Goal: Task Accomplishment & Management: Manage account settings

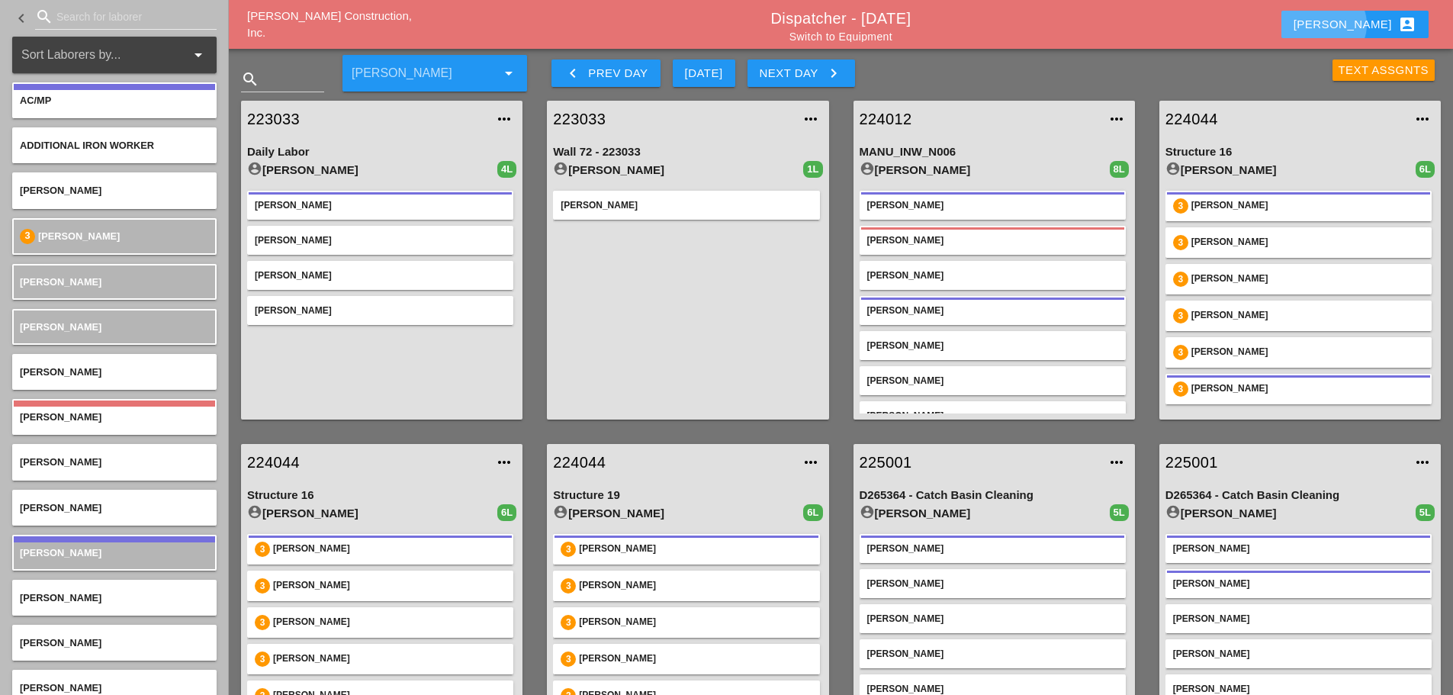
click at [1370, 25] on div "[PERSON_NAME] account_box" at bounding box center [1354, 24] width 123 height 18
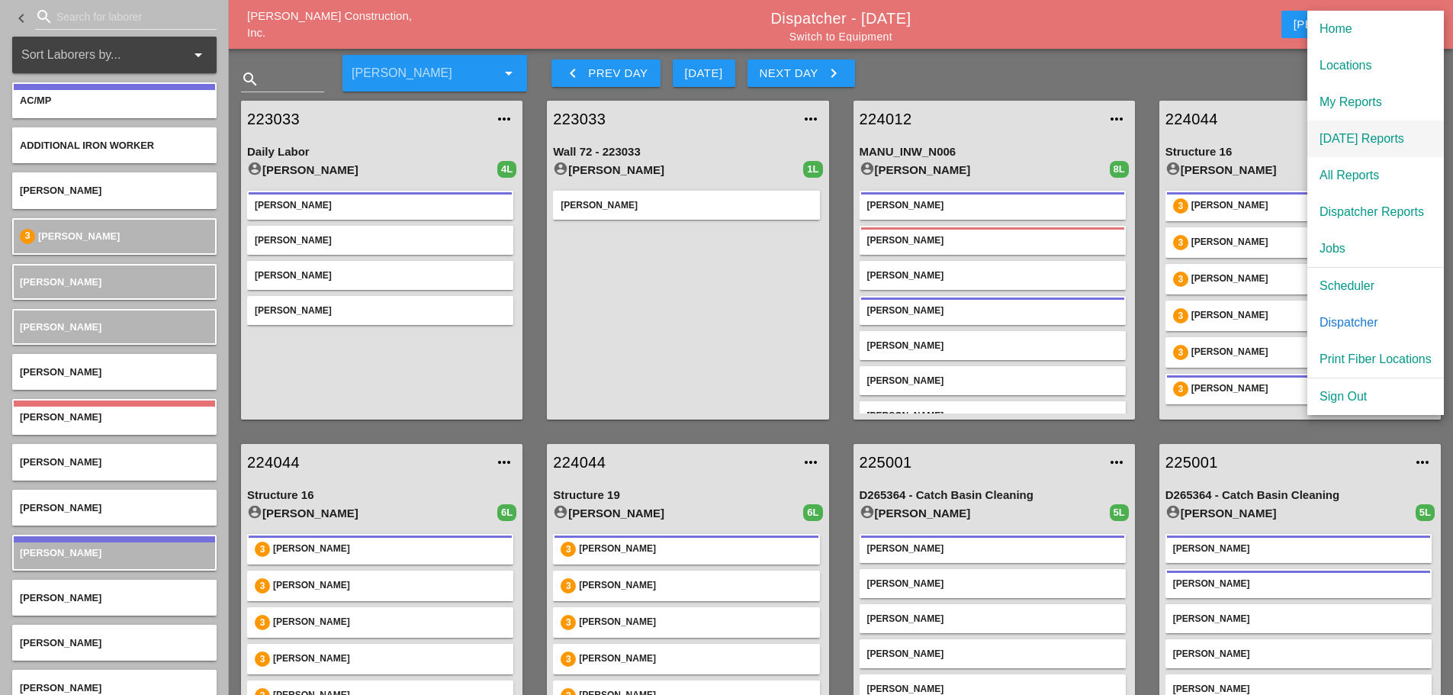
click at [1356, 138] on div "[DATE] Reports" at bounding box center [1375, 139] width 112 height 18
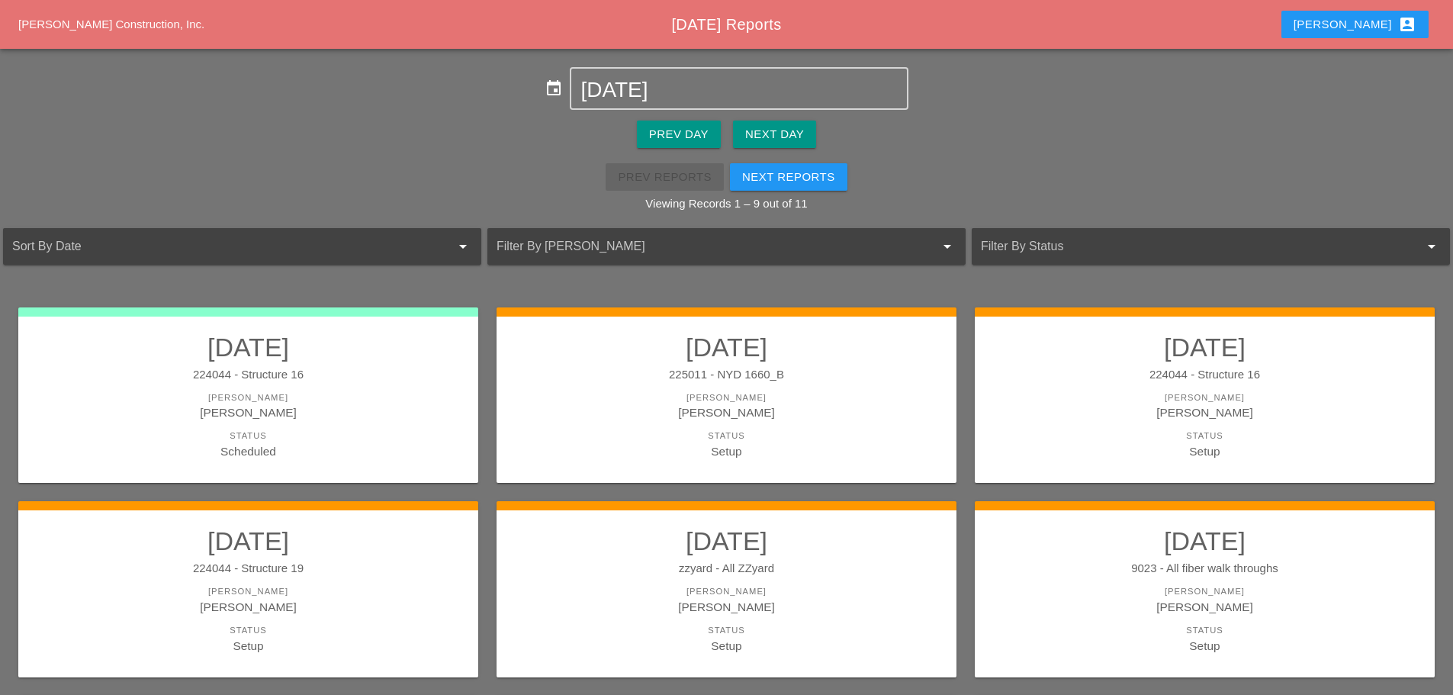
click at [774, 132] on div "Next Day" at bounding box center [774, 135] width 59 height 18
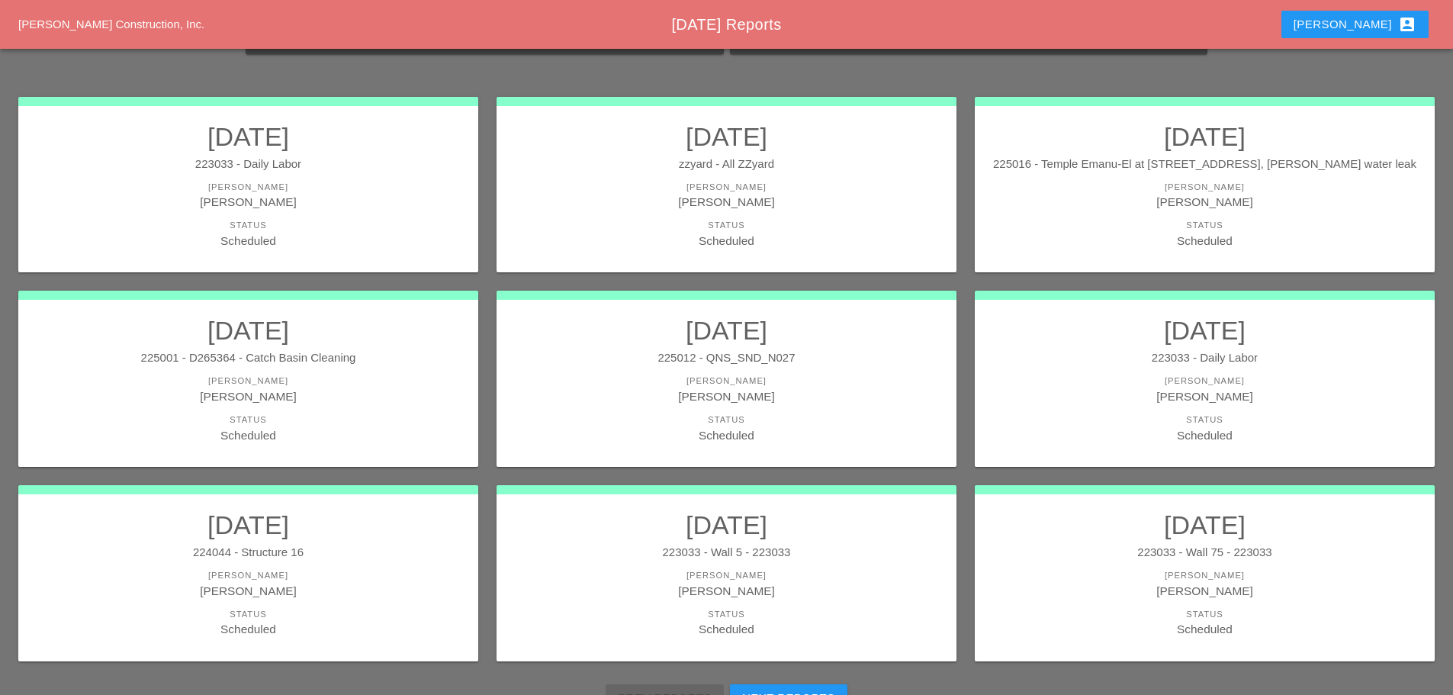
scroll to position [279, 0]
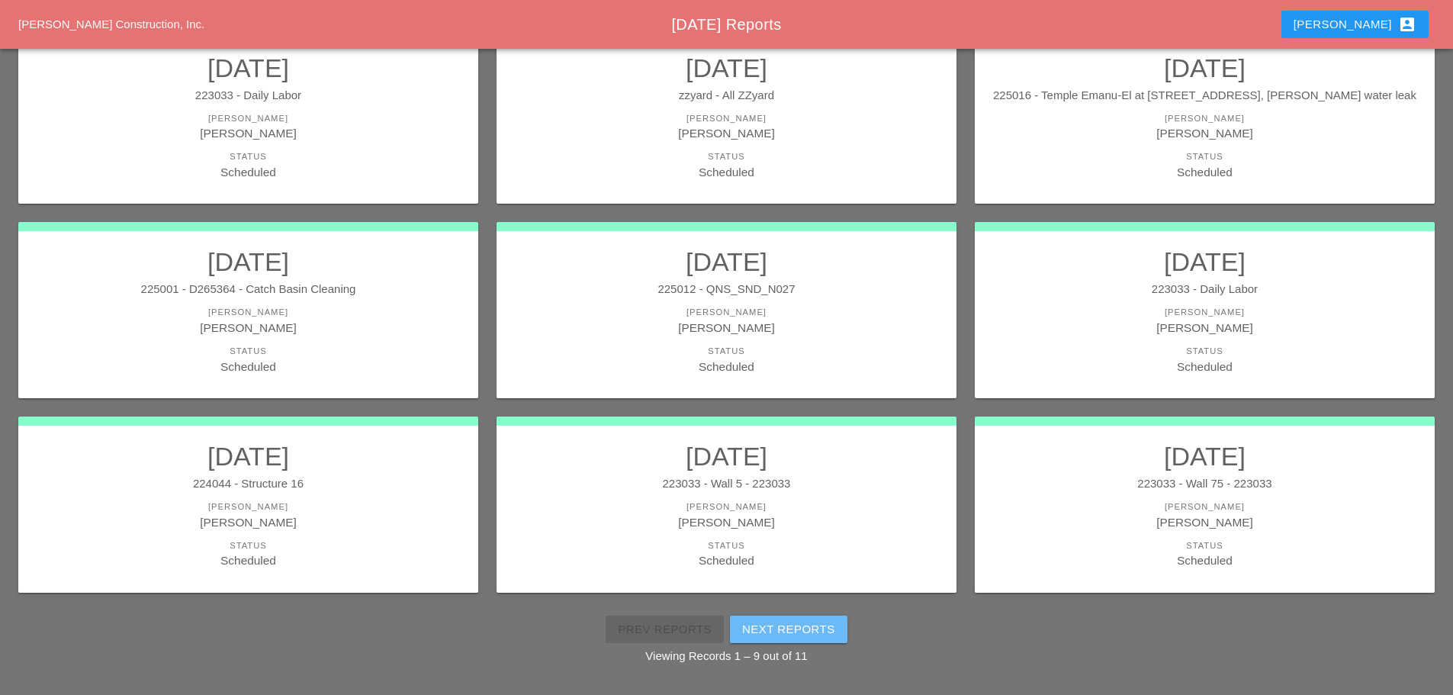
click at [791, 628] on div "Next Reports" at bounding box center [788, 630] width 93 height 18
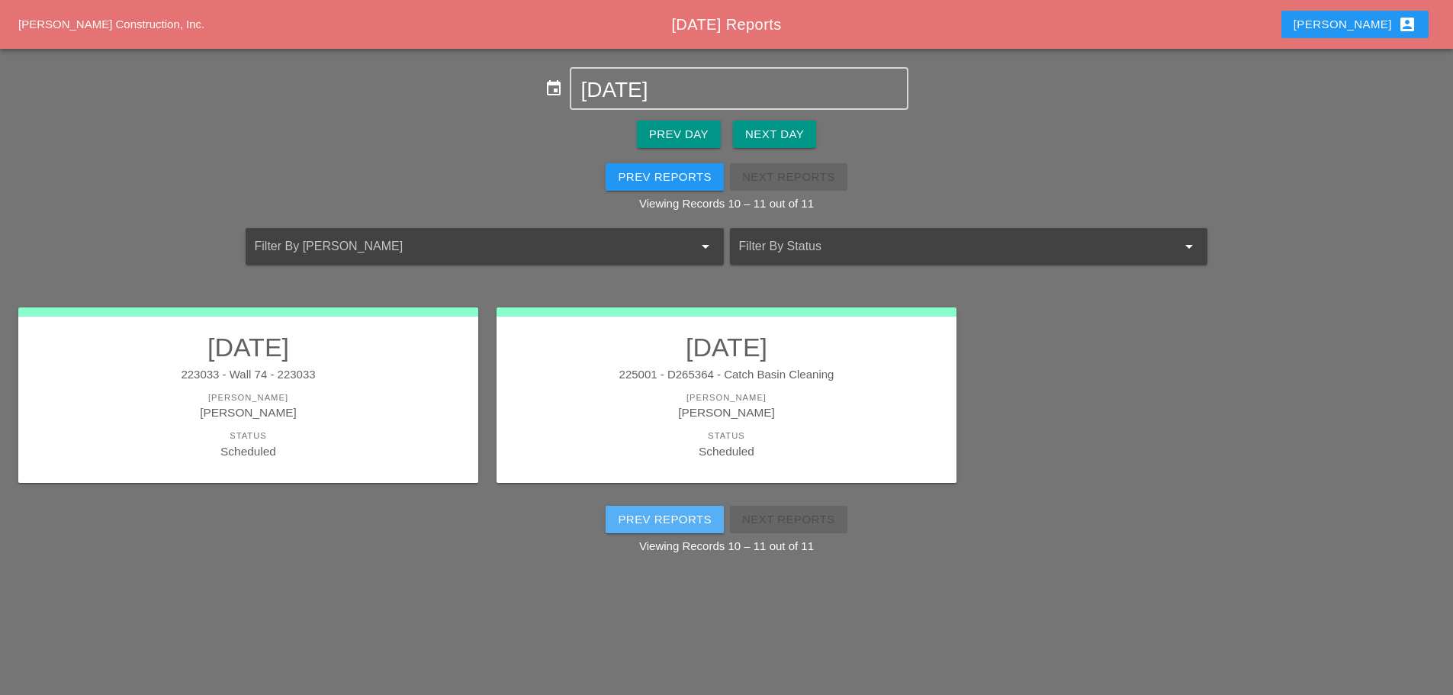
click at [631, 525] on div "Prev Reports" at bounding box center [665, 520] width 94 height 18
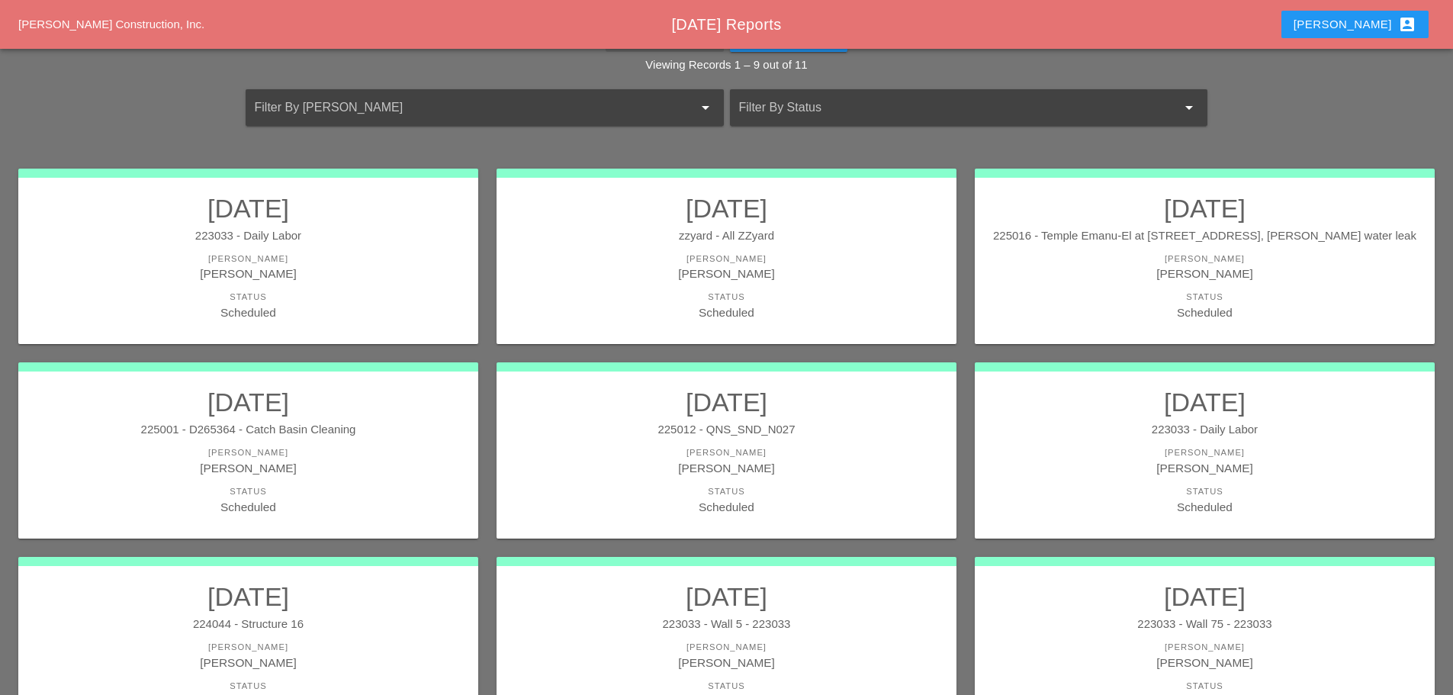
scroll to position [152, 0]
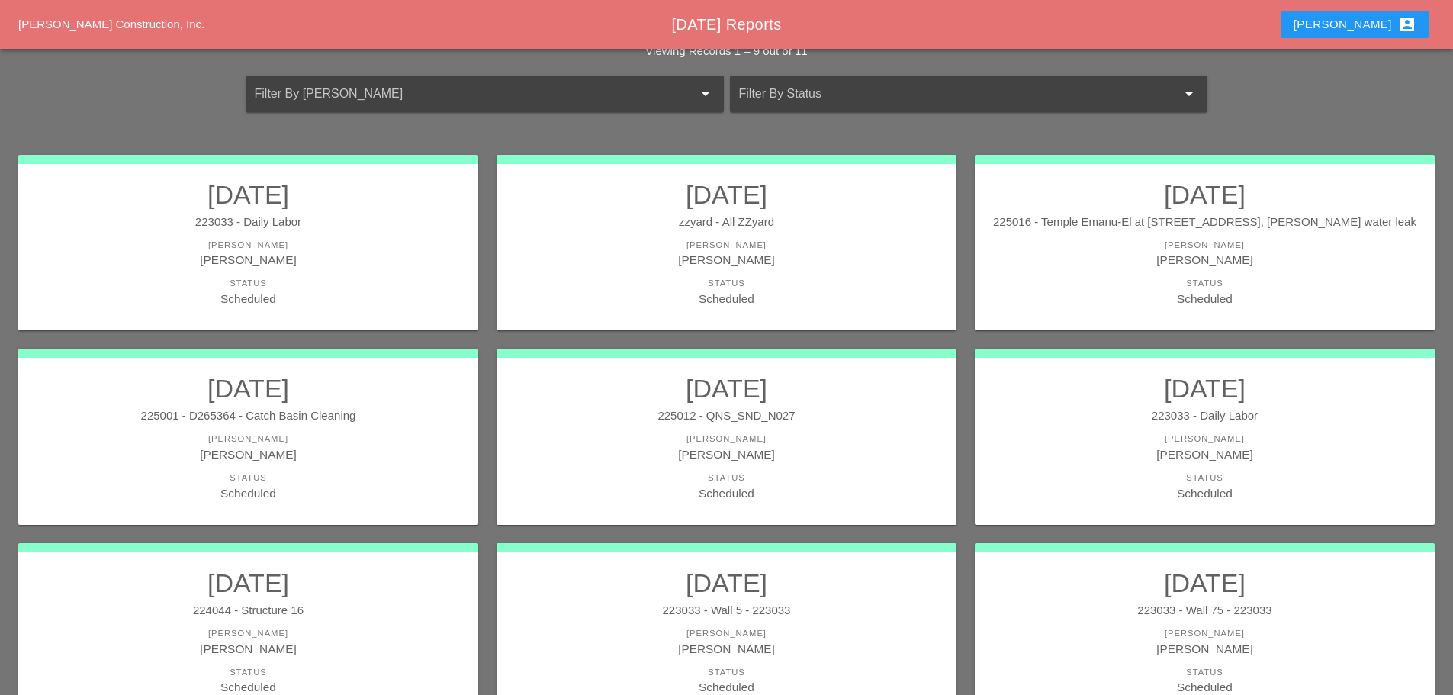
click at [848, 425] on link "09/19/2025 225012 - QNS_SND_N027 Foreman Gillie Etnel Status Scheduled" at bounding box center [726, 437] width 429 height 128
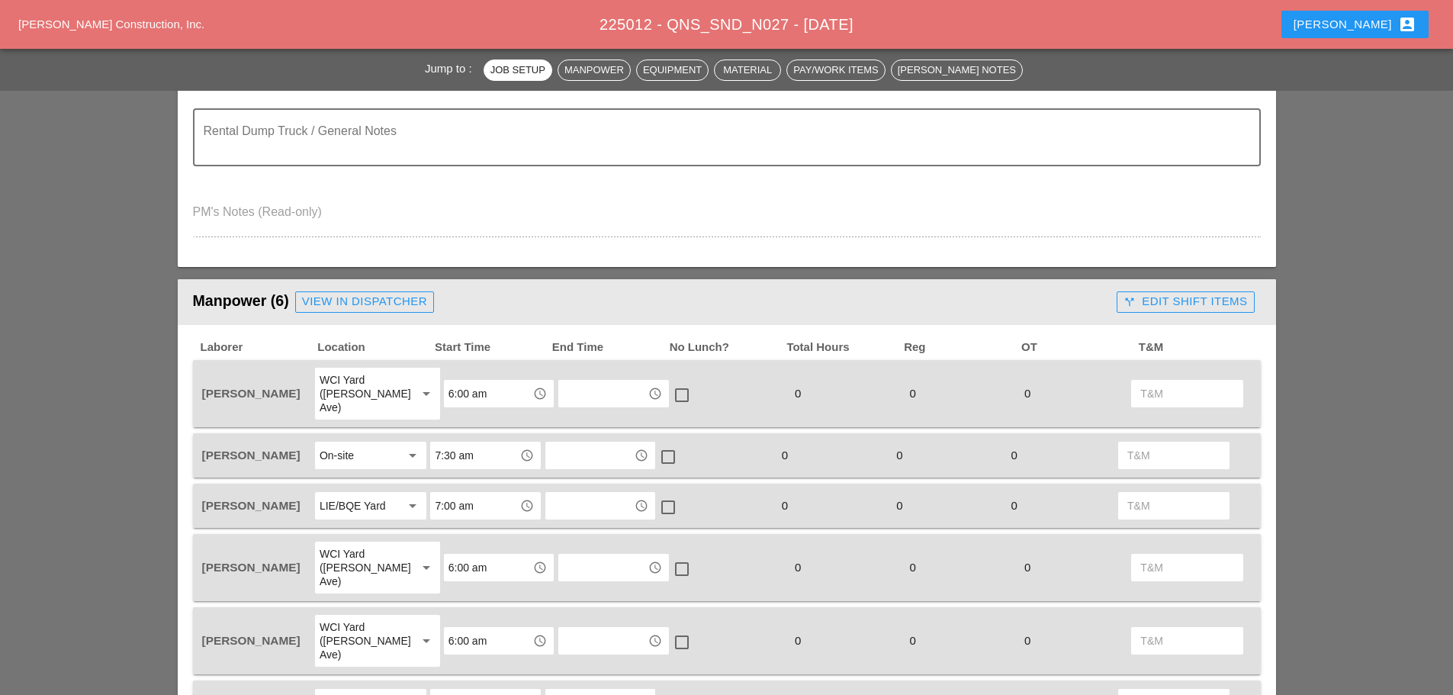
scroll to position [610, 0]
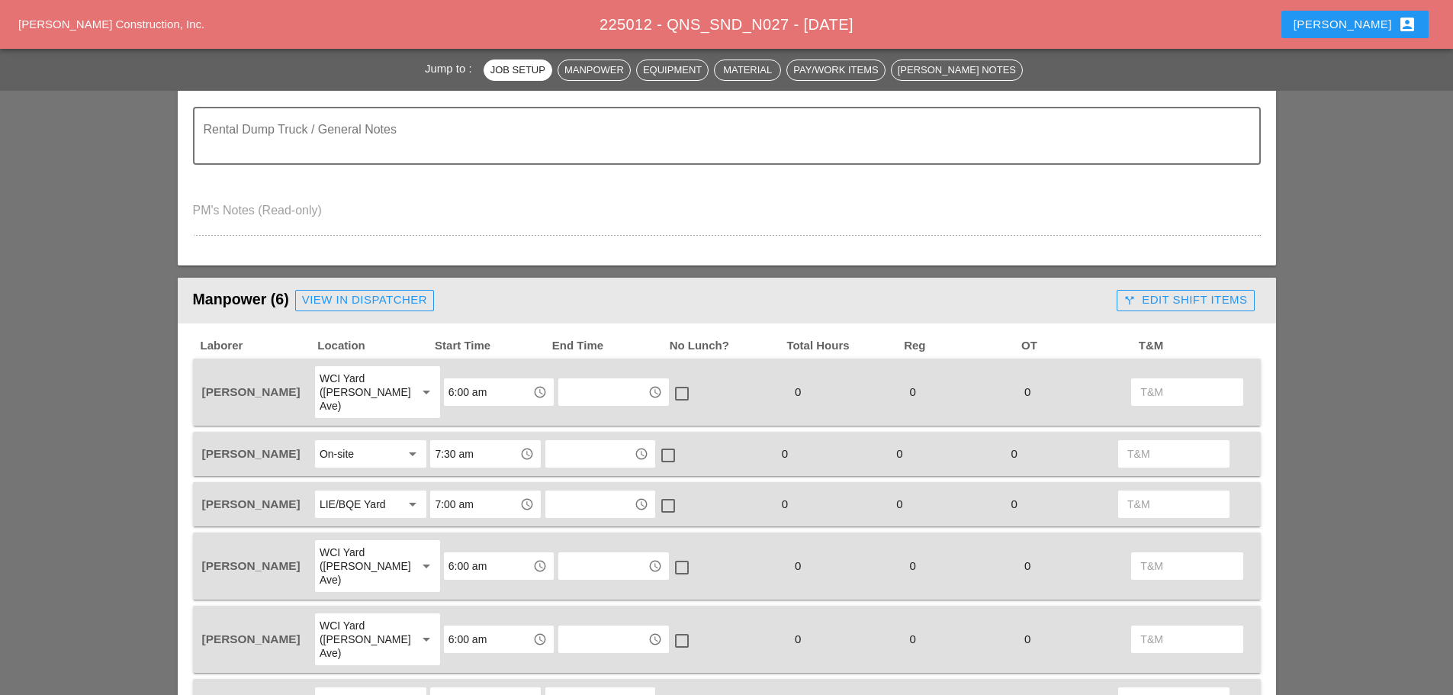
click at [396, 305] on div "View in Dispatcher" at bounding box center [364, 300] width 125 height 18
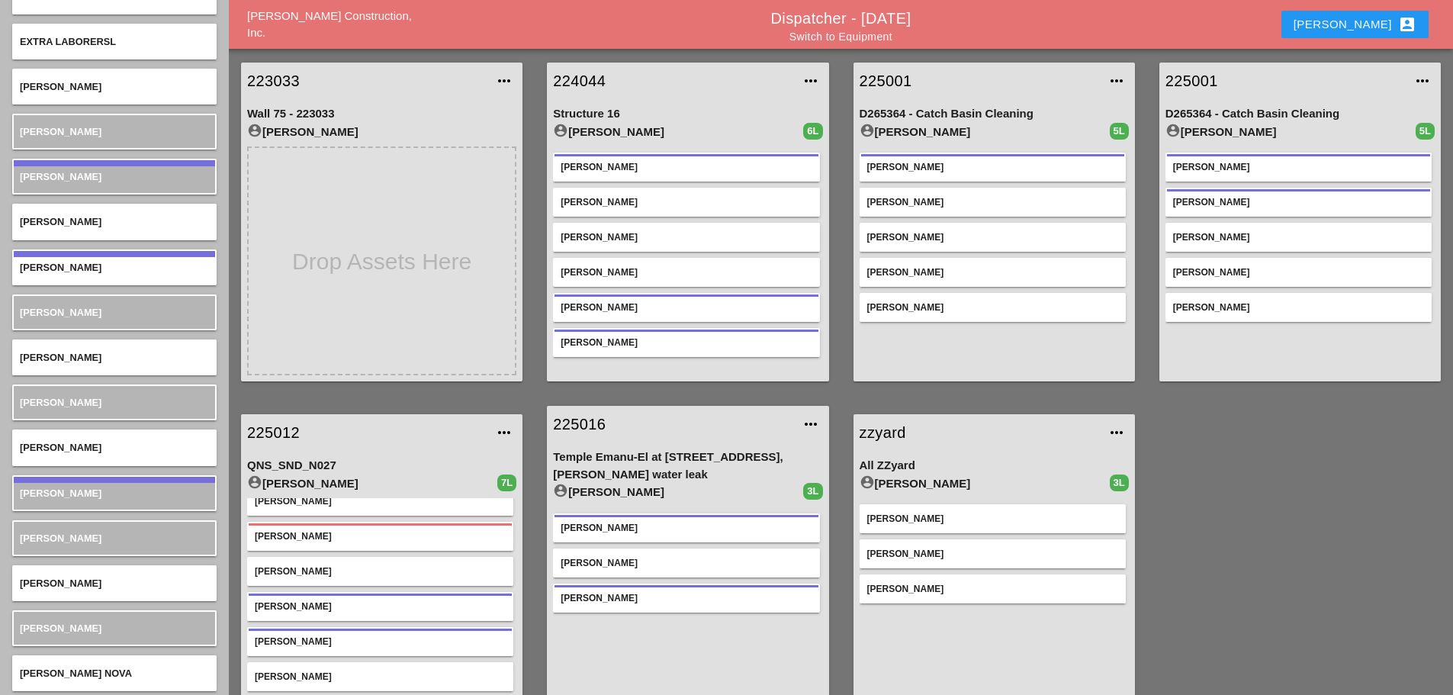
scroll to position [23, 0]
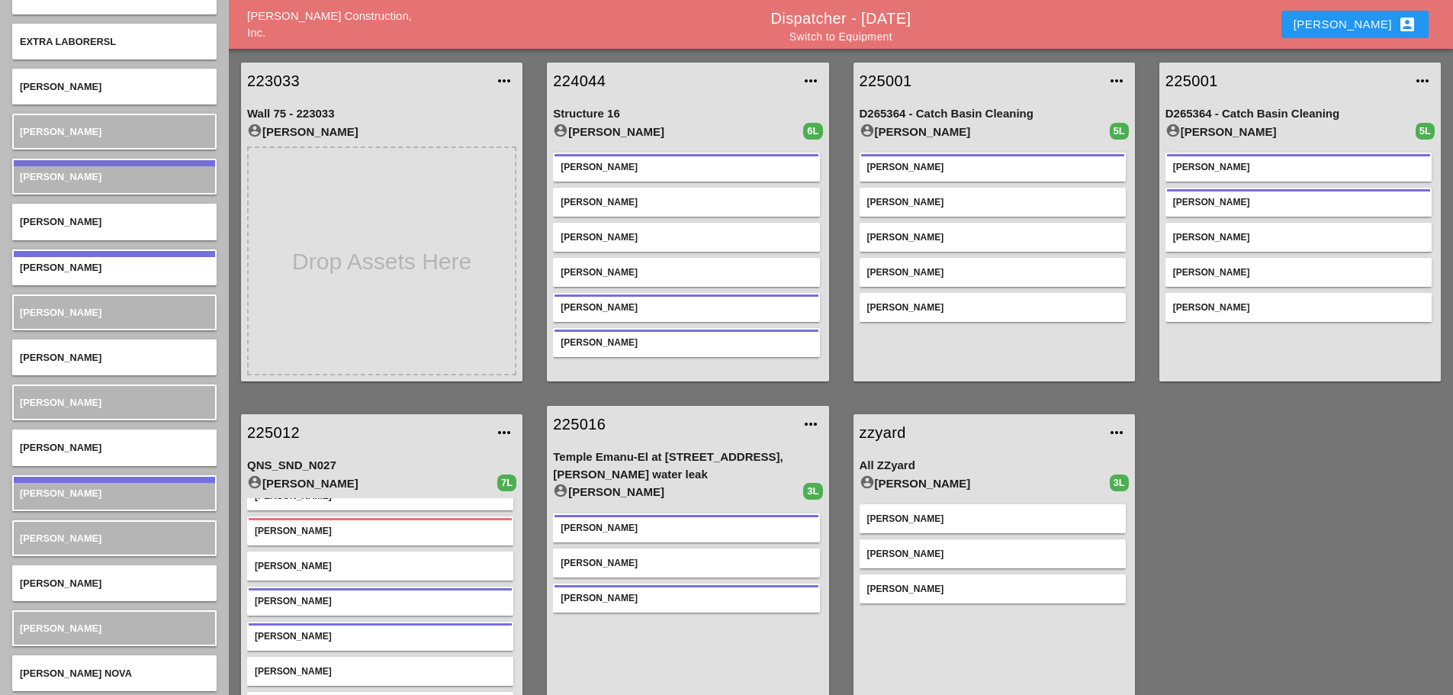
click at [282, 432] on link "225012" at bounding box center [366, 432] width 239 height 23
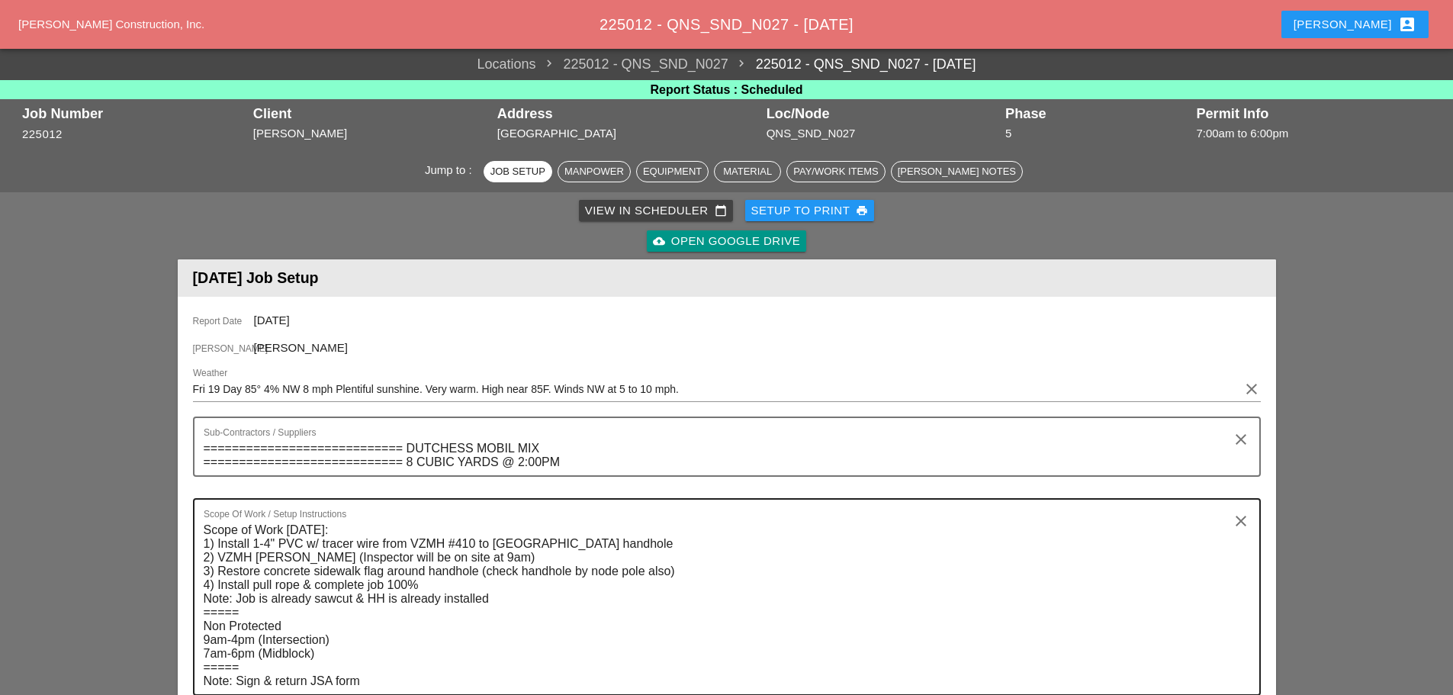
scroll to position [610, 0]
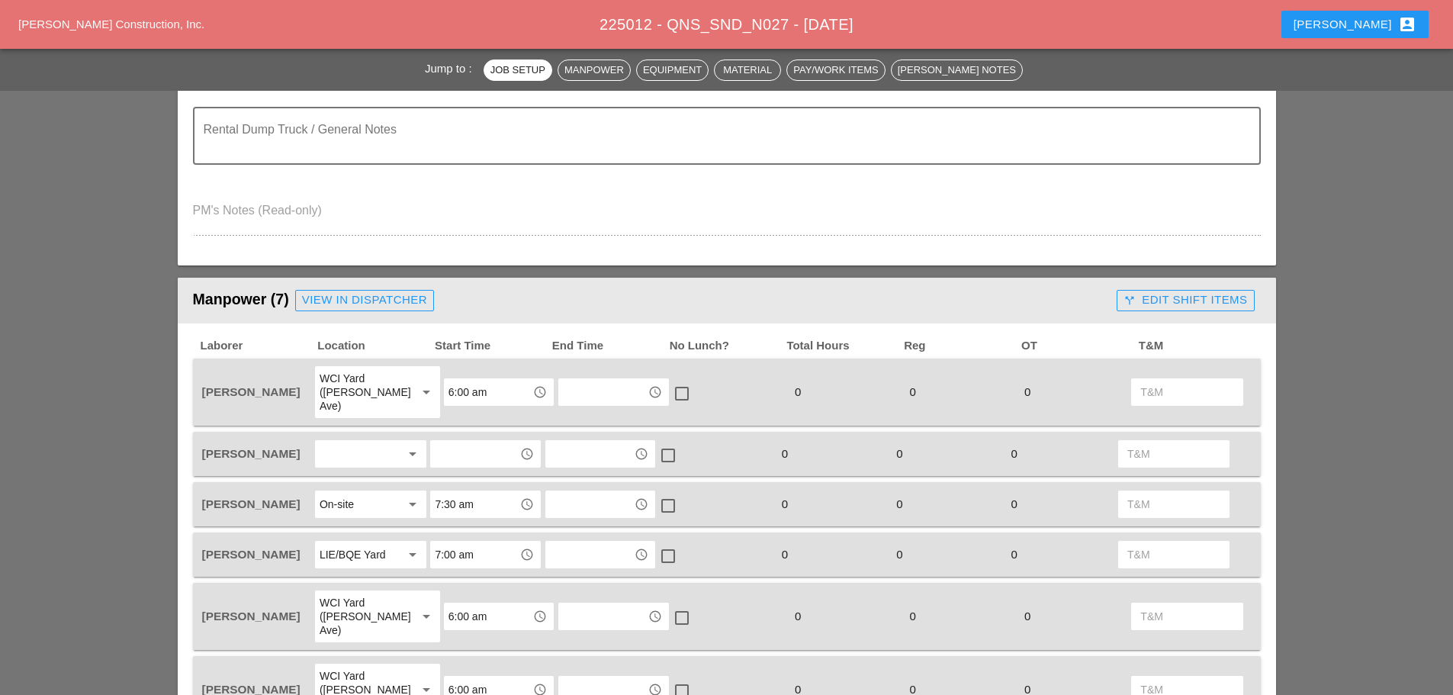
click at [355, 450] on div at bounding box center [359, 453] width 81 height 24
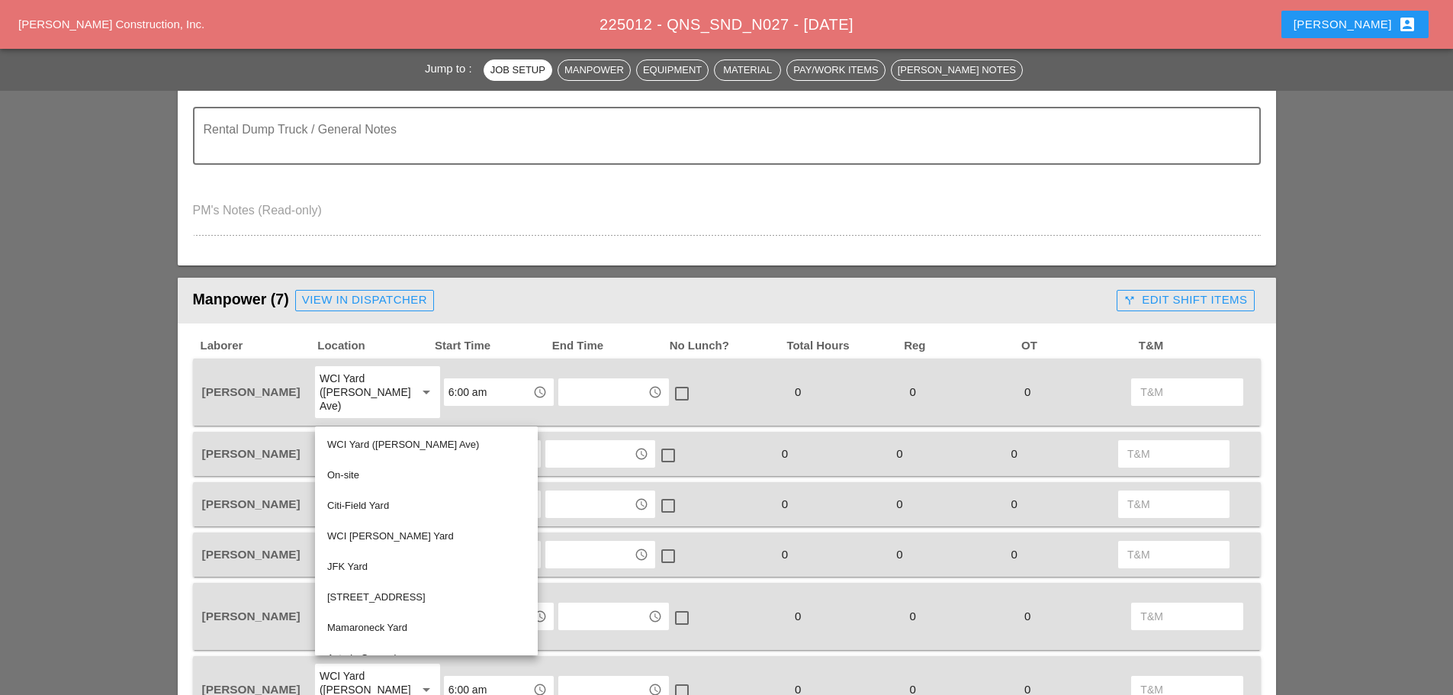
click at [353, 472] on div "On-site" at bounding box center [426, 475] width 198 height 18
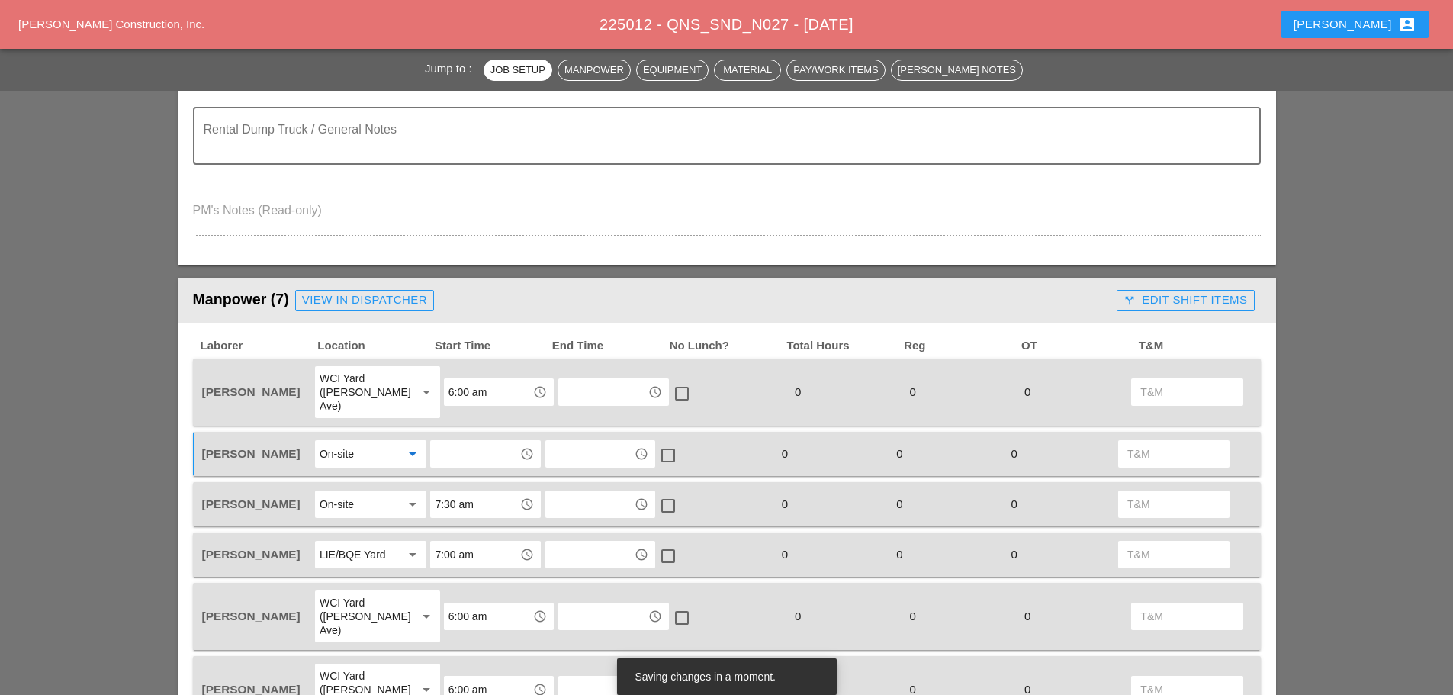
click at [457, 441] on input "text" at bounding box center [474, 453] width 79 height 24
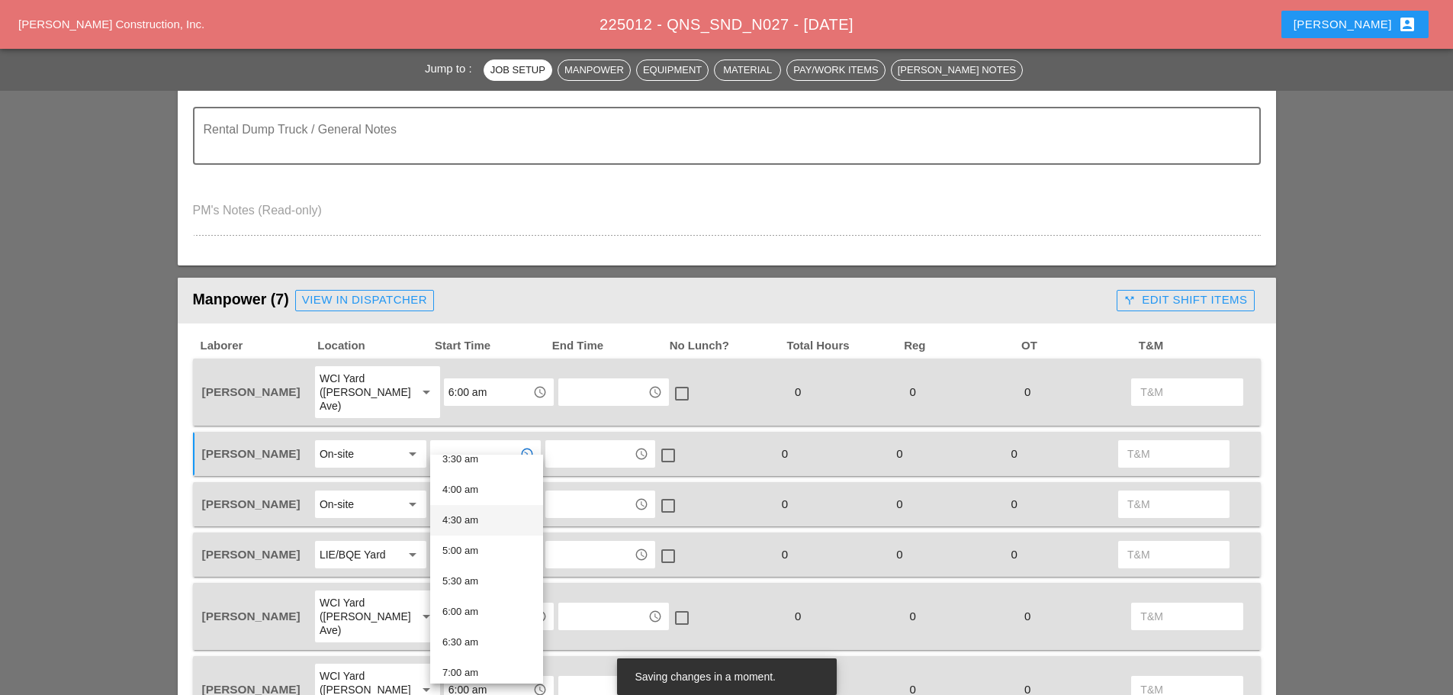
scroll to position [229, 0]
click at [474, 666] on div "7:00 am" at bounding box center [486, 671] width 88 height 18
type input "7:00 am"
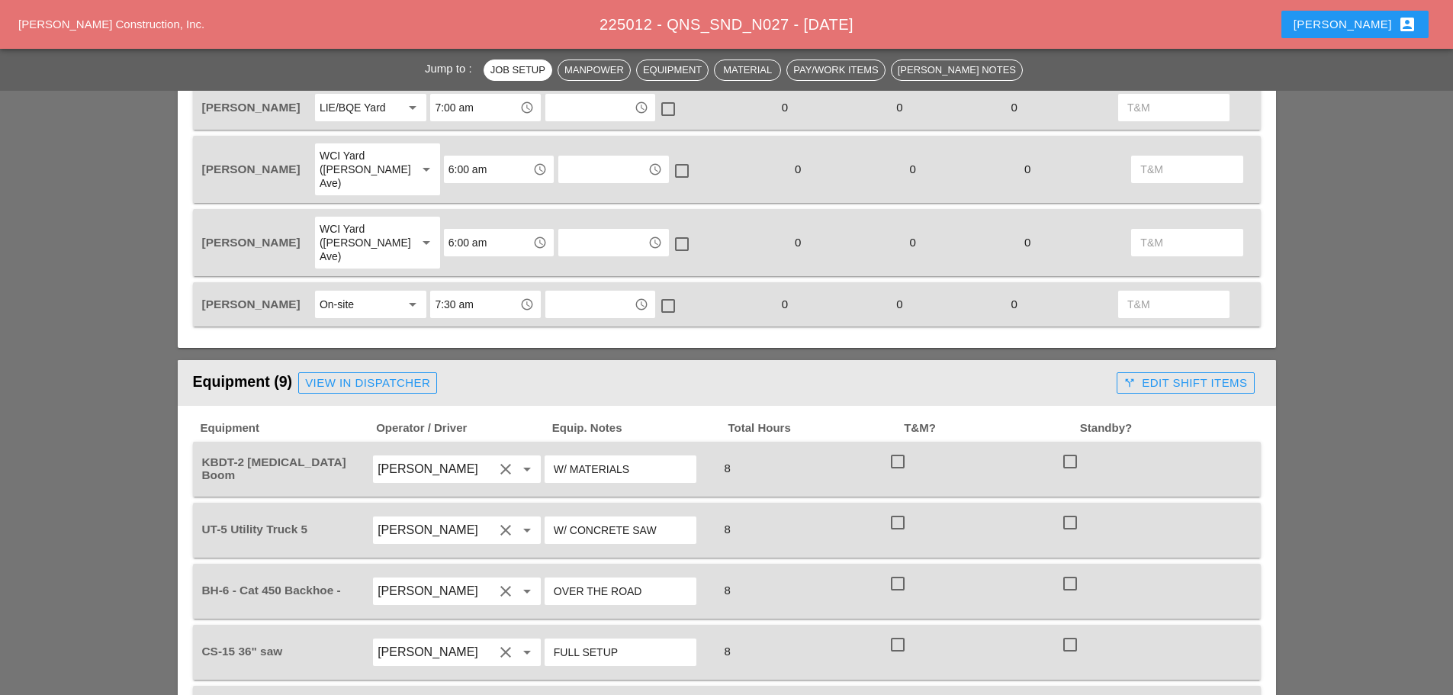
scroll to position [1067, 0]
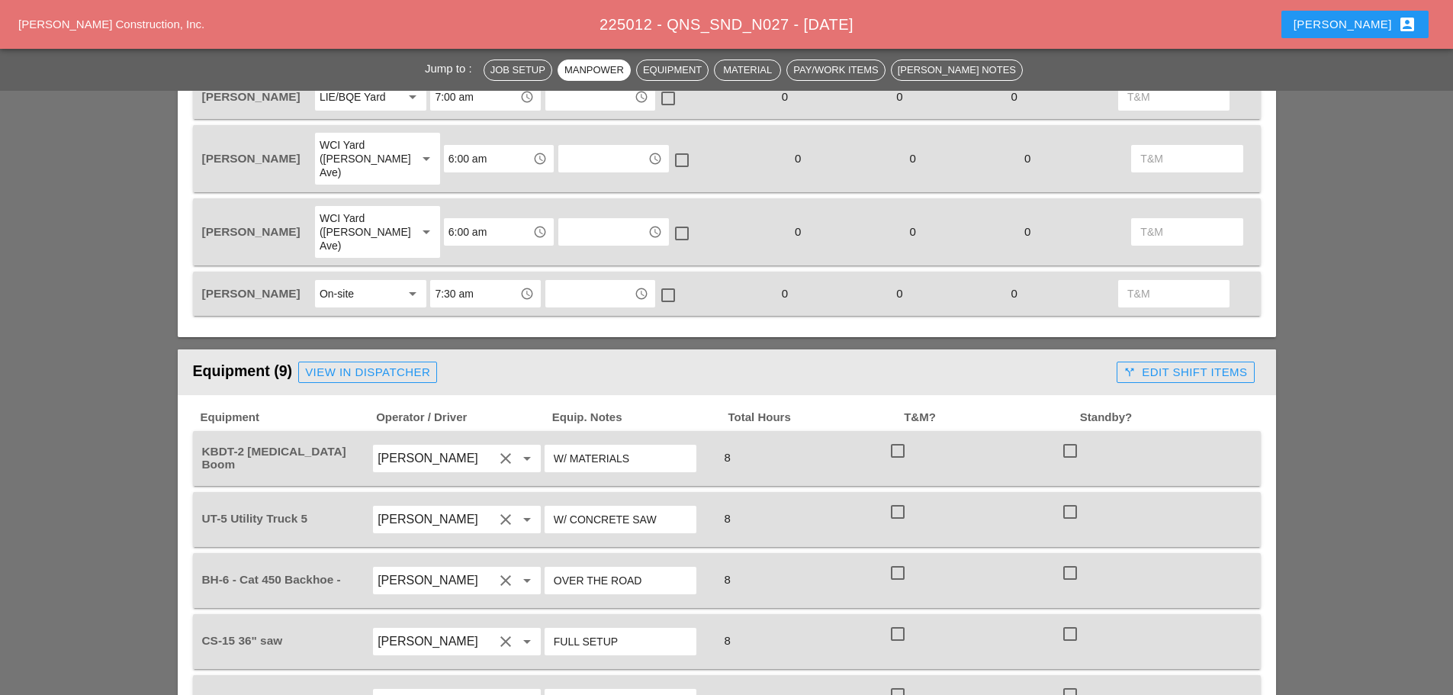
click at [640, 446] on input "W/ MATERIALS" at bounding box center [620, 458] width 133 height 24
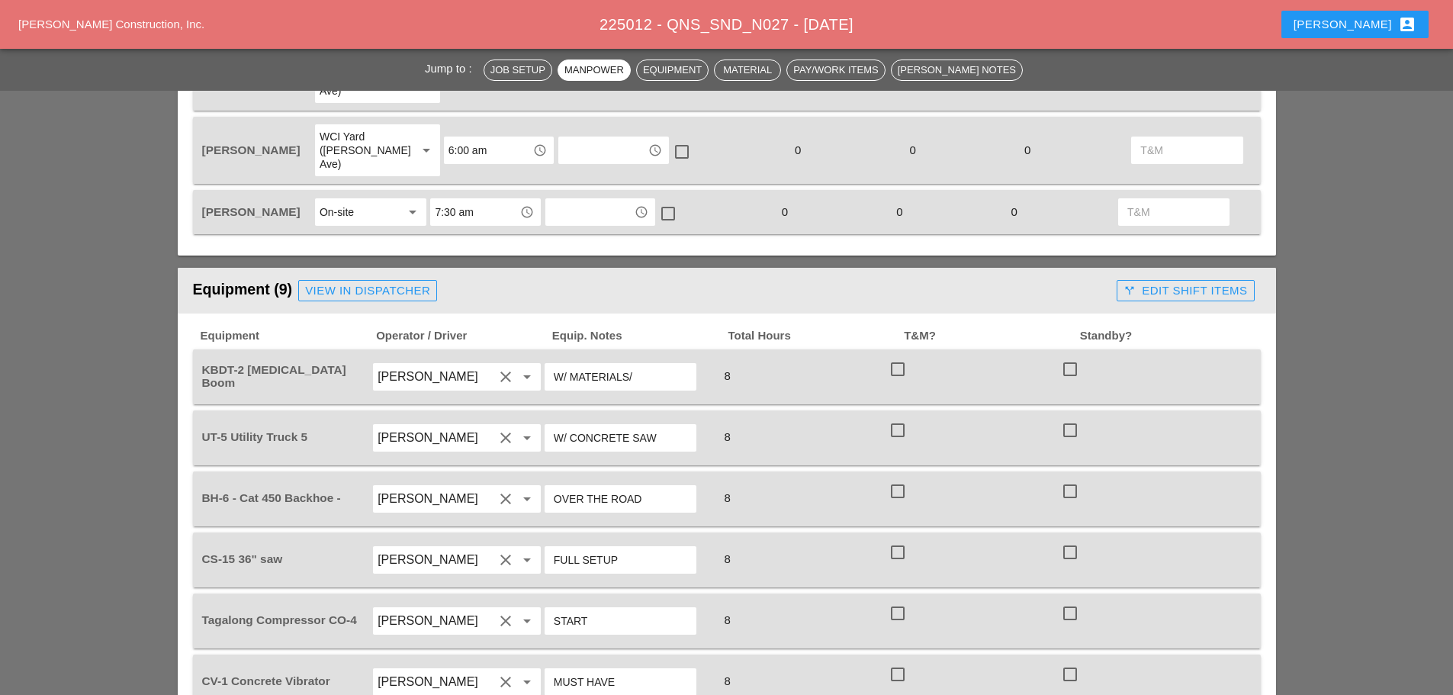
scroll to position [1144, 0]
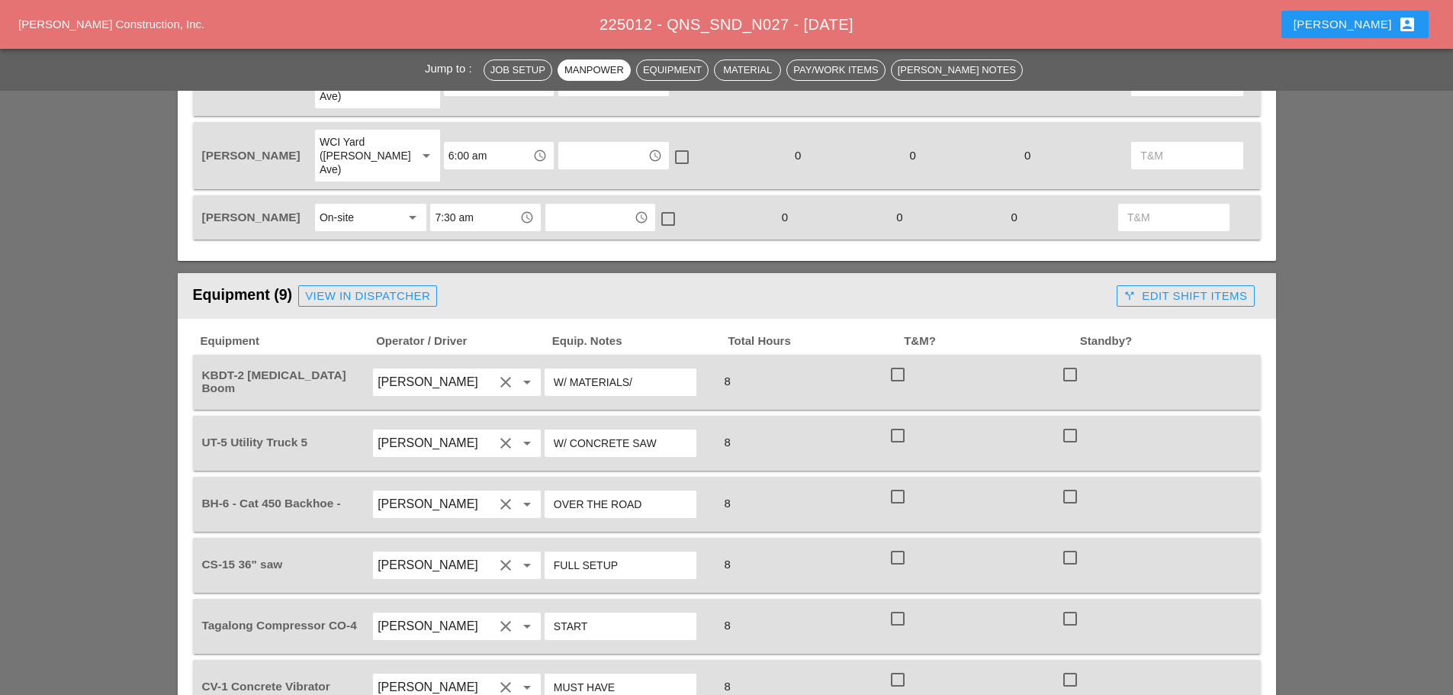
type input "W/ MATERIALS/"
click at [408, 287] on div "View in Dispatcher" at bounding box center [367, 296] width 125 height 18
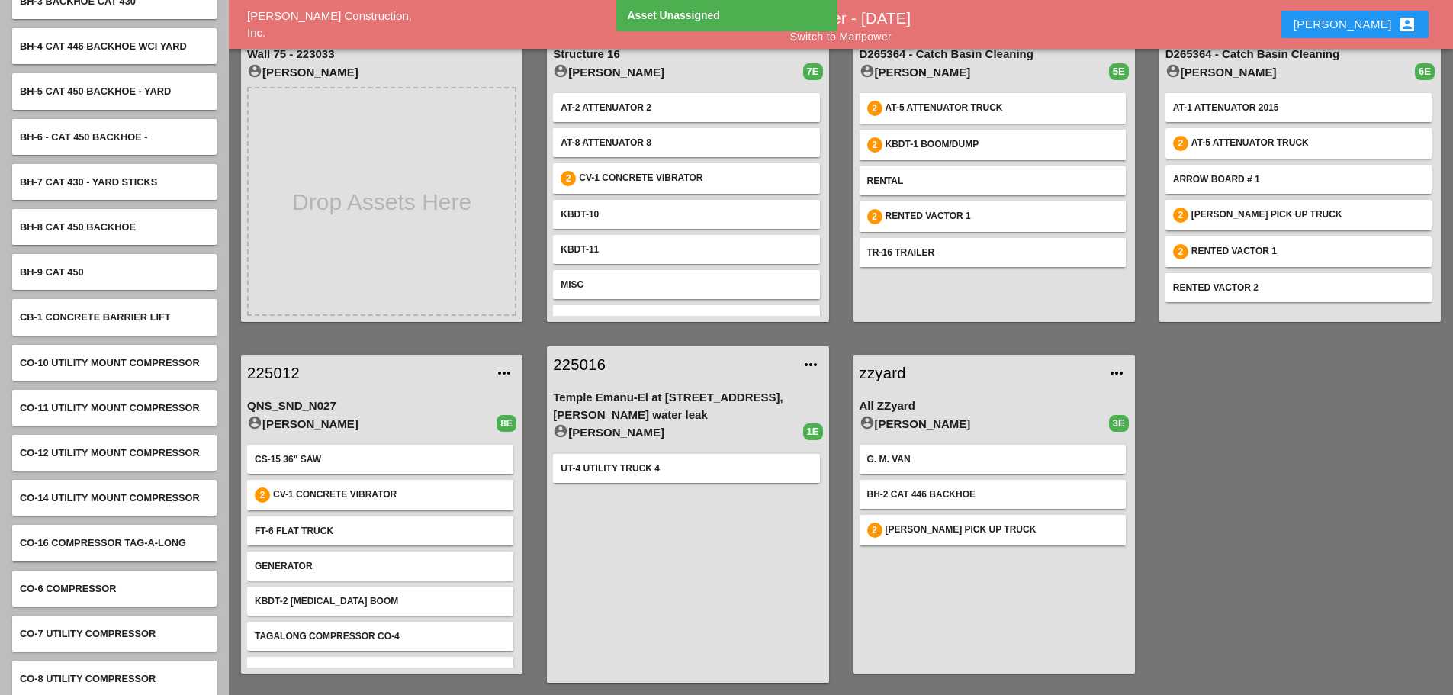
scroll to position [1296, 0]
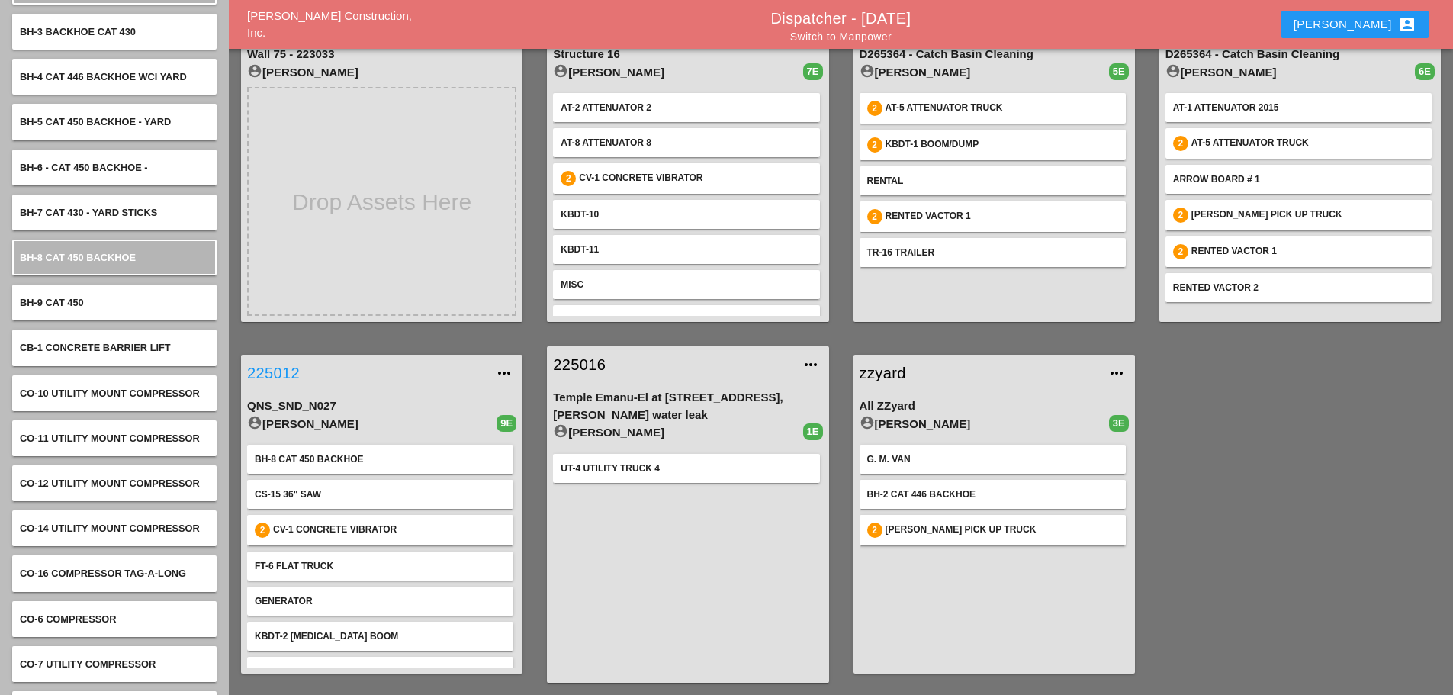
click at [274, 368] on link "225012" at bounding box center [366, 372] width 239 height 23
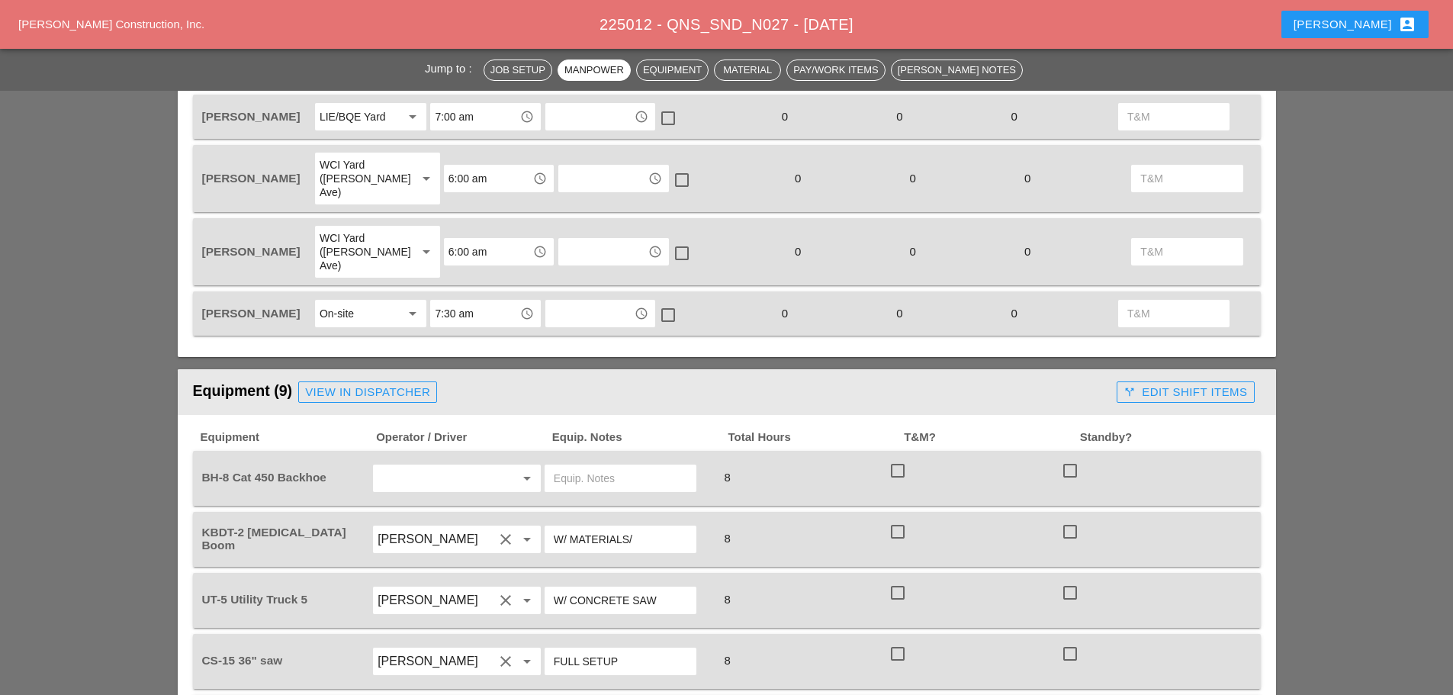
scroll to position [1144, 0]
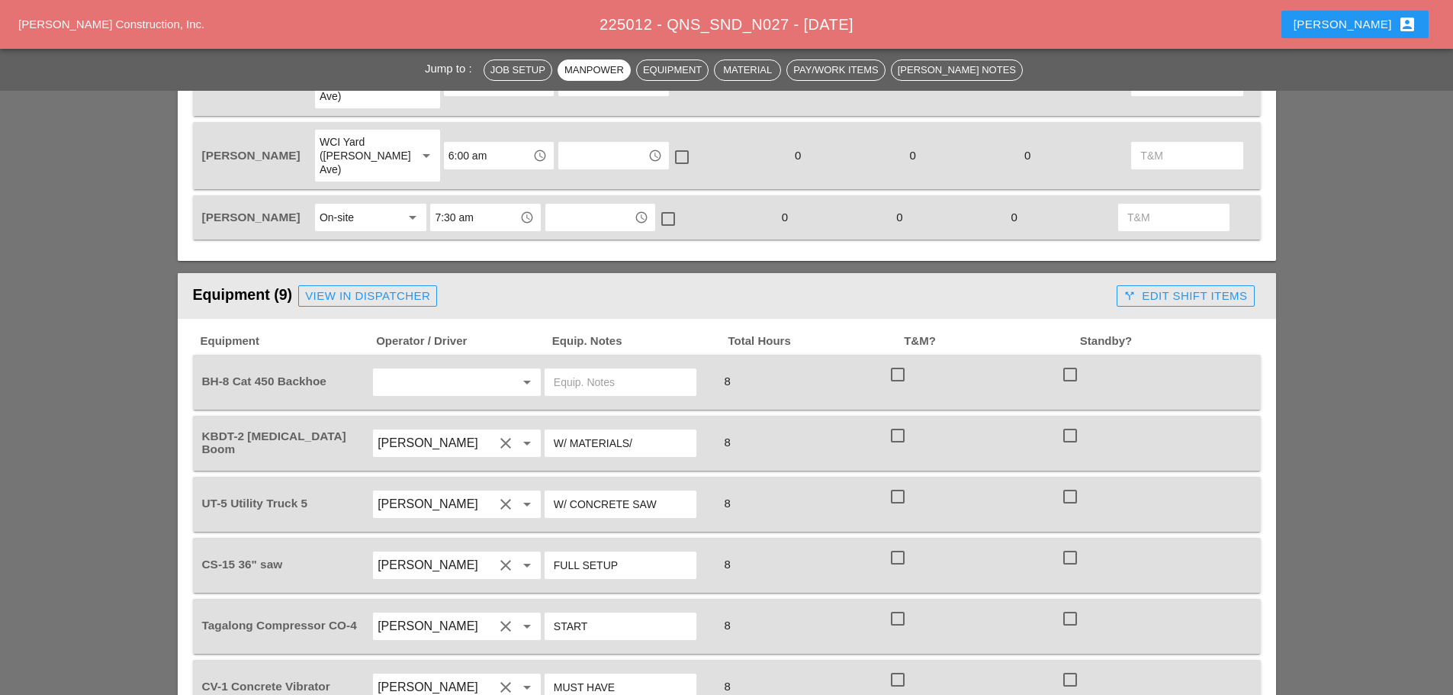
click at [454, 370] on input "text" at bounding box center [435, 382] width 116 height 24
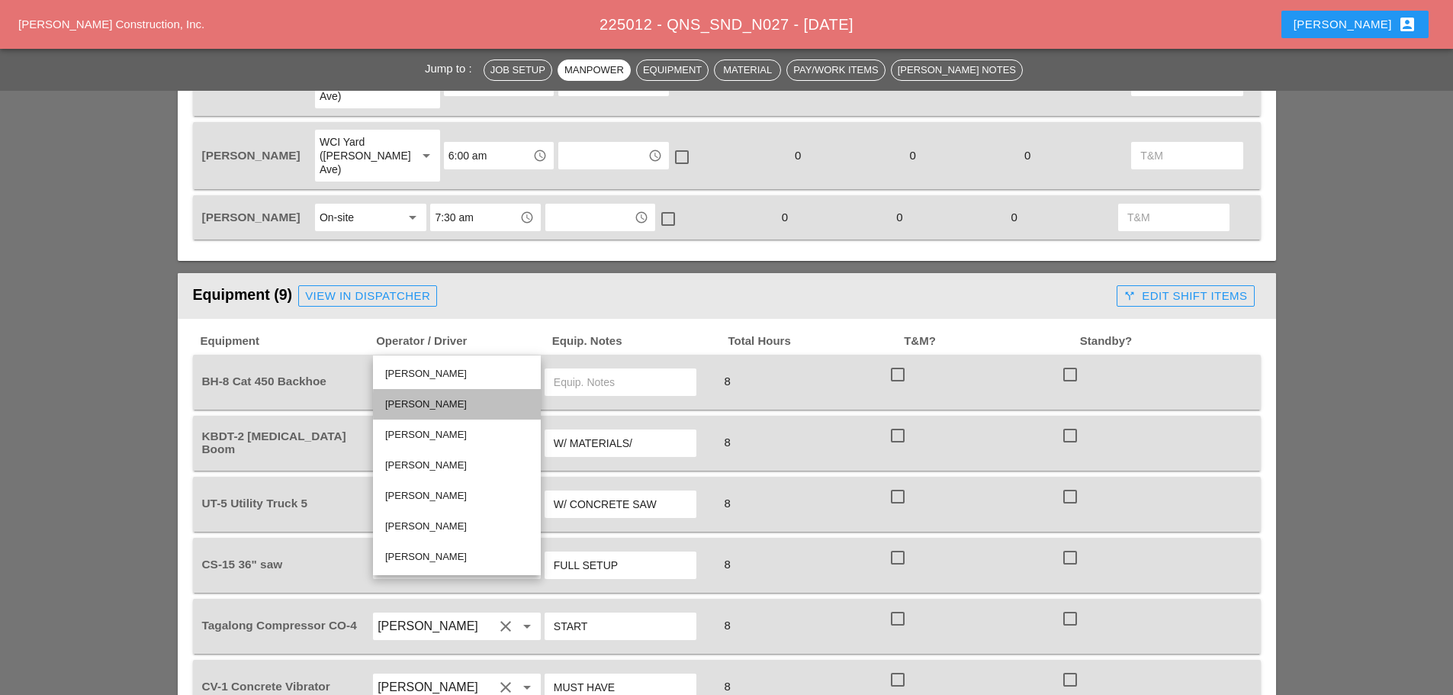
click at [422, 392] on div "[PERSON_NAME]" at bounding box center [456, 404] width 143 height 30
type input "[PERSON_NAME]"
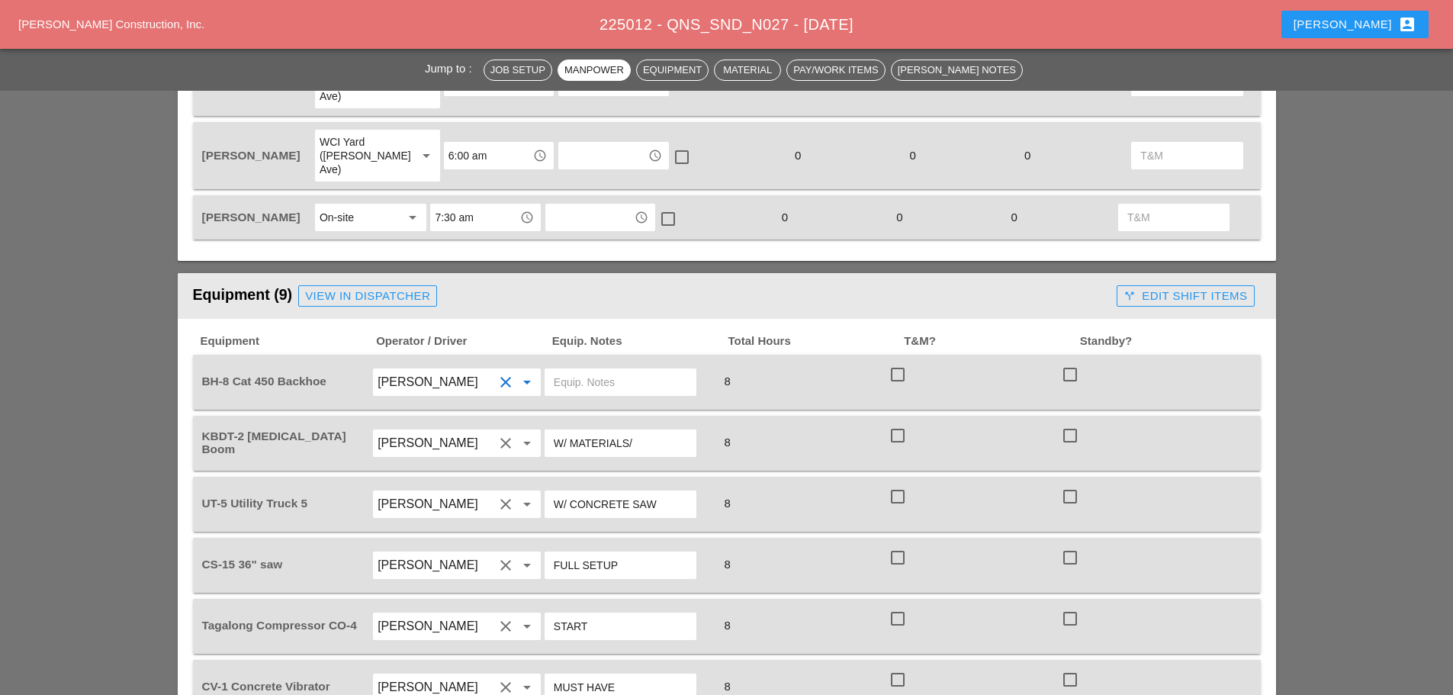
click at [669, 370] on input "text" at bounding box center [620, 382] width 133 height 24
type input "o"
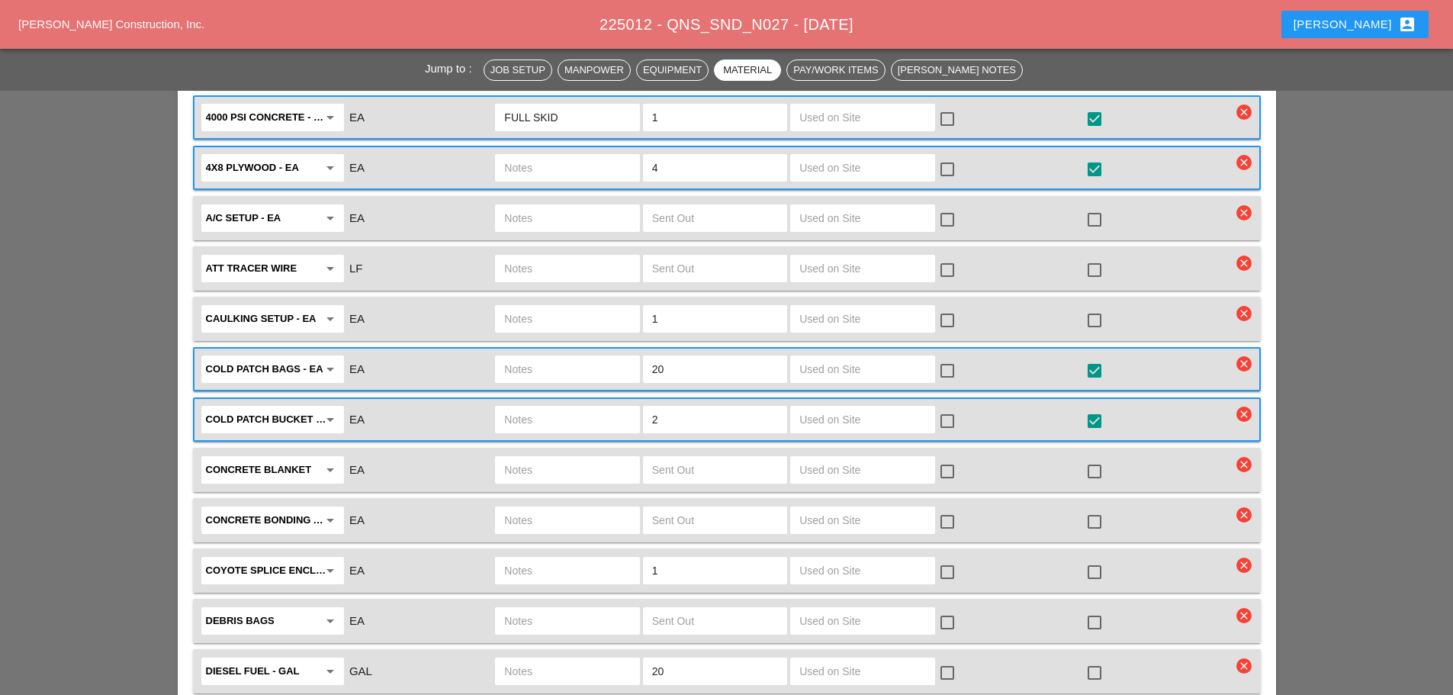
scroll to position [2364, 0]
type input "OVER THE ROAD"
click at [608, 406] on input "text" at bounding box center [567, 418] width 126 height 24
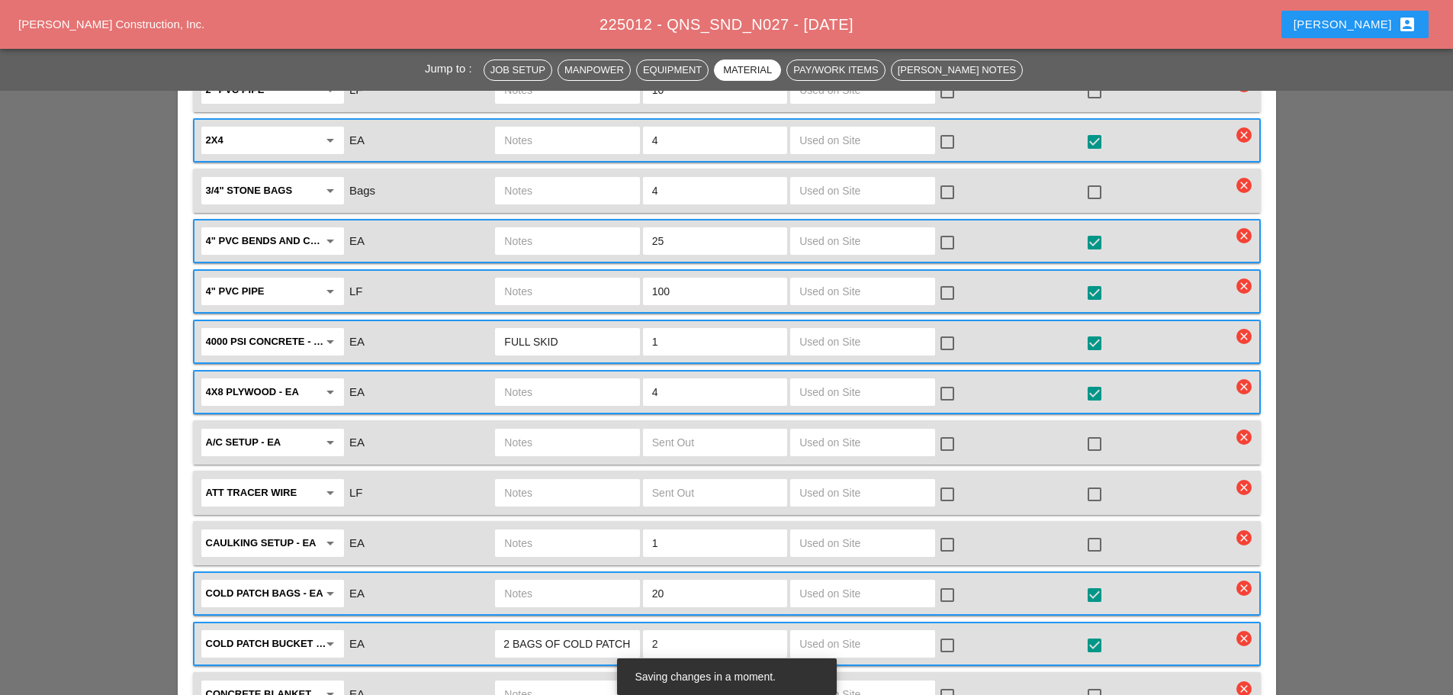
scroll to position [2135, 0]
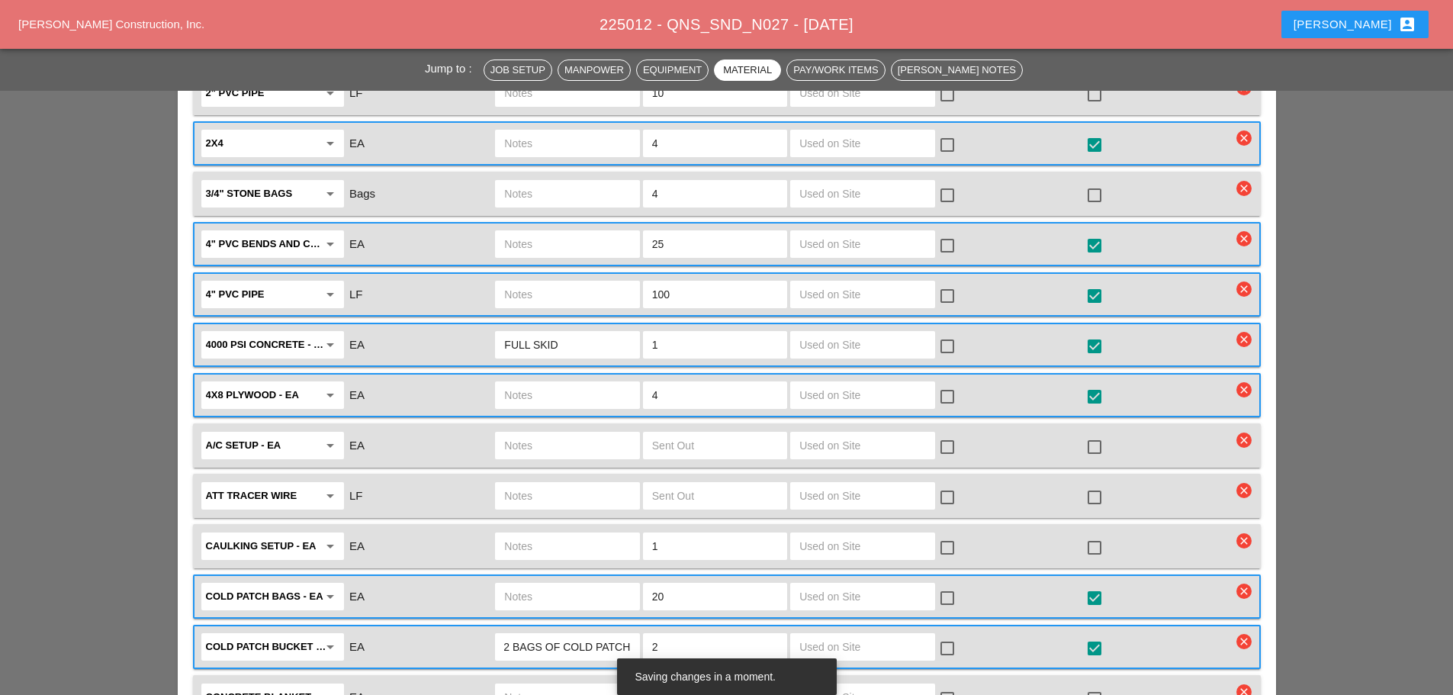
type input "2 BAGS OF COLD PATCH"
click at [549, 584] on input "text" at bounding box center [567, 596] width 126 height 24
type input "FULL SKID"
click at [686, 584] on input "20" at bounding box center [715, 596] width 126 height 24
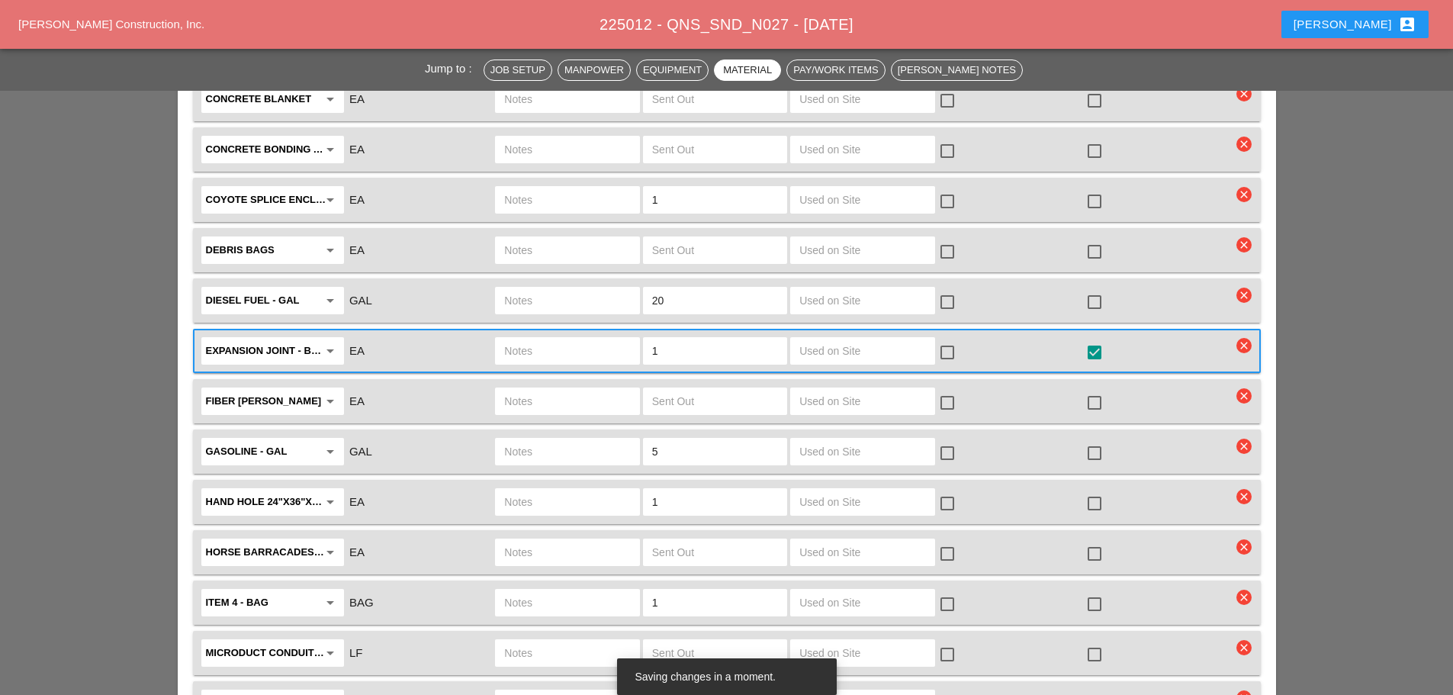
scroll to position [2745, 0]
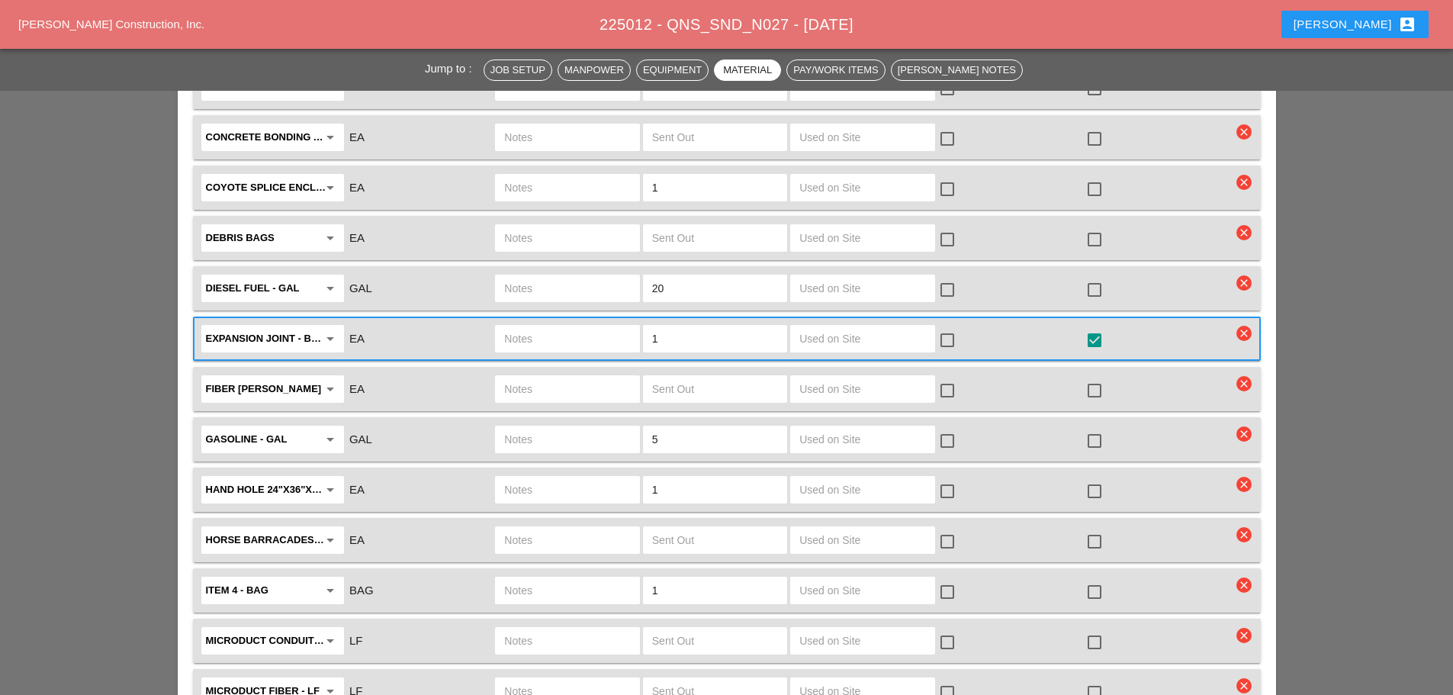
type input "25"
click at [1244, 477] on icon "clear" at bounding box center [1243, 484] width 15 height 15
click at [1225, 414] on div "Are you Sure?" at bounding box center [1244, 409] width 97 height 18
click at [538, 528] on input "text" at bounding box center [567, 540] width 126 height 24
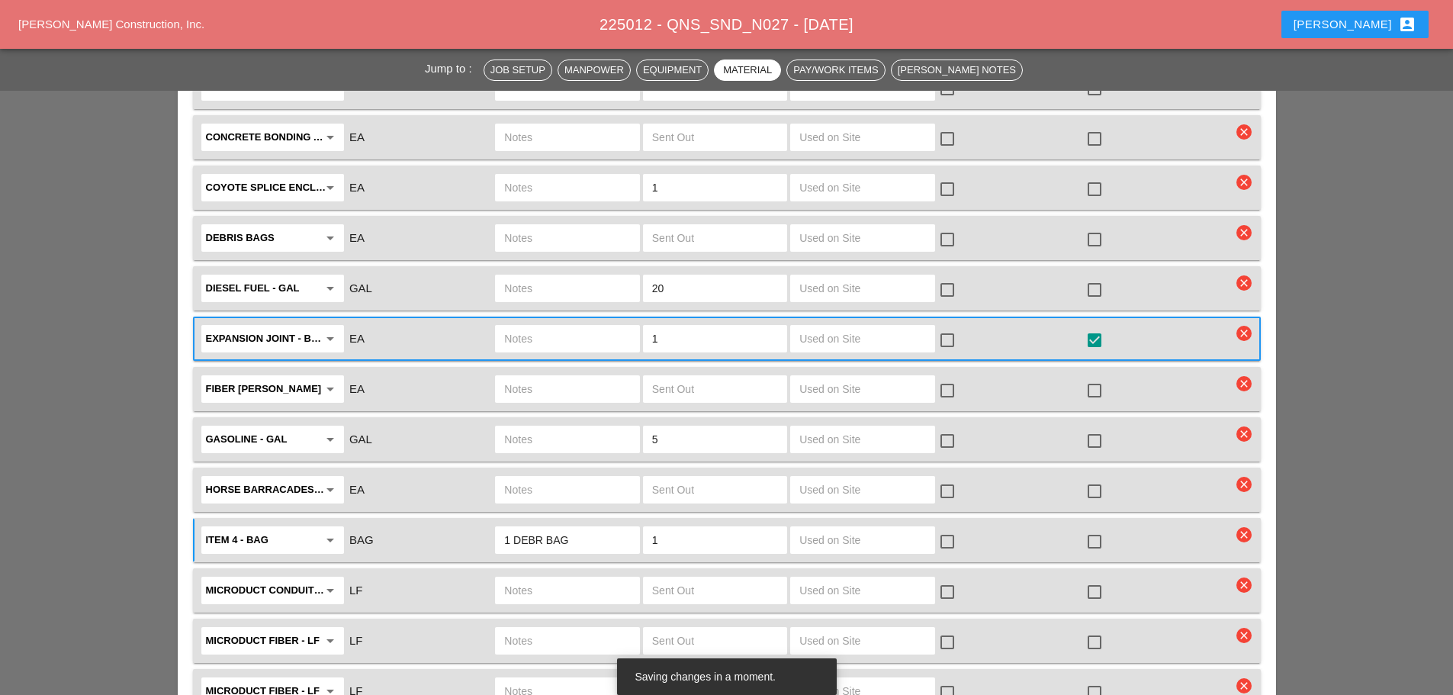
type input "1 DEBR BAG"
click at [1090, 528] on div at bounding box center [1094, 541] width 26 height 26
checkbox input "true"
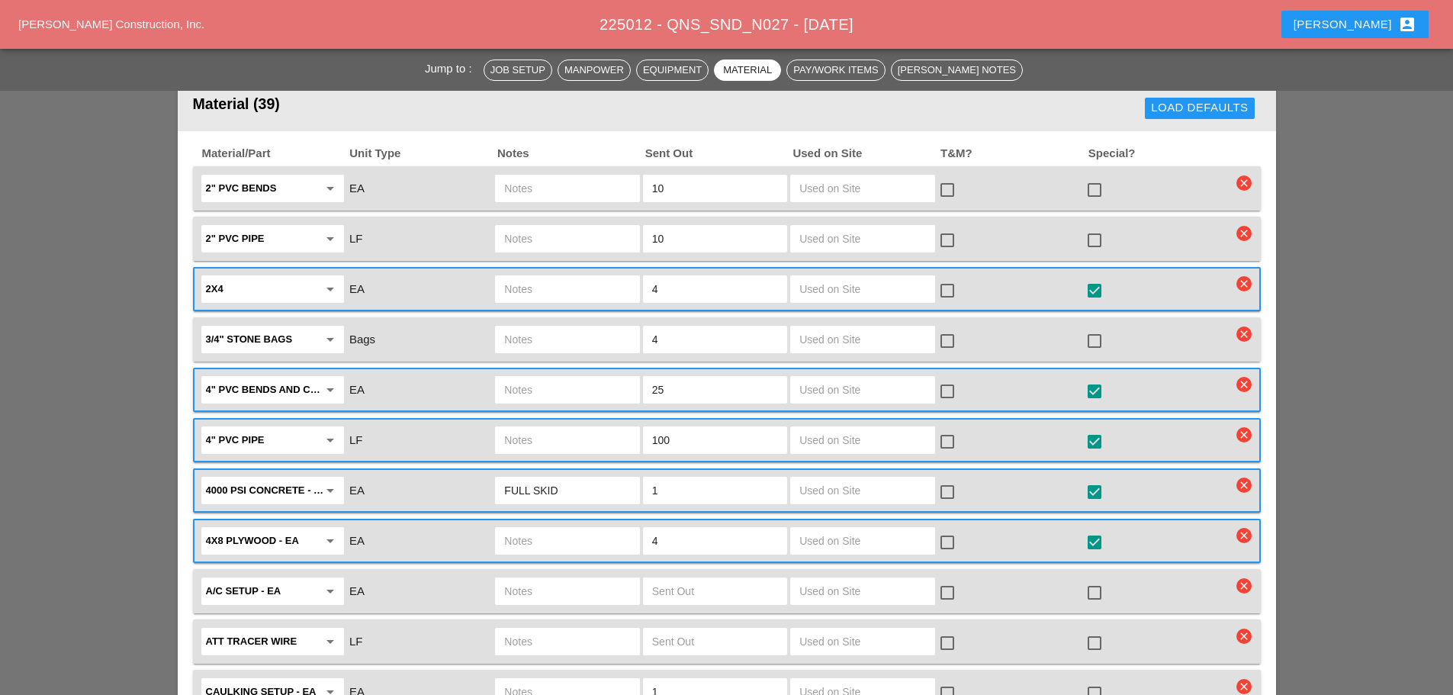
scroll to position [1906, 0]
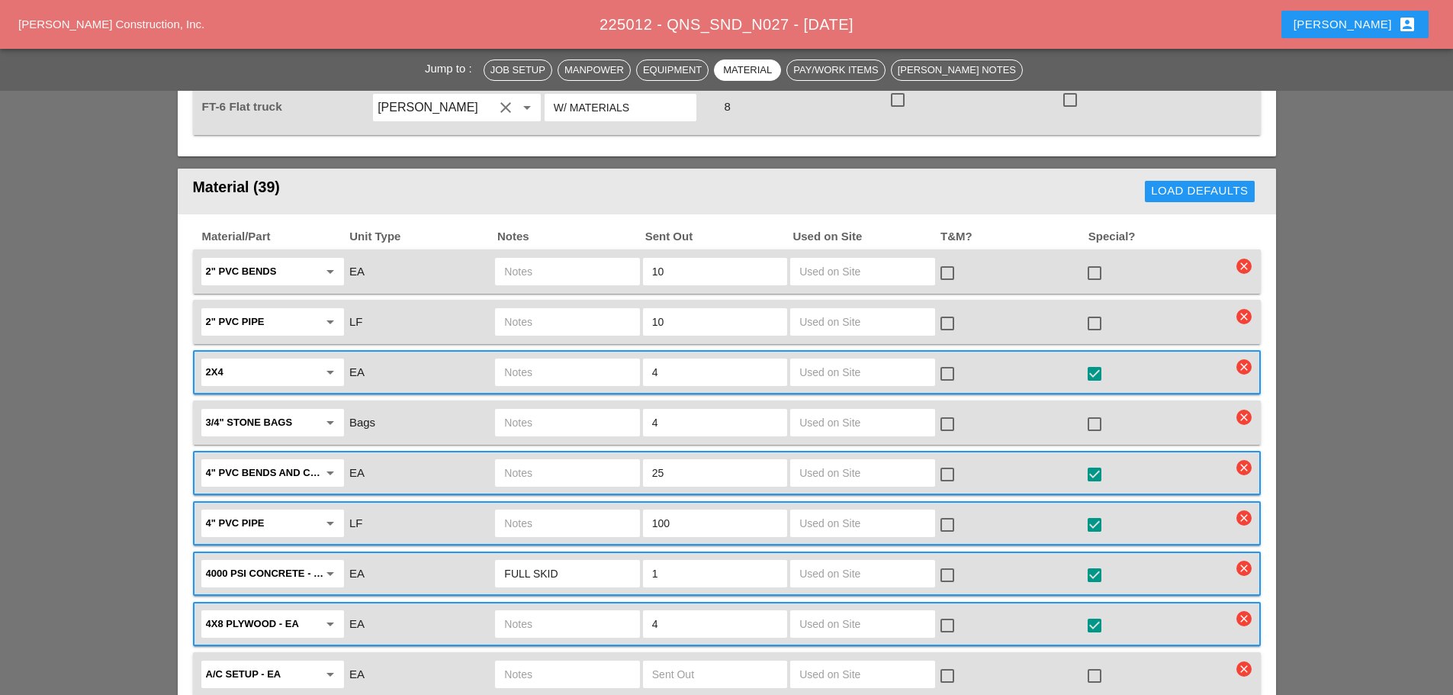
click at [718, 461] on input "25" at bounding box center [715, 473] width 126 height 24
type input "2"
type input "15"
click at [528, 461] on input "text" at bounding box center [567, 473] width 126 height 24
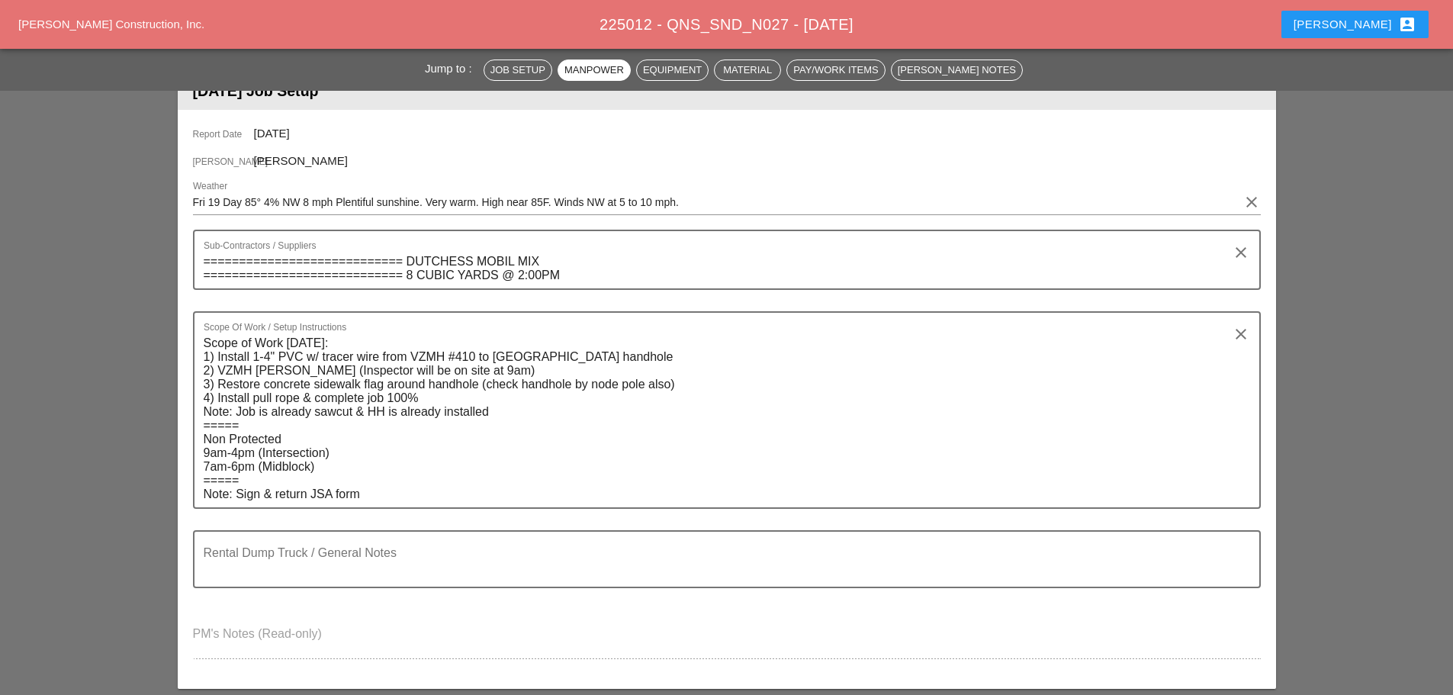
scroll to position [0, 0]
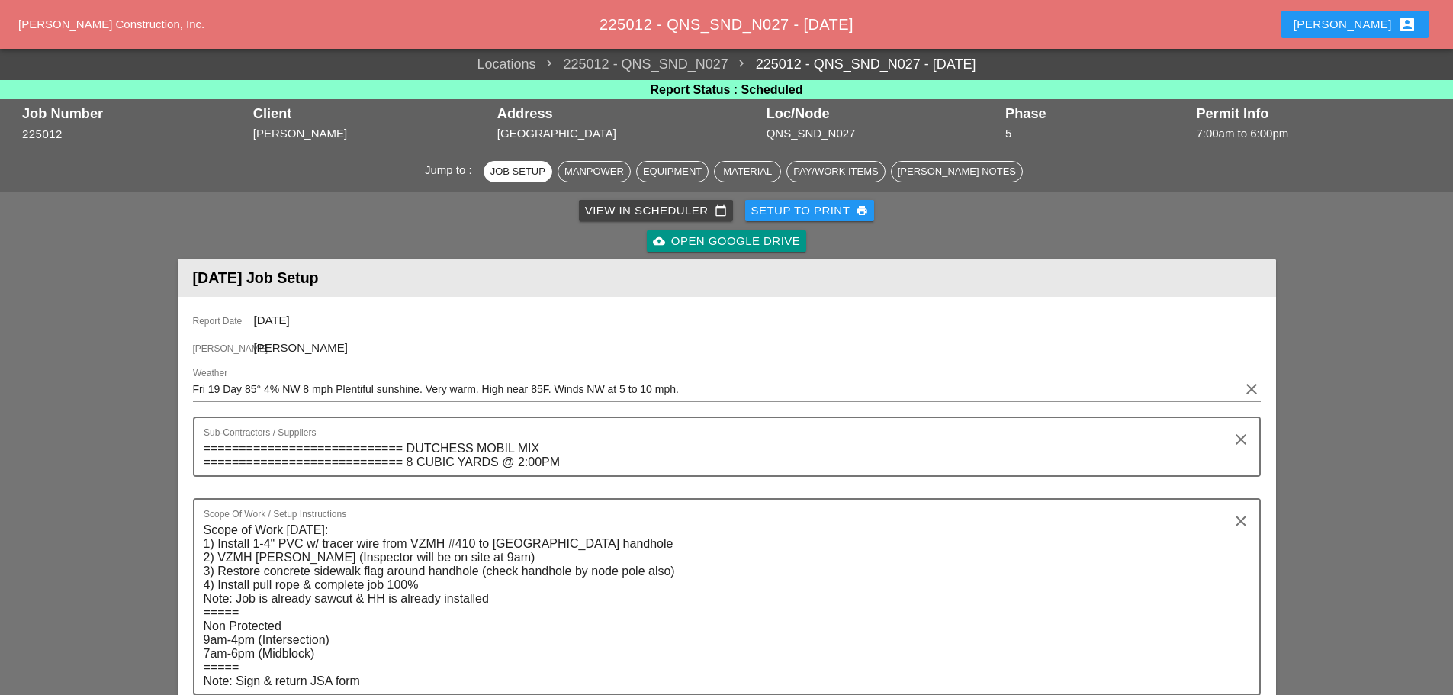
type input "ALL KINDS"
click at [776, 213] on div "Setup to Print print" at bounding box center [809, 211] width 117 height 18
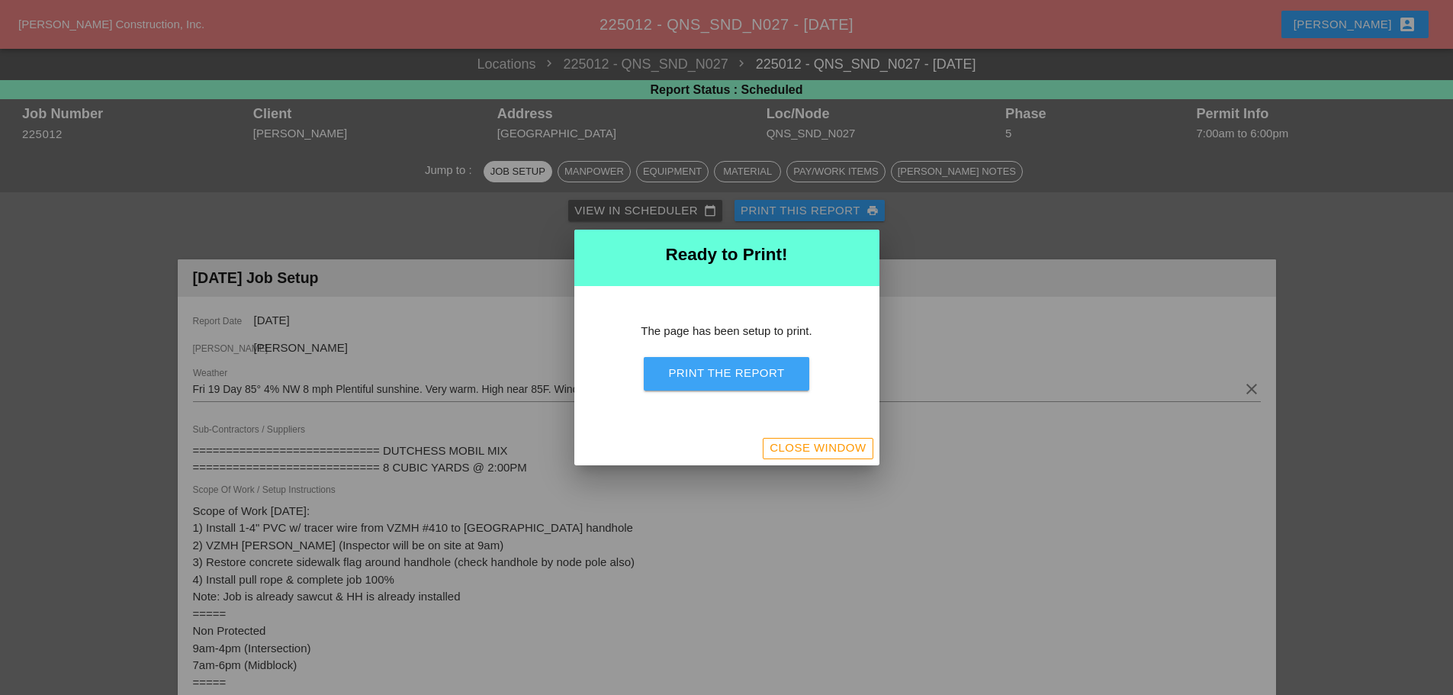
drag, startPoint x: 745, startPoint y: 381, endPoint x: 1117, endPoint y: 592, distance: 427.5
click at [746, 381] on div "Print the Report" at bounding box center [726, 373] width 116 height 18
click at [783, 450] on div "Close Window" at bounding box center [817, 448] width 96 height 18
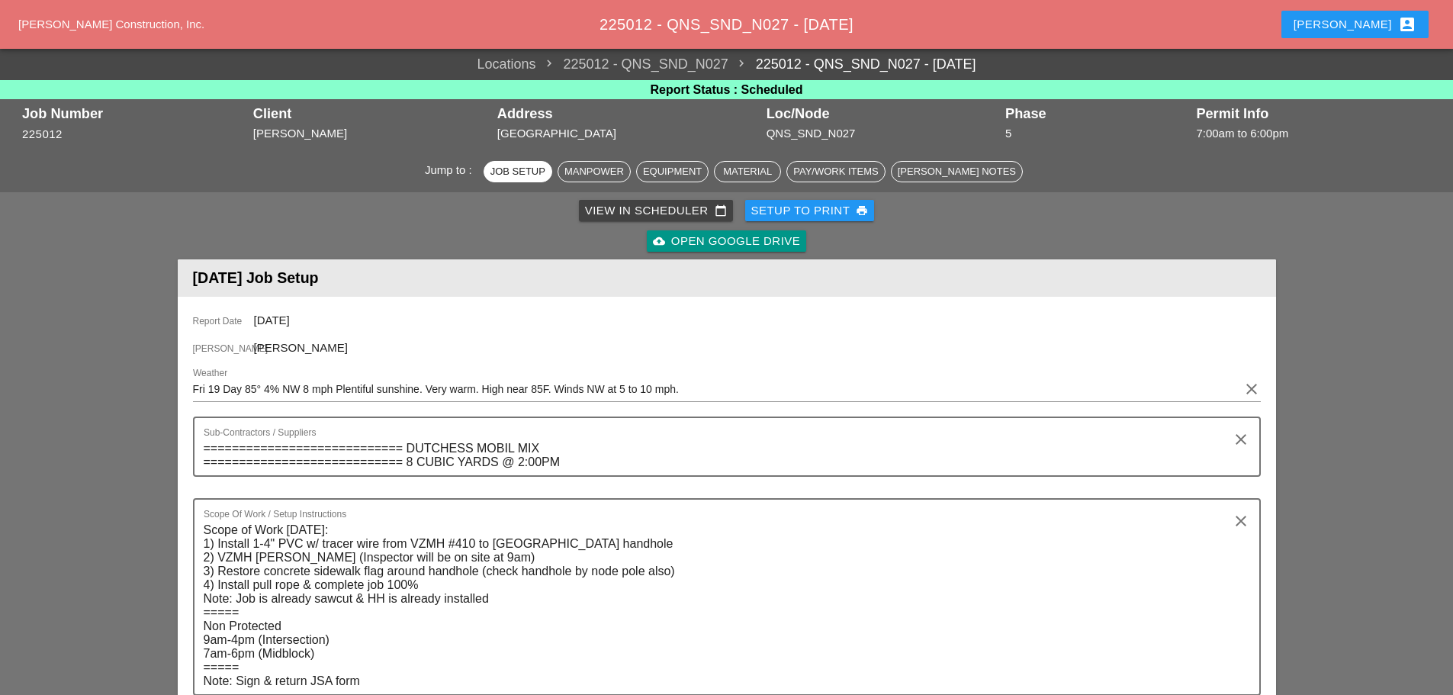
click at [1361, 29] on div "Enrico account_box" at bounding box center [1354, 24] width 123 height 18
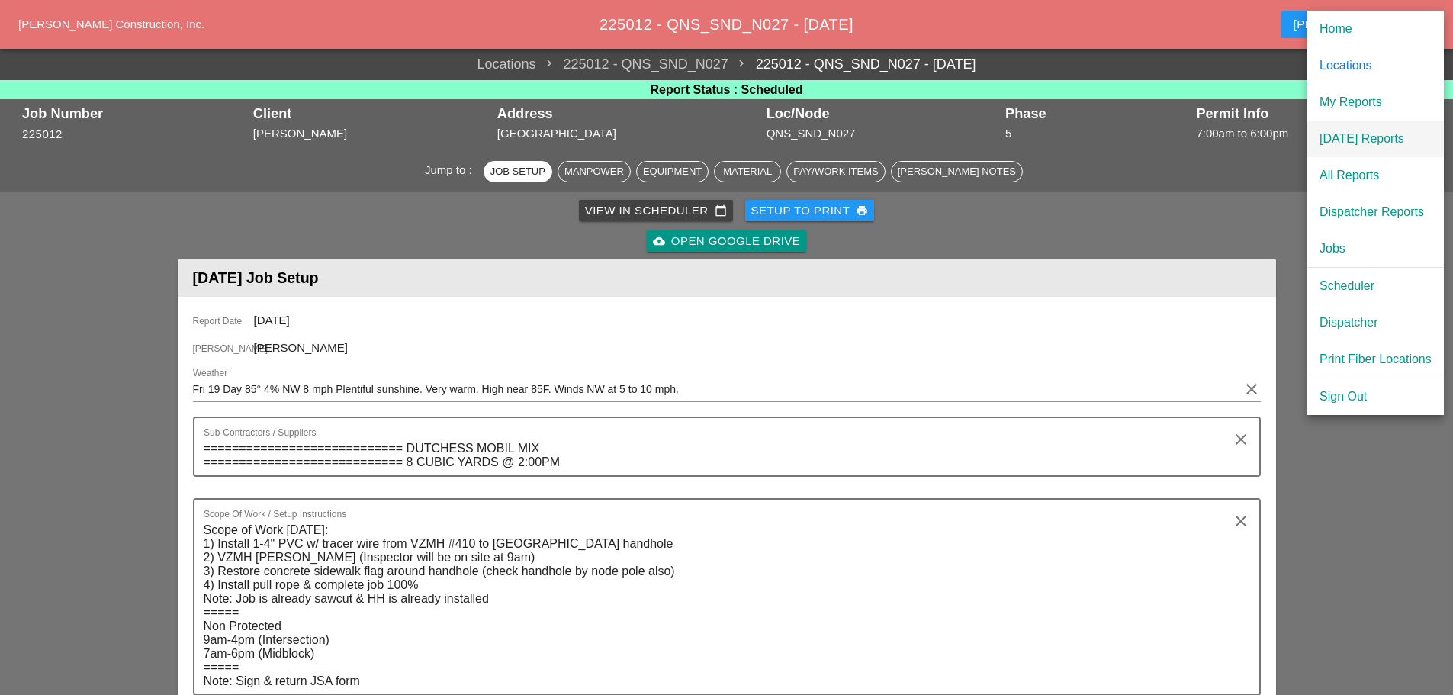
click at [1363, 133] on div "[DATE] Reports" at bounding box center [1375, 139] width 112 height 18
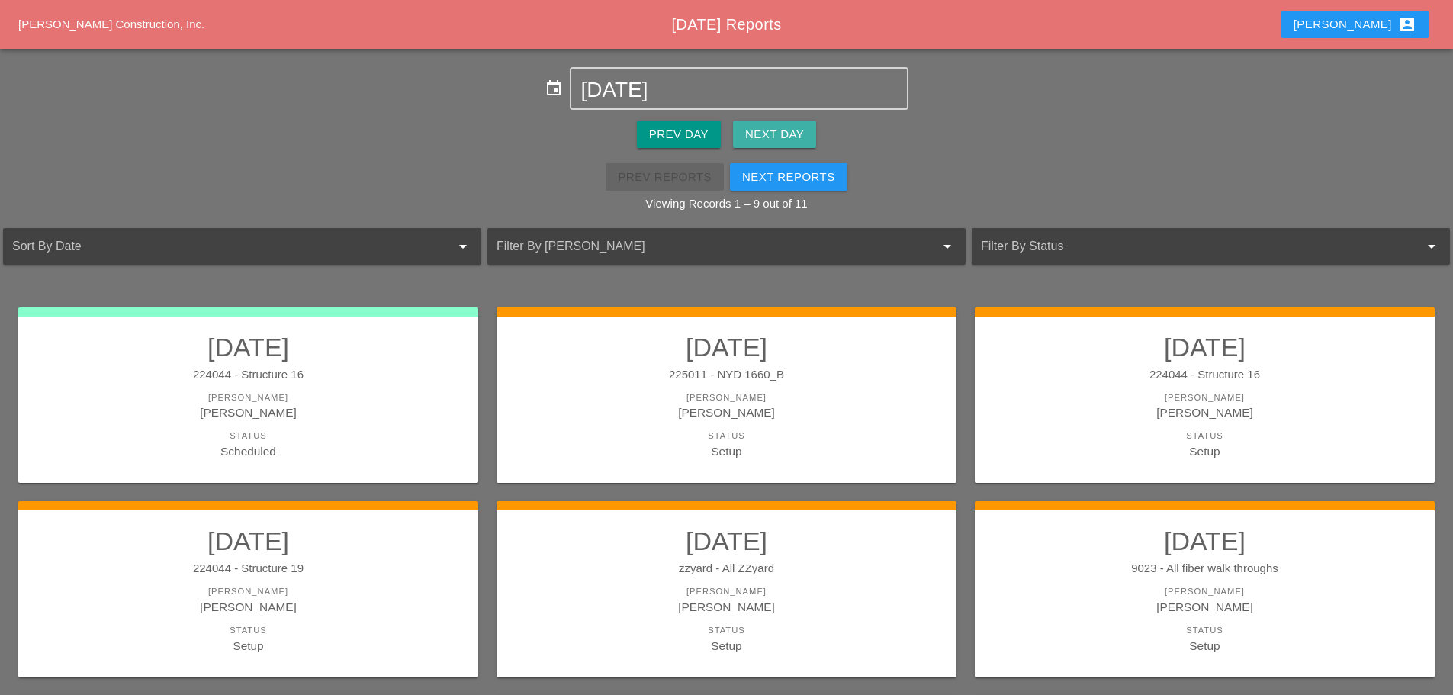
click at [788, 128] on div "Next Day" at bounding box center [774, 135] width 59 height 18
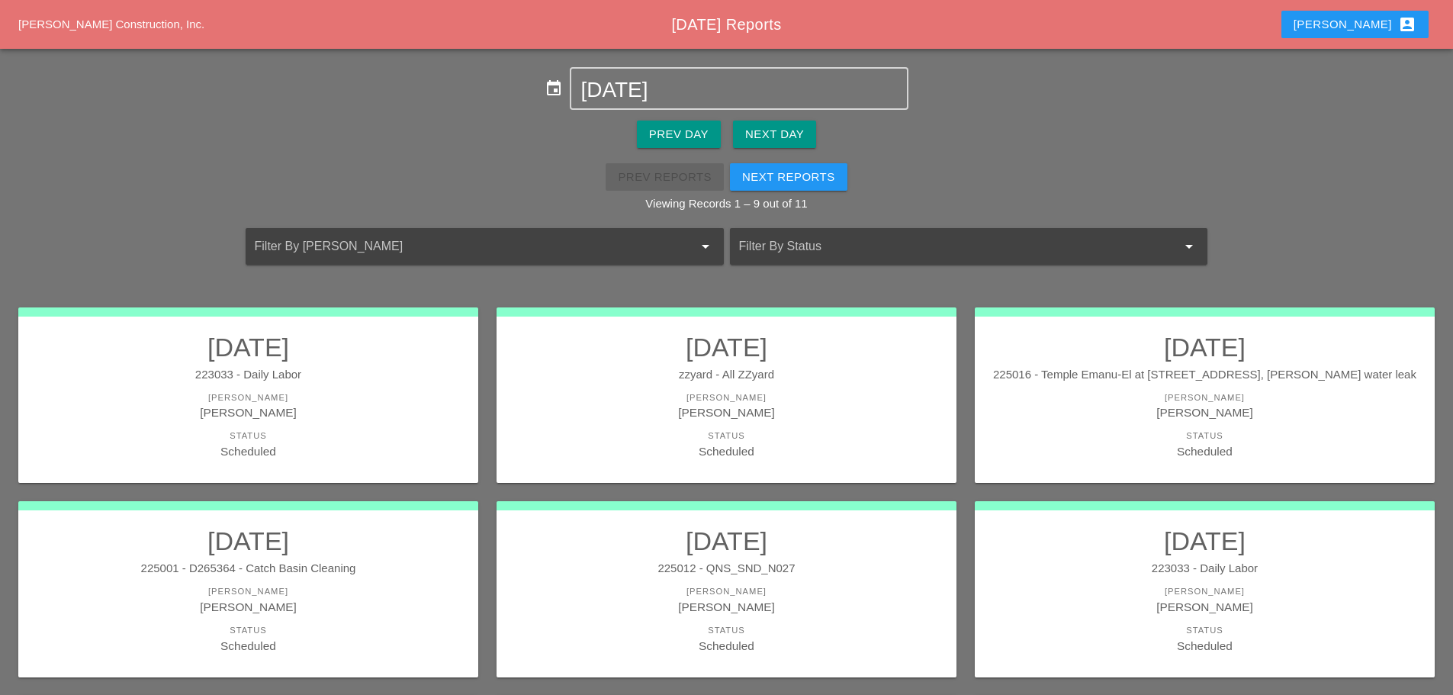
click at [1061, 403] on div "[PERSON_NAME]" at bounding box center [1204, 412] width 429 height 18
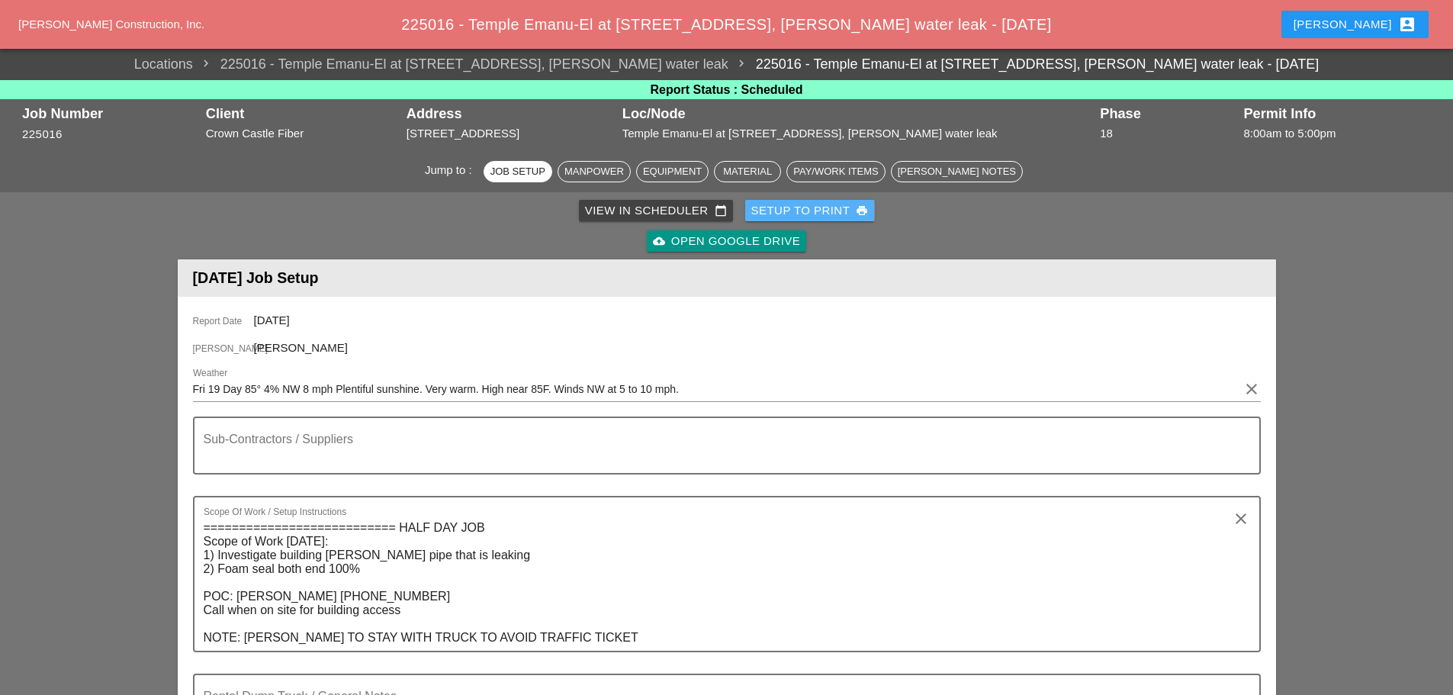
click at [763, 209] on div "Setup to Print print" at bounding box center [809, 211] width 117 height 18
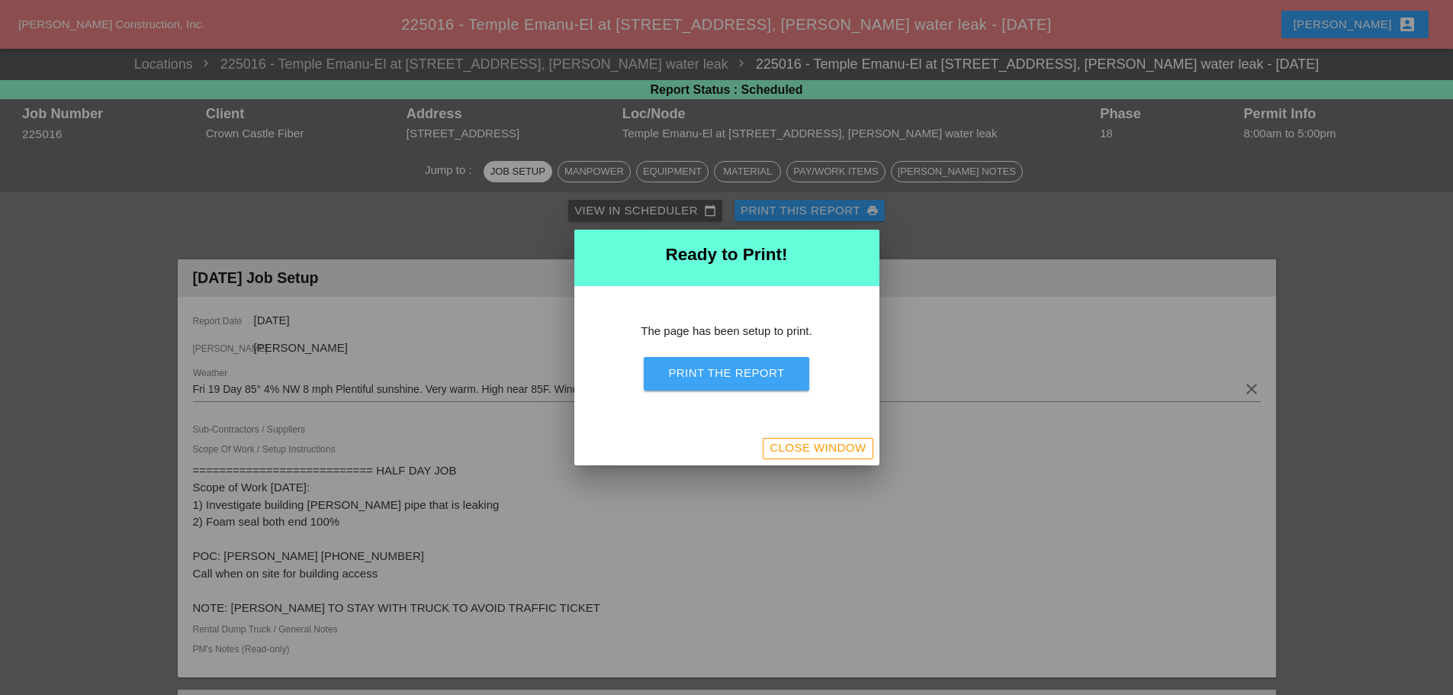
drag, startPoint x: 722, startPoint y: 374, endPoint x: 1130, endPoint y: 593, distance: 463.3
click at [723, 374] on div "Print the Report" at bounding box center [726, 373] width 116 height 18
click at [811, 404] on div "The page has been setup to print. Print the Report" at bounding box center [726, 359] width 305 height 146
click at [783, 445] on div "Close Window" at bounding box center [817, 448] width 96 height 18
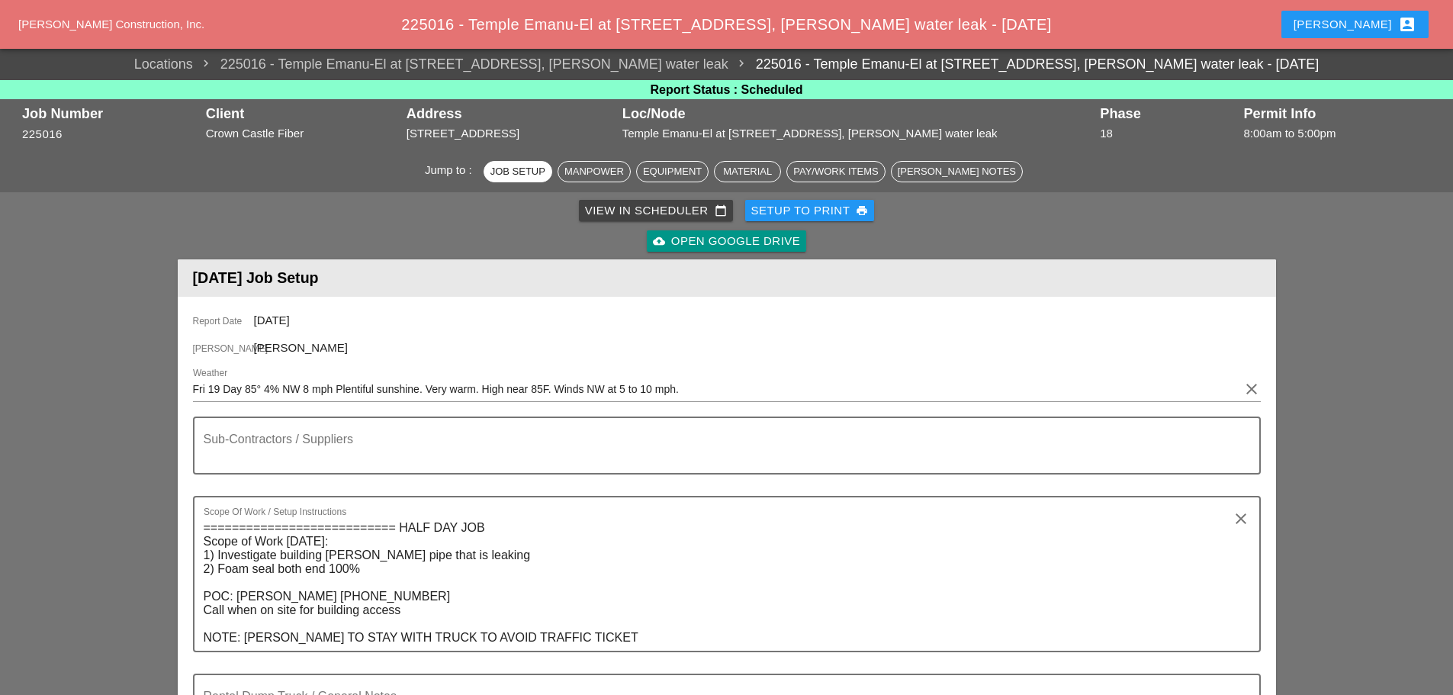
click at [1396, 16] on button "Enrico account_box" at bounding box center [1354, 24] width 147 height 27
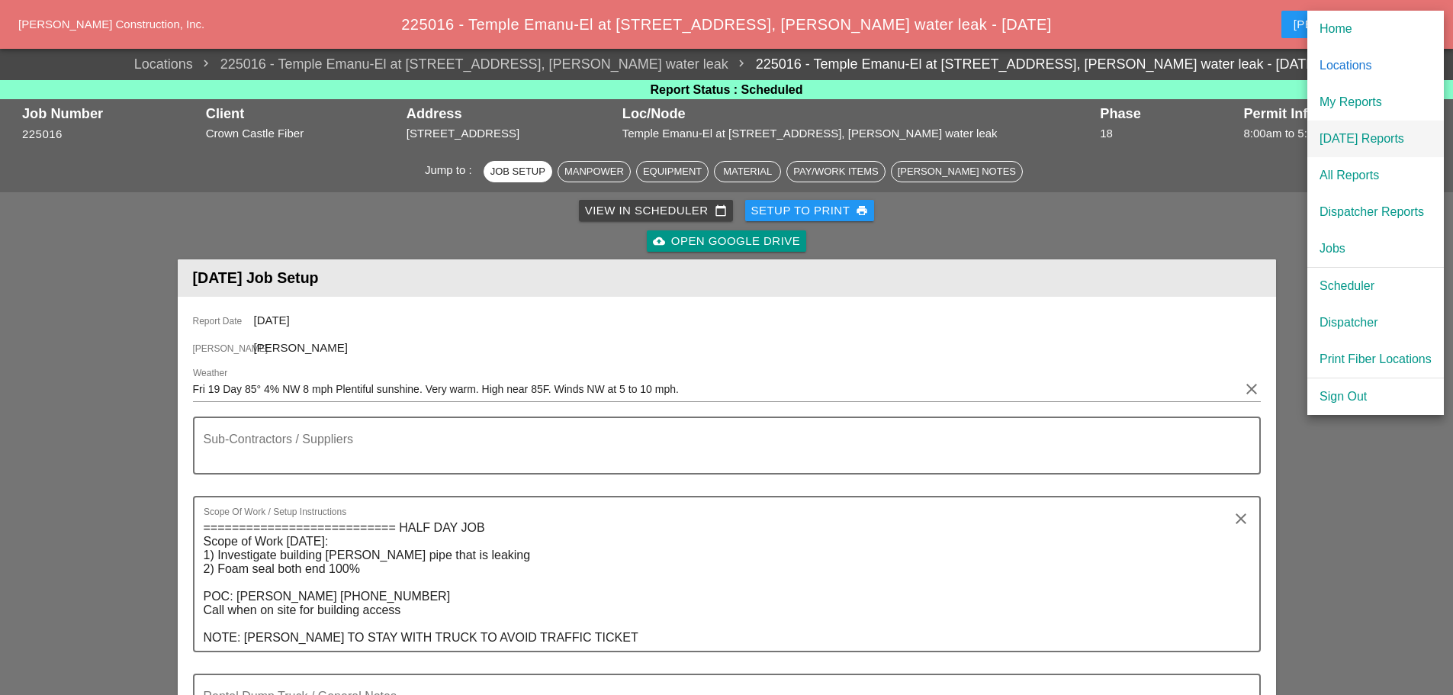
click at [1391, 133] on div "[DATE] Reports" at bounding box center [1375, 139] width 112 height 18
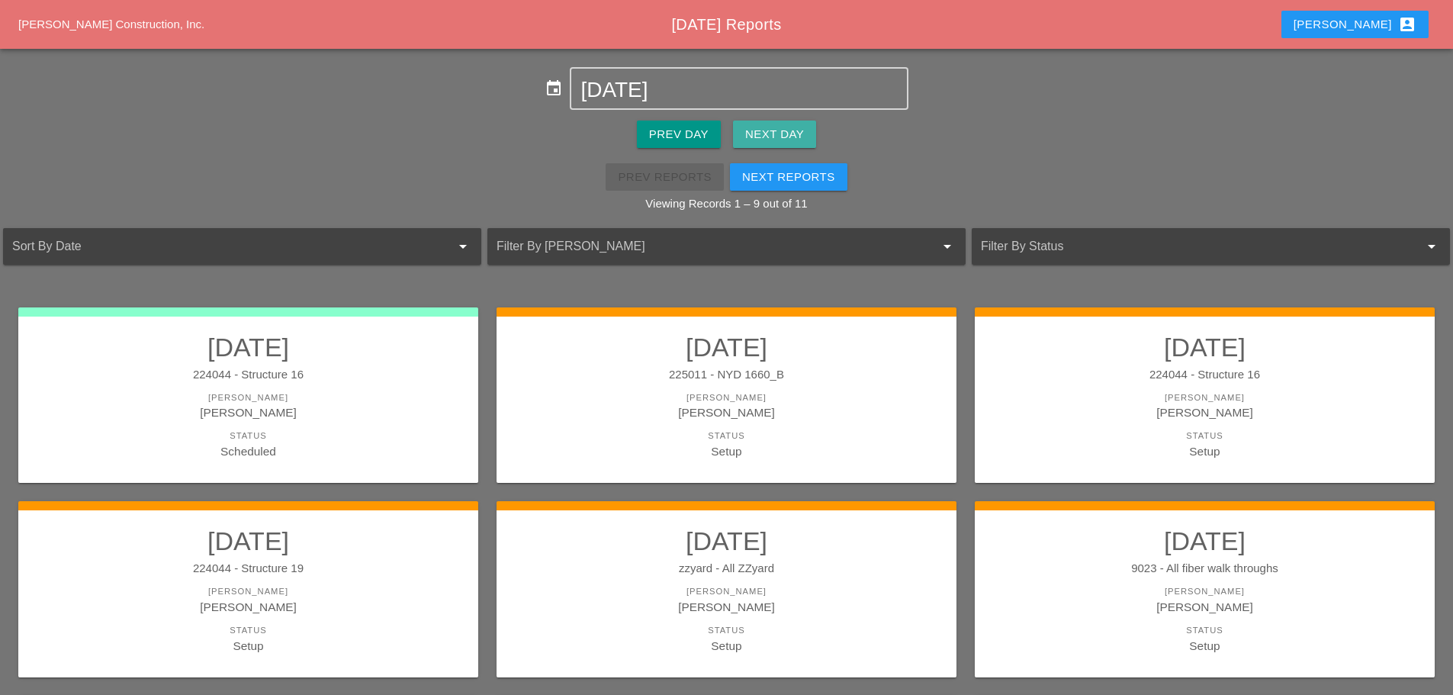
click at [803, 134] on div "Next Day" at bounding box center [774, 135] width 59 height 18
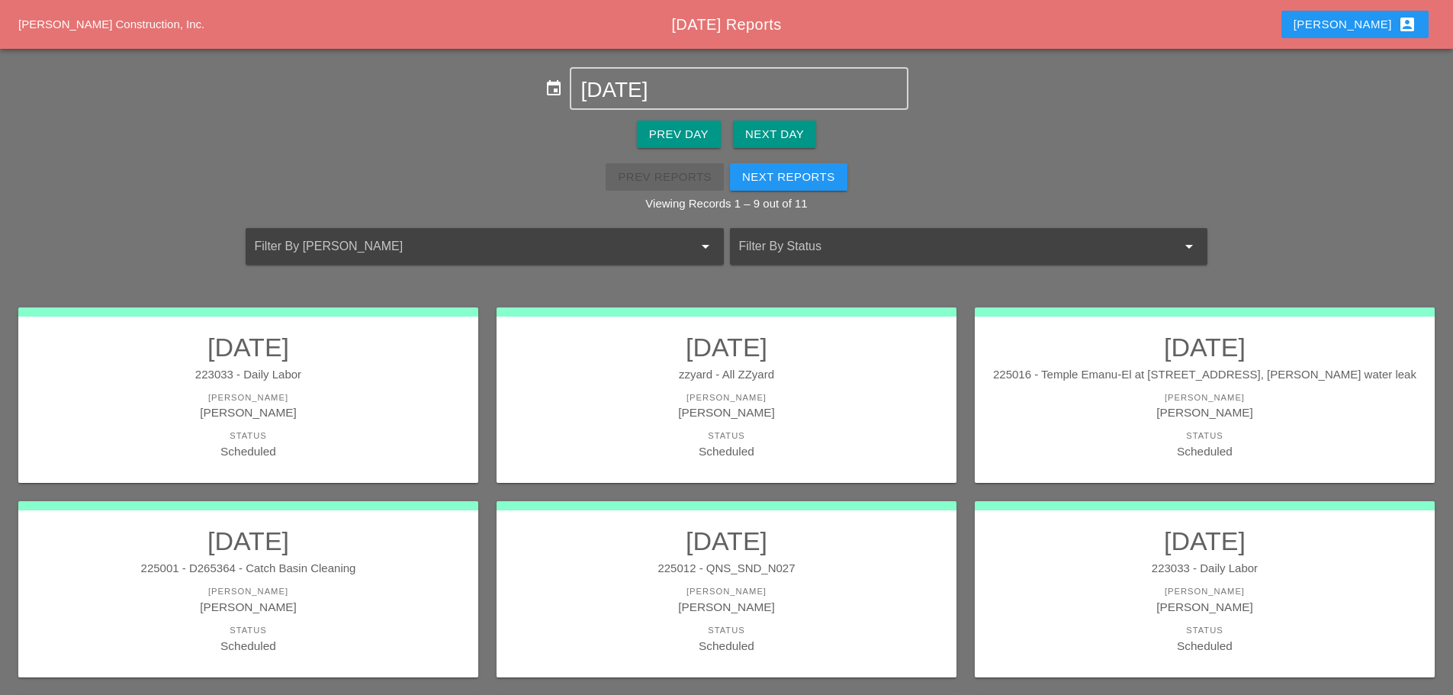
click at [817, 175] on div "Next Reports" at bounding box center [788, 178] width 93 height 18
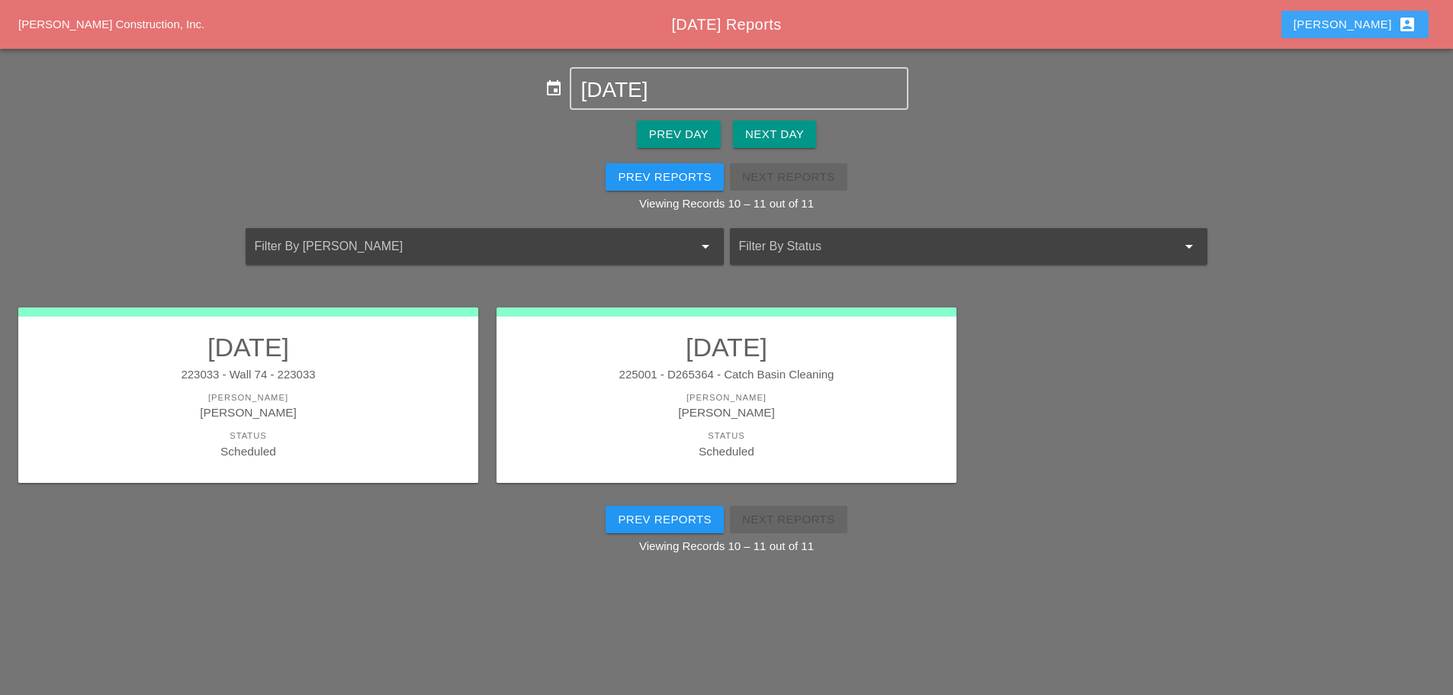
drag, startPoint x: 1350, startPoint y: 20, endPoint x: 1354, endPoint y: 34, distance: 14.2
click at [1351, 21] on button "Enrico account_box" at bounding box center [1354, 24] width 147 height 27
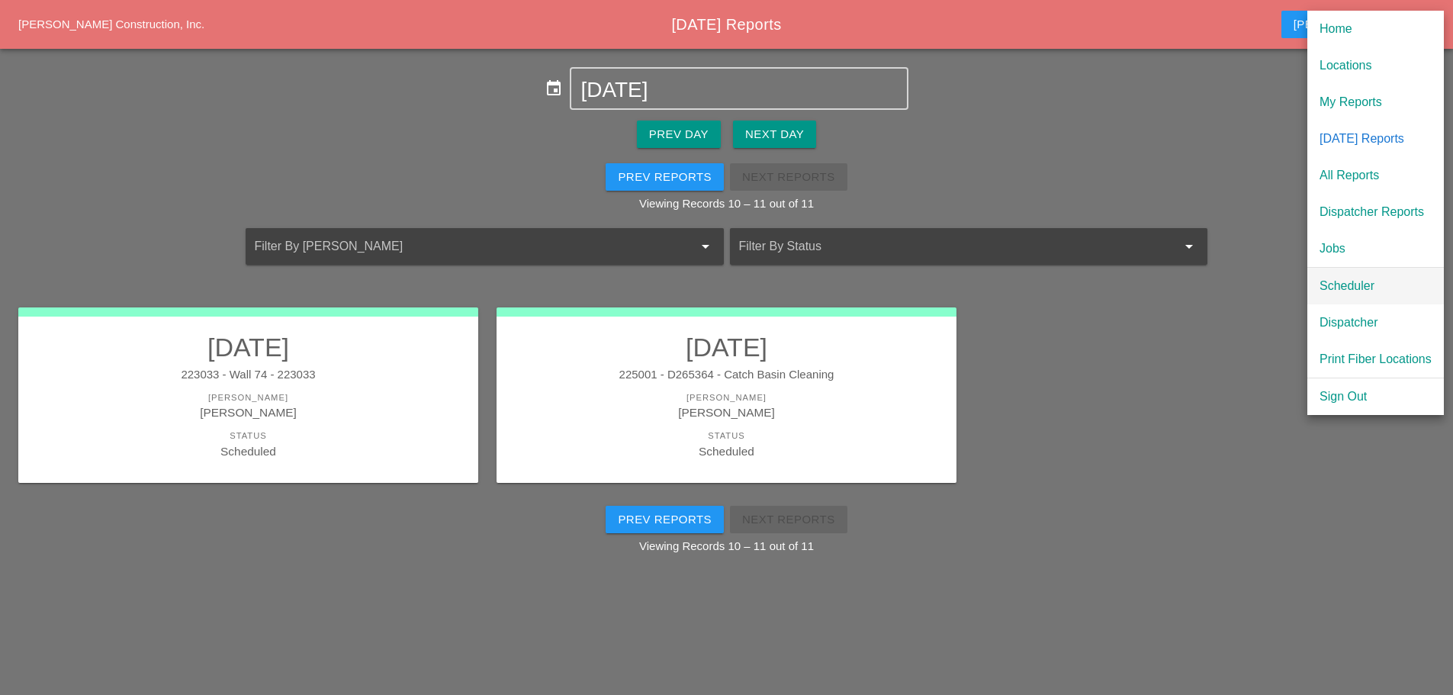
click at [1350, 278] on div "Scheduler" at bounding box center [1375, 286] width 112 height 18
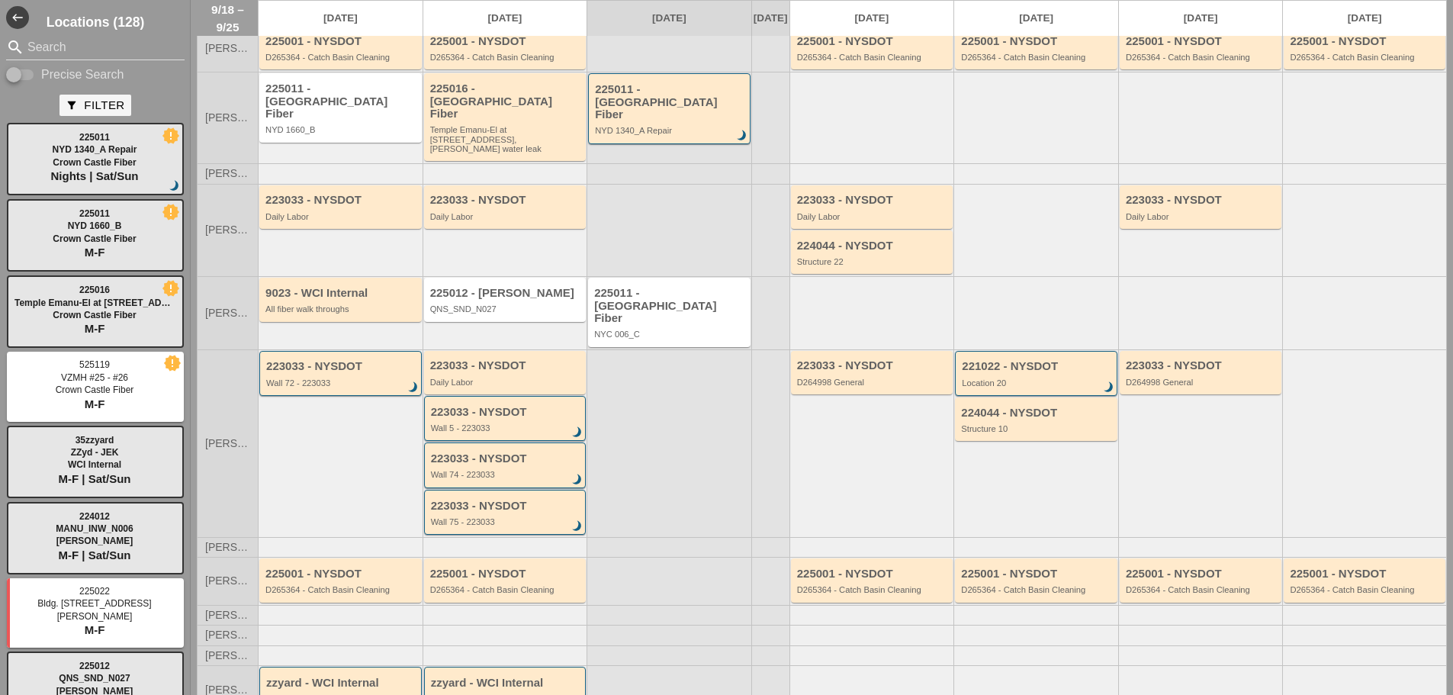
scroll to position [282, 0]
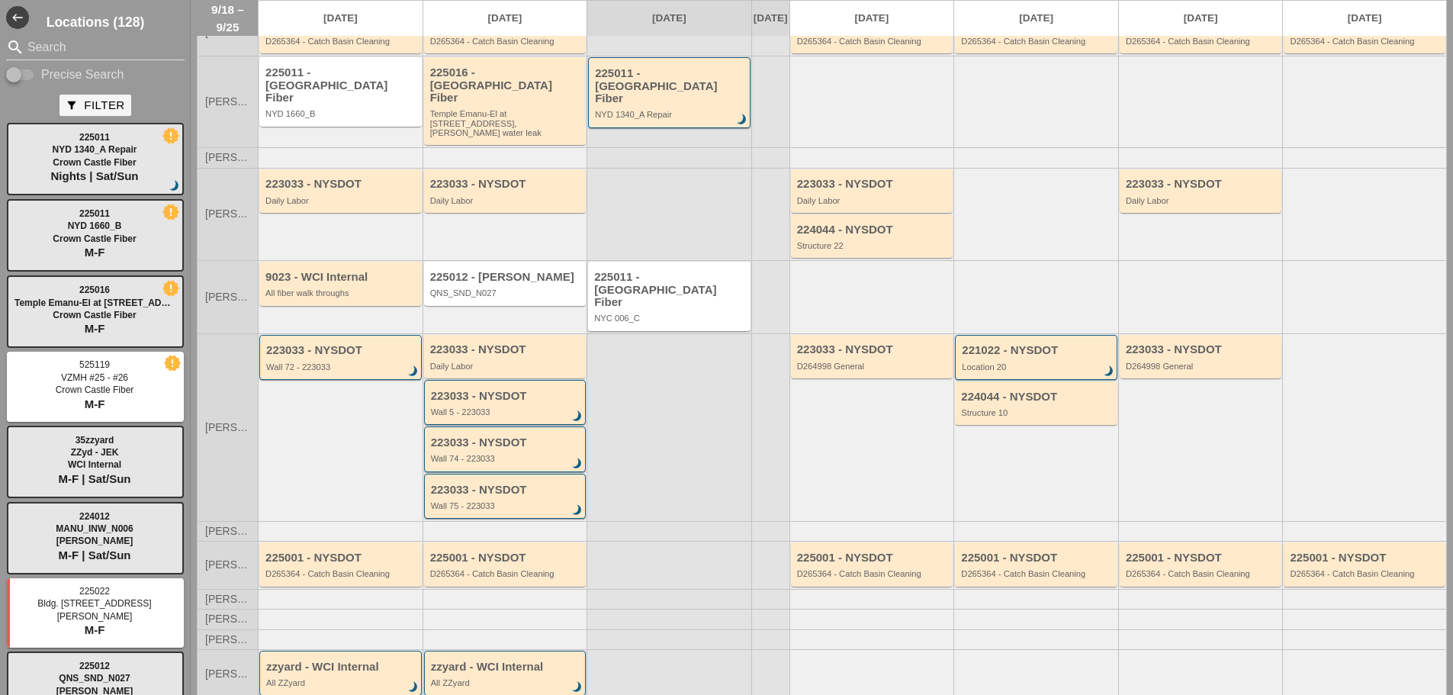
click at [521, 678] on div "All ZZyard" at bounding box center [506, 682] width 151 height 9
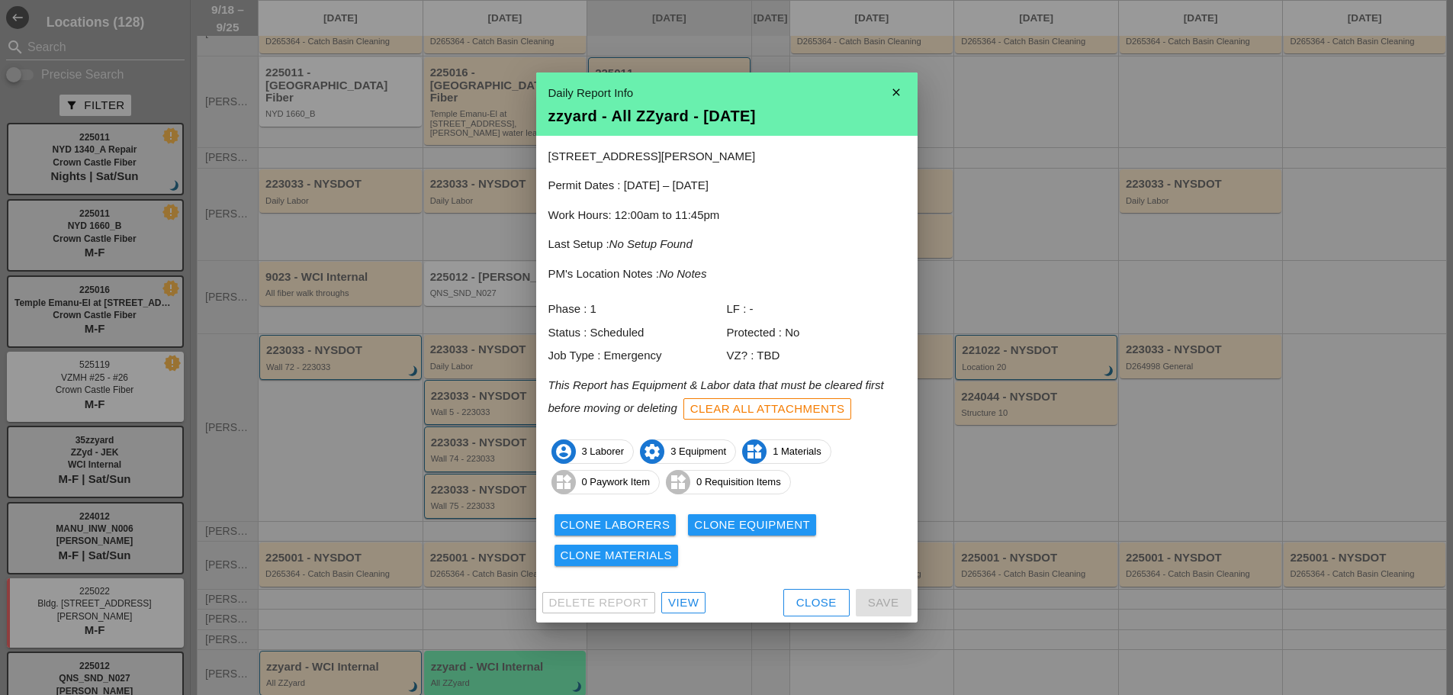
click at [688, 605] on div "View" at bounding box center [683, 603] width 30 height 18
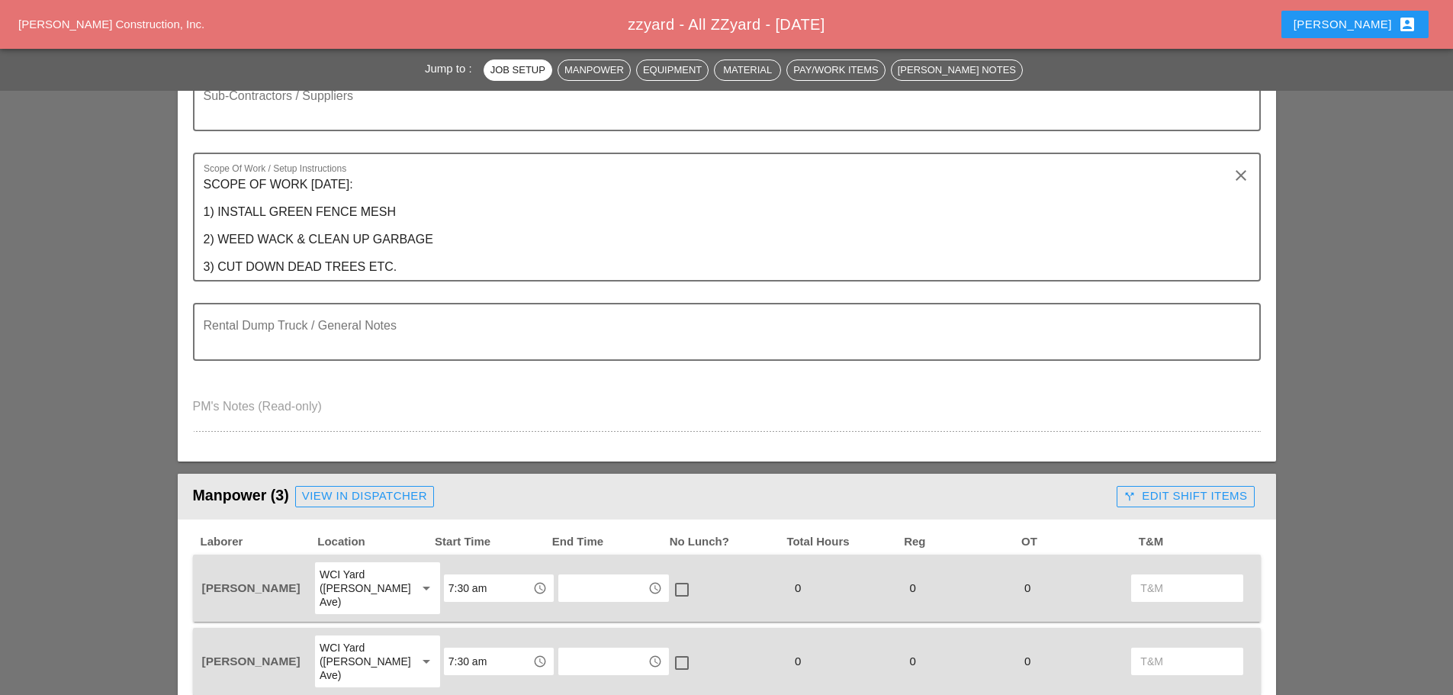
scroll to position [457, 0]
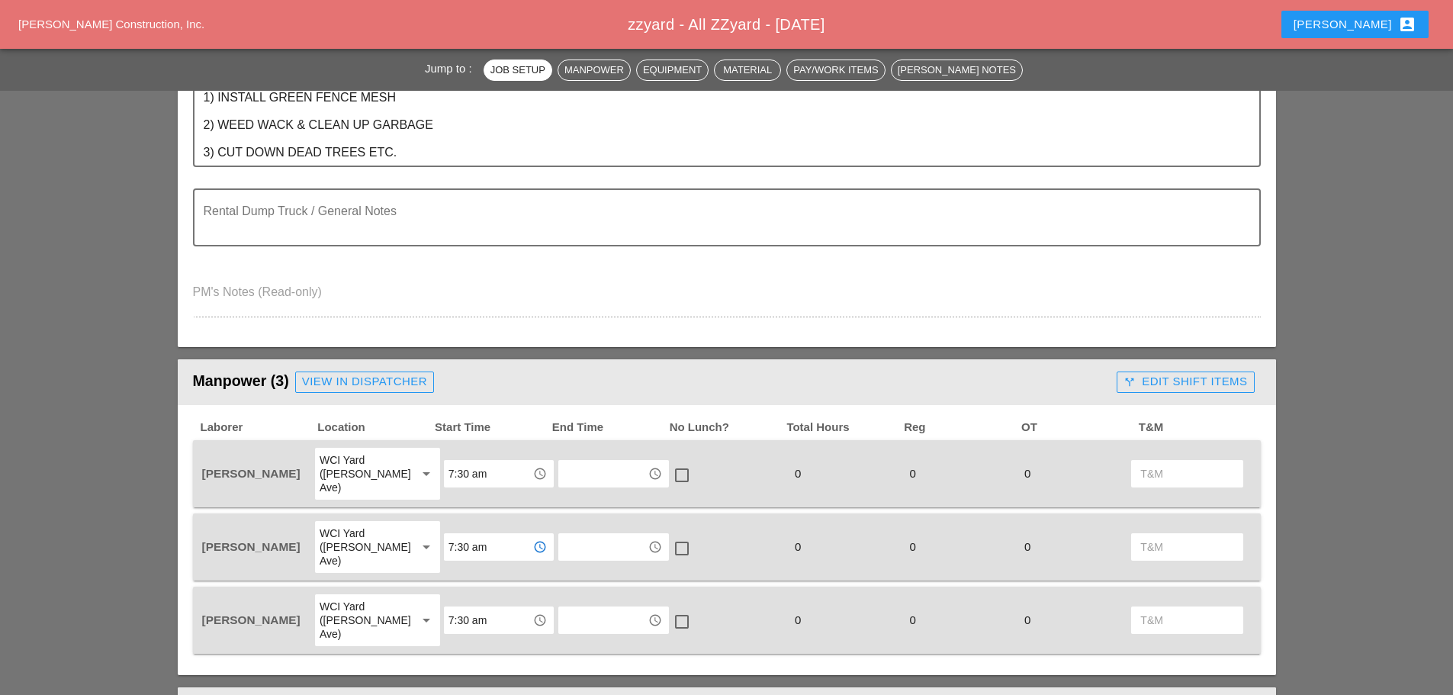
click at [449, 535] on input "7:30 am" at bounding box center [487, 547] width 79 height 24
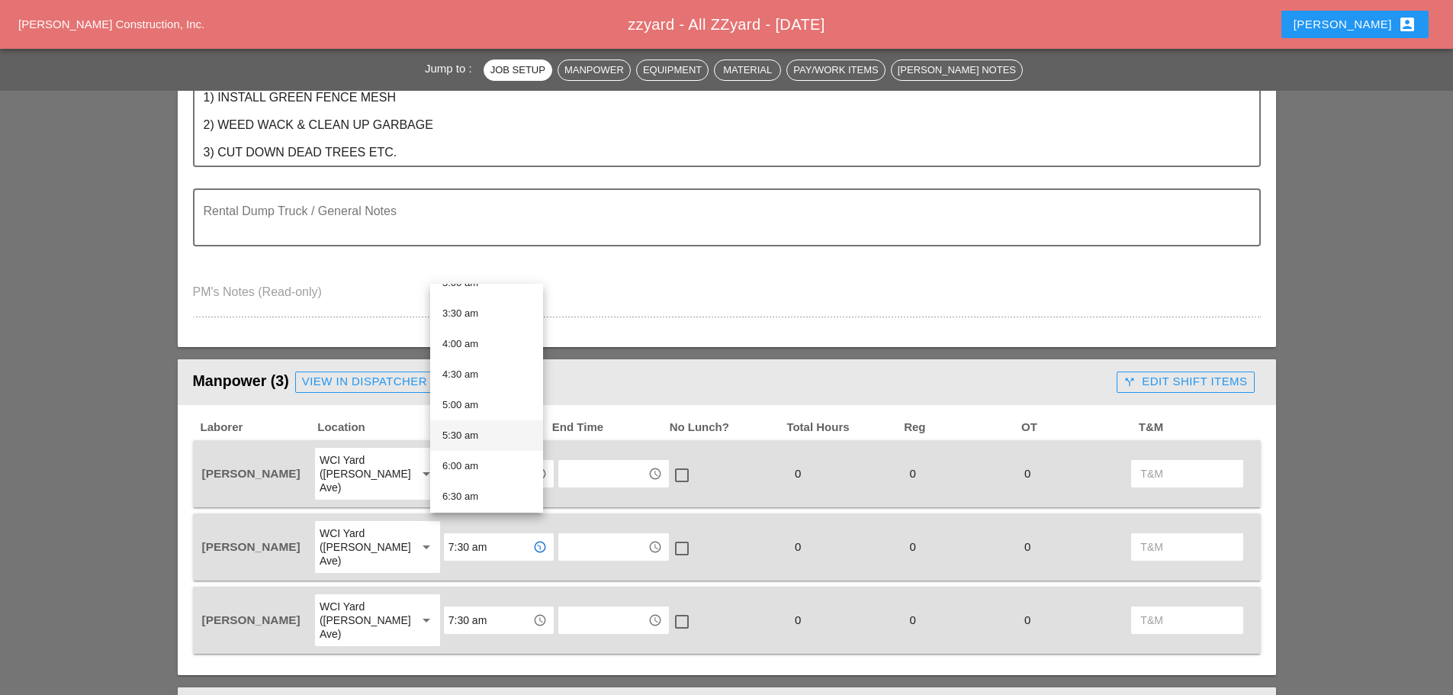
scroll to position [229, 0]
click at [470, 496] on div "7:00 am" at bounding box center [486, 500] width 88 height 18
type input "7:00 am"
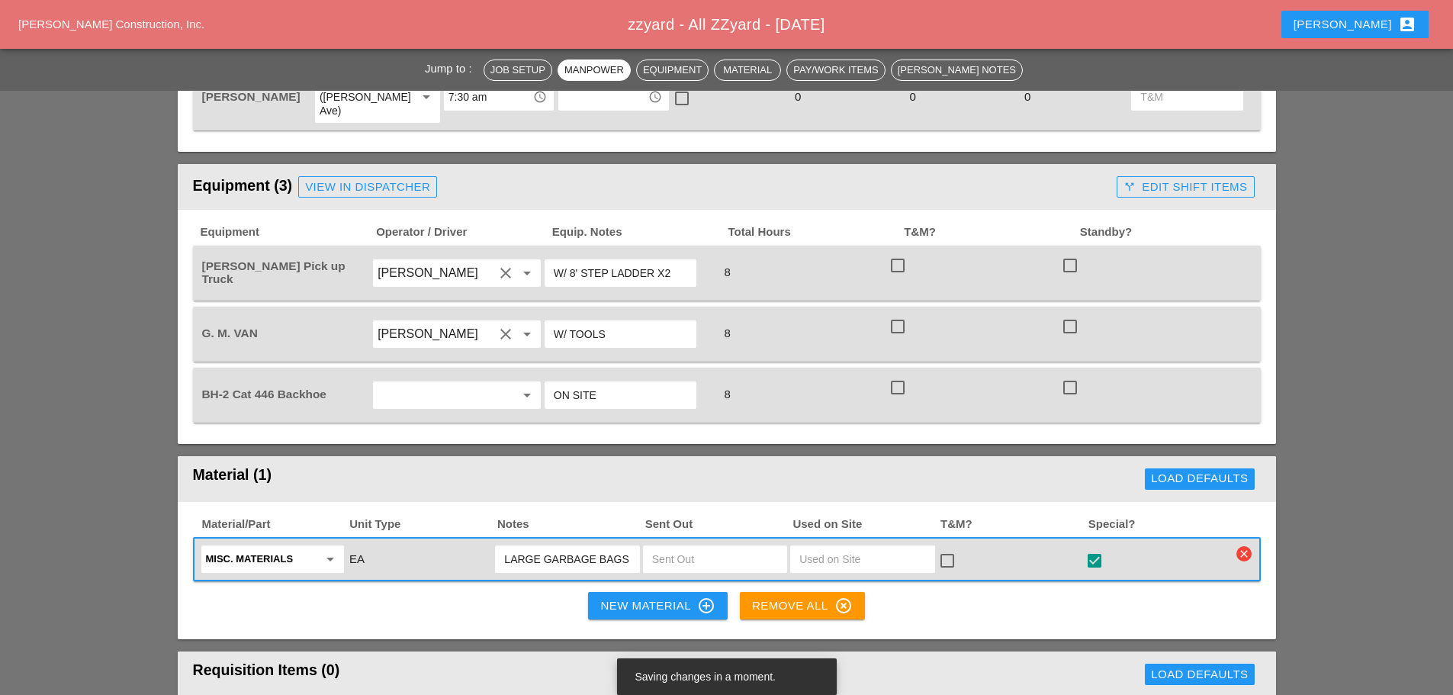
scroll to position [1067, 0]
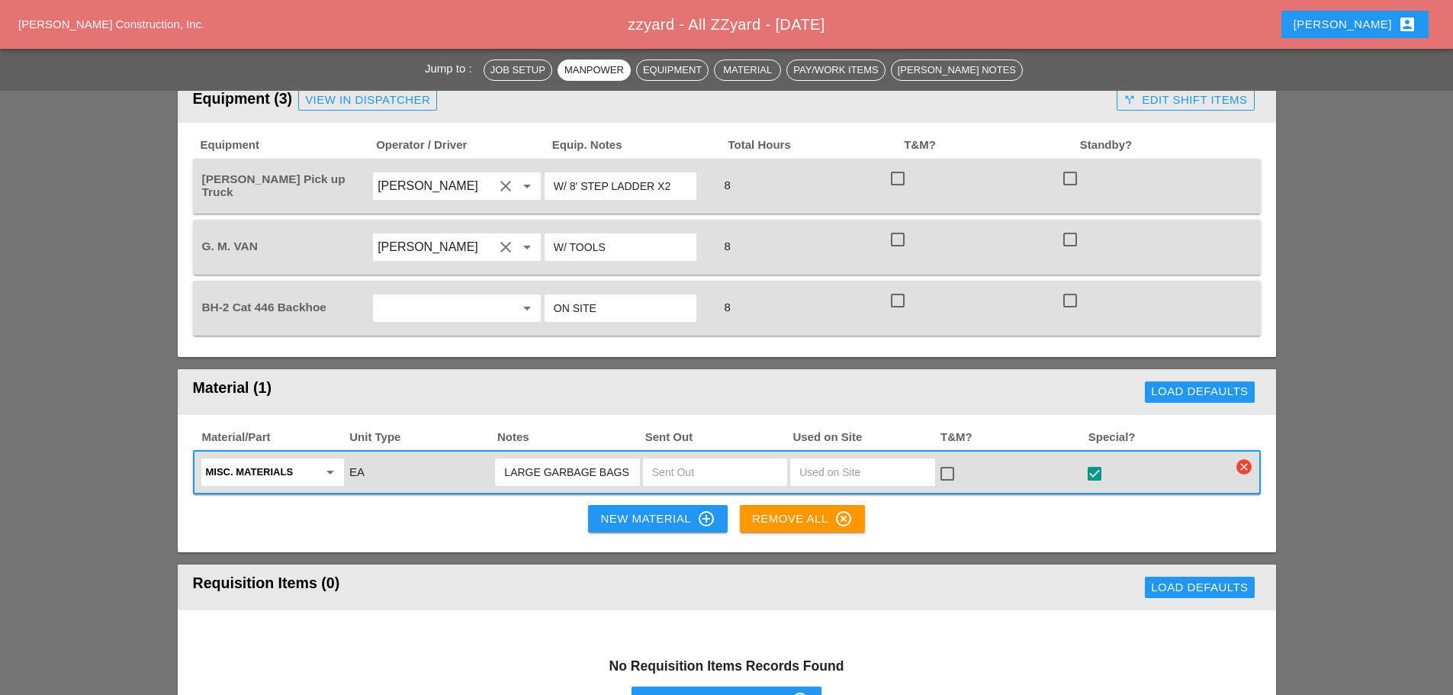
click at [679, 460] on input "text" at bounding box center [715, 472] width 126 height 24
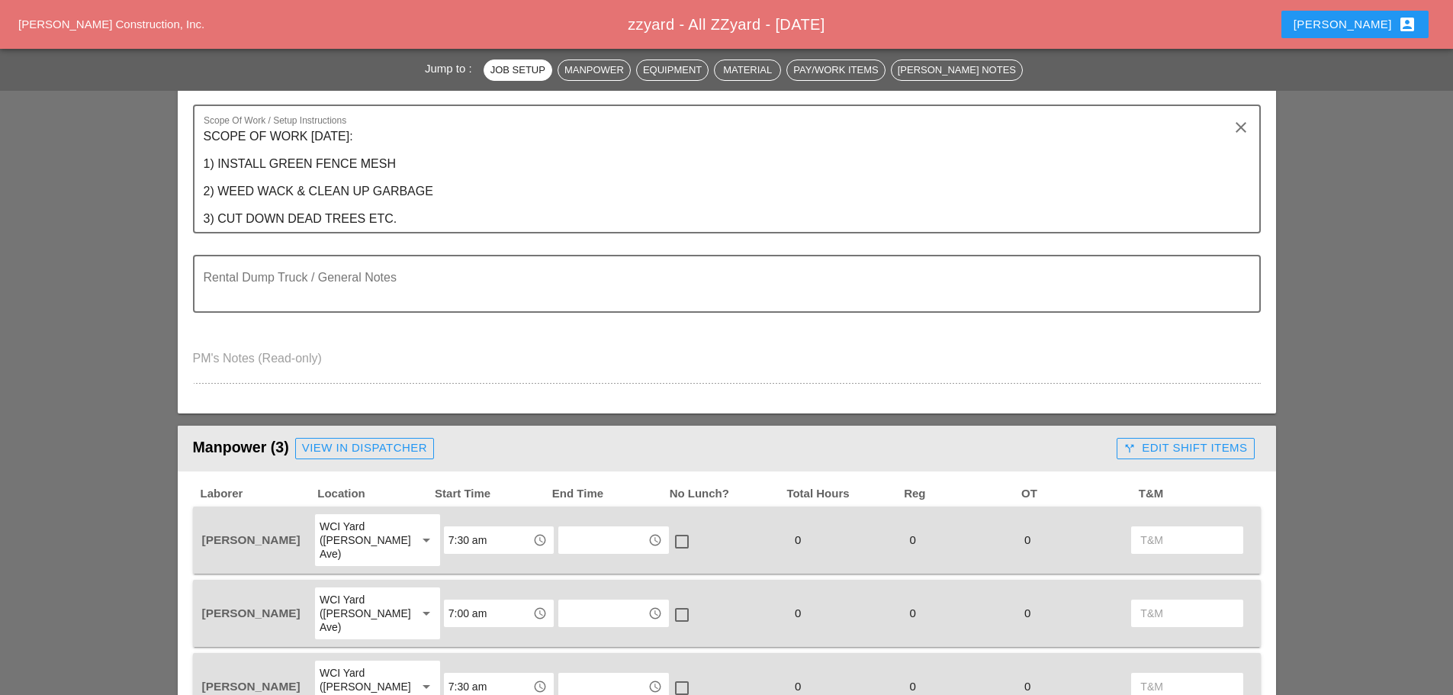
scroll to position [534, 0]
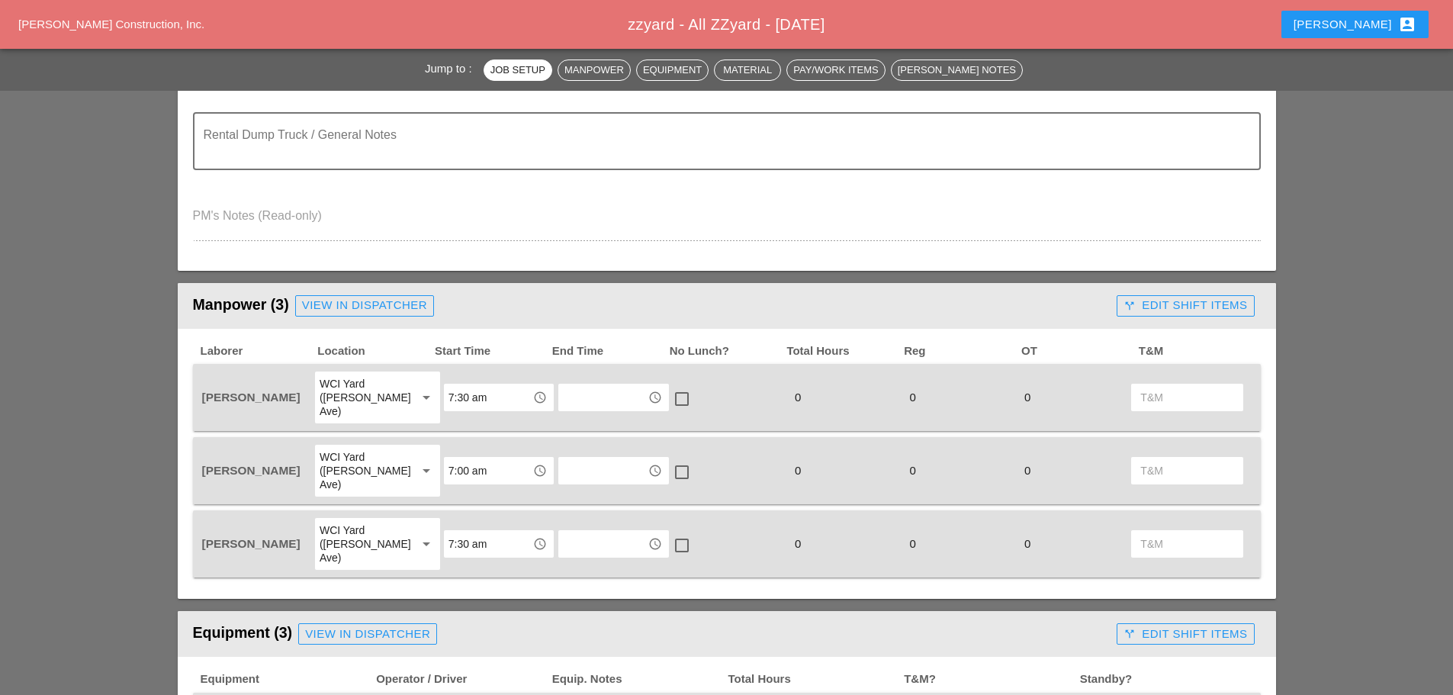
type input "1"
click at [475, 386] on input "7:30 am" at bounding box center [487, 397] width 79 height 24
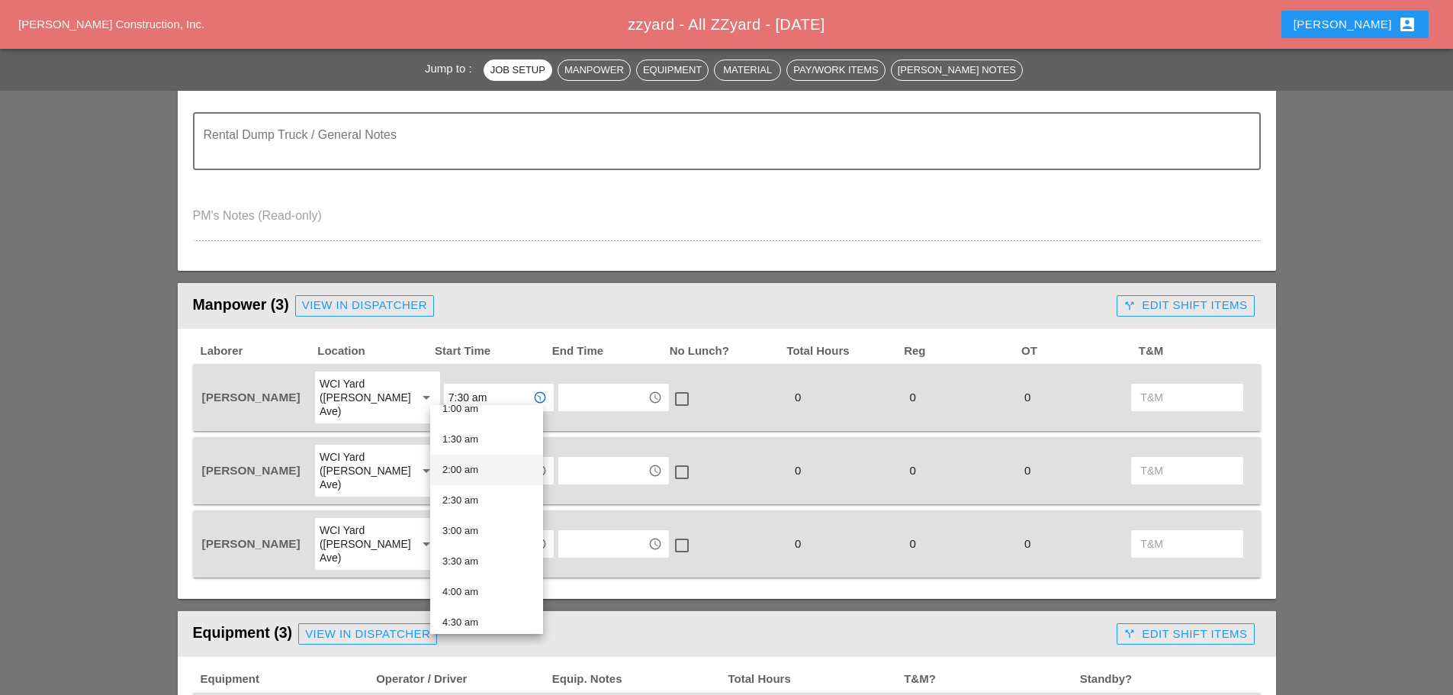
scroll to position [305, 0]
drag, startPoint x: 475, startPoint y: 545, endPoint x: 491, endPoint y: 535, distance: 19.2
click at [476, 544] on div "7:00 am" at bounding box center [486, 545] width 88 height 18
type input "7:00 am"
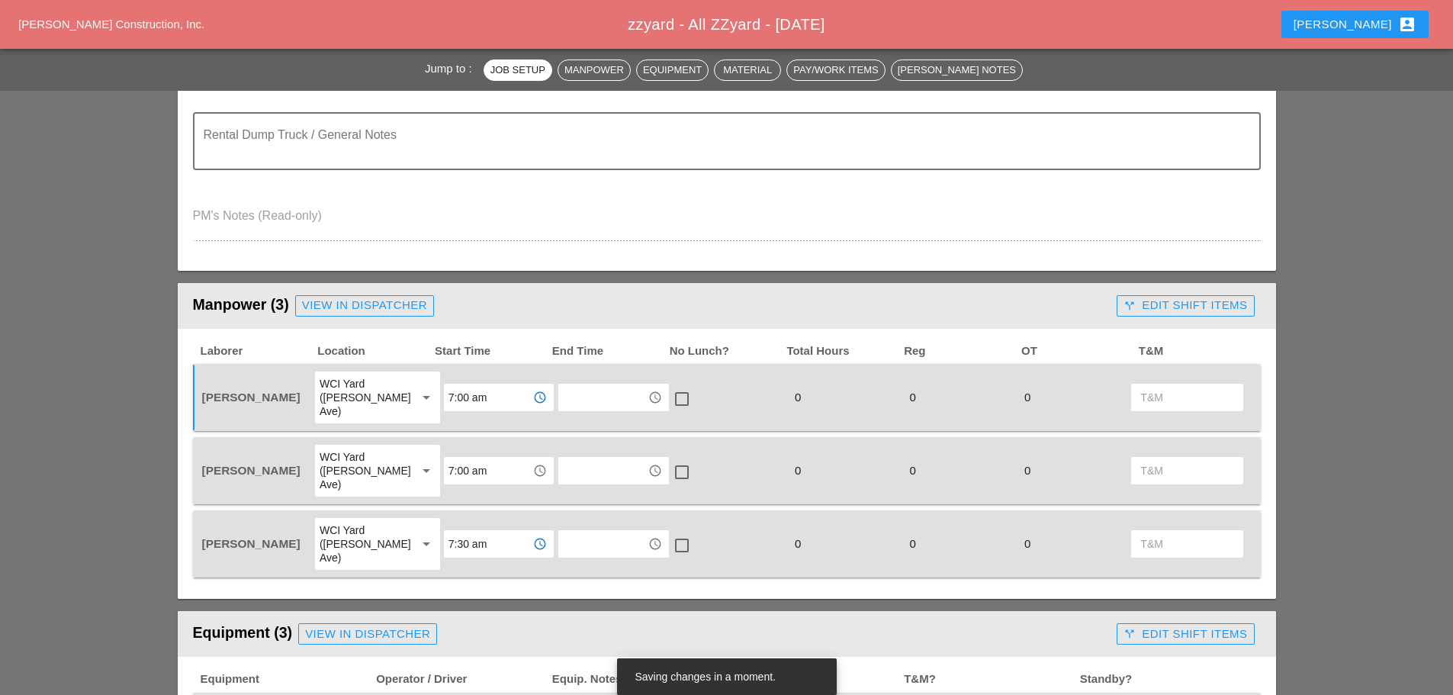
click at [495, 531] on input "7:30 am" at bounding box center [487, 543] width 79 height 24
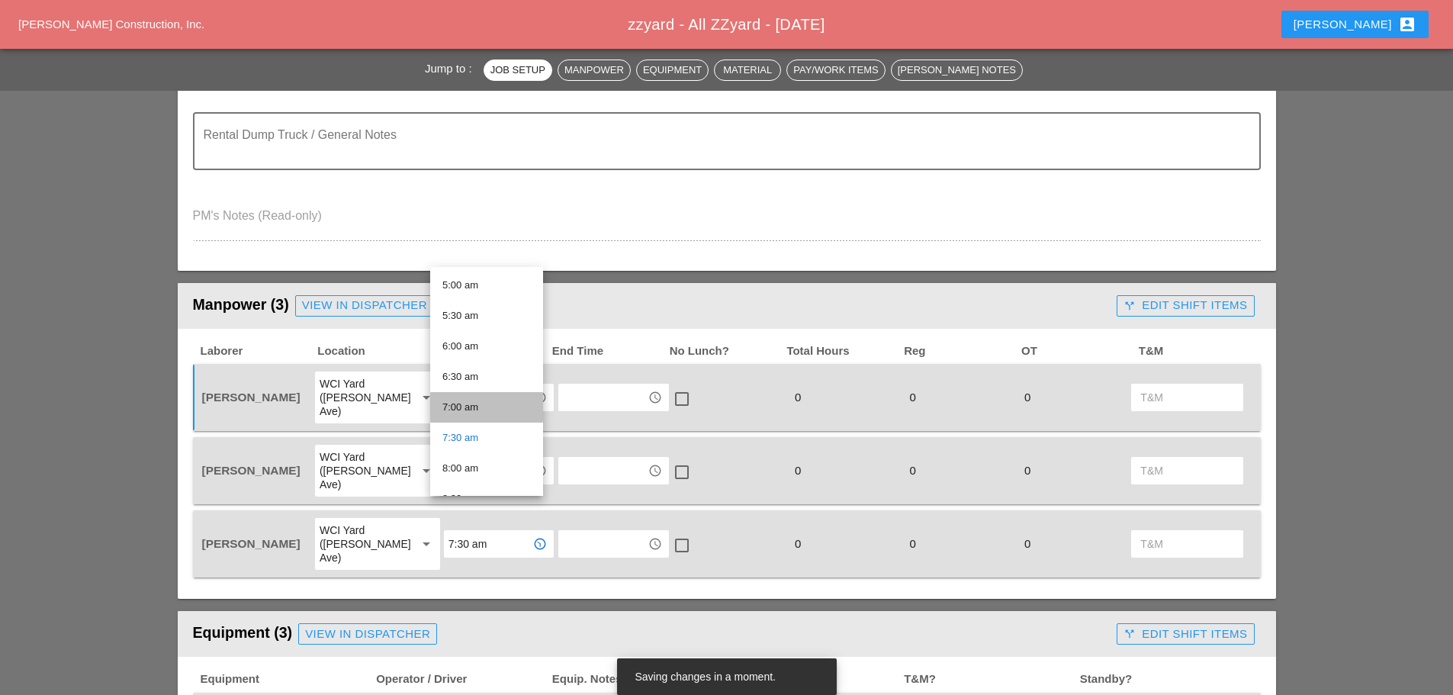
click at [475, 406] on div "7:00 am" at bounding box center [486, 407] width 88 height 18
type input "7:00 am"
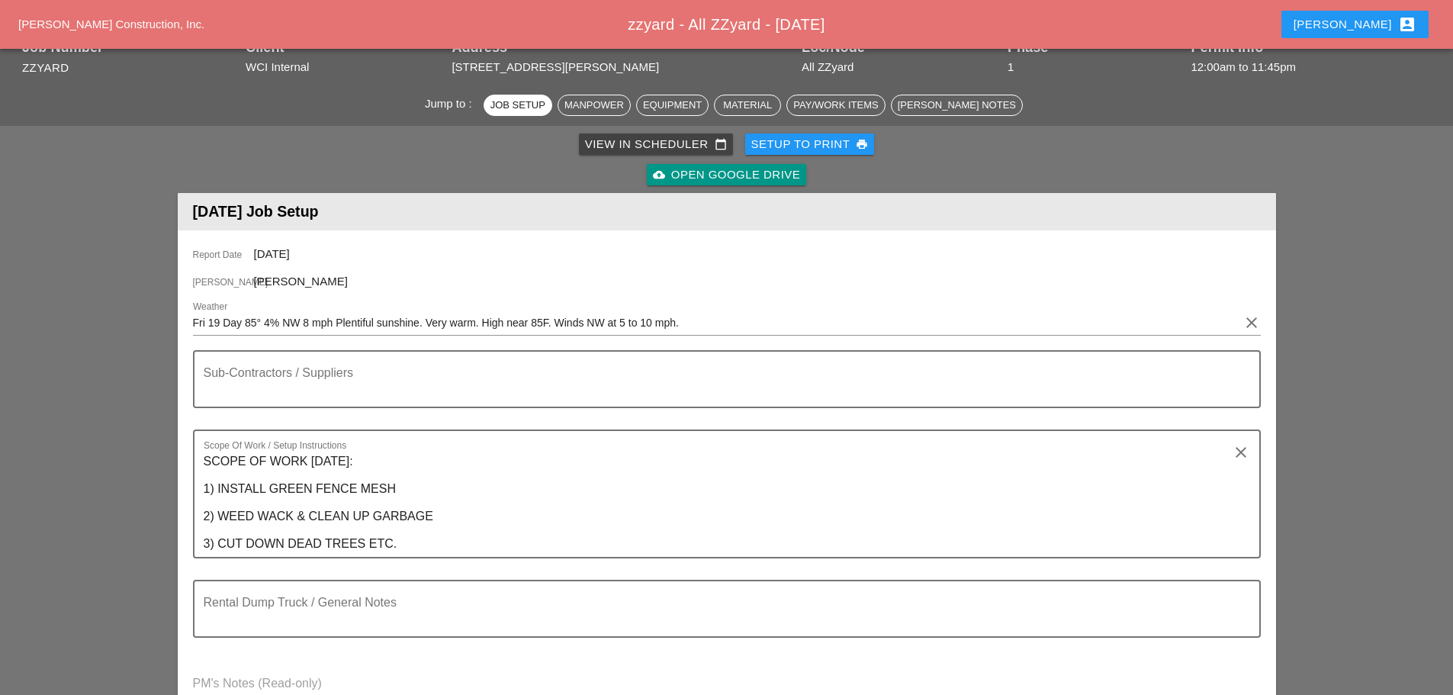
scroll to position [0, 0]
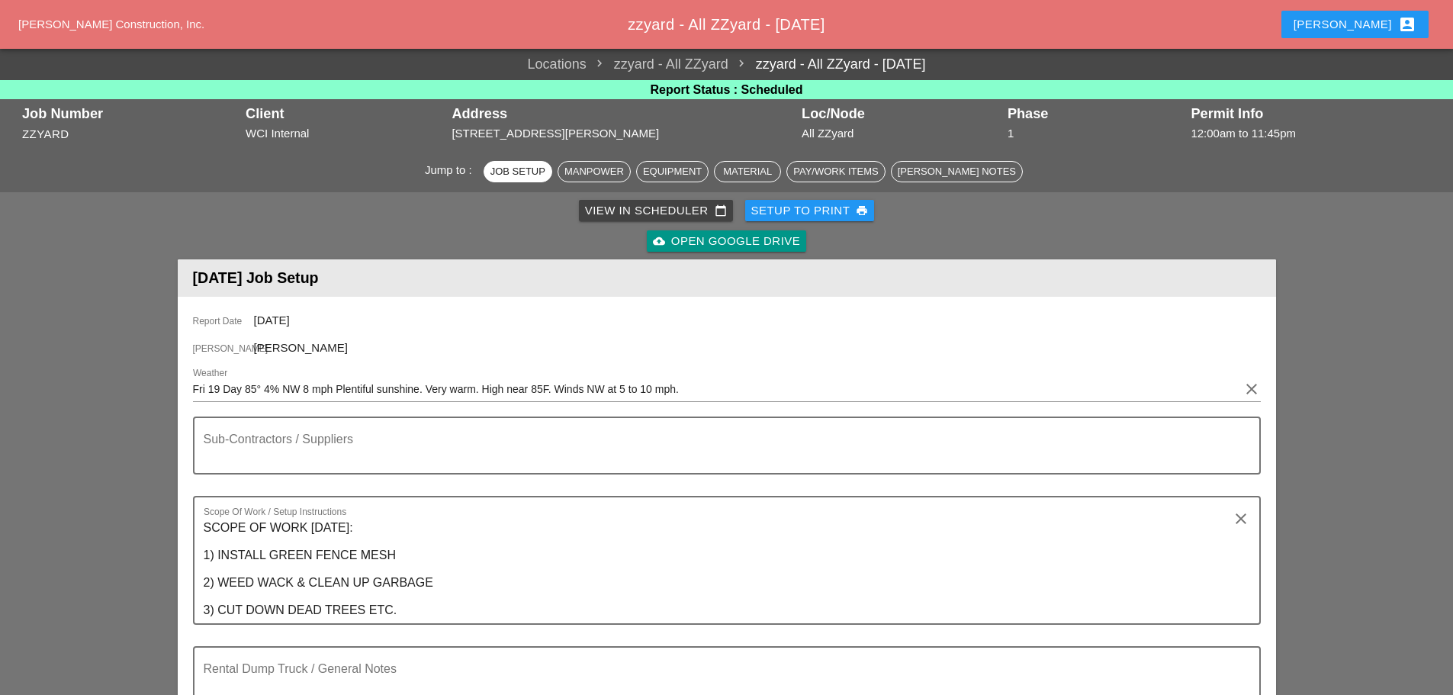
click at [810, 205] on div "Setup to Print print" at bounding box center [809, 211] width 117 height 18
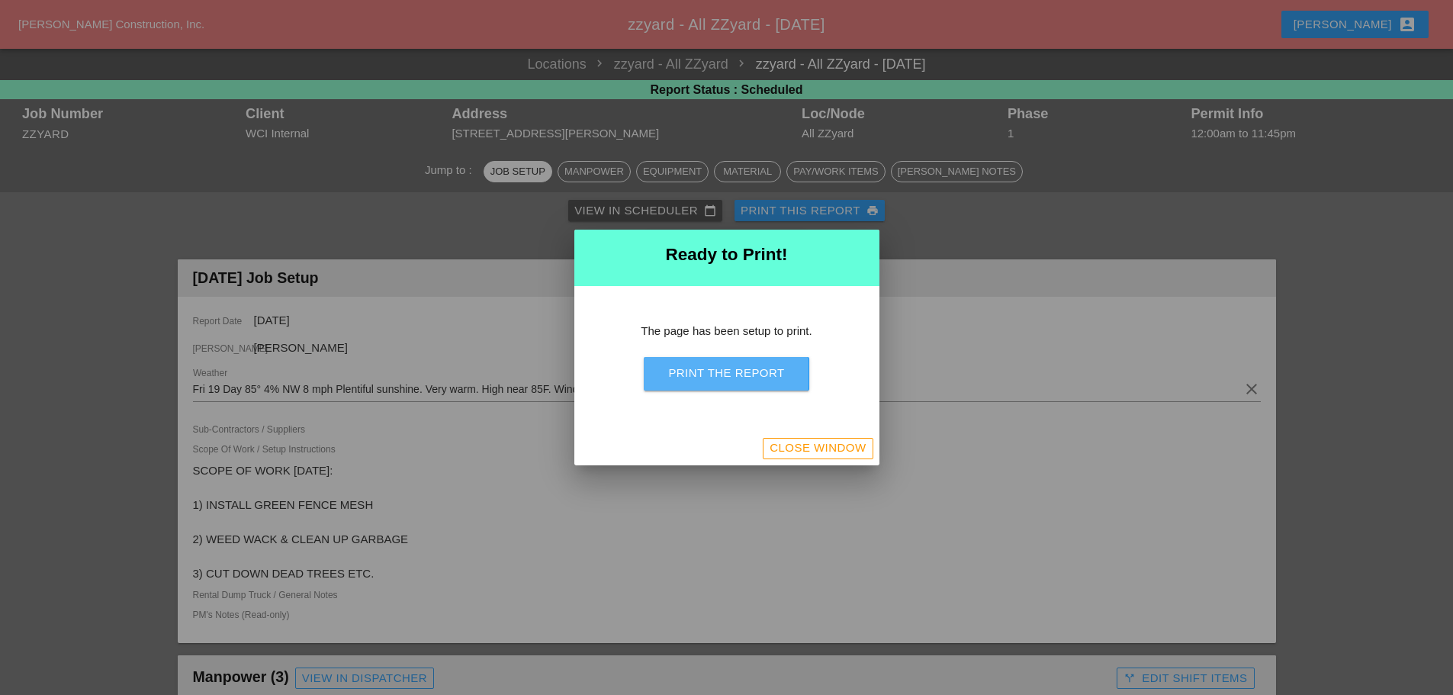
click at [741, 377] on div "Print the Report" at bounding box center [726, 373] width 116 height 18
click at [820, 436] on div "Close Window" at bounding box center [726, 449] width 305 height 34
click at [812, 448] on div "Close Window" at bounding box center [817, 448] width 96 height 18
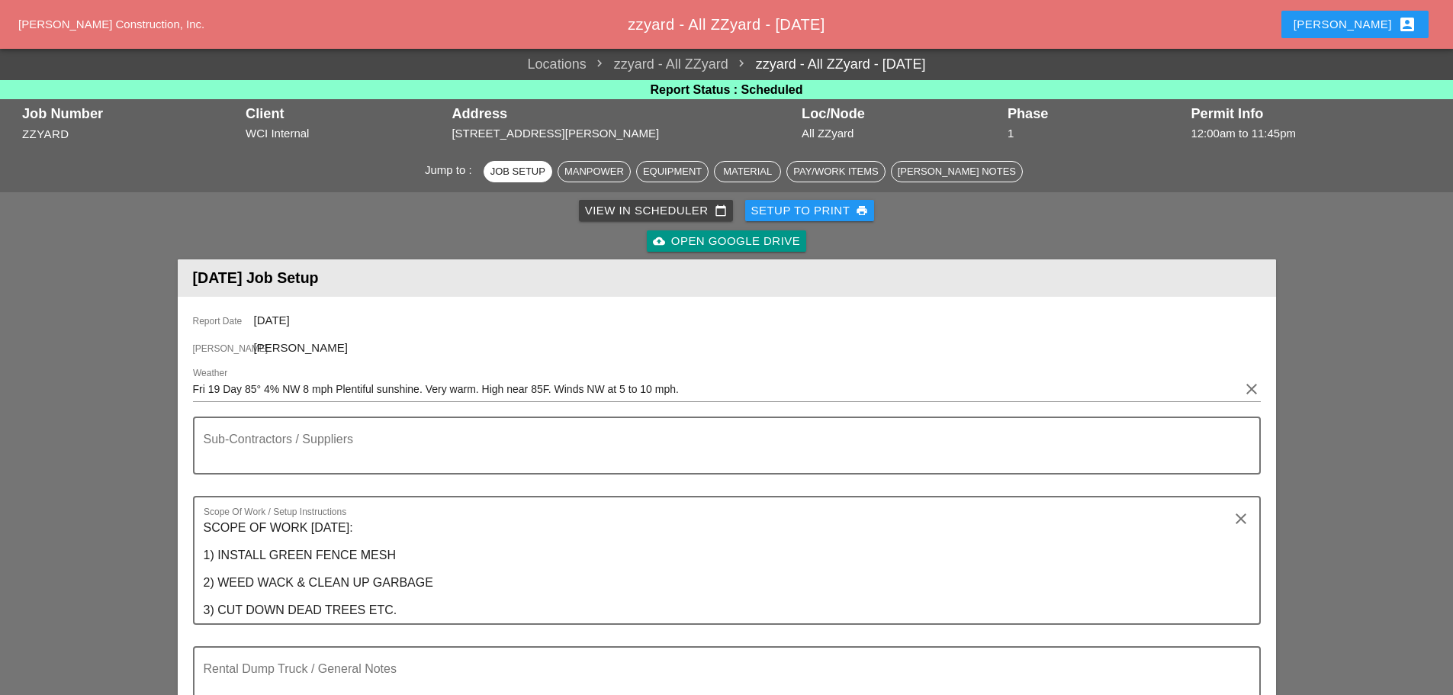
click at [1363, 30] on div "Enrico account_box" at bounding box center [1354, 24] width 123 height 18
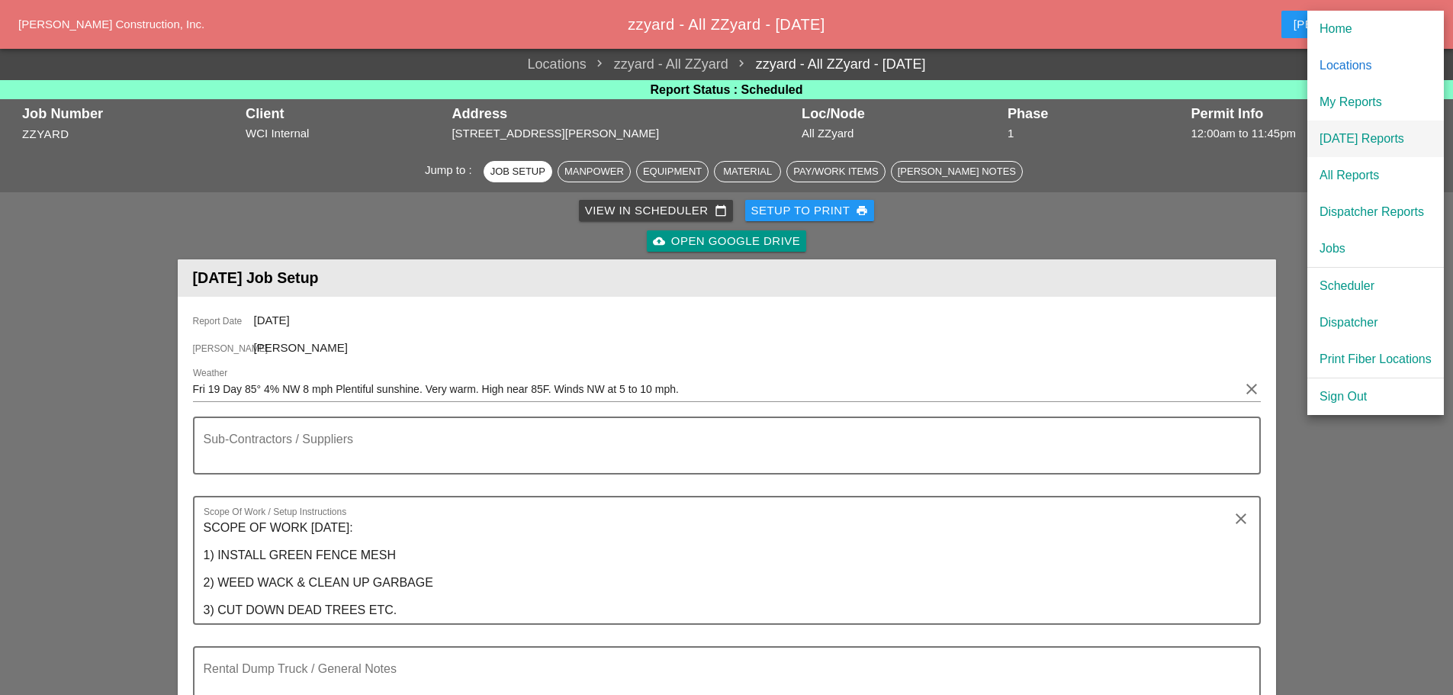
click at [1356, 133] on div "[DATE] Reports" at bounding box center [1375, 139] width 112 height 18
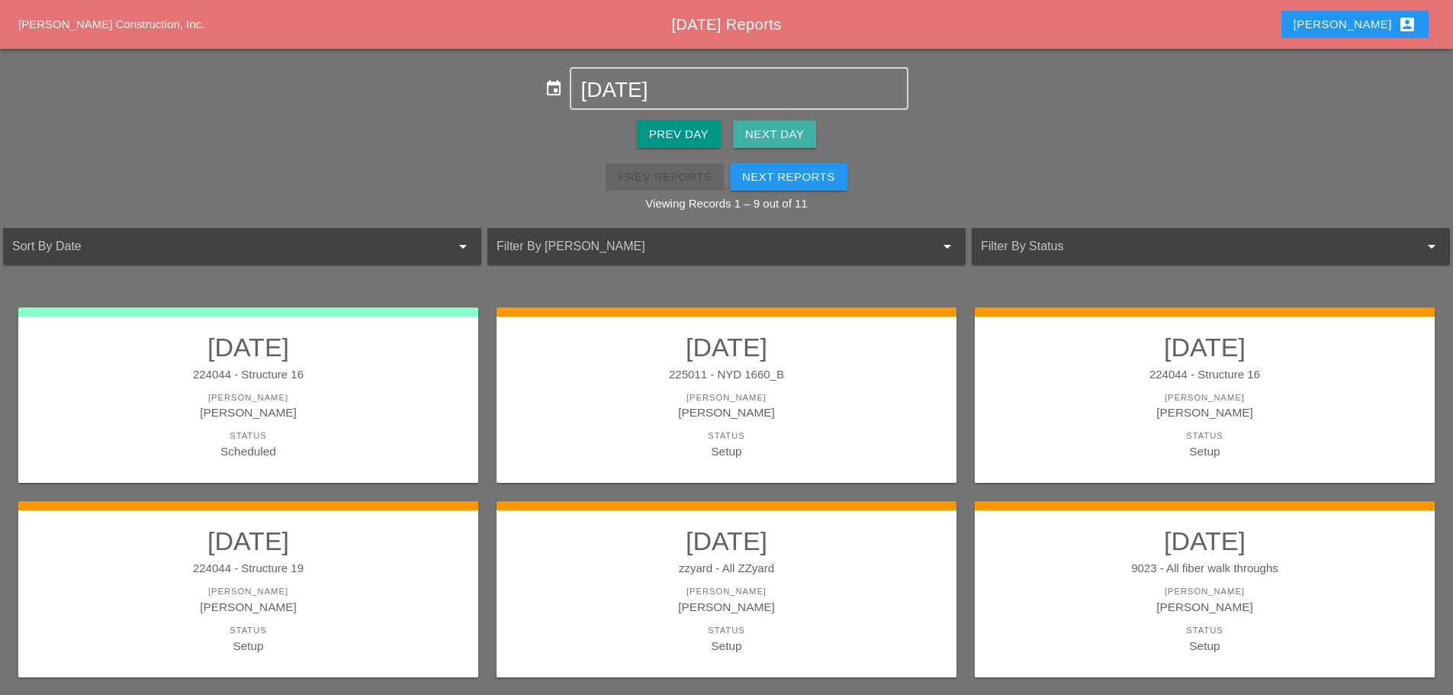
click at [772, 133] on div "Next Day" at bounding box center [774, 135] width 59 height 18
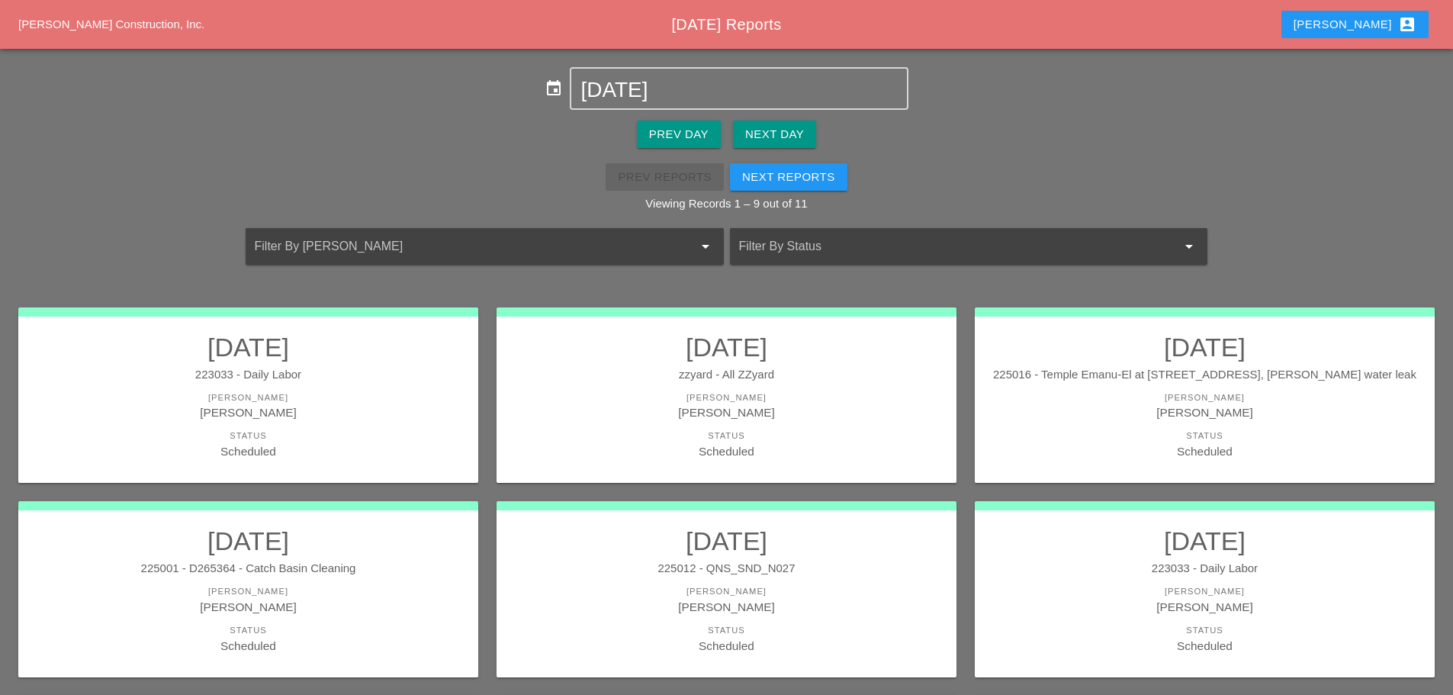
click at [692, 143] on div "Prev Day" at bounding box center [678, 135] width 59 height 18
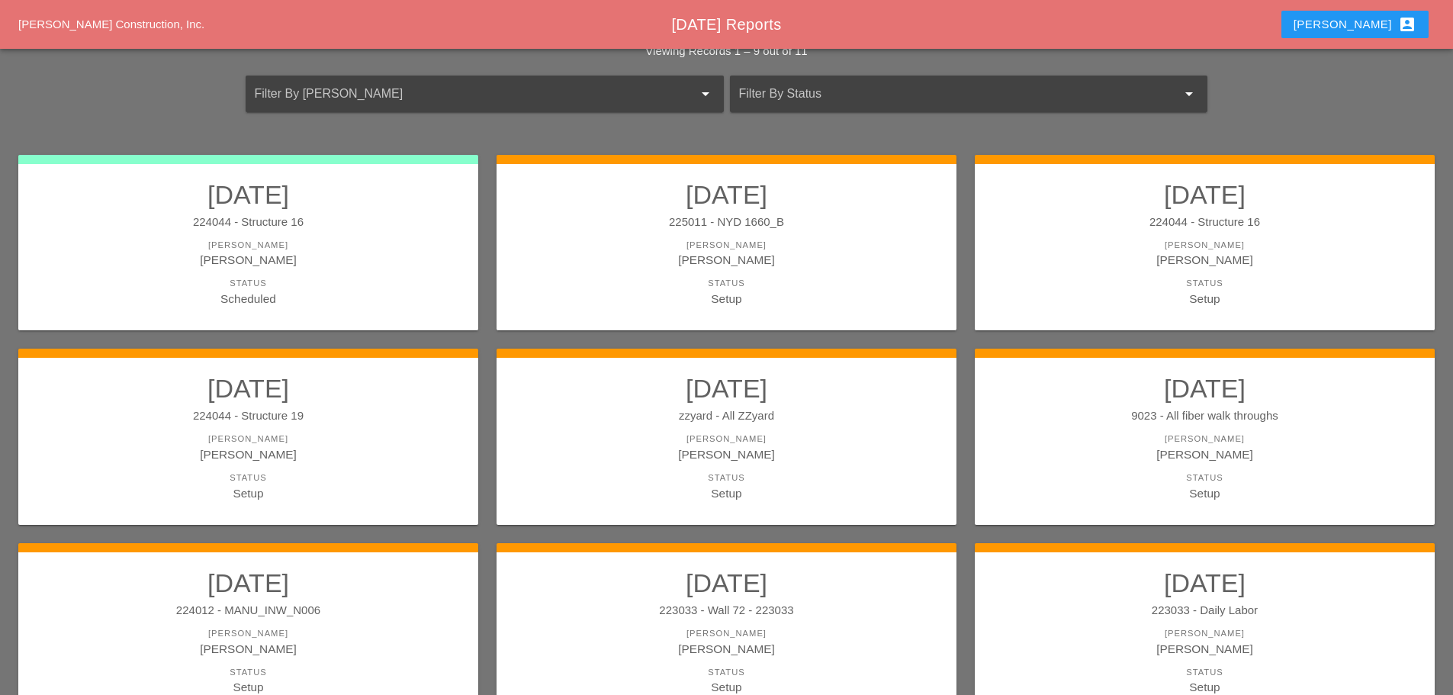
scroll to position [229, 0]
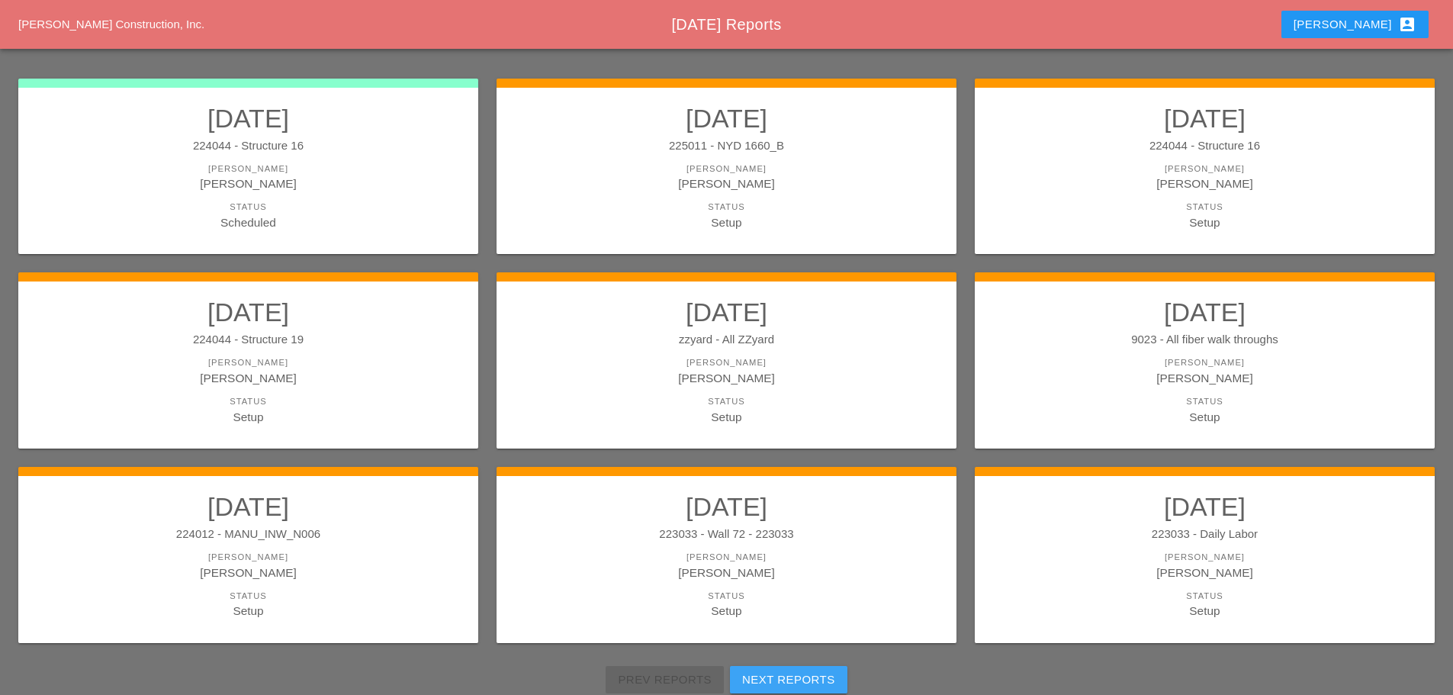
click at [794, 681] on div "Next Reports" at bounding box center [788, 680] width 93 height 18
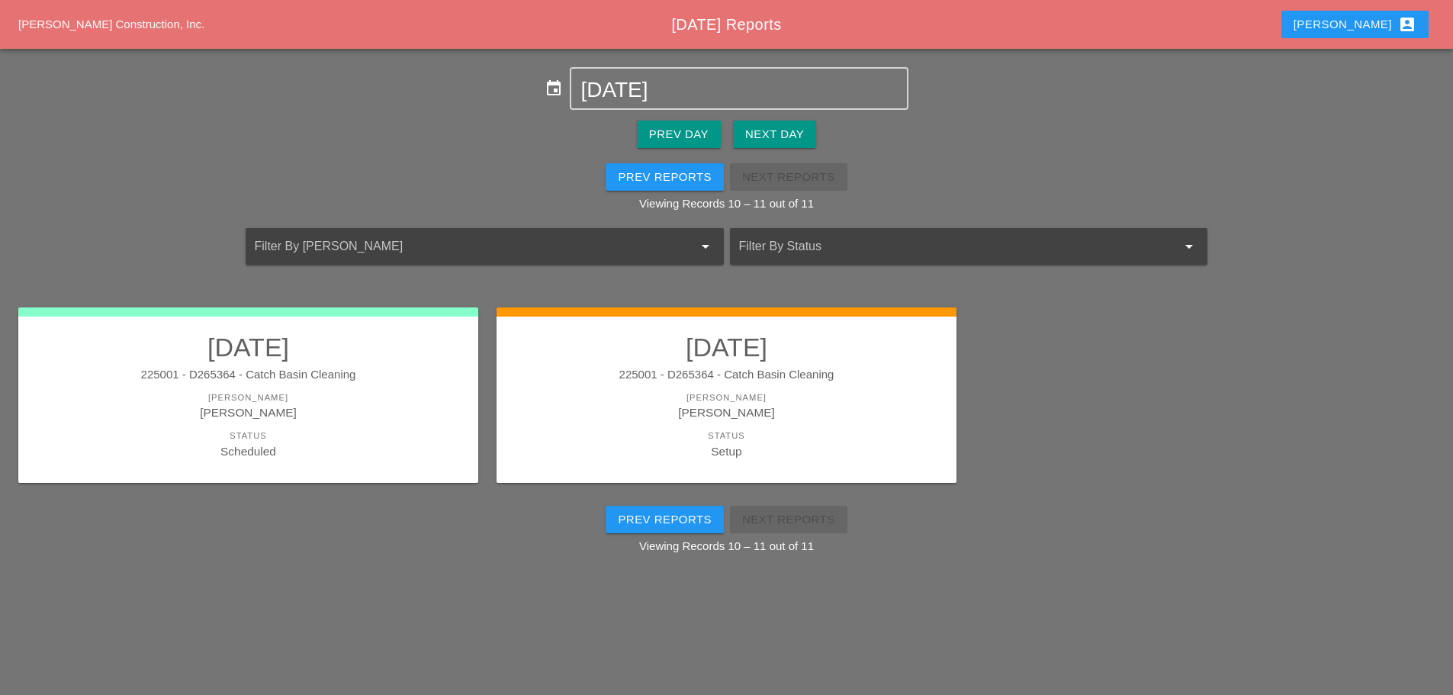
click at [367, 435] on div "Status" at bounding box center [248, 435] width 429 height 13
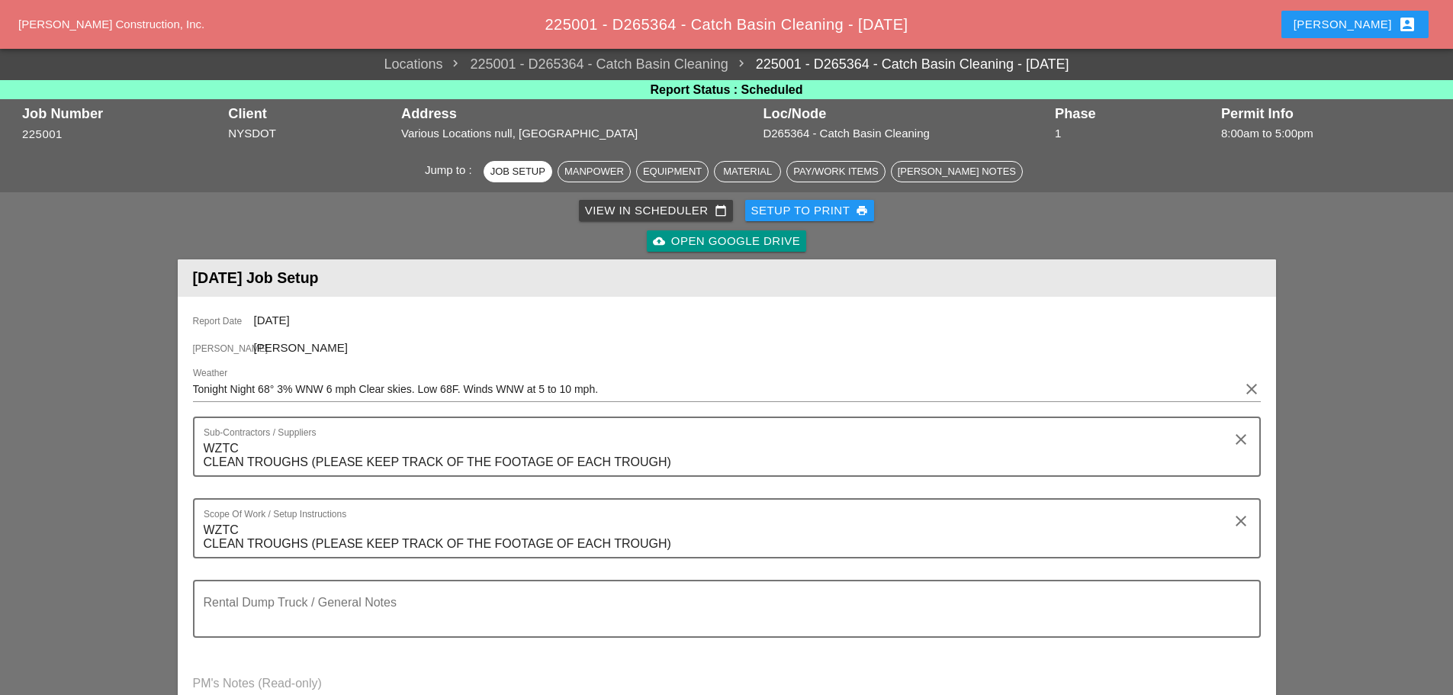
click at [796, 207] on div "Setup to Print print" at bounding box center [809, 211] width 117 height 18
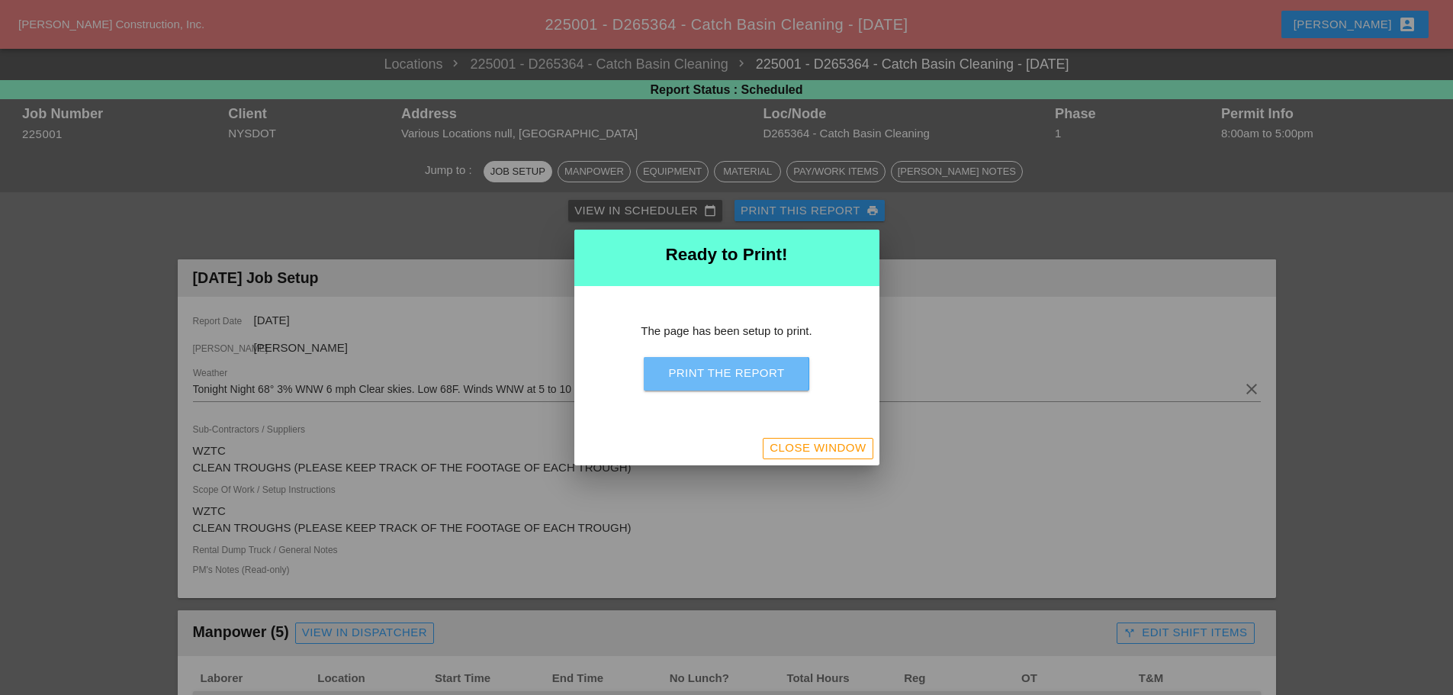
drag, startPoint x: 761, startPoint y: 365, endPoint x: 1122, endPoint y: 599, distance: 430.0
click at [762, 365] on div "Print the Report" at bounding box center [726, 373] width 116 height 18
click at [847, 452] on div "Close Window" at bounding box center [817, 448] width 96 height 18
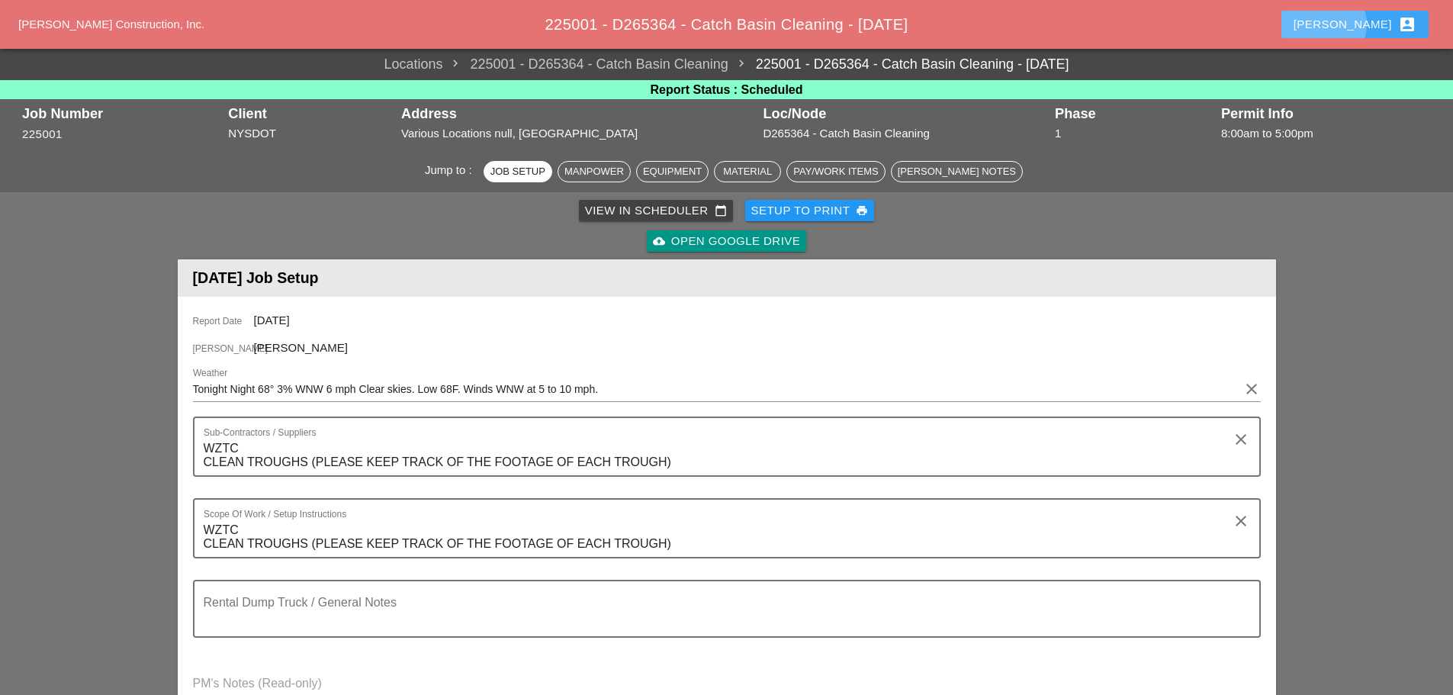
click at [1358, 22] on div "Enrico account_box" at bounding box center [1354, 24] width 123 height 18
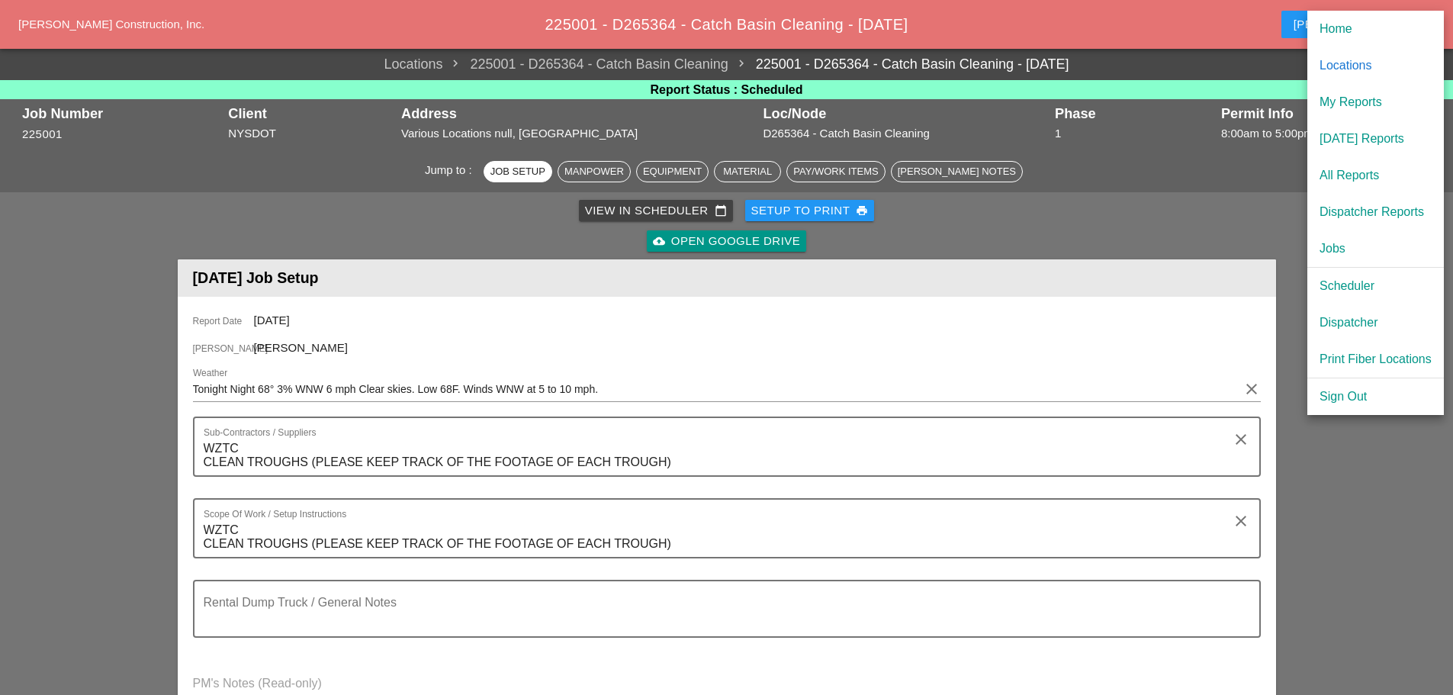
drag, startPoint x: 1353, startPoint y: 325, endPoint x: 1347, endPoint y: 318, distance: 9.7
click at [1353, 324] on div "Dispatcher" at bounding box center [1375, 322] width 112 height 18
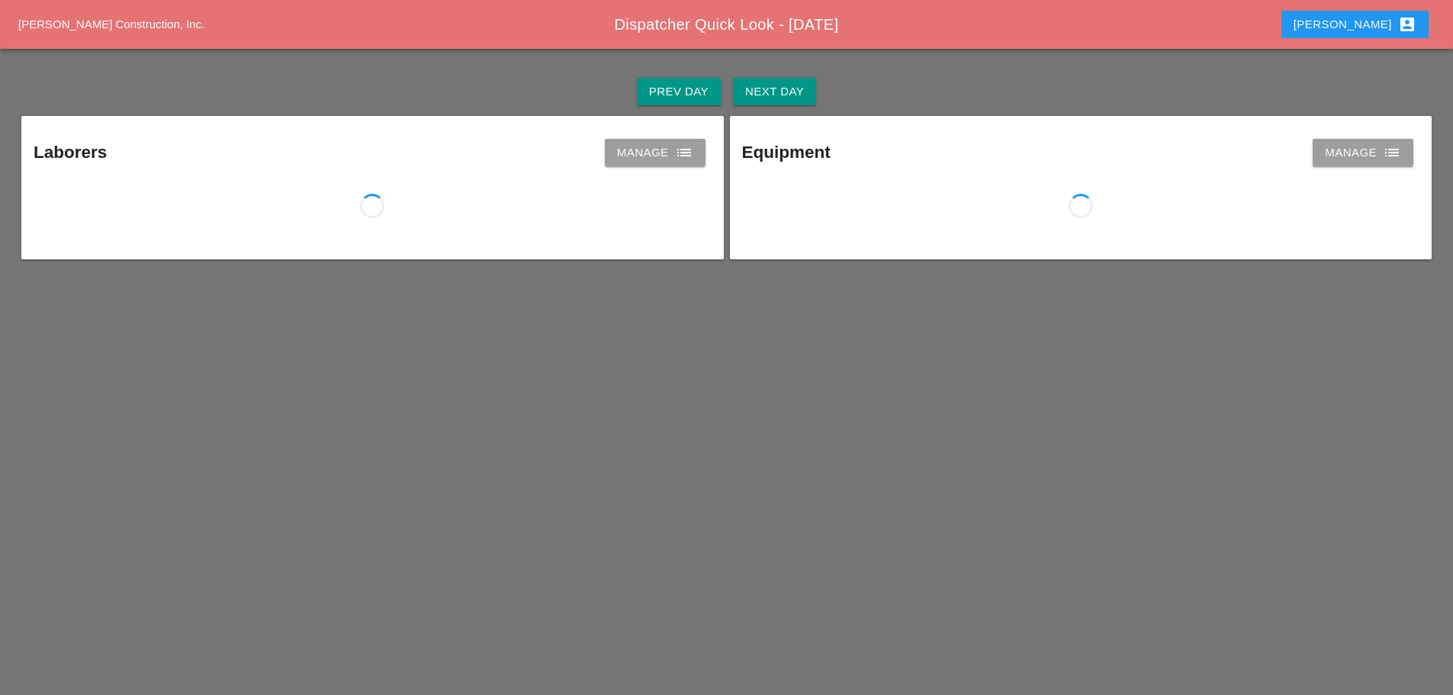
click at [778, 107] on div "Prev Day Next Day" at bounding box center [726, 91] width 1416 height 49
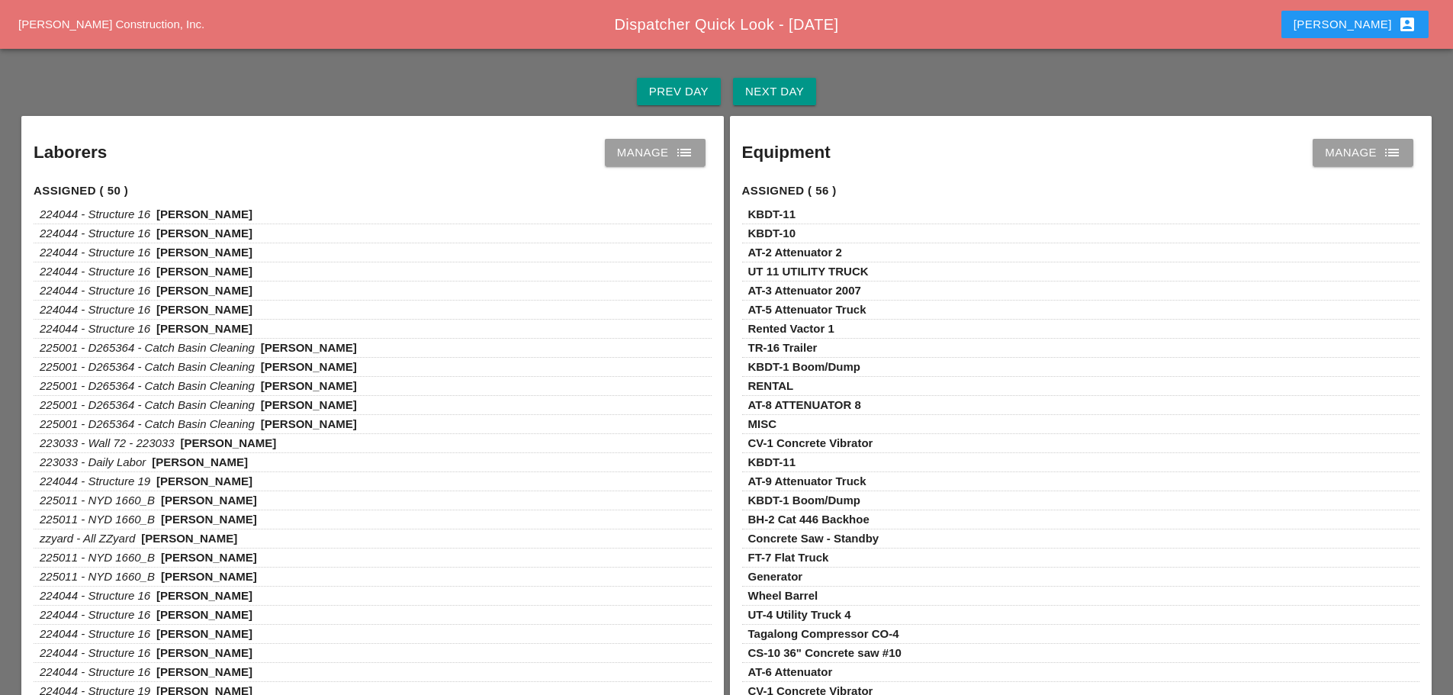
click at [777, 91] on div "Next Day" at bounding box center [774, 92] width 59 height 18
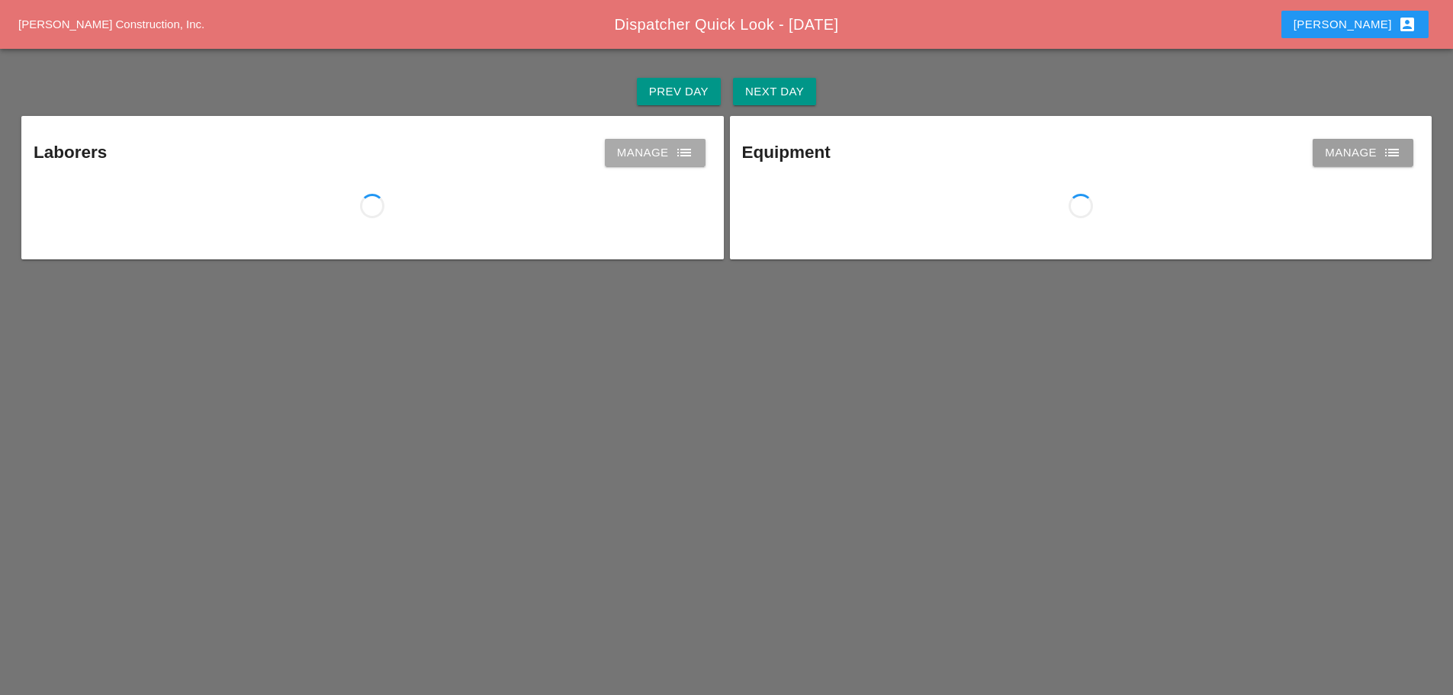
click at [683, 146] on icon "list" at bounding box center [684, 152] width 18 height 18
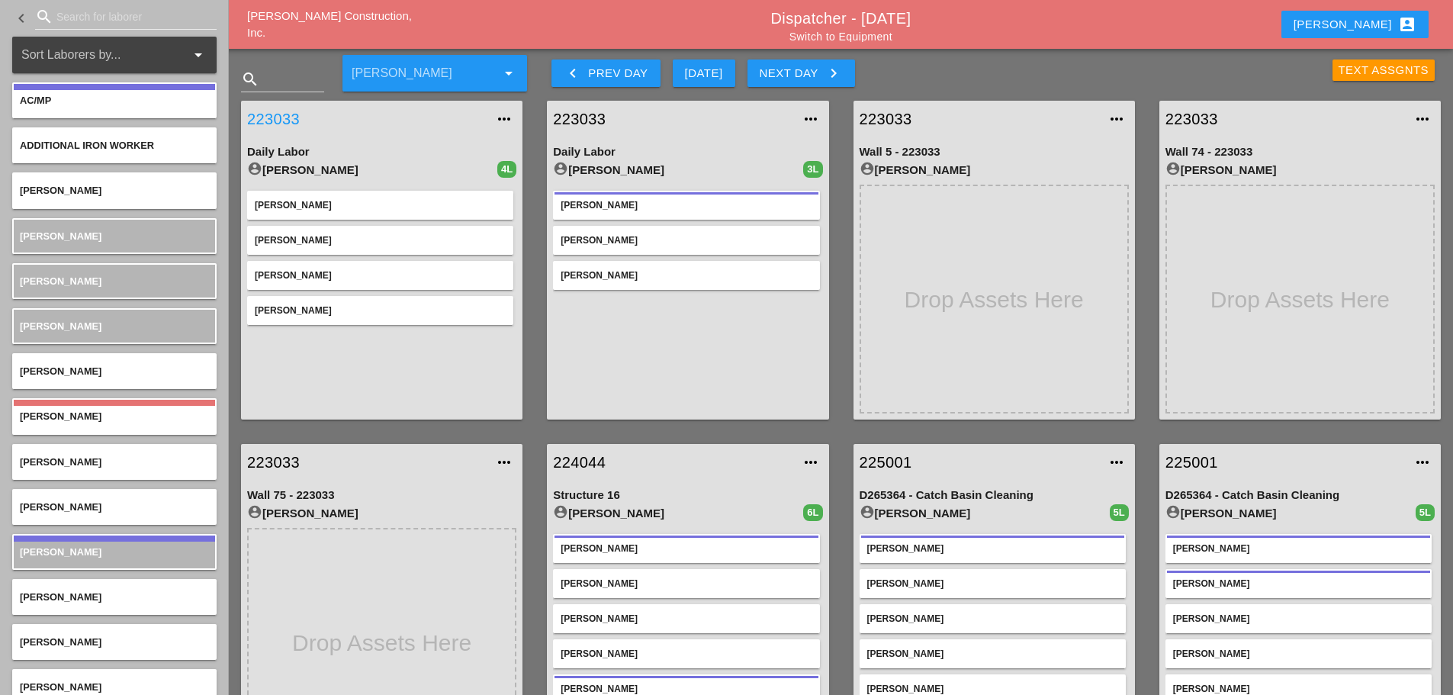
click at [290, 116] on link "223033" at bounding box center [366, 119] width 239 height 23
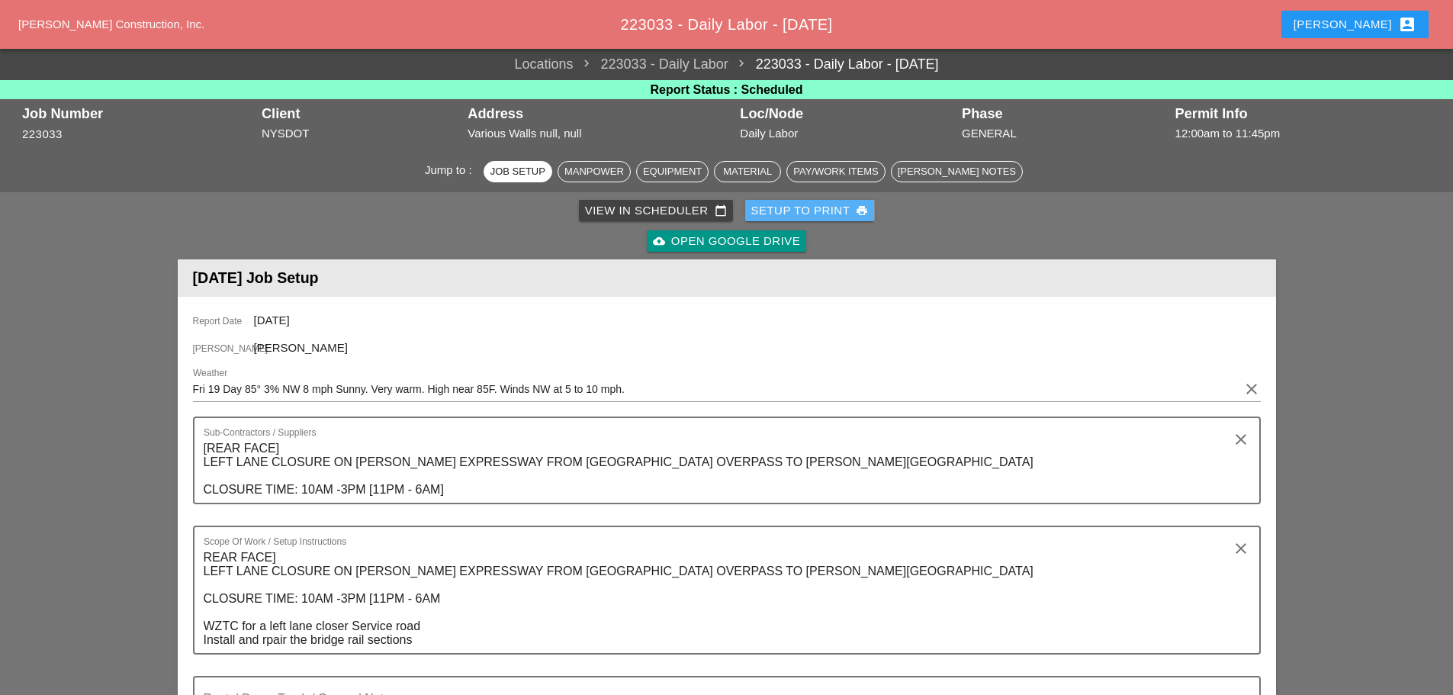
click at [808, 210] on div "Setup to Print print" at bounding box center [809, 211] width 117 height 18
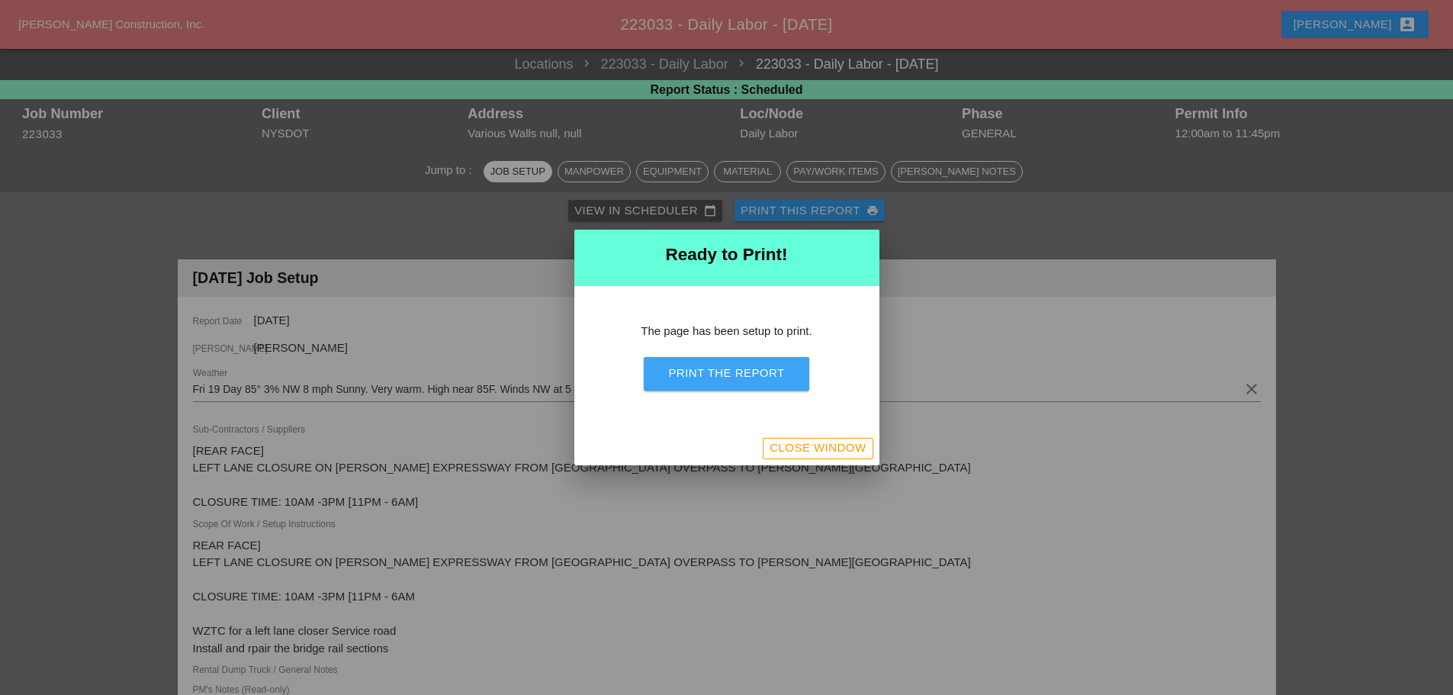
drag, startPoint x: 784, startPoint y: 367, endPoint x: 1116, endPoint y: 589, distance: 399.7
click at [790, 371] on button "Print the Report" at bounding box center [726, 374] width 165 height 34
drag, startPoint x: 802, startPoint y: 445, endPoint x: 511, endPoint y: 18, distance: 516.2
click at [802, 444] on div "Close Window" at bounding box center [817, 448] width 96 height 18
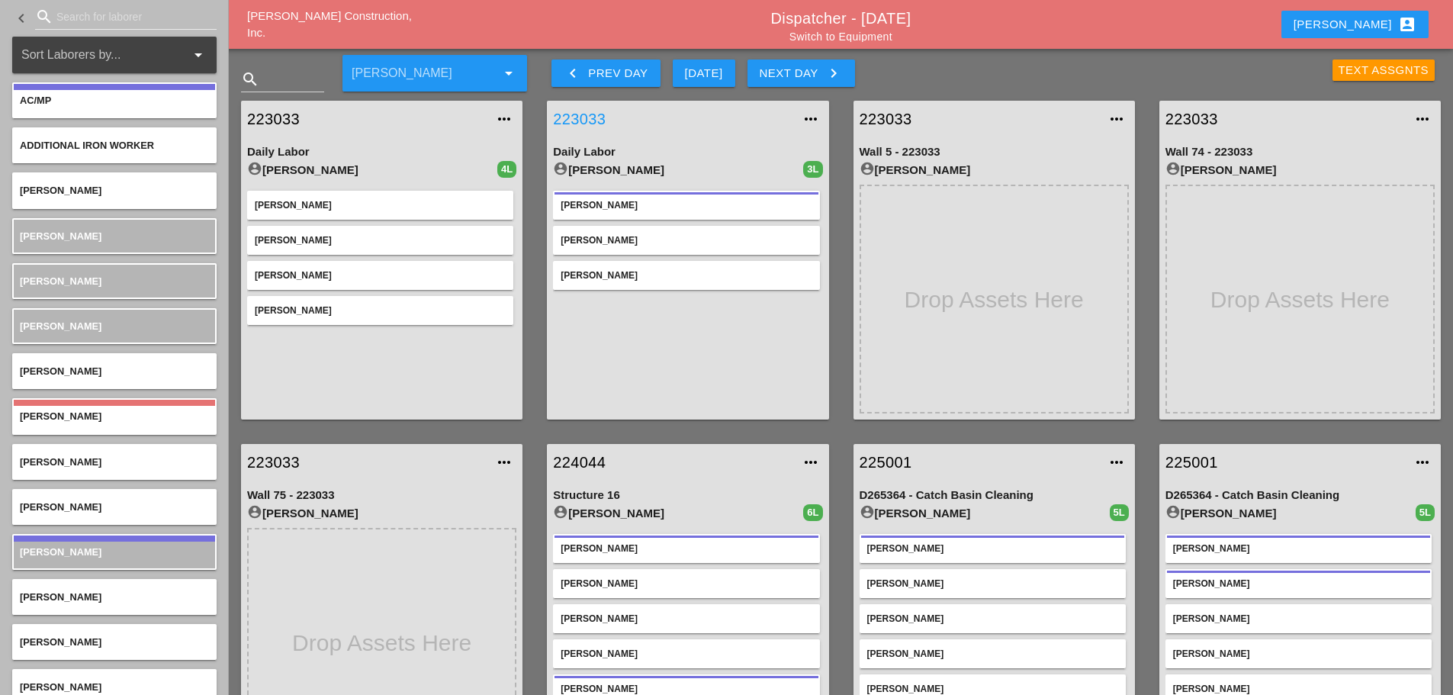
click at [587, 116] on link "223033" at bounding box center [672, 119] width 239 height 23
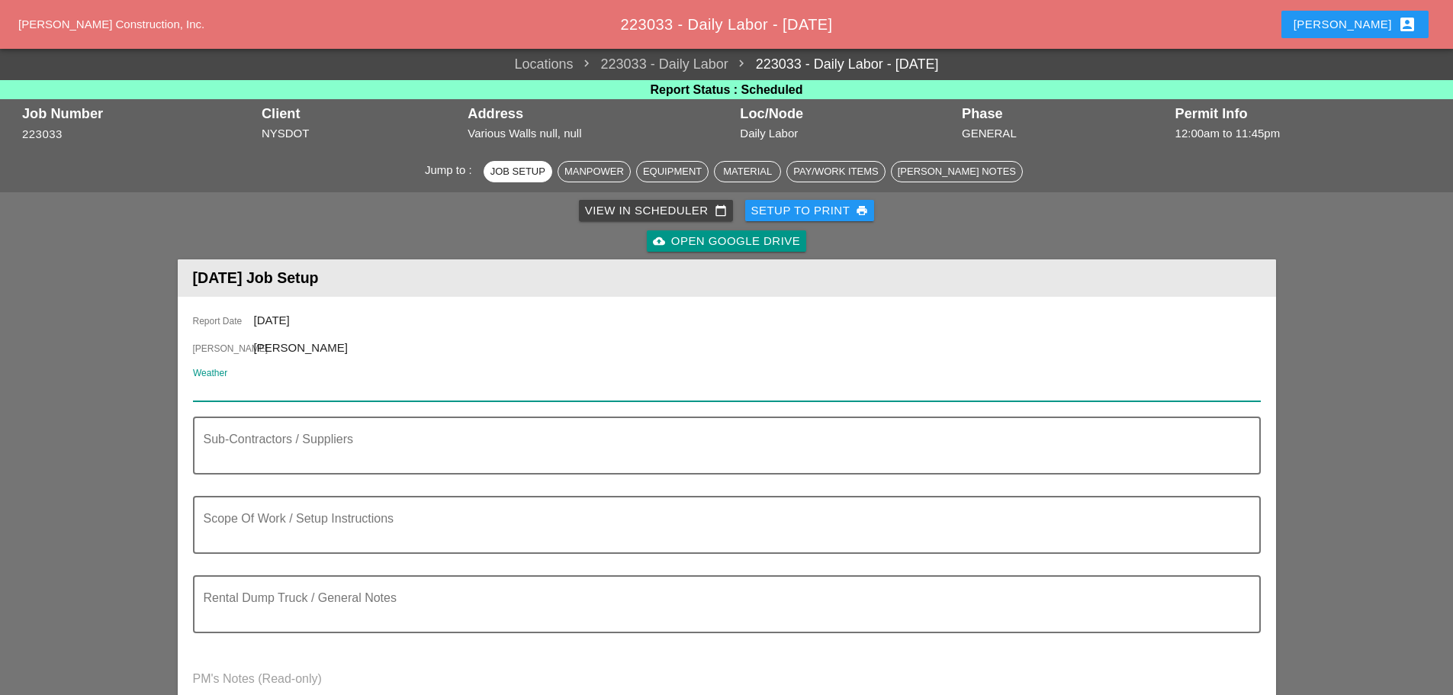
paste input "Fri 19 Day 83° 3% NNW 11 mph Mostly sunny skies. Very warm. High 83F. Winds NNW…"
type input "Fri 19 Day 83° 3% NNW 11 mph Mostly sunny skies. Very warm. High 83F. Winds NNW…"
click at [806, 209] on div "Setup to Print print" at bounding box center [809, 211] width 117 height 18
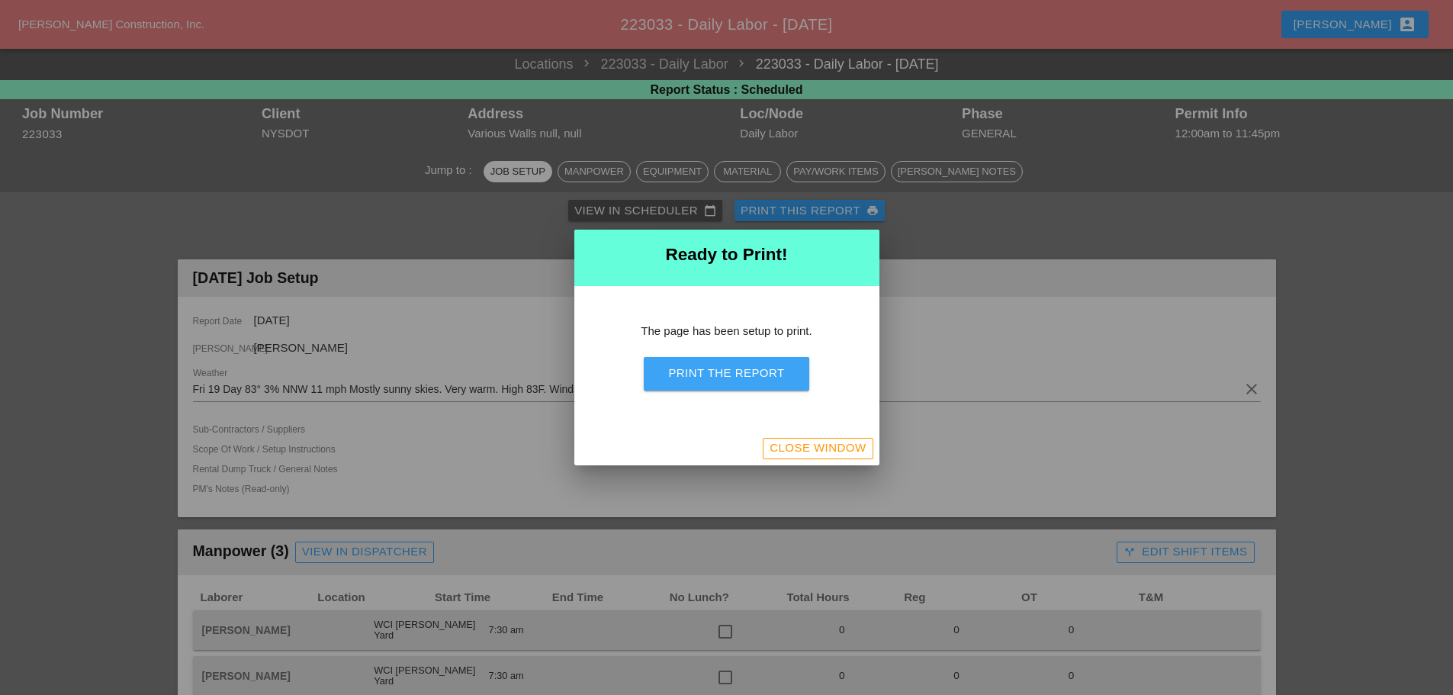
click at [738, 382] on button "Print the Report" at bounding box center [726, 374] width 165 height 34
click at [853, 448] on div "Close Window" at bounding box center [817, 448] width 96 height 18
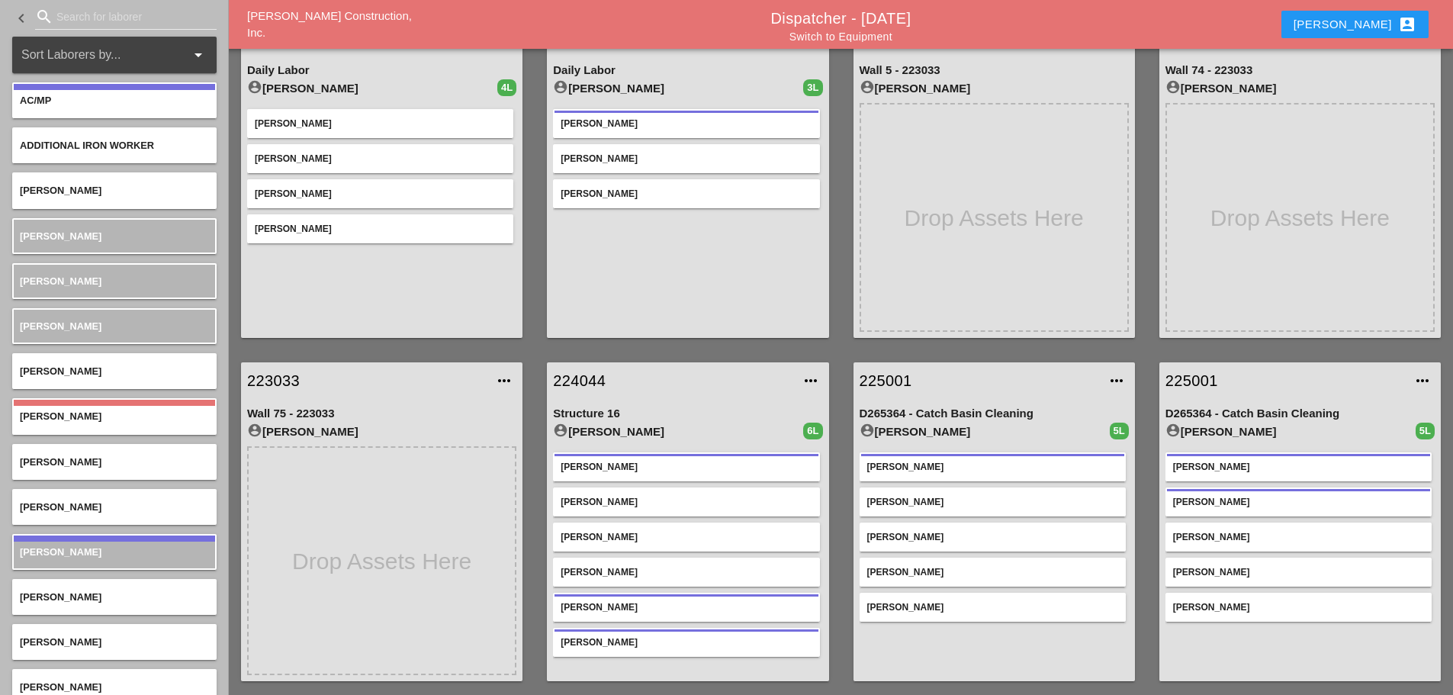
scroll to position [76, 0]
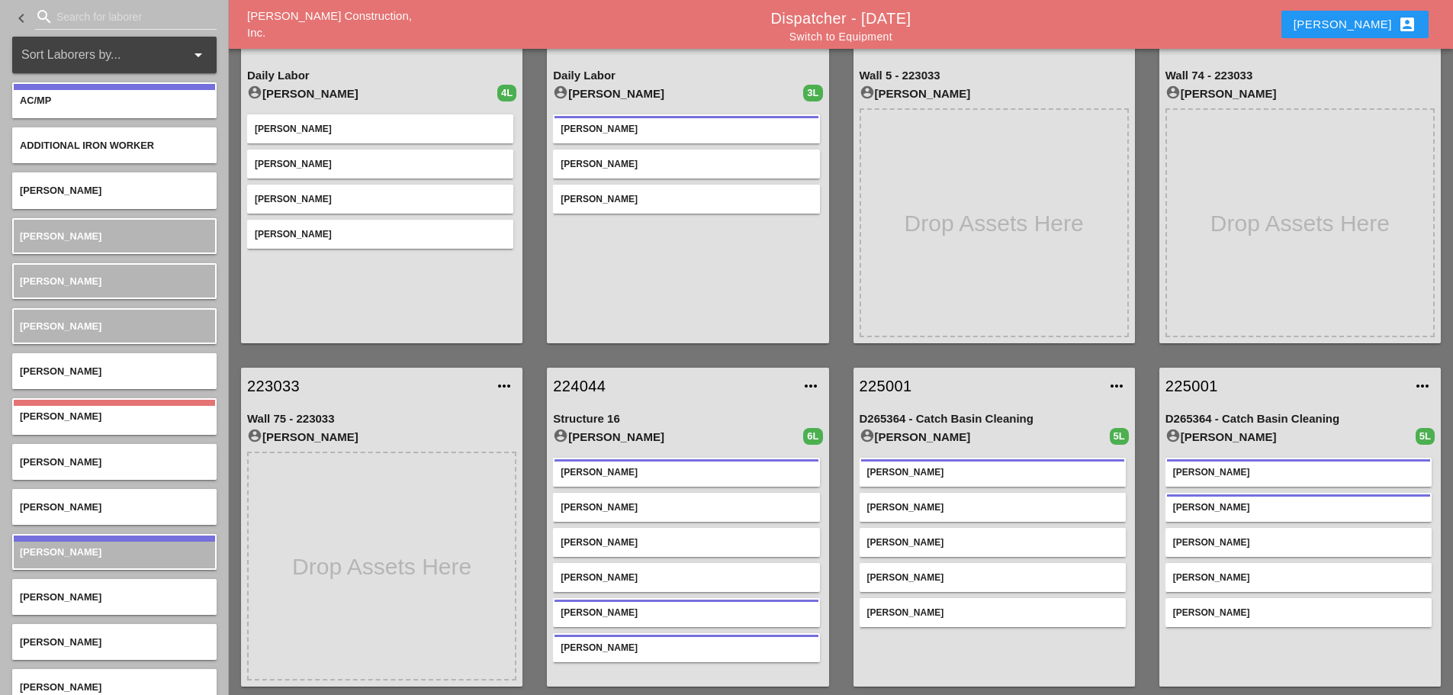
click at [589, 380] on link "224044" at bounding box center [672, 385] width 239 height 23
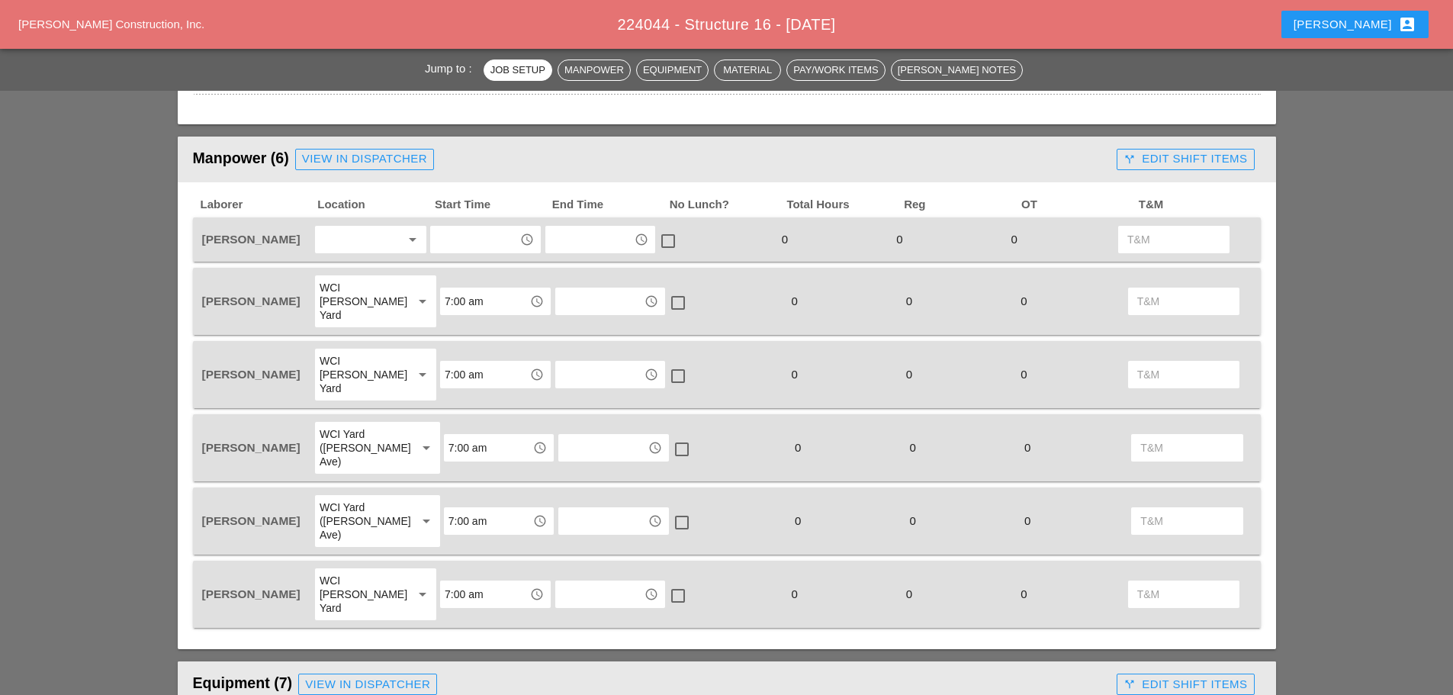
scroll to position [686, 0]
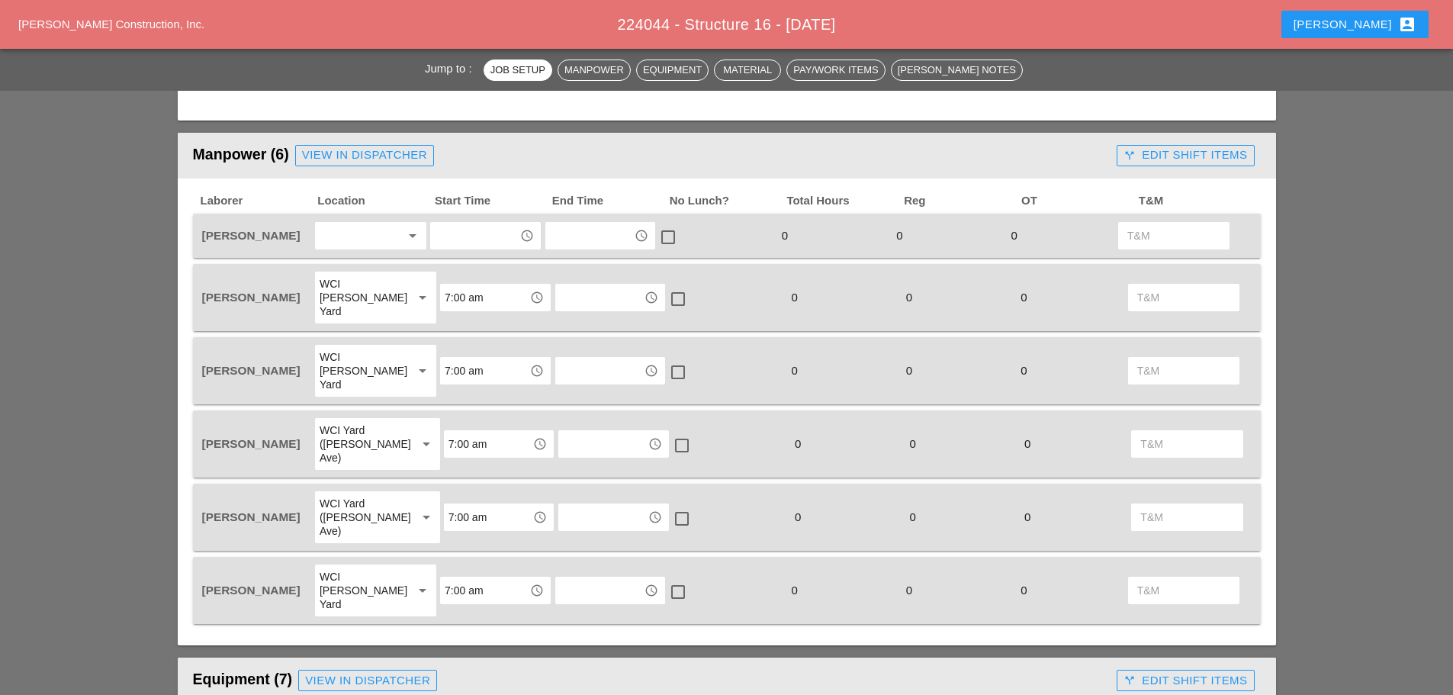
click at [371, 239] on div at bounding box center [359, 235] width 81 height 24
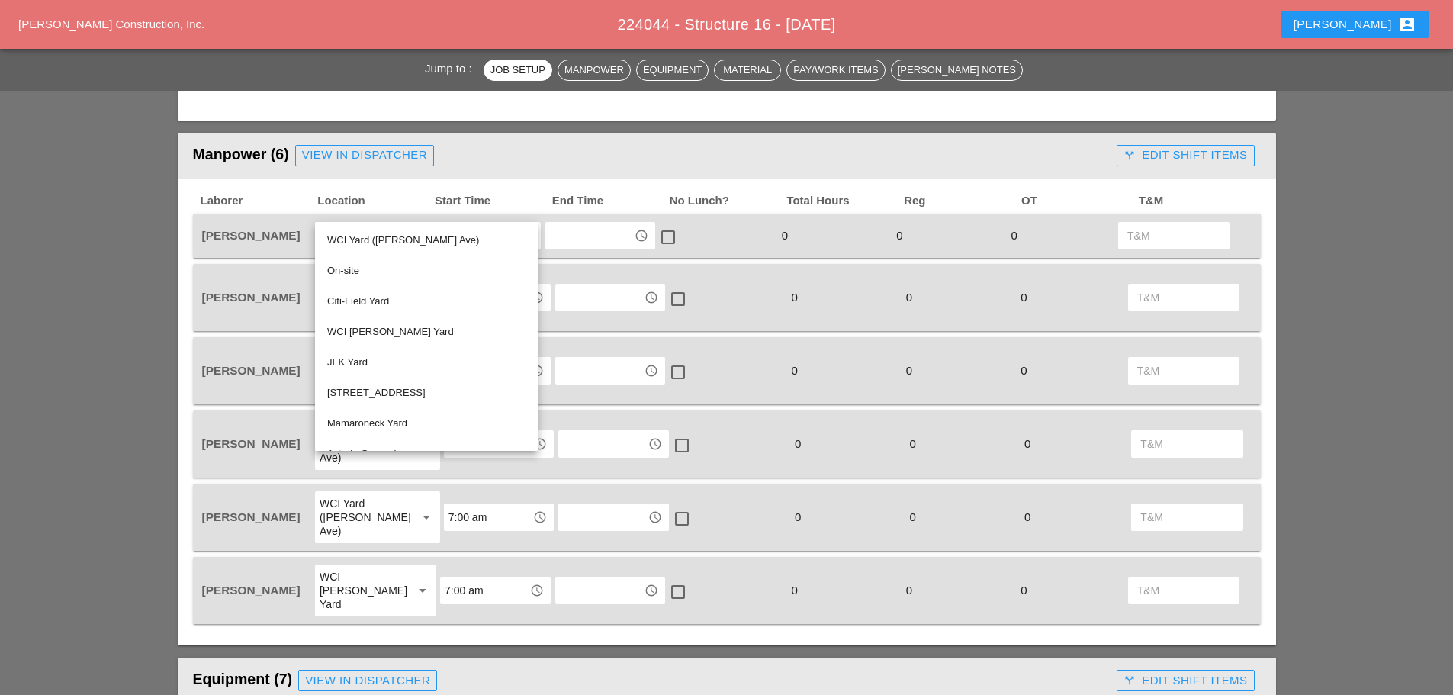
click at [390, 239] on div "WCI Yard ([PERSON_NAME] Ave)" at bounding box center [426, 240] width 198 height 18
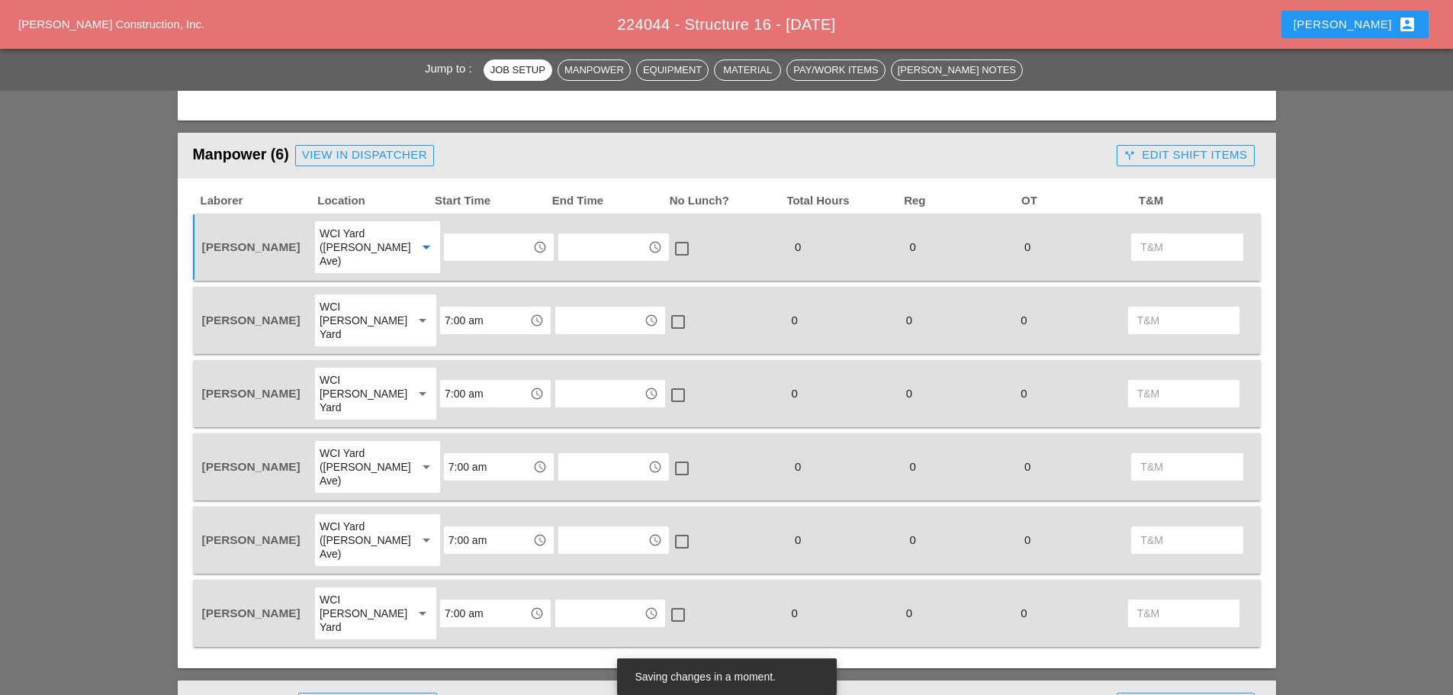
click at [381, 245] on div "WCI Yard (Provost Ave)" at bounding box center [361, 246] width 85 height 41
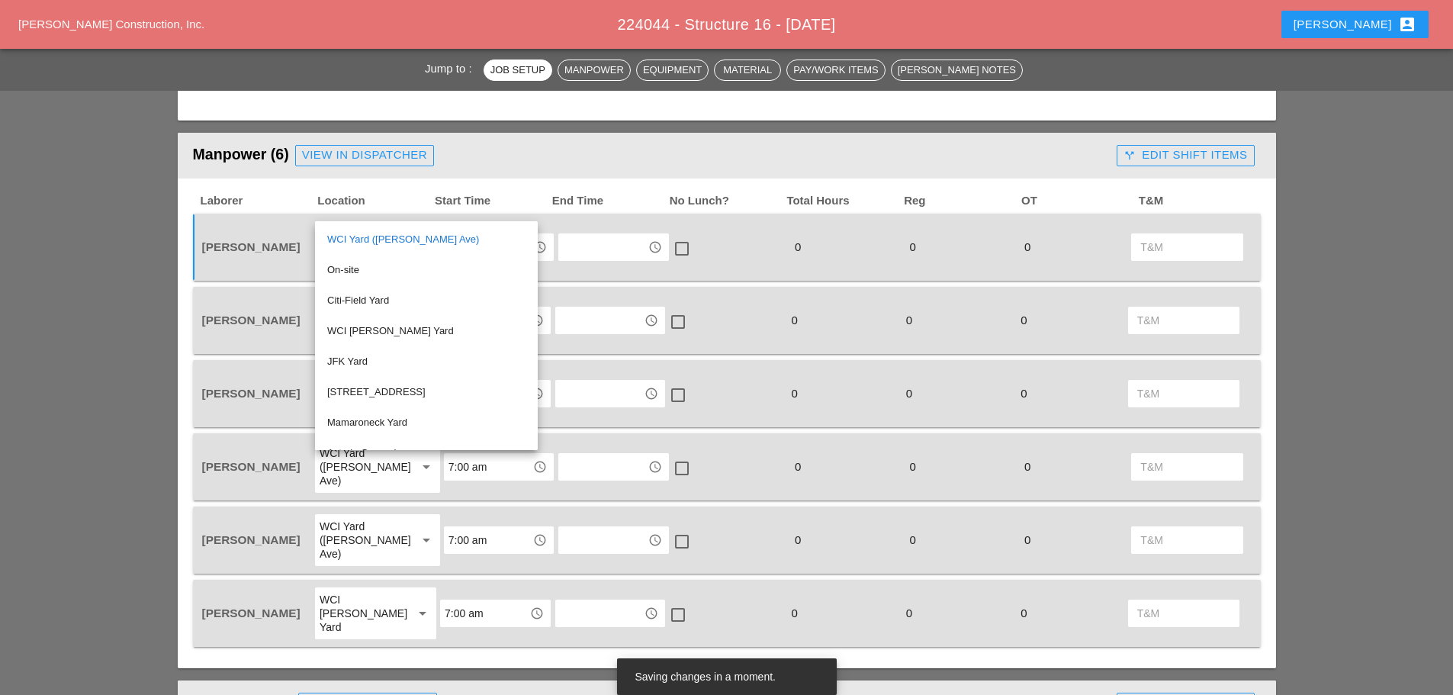
click at [380, 329] on div "WCI [PERSON_NAME] Yard" at bounding box center [426, 331] width 198 height 18
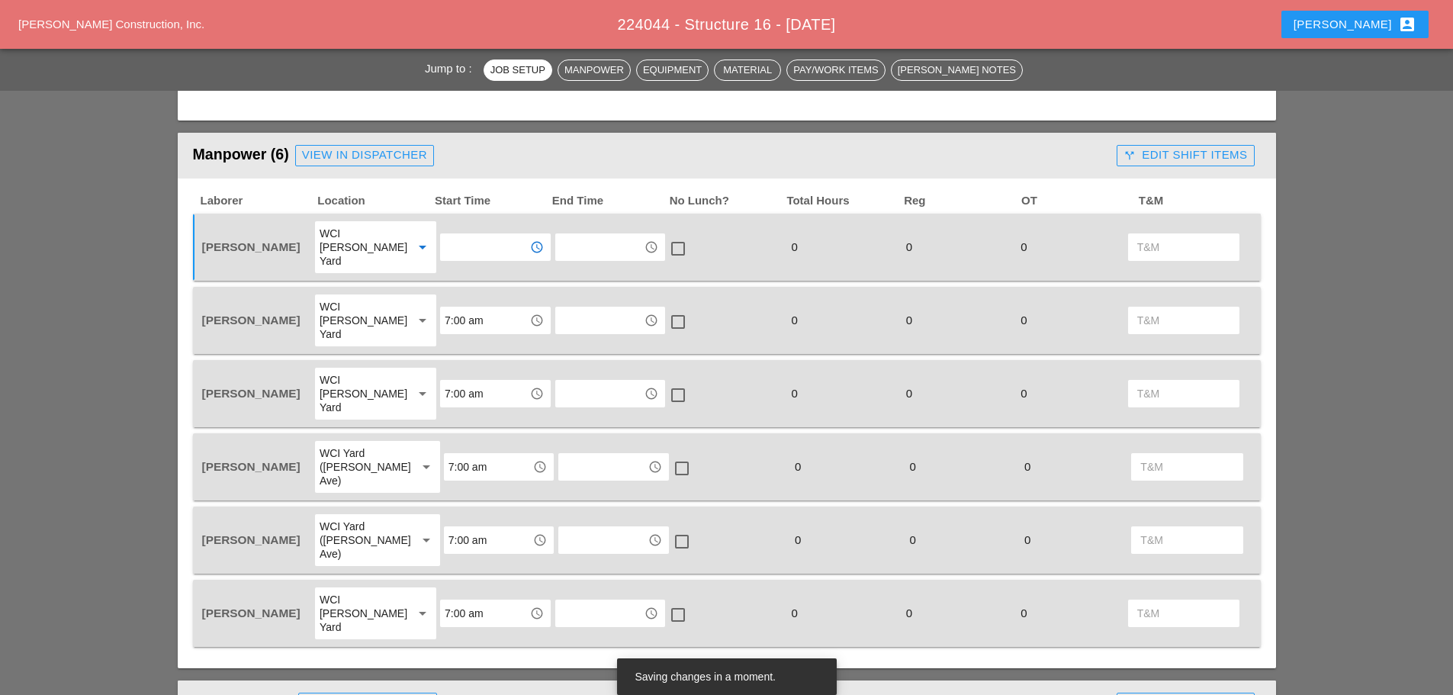
drag, startPoint x: 502, startPoint y: 232, endPoint x: 509, endPoint y: 236, distance: 8.5
click at [503, 235] on input "text" at bounding box center [484, 247] width 79 height 24
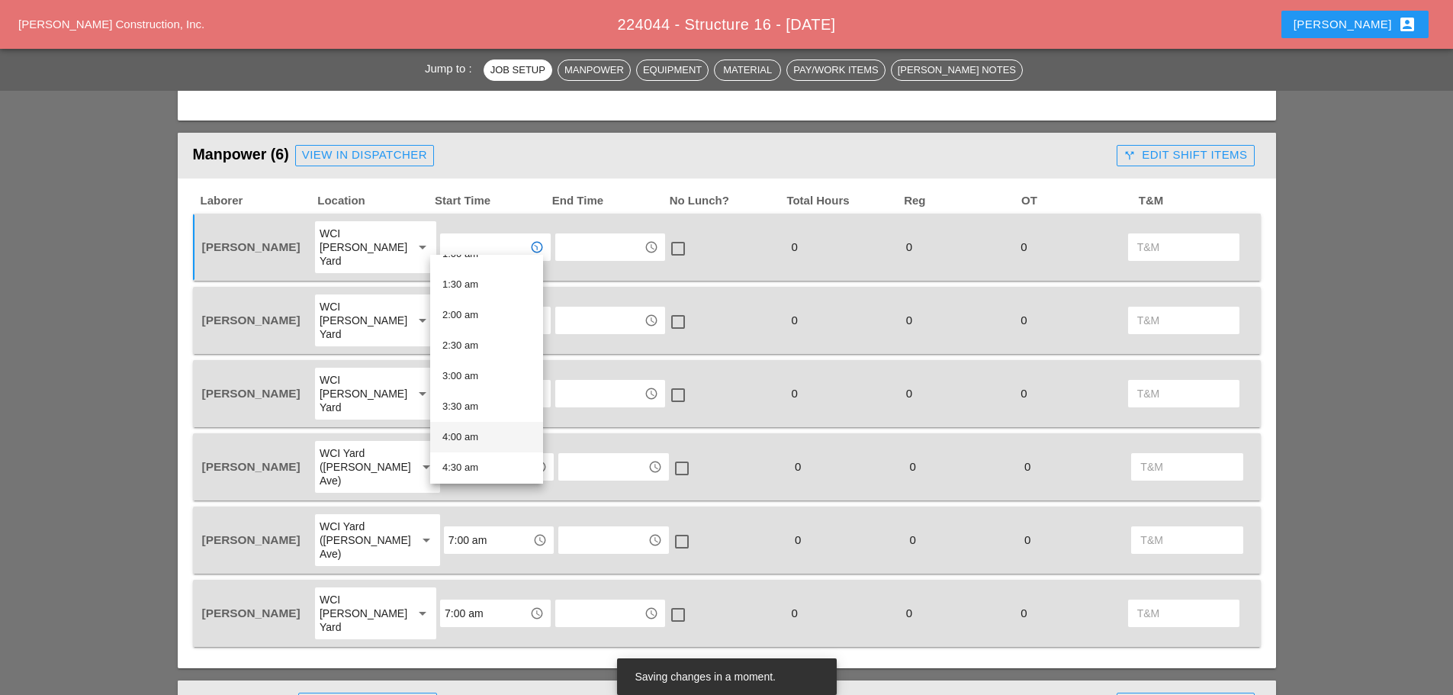
scroll to position [381, 0]
drag, startPoint x: 480, startPoint y: 319, endPoint x: 502, endPoint y: 312, distance: 22.4
click at [484, 319] on div "7:00 am" at bounding box center [486, 319] width 88 height 18
type input "7:00 am"
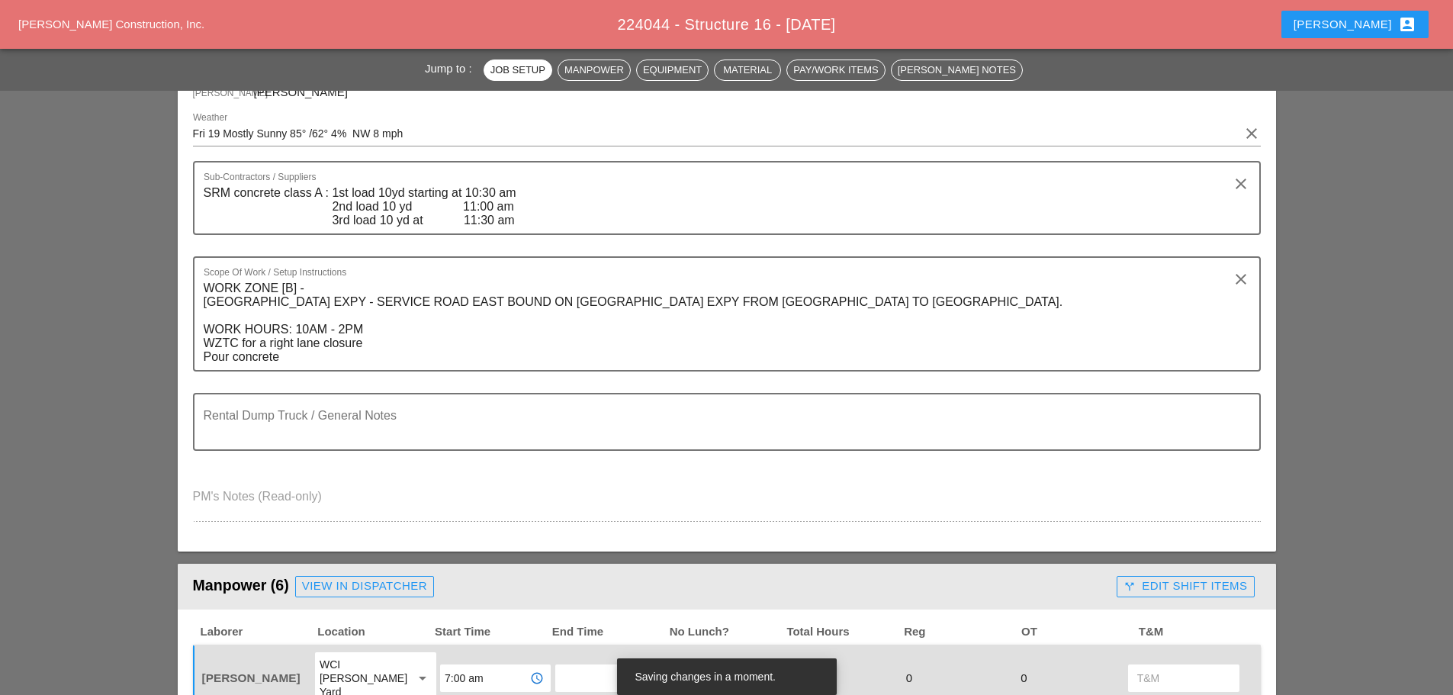
scroll to position [0, 0]
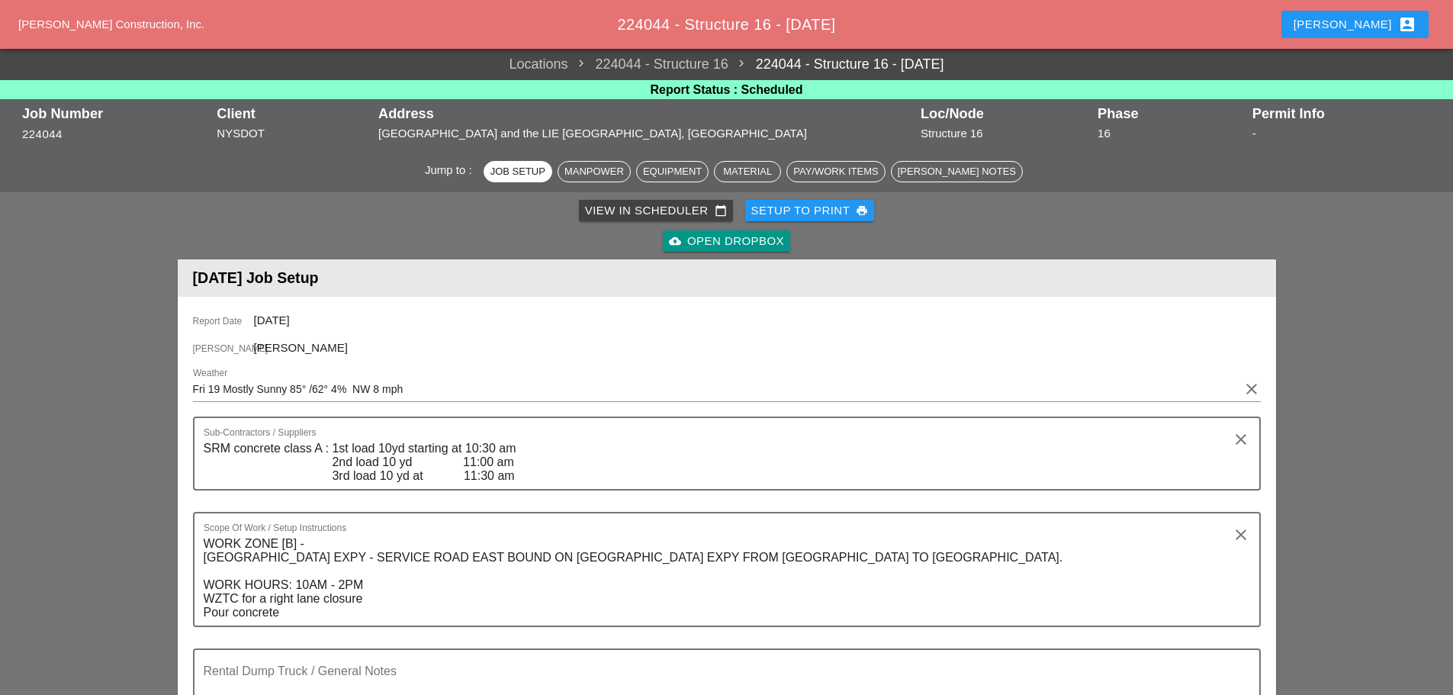
click at [826, 210] on div "Setup to Print print" at bounding box center [809, 211] width 117 height 18
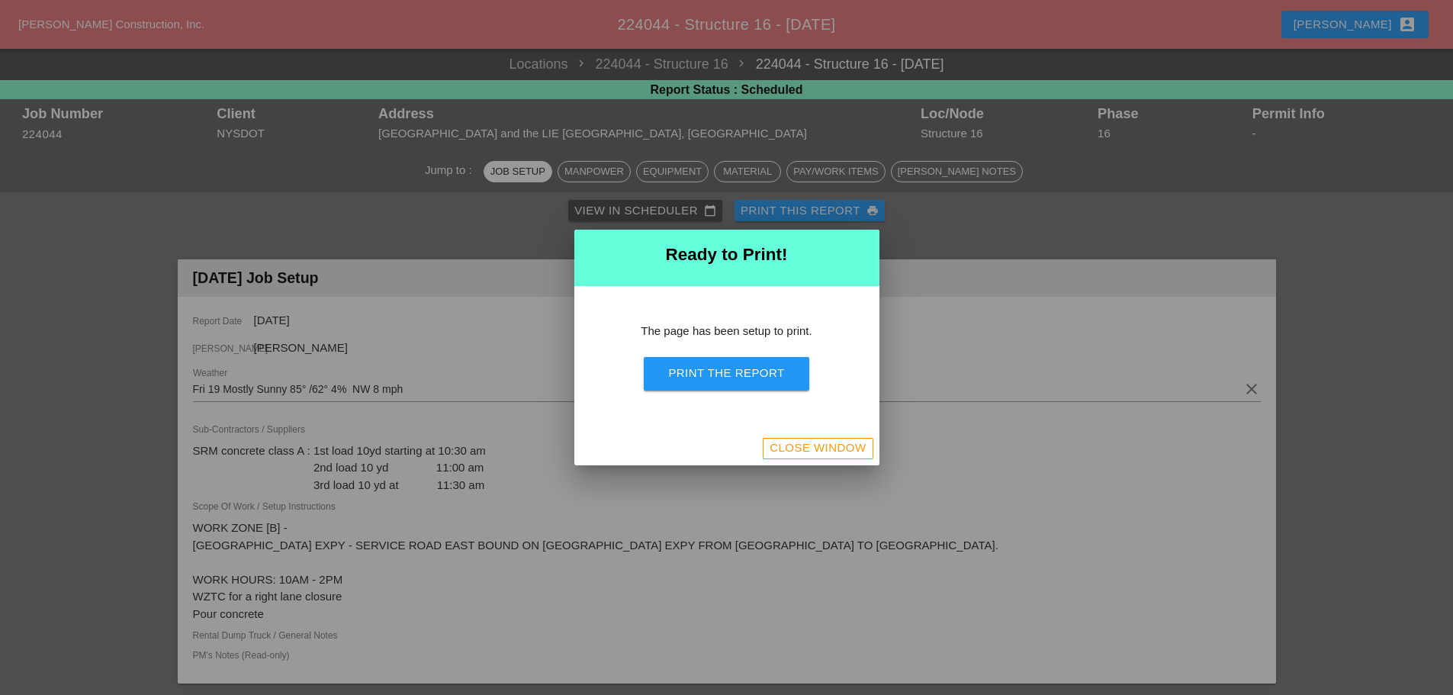
click at [778, 367] on div "Print the Report" at bounding box center [726, 373] width 116 height 18
click at [778, 446] on div "Close Window" at bounding box center [817, 448] width 96 height 18
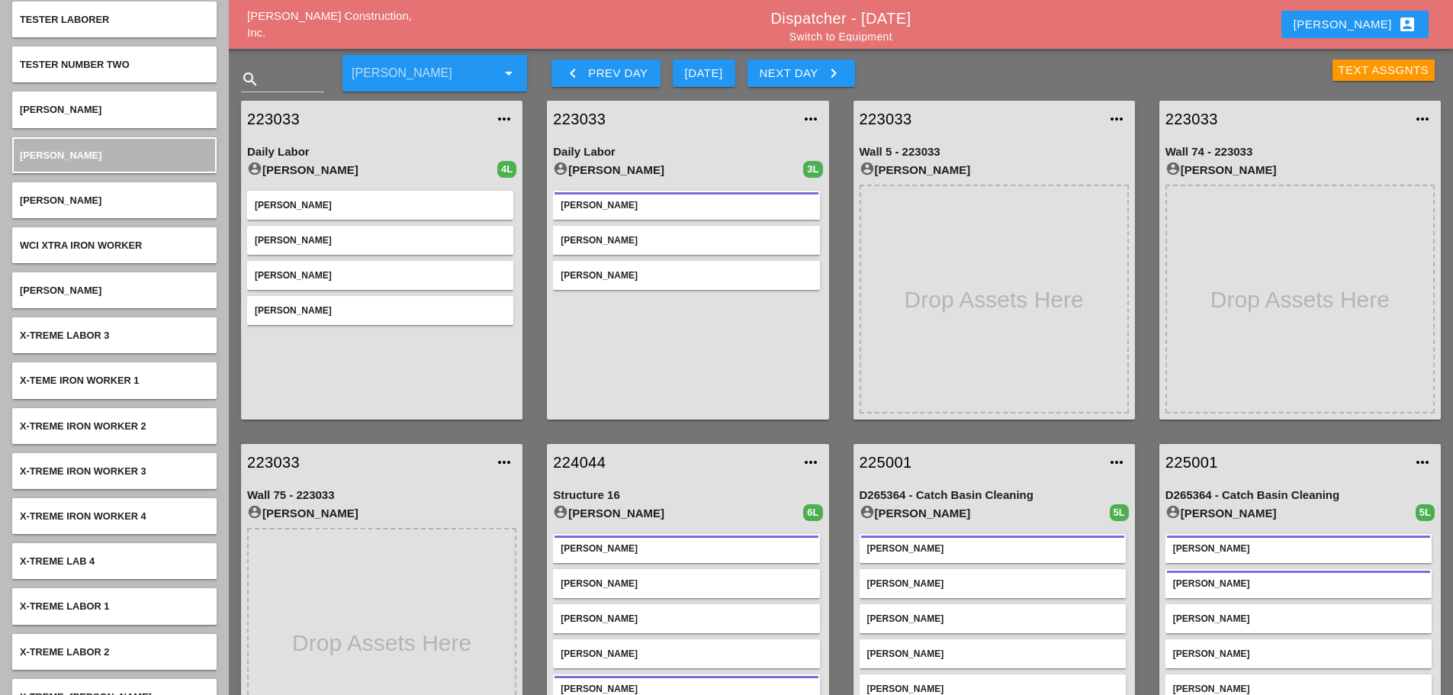
scroll to position [6082, 0]
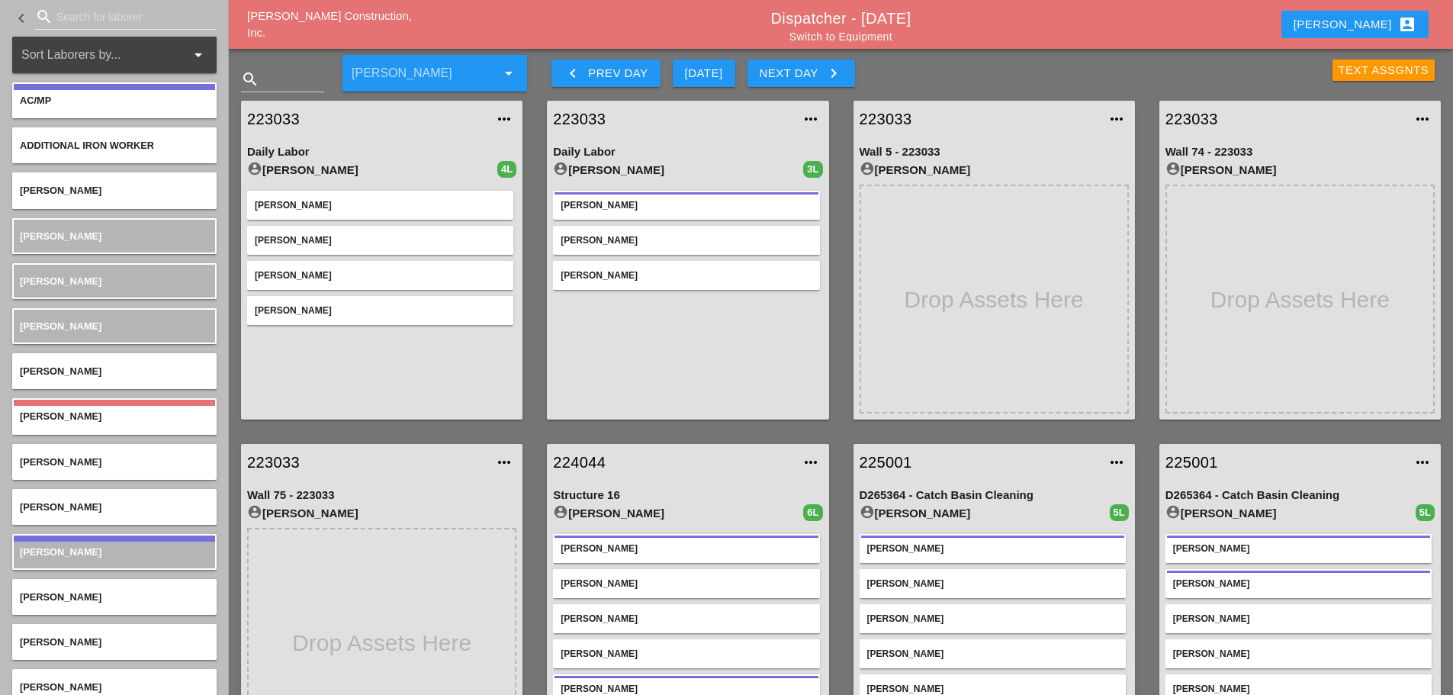
click at [573, 83] on button "keyboard_arrow_left Prev Day" at bounding box center [605, 72] width 108 height 27
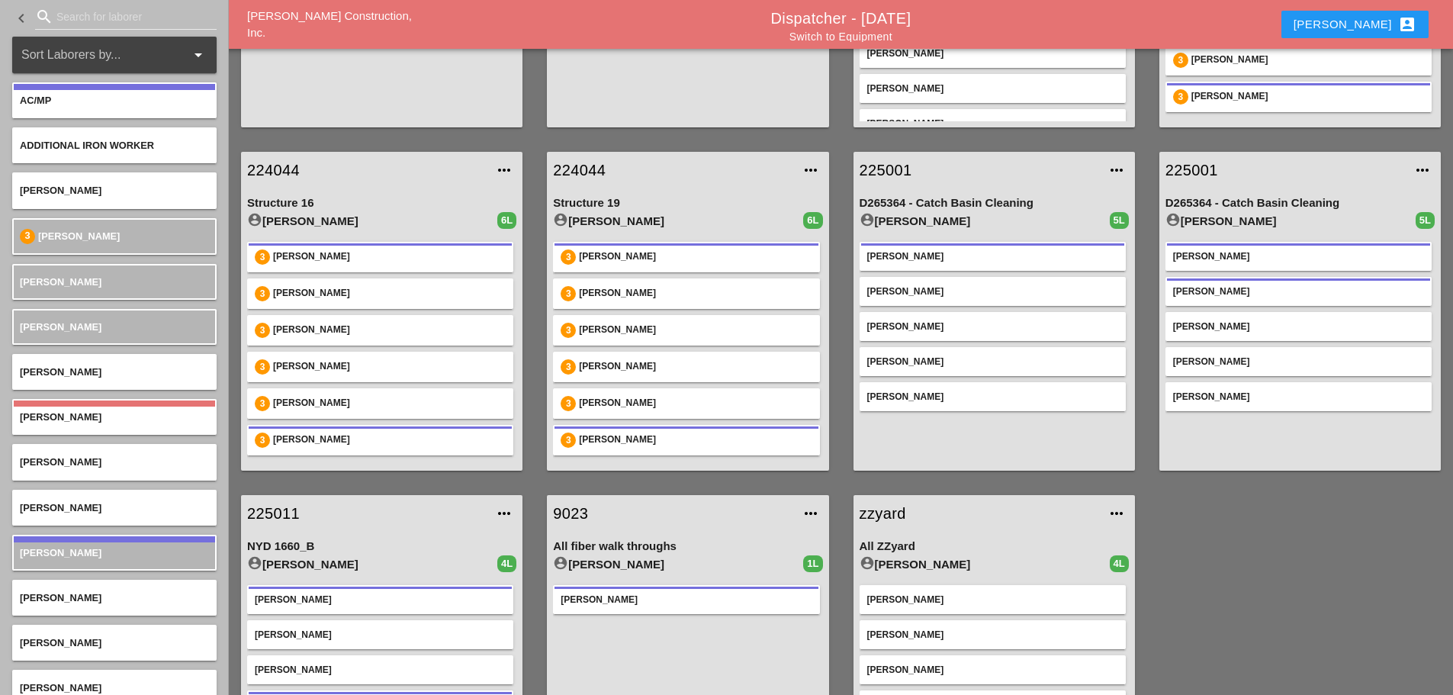
scroll to position [305, 0]
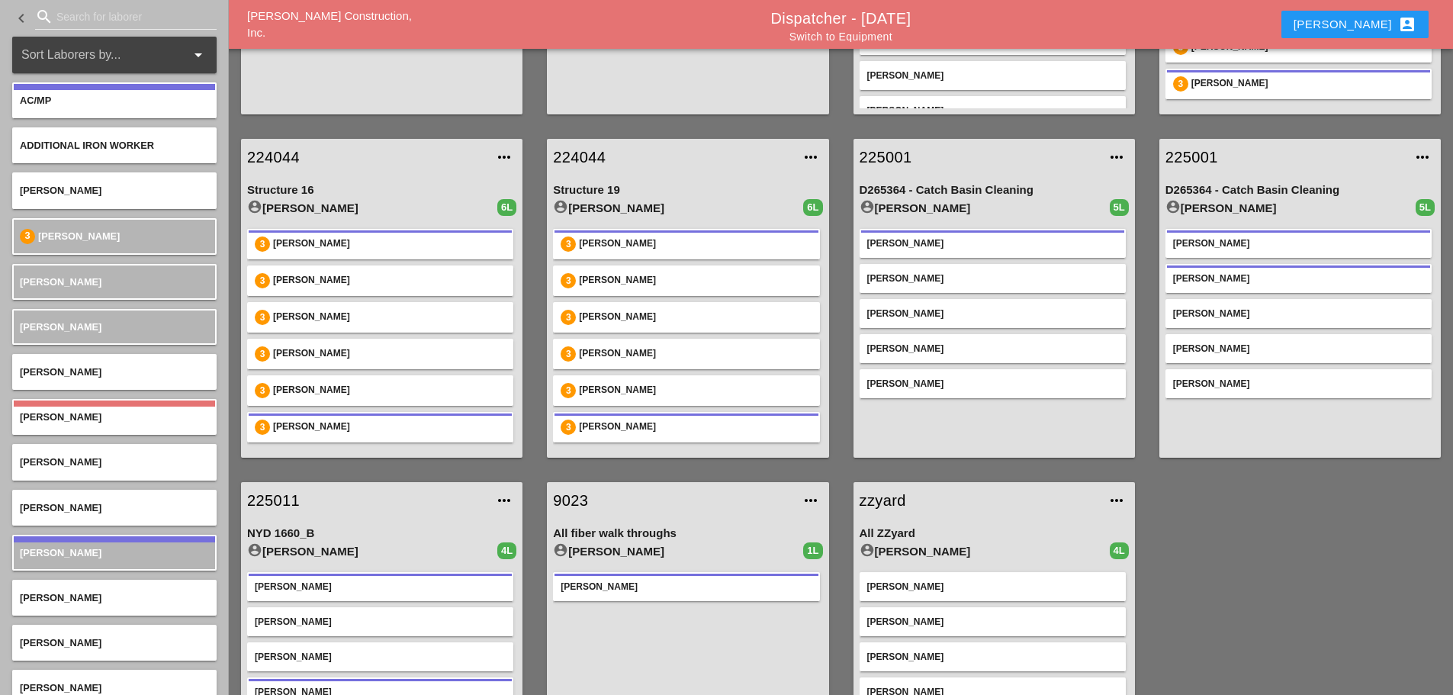
click at [885, 160] on link "225001" at bounding box center [978, 157] width 239 height 23
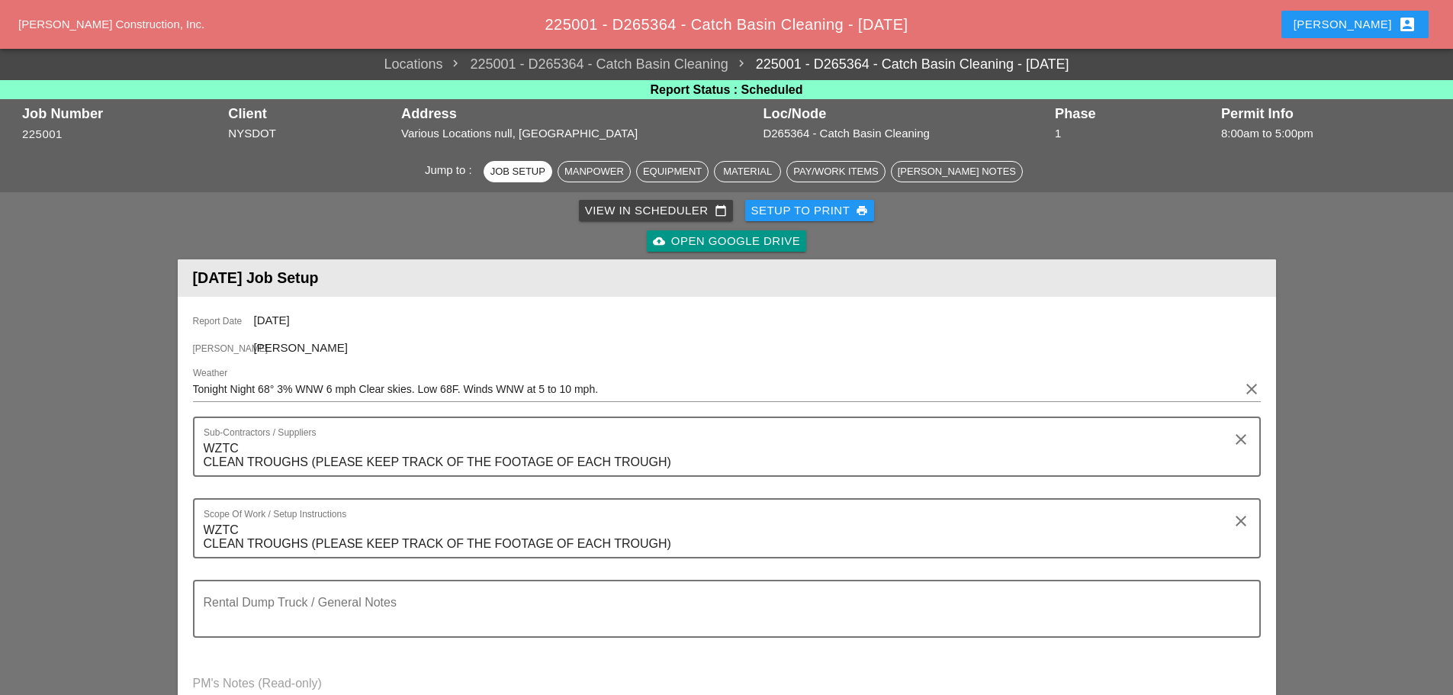
click at [811, 216] on div "Setup to Print print" at bounding box center [809, 211] width 117 height 18
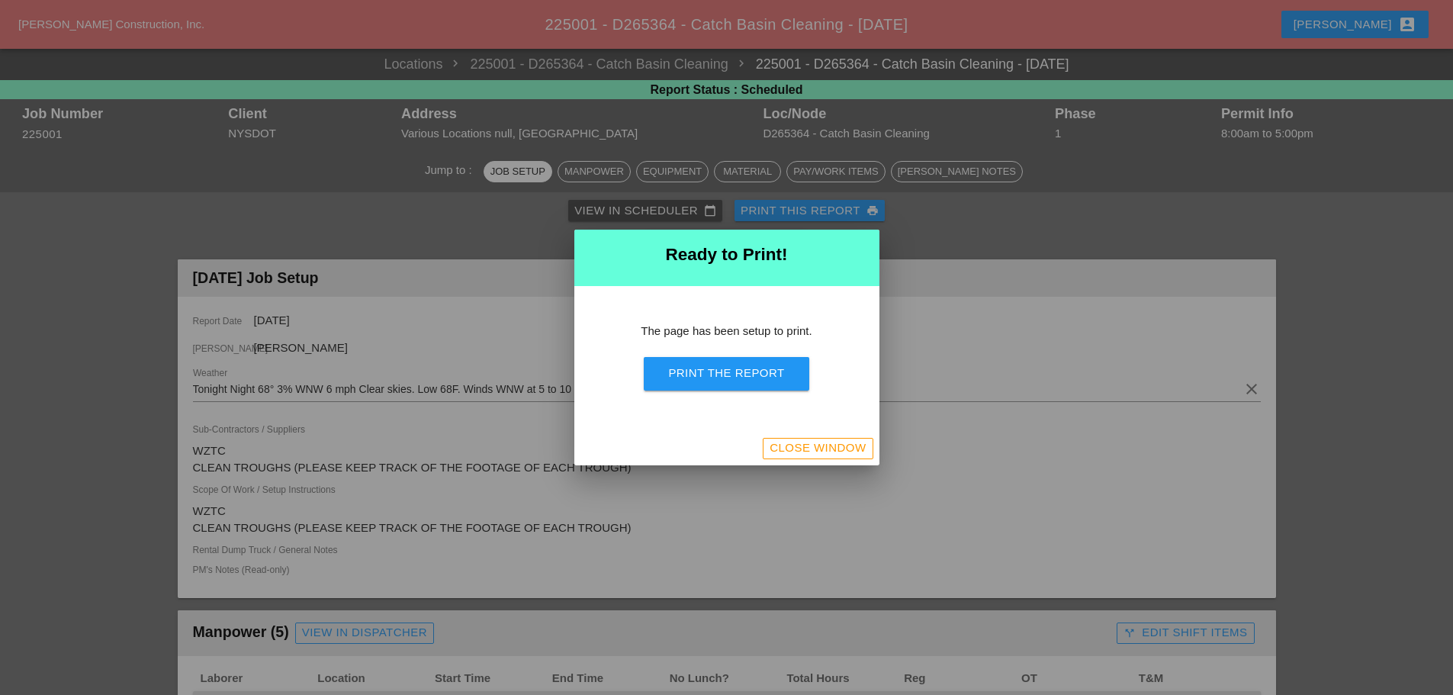
click at [757, 368] on div "Print the Report" at bounding box center [726, 373] width 116 height 18
click at [772, 456] on button "Close Window" at bounding box center [817, 448] width 110 height 21
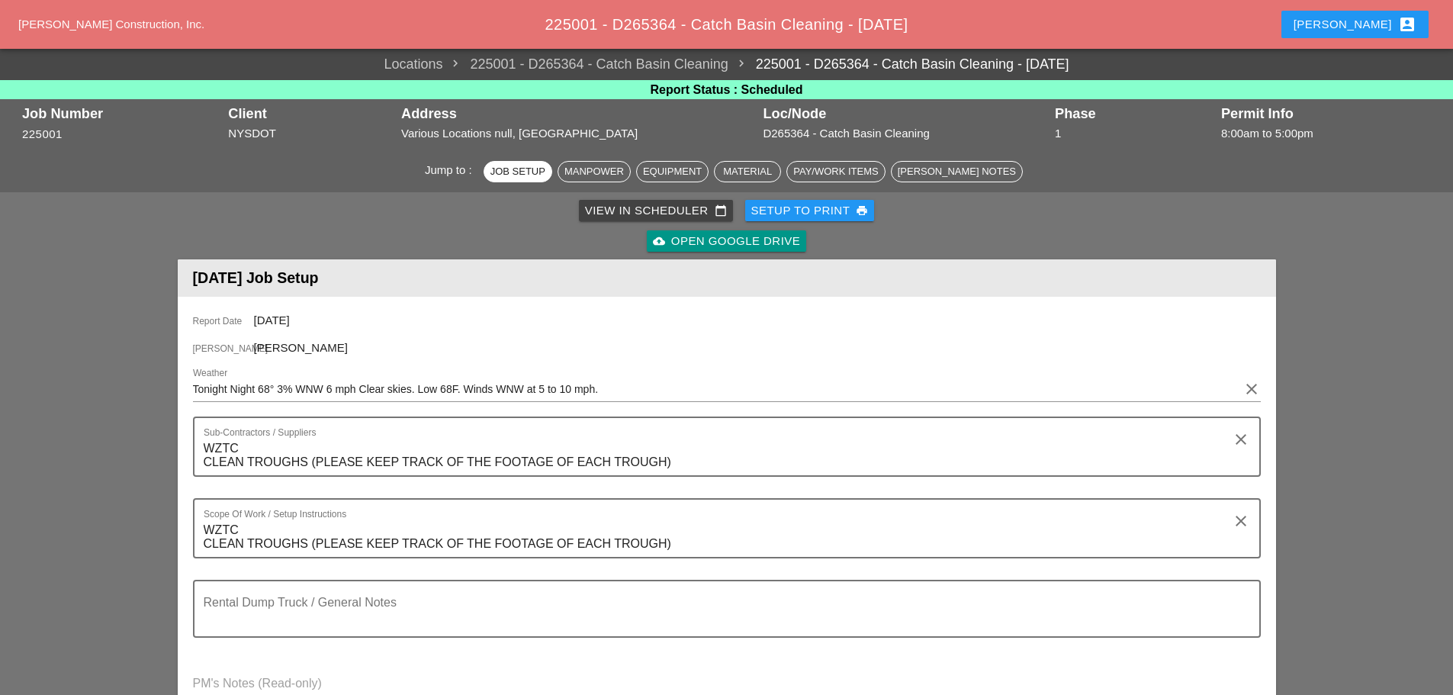
click at [1382, 34] on button "[PERSON_NAME] account_box" at bounding box center [1354, 24] width 147 height 27
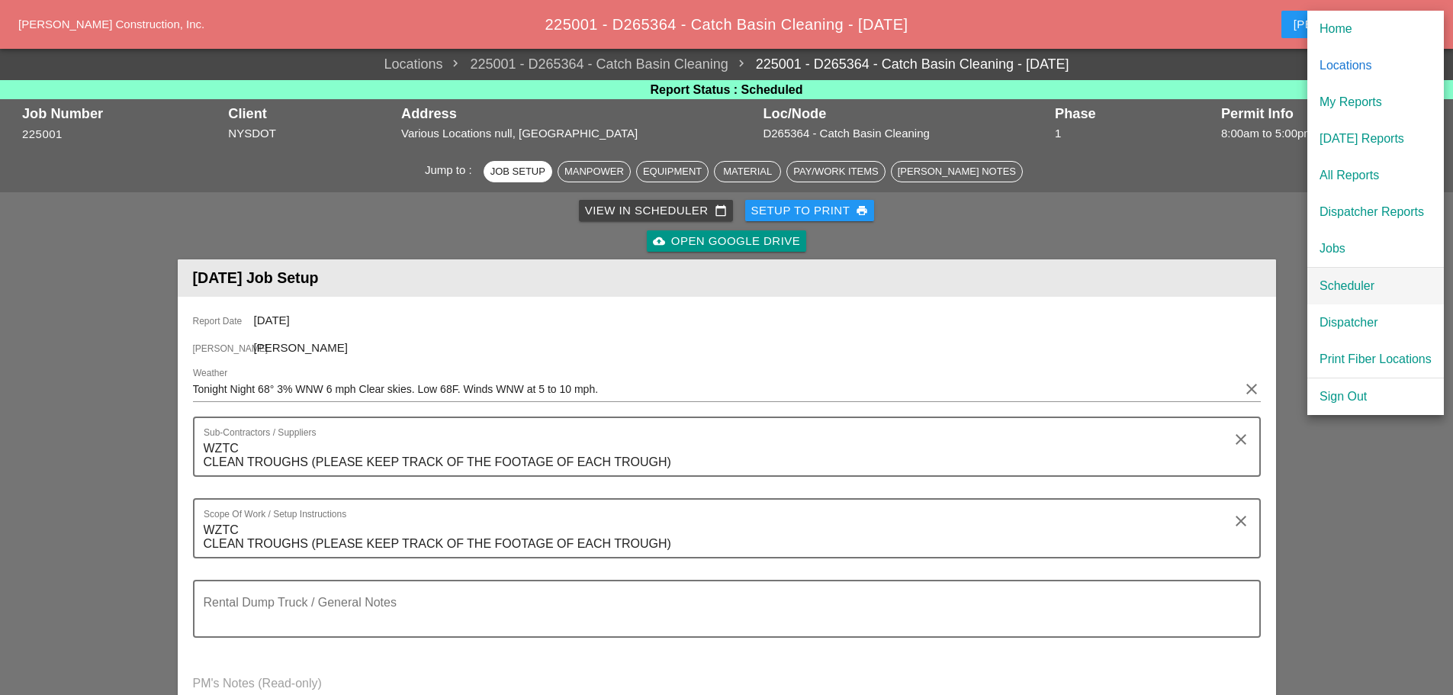
click at [1351, 286] on div "Scheduler" at bounding box center [1375, 286] width 112 height 18
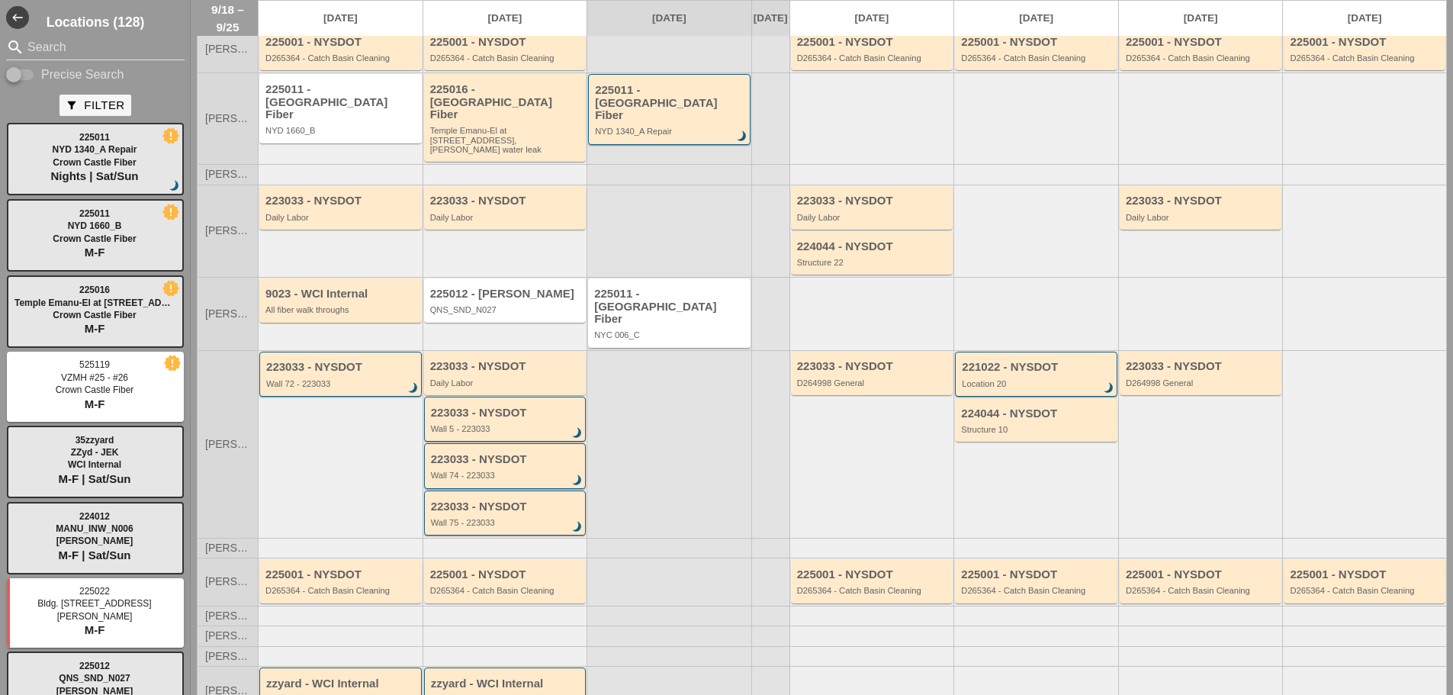
scroll to position [282, 0]
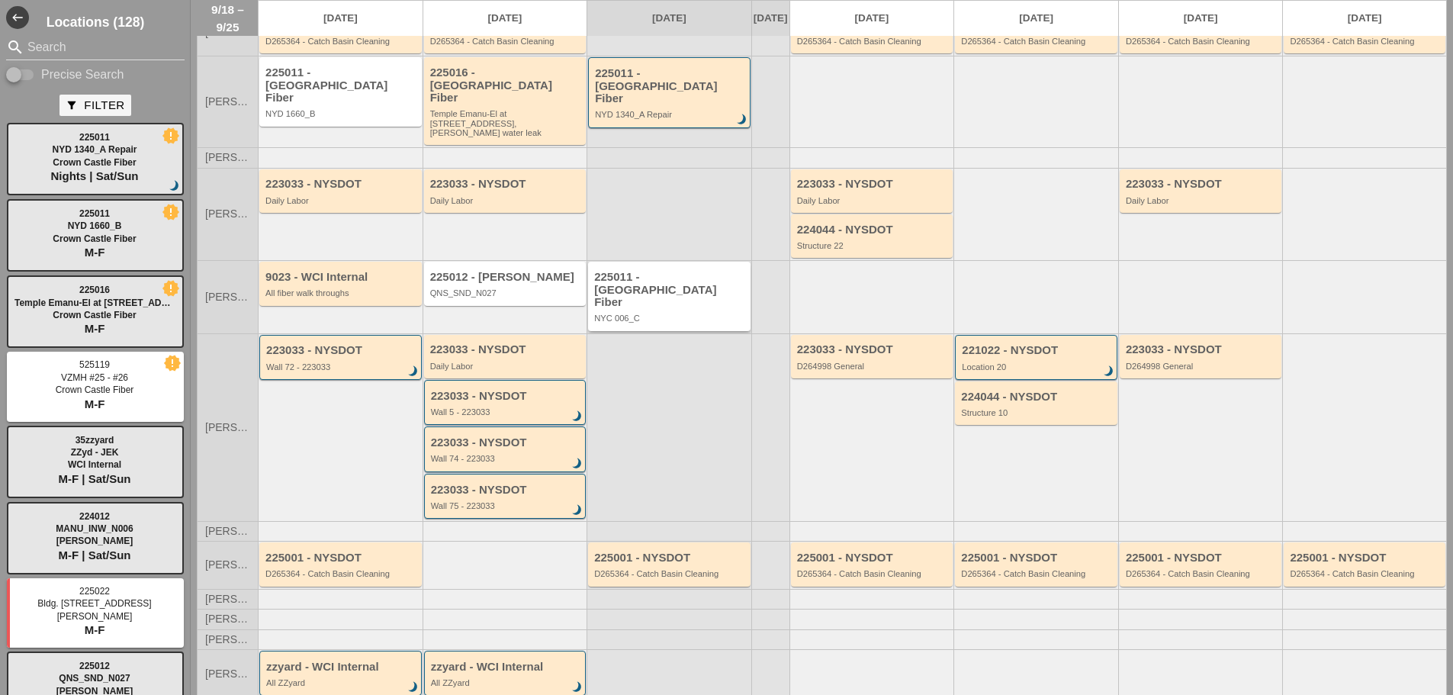
click at [632, 276] on div "225011 - [GEOGRAPHIC_DATA] Fiber" at bounding box center [670, 290] width 152 height 38
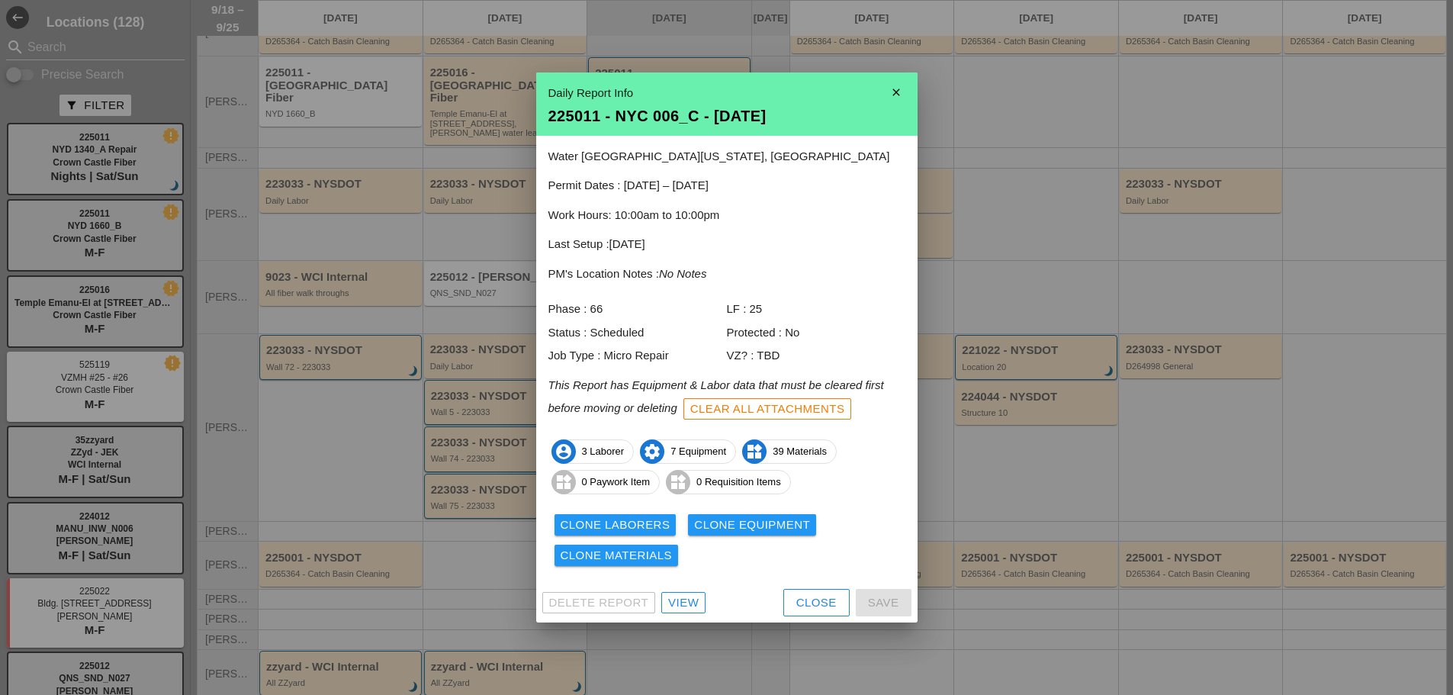
click at [899, 92] on icon "close" at bounding box center [896, 92] width 30 height 30
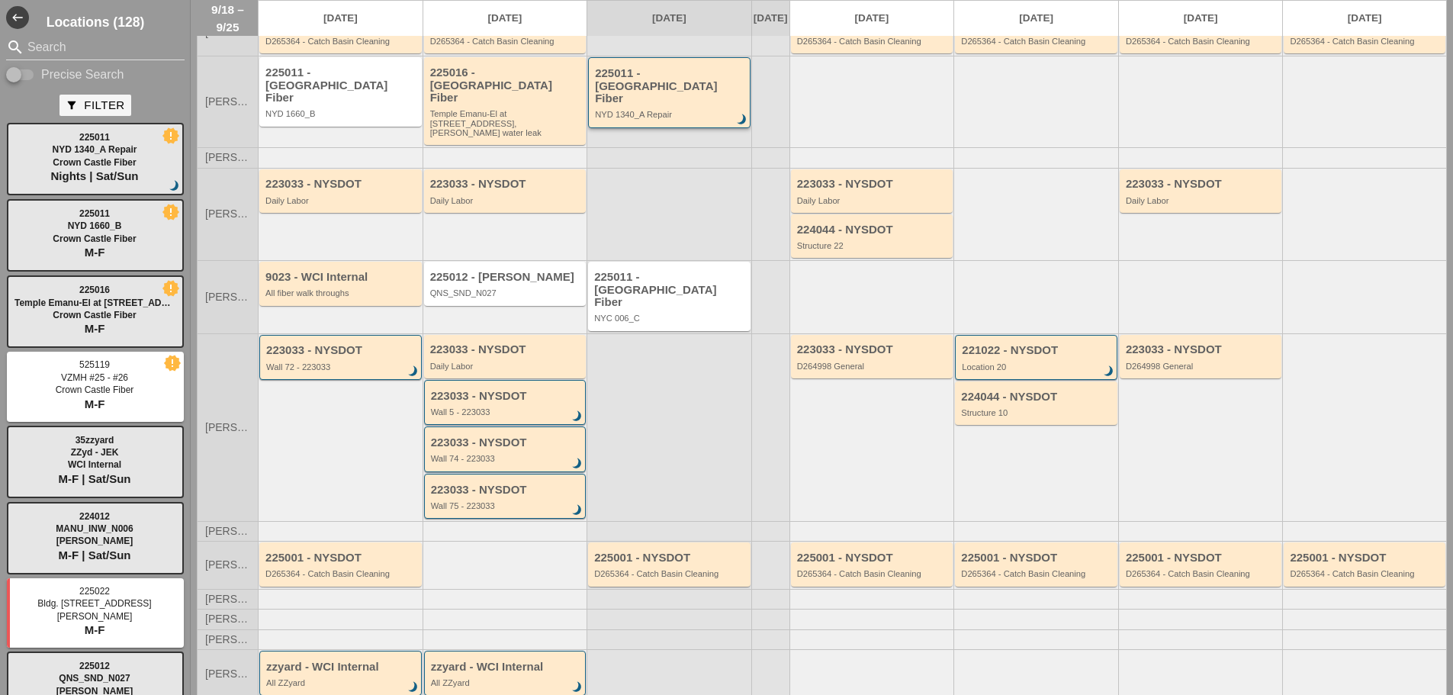
click at [701, 103] on div "225011 - [GEOGRAPHIC_DATA] Fiber" at bounding box center [670, 86] width 151 height 38
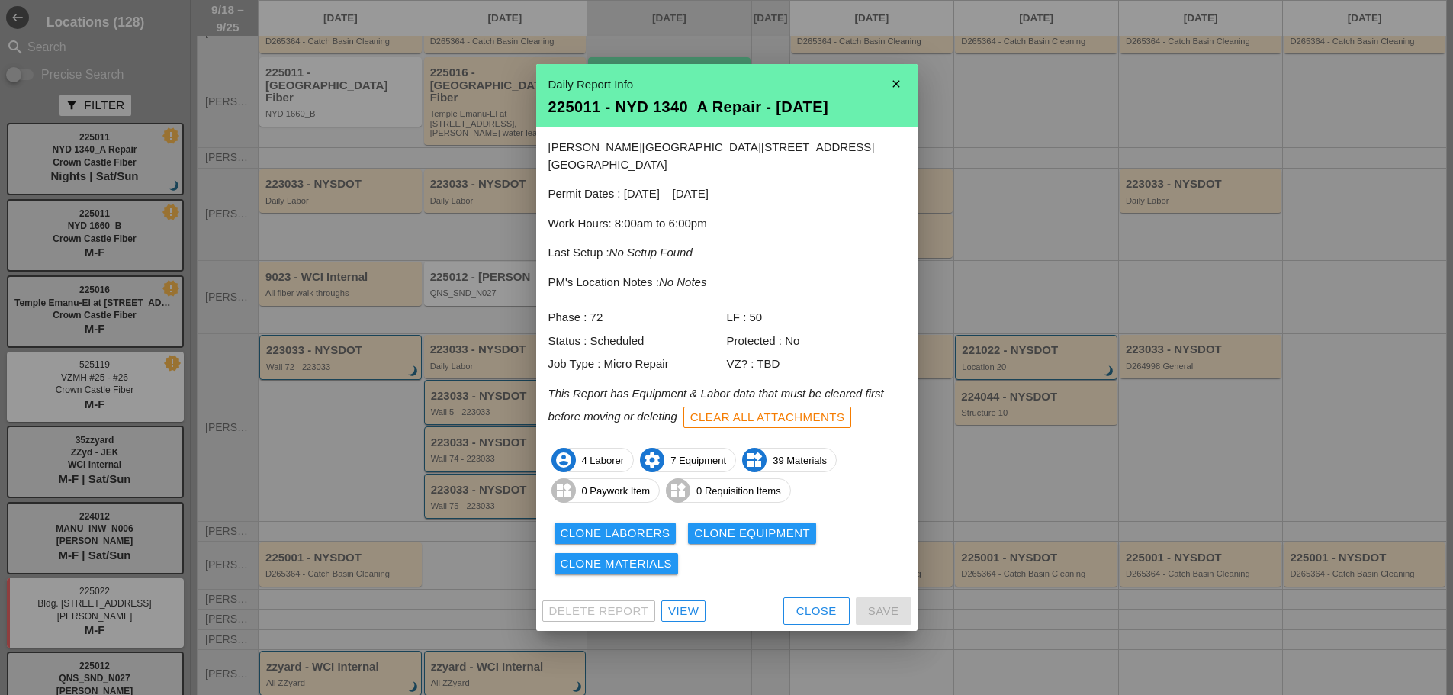
click at [902, 91] on icon "close" at bounding box center [896, 84] width 30 height 30
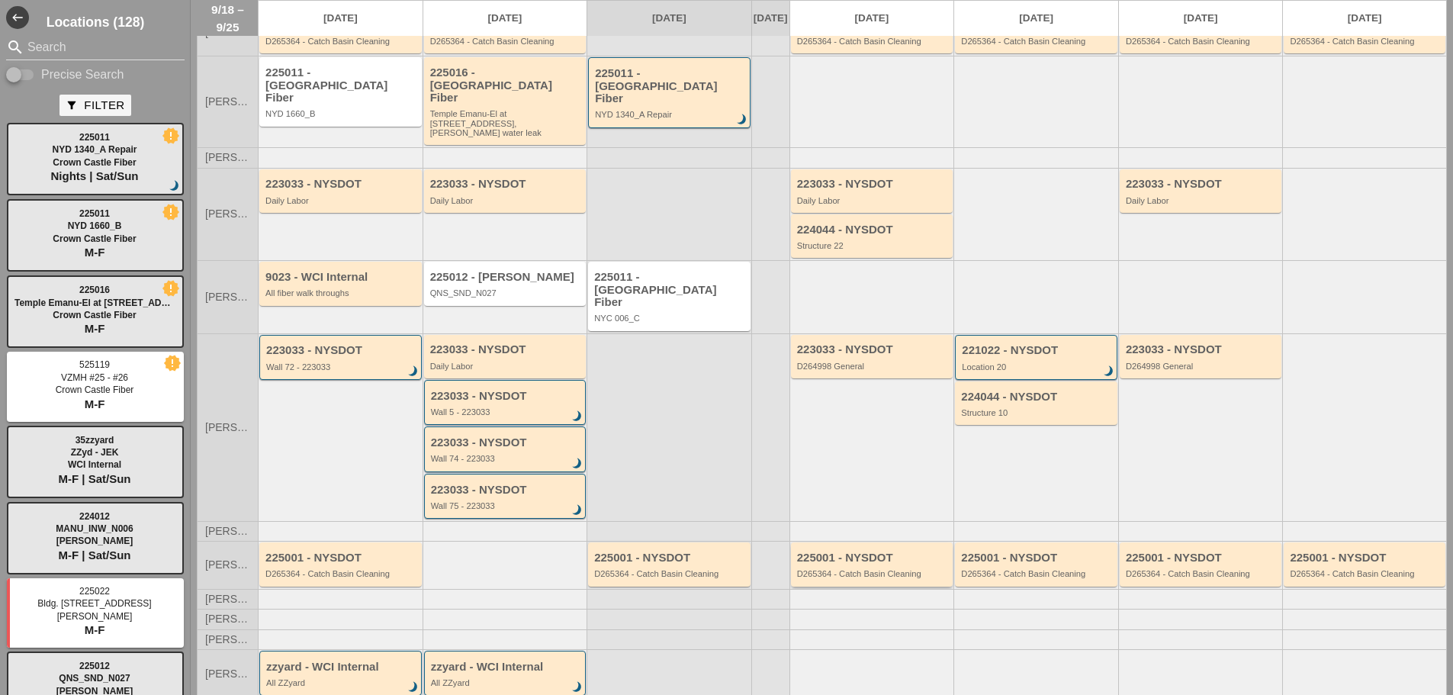
click at [891, 569] on div "D265364 - Catch Basin Cleaning" at bounding box center [873, 573] width 152 height 9
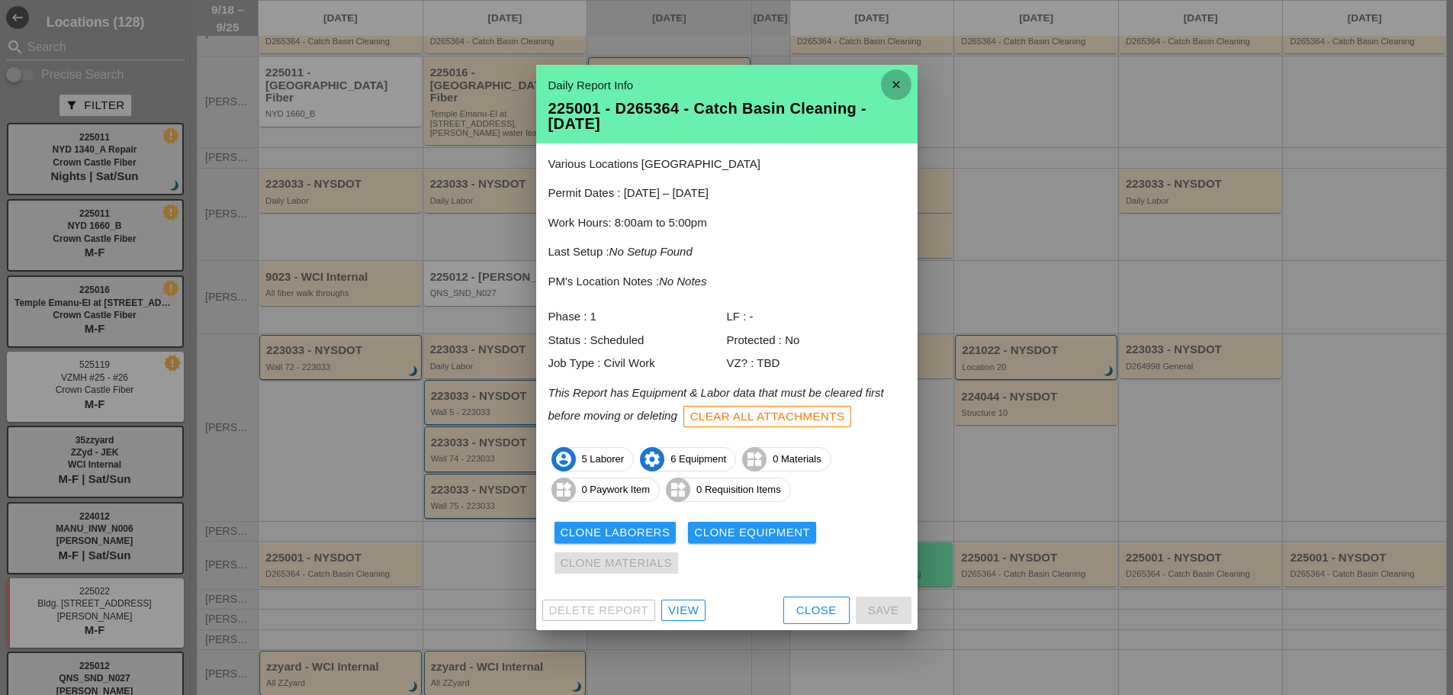
click at [900, 88] on icon "close" at bounding box center [896, 84] width 30 height 30
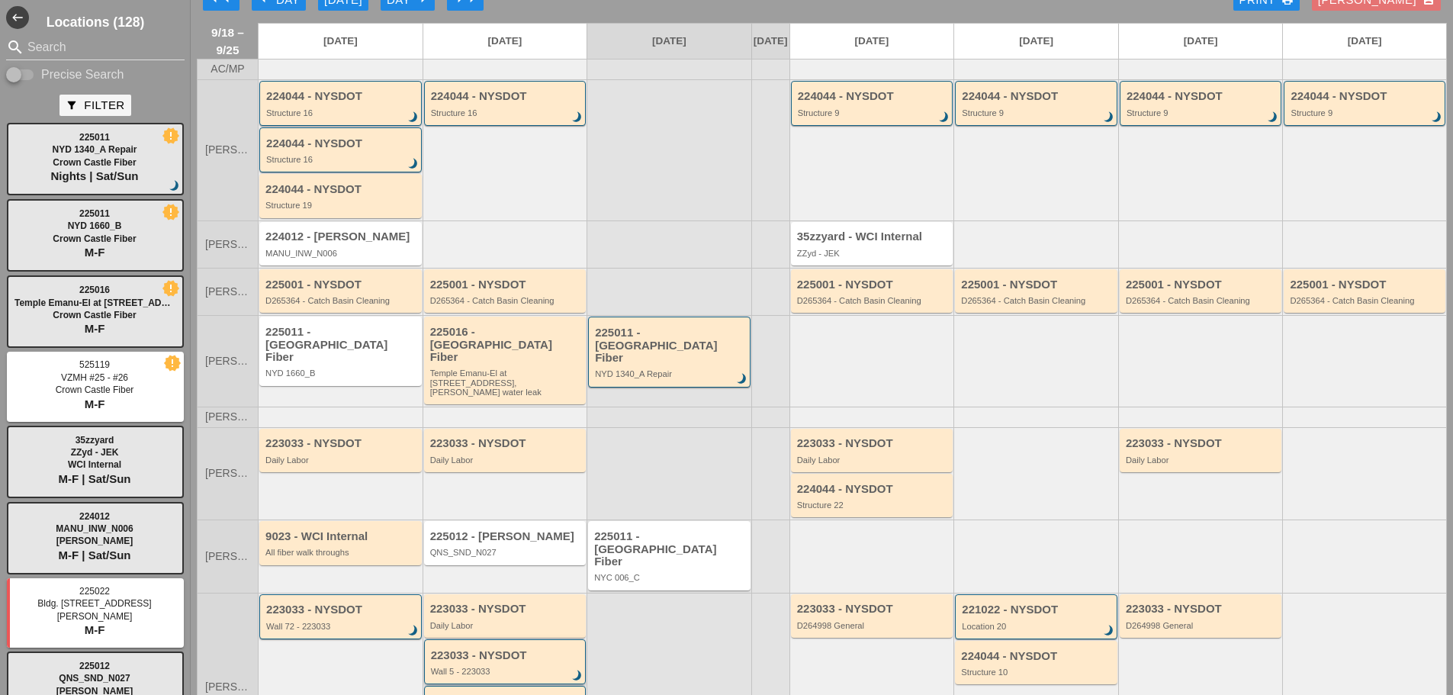
scroll to position [0, 0]
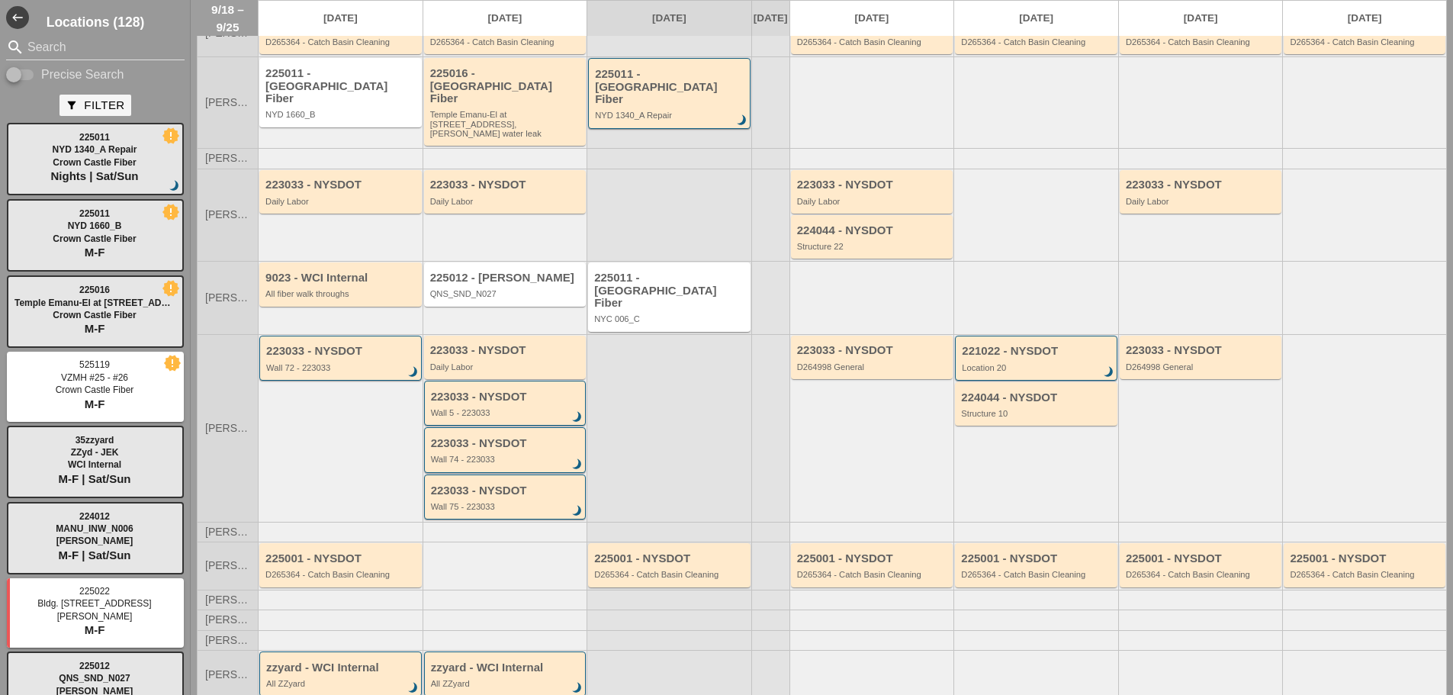
scroll to position [282, 0]
click at [1338, 569] on div "D265364 - Catch Basin Cleaning" at bounding box center [1365, 573] width 152 height 9
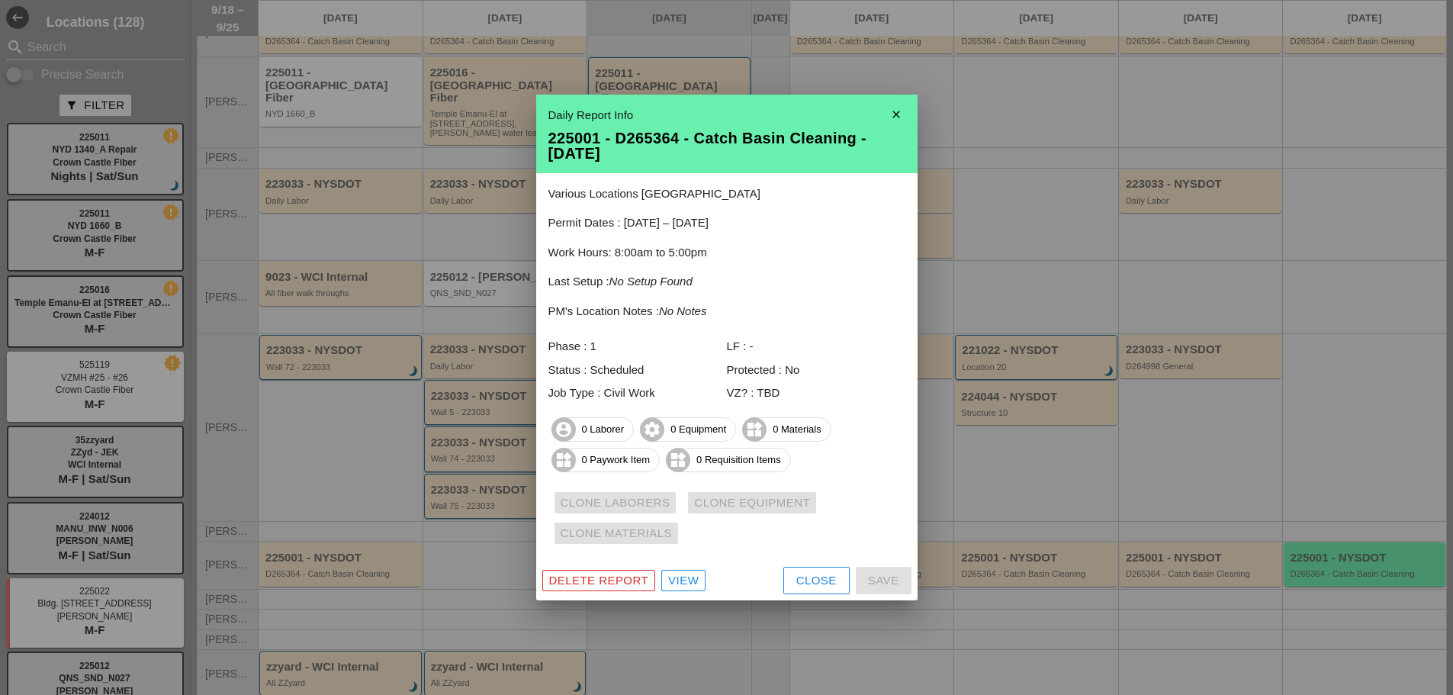
click at [901, 114] on icon "close" at bounding box center [896, 114] width 30 height 30
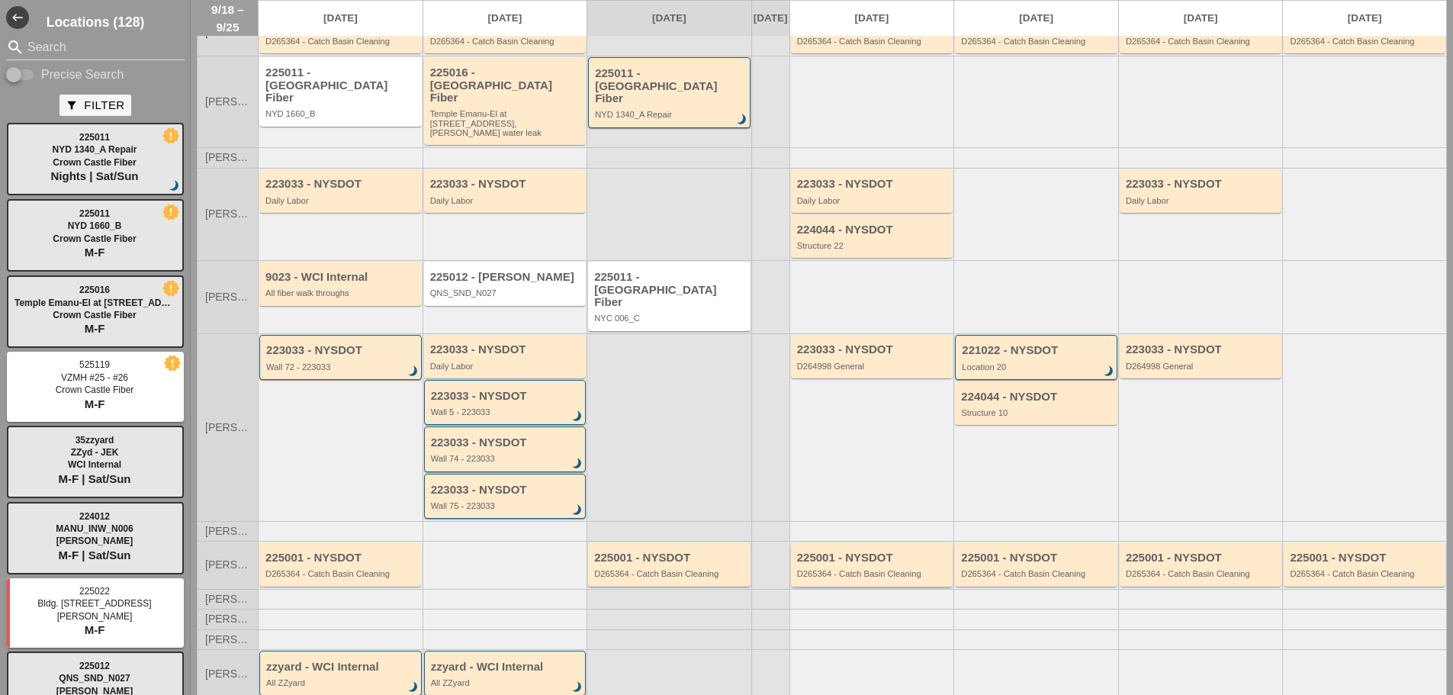
click at [820, 569] on div "D265364 - Catch Basin Cleaning" at bounding box center [873, 573] width 152 height 9
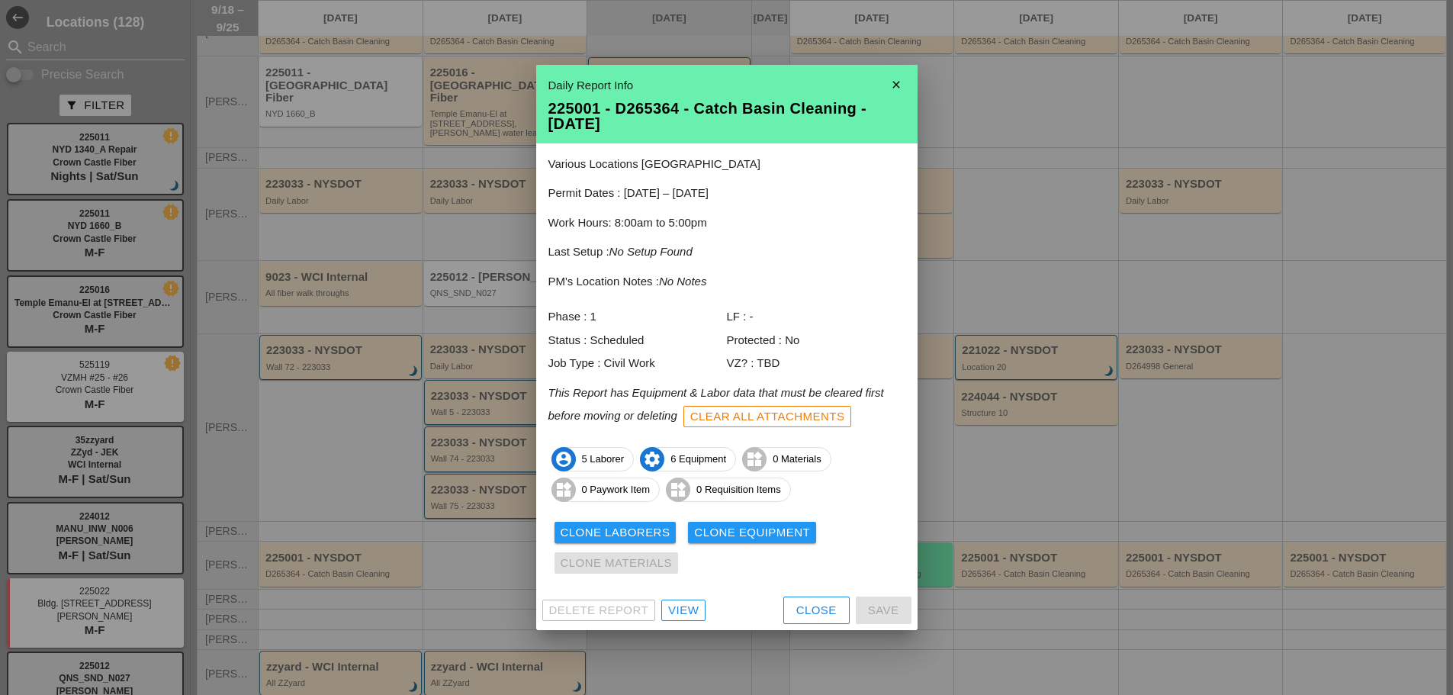
click at [891, 79] on icon "close" at bounding box center [896, 84] width 30 height 30
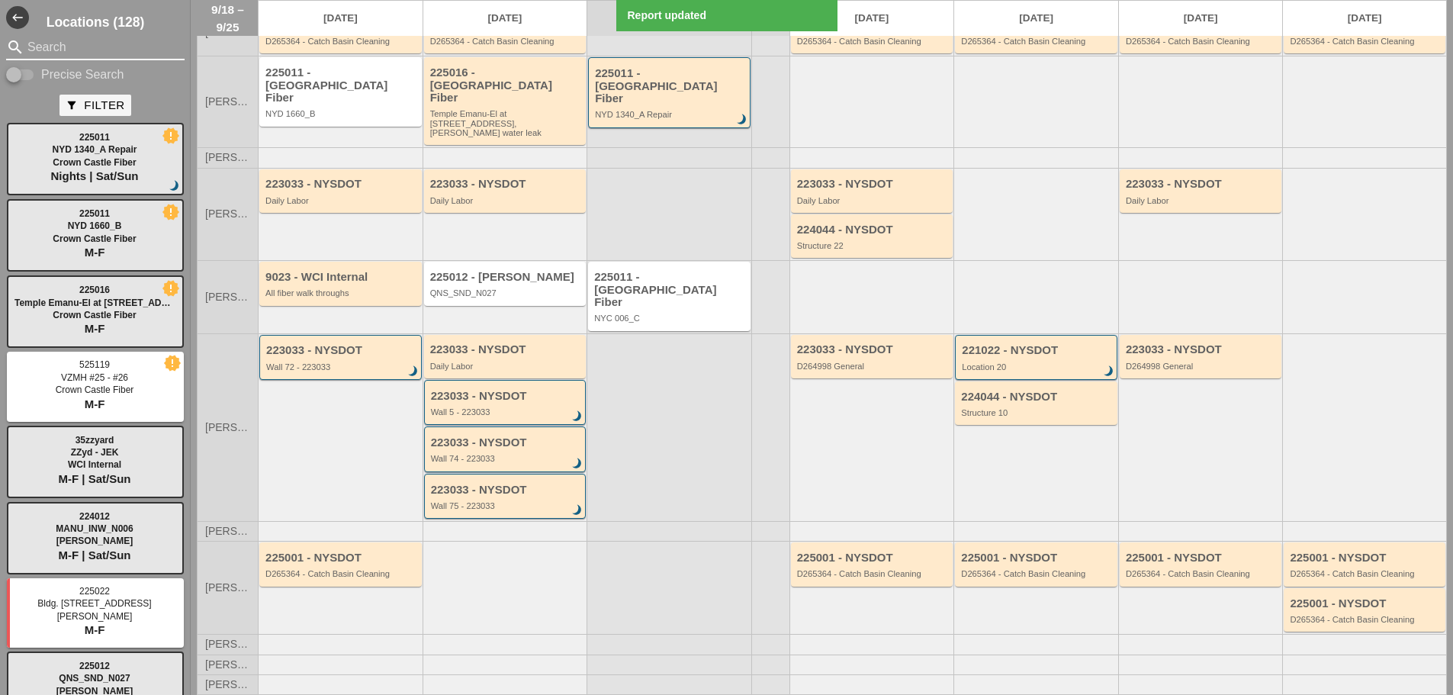
click at [75, 47] on input "Search" at bounding box center [95, 47] width 136 height 24
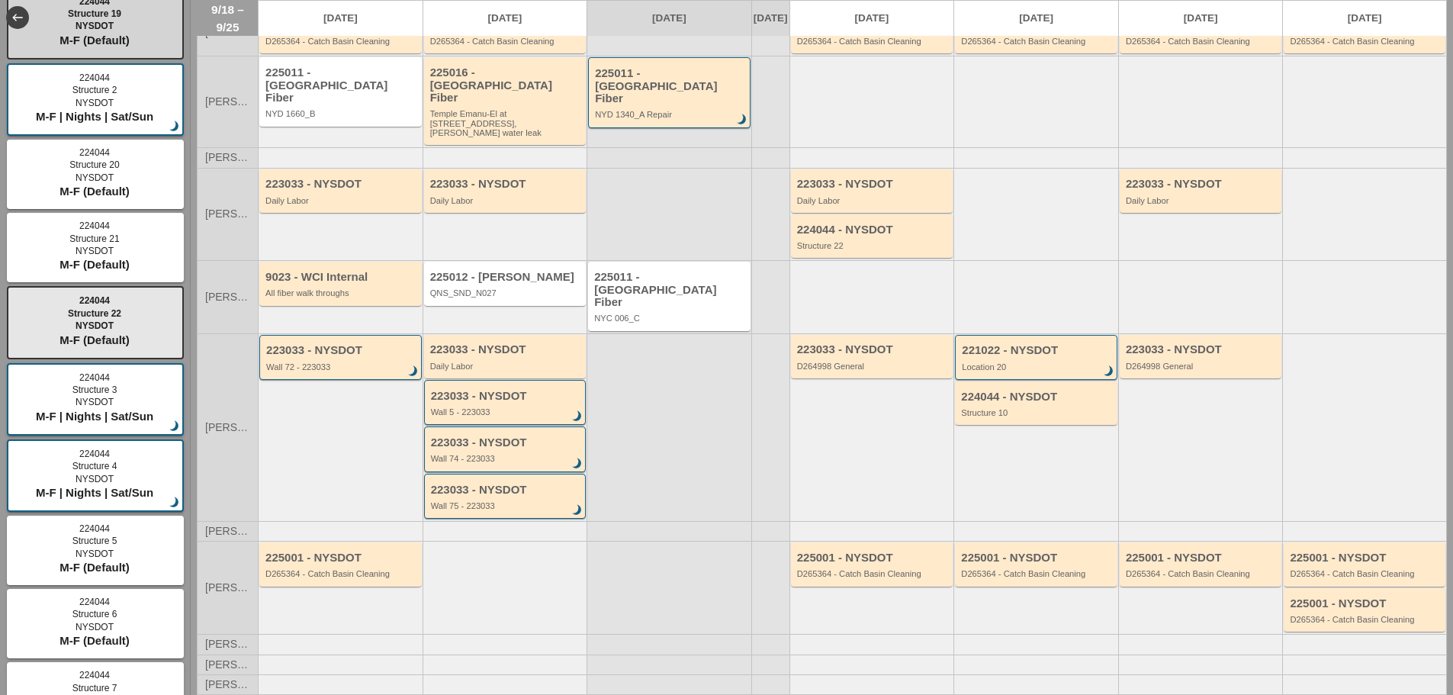
scroll to position [991, 0]
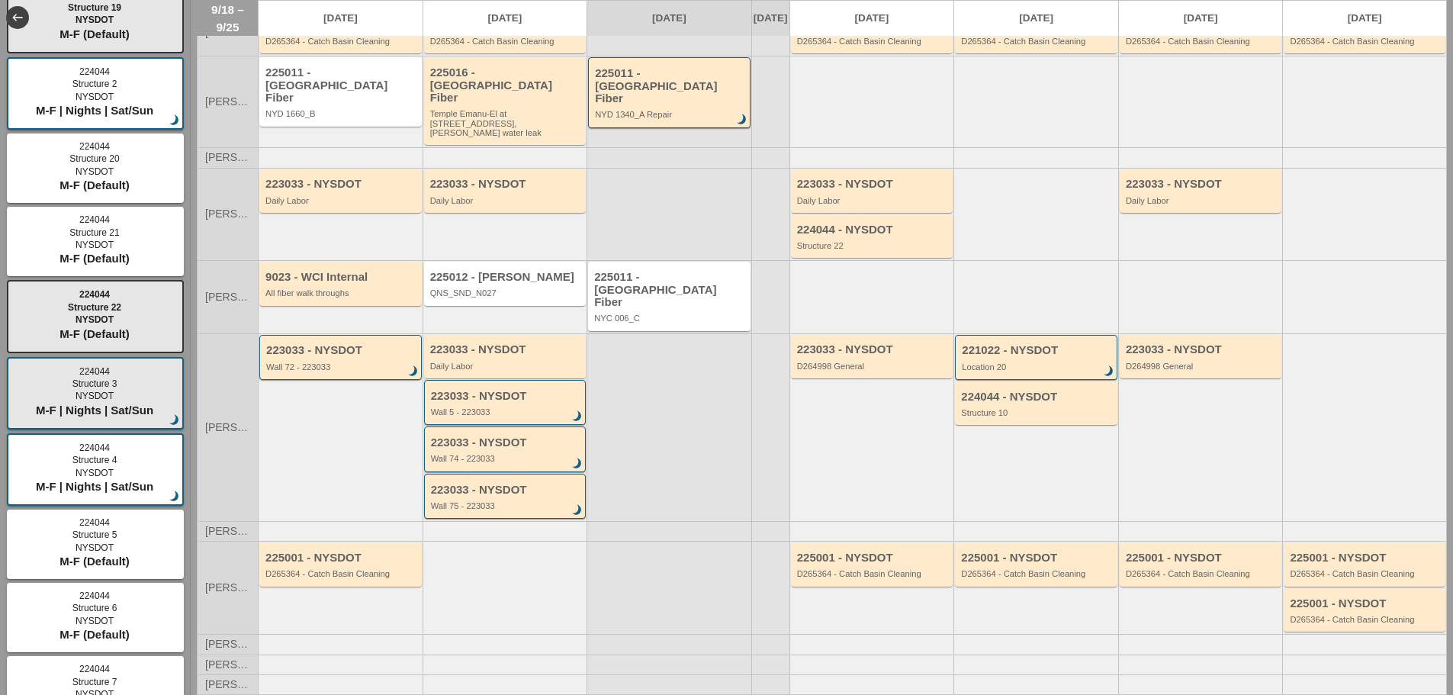
type input "224044"
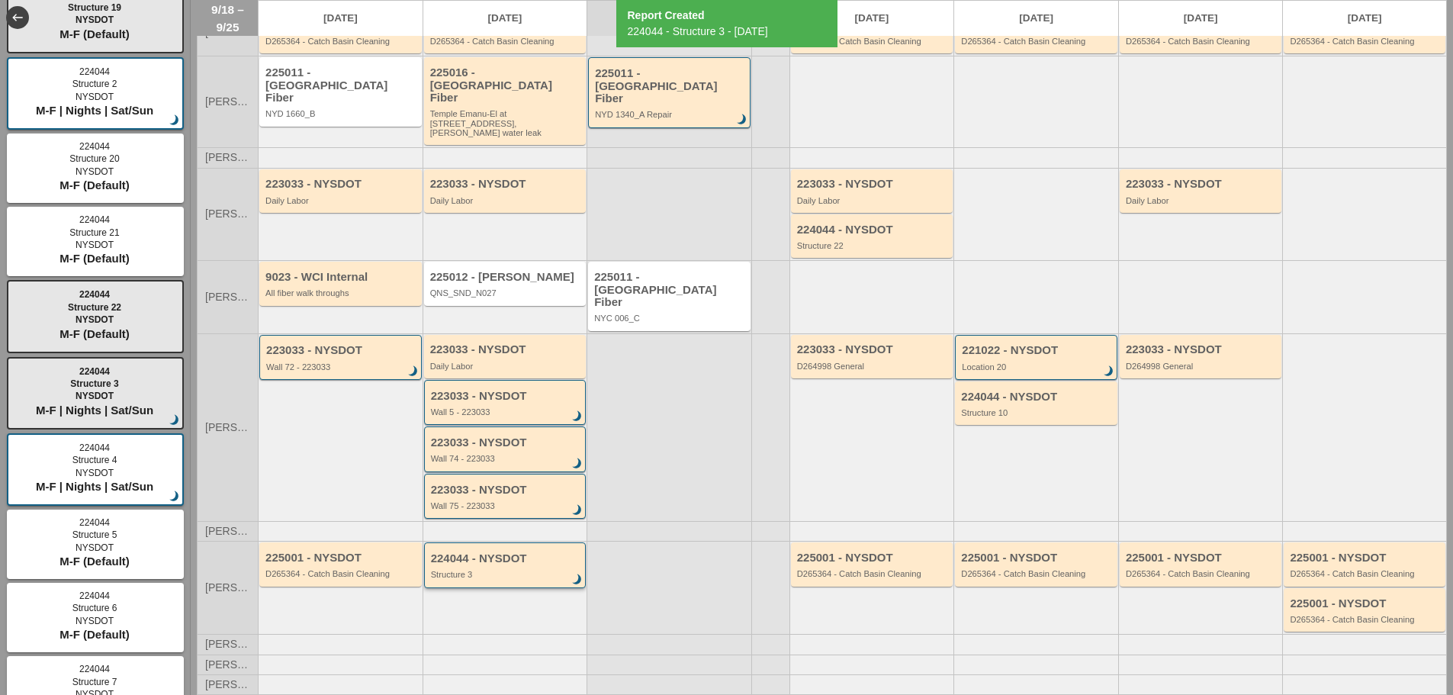
click at [500, 570] on div "Structure 3" at bounding box center [506, 574] width 151 height 9
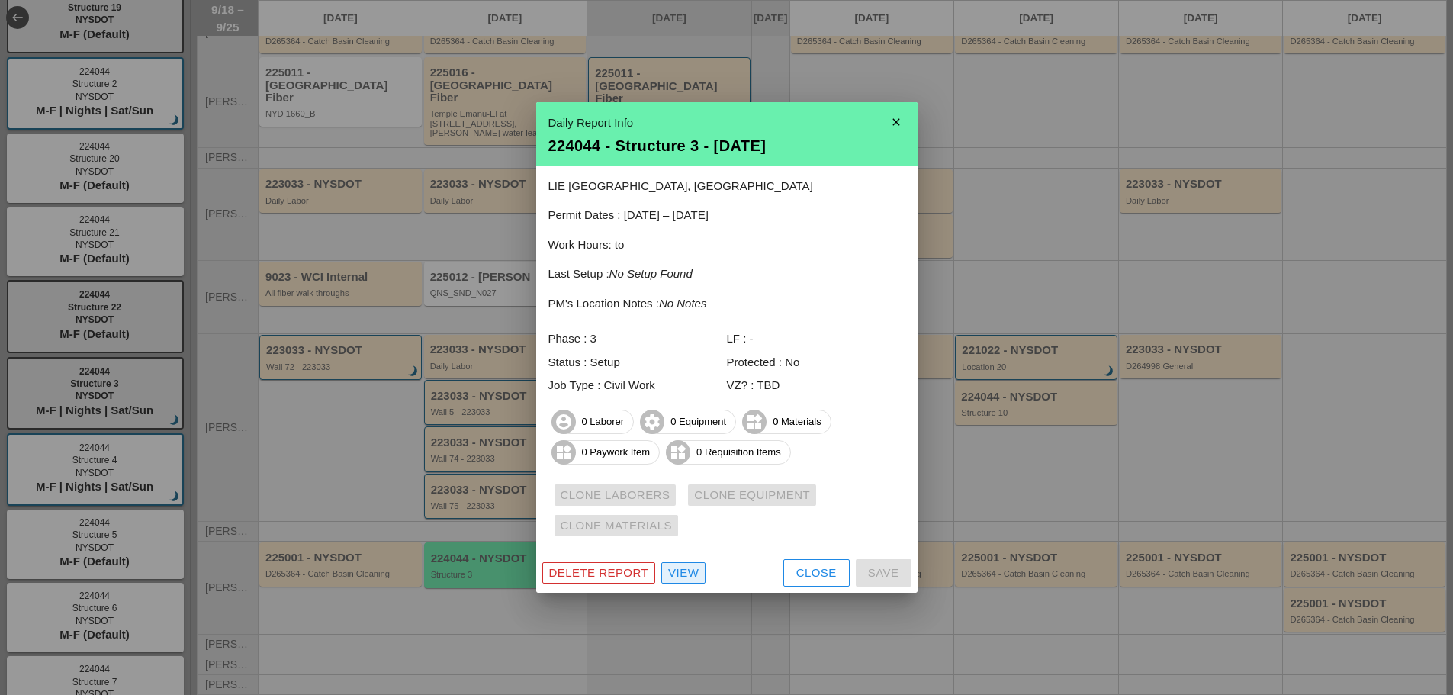
click at [696, 576] on div "View" at bounding box center [683, 573] width 30 height 18
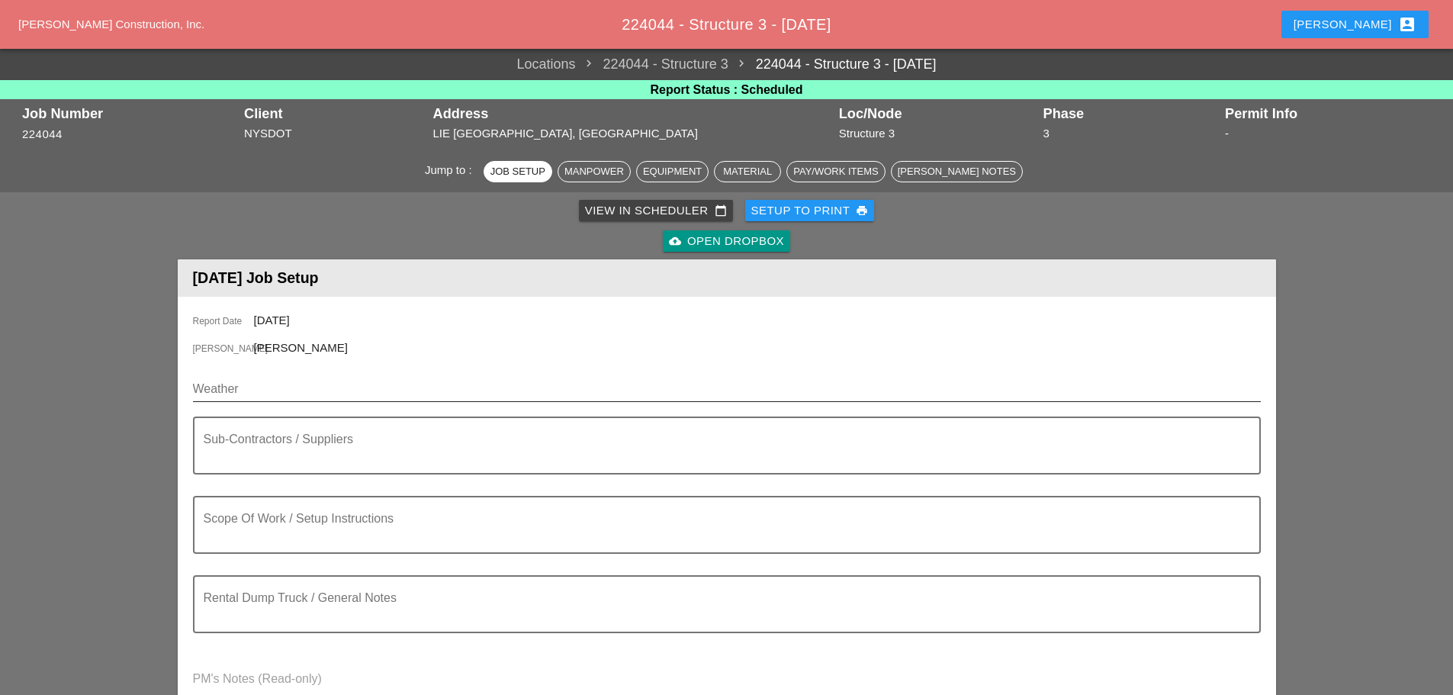
click at [267, 395] on input "Weather" at bounding box center [716, 389] width 1046 height 24
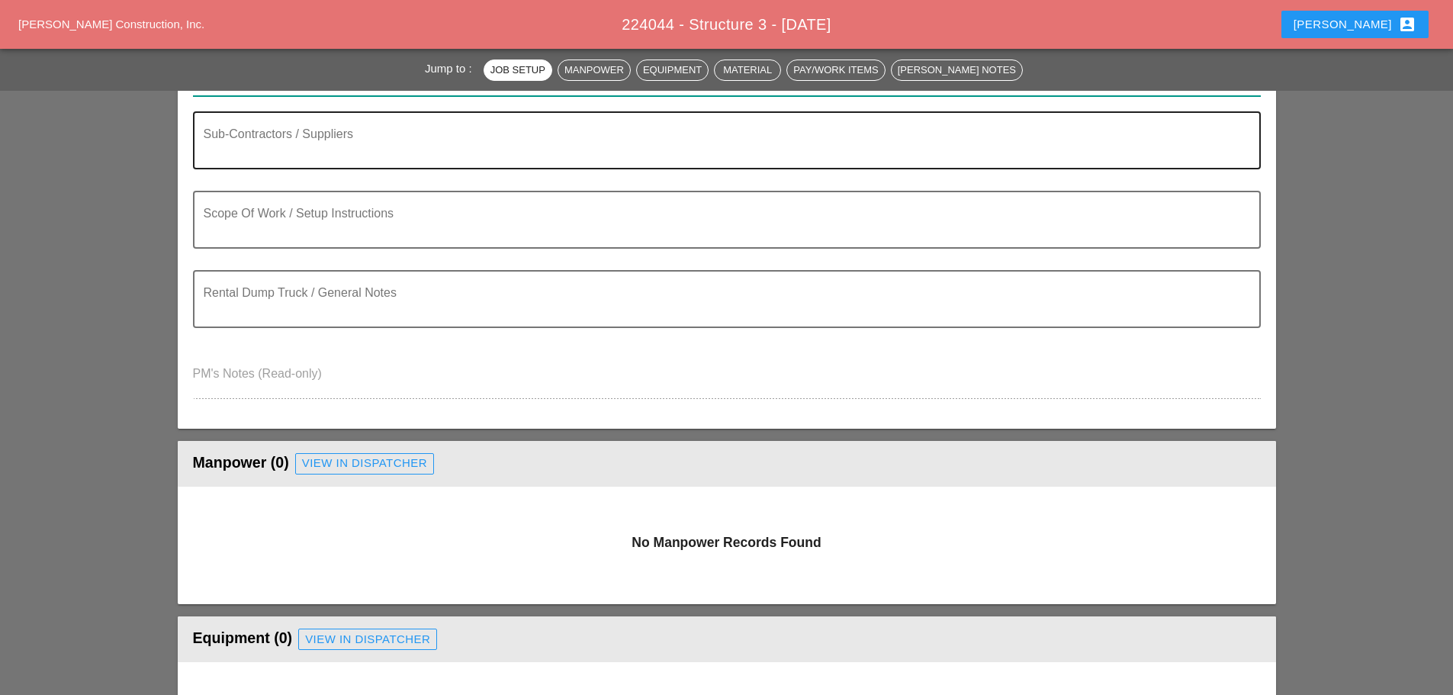
scroll to position [381, 0]
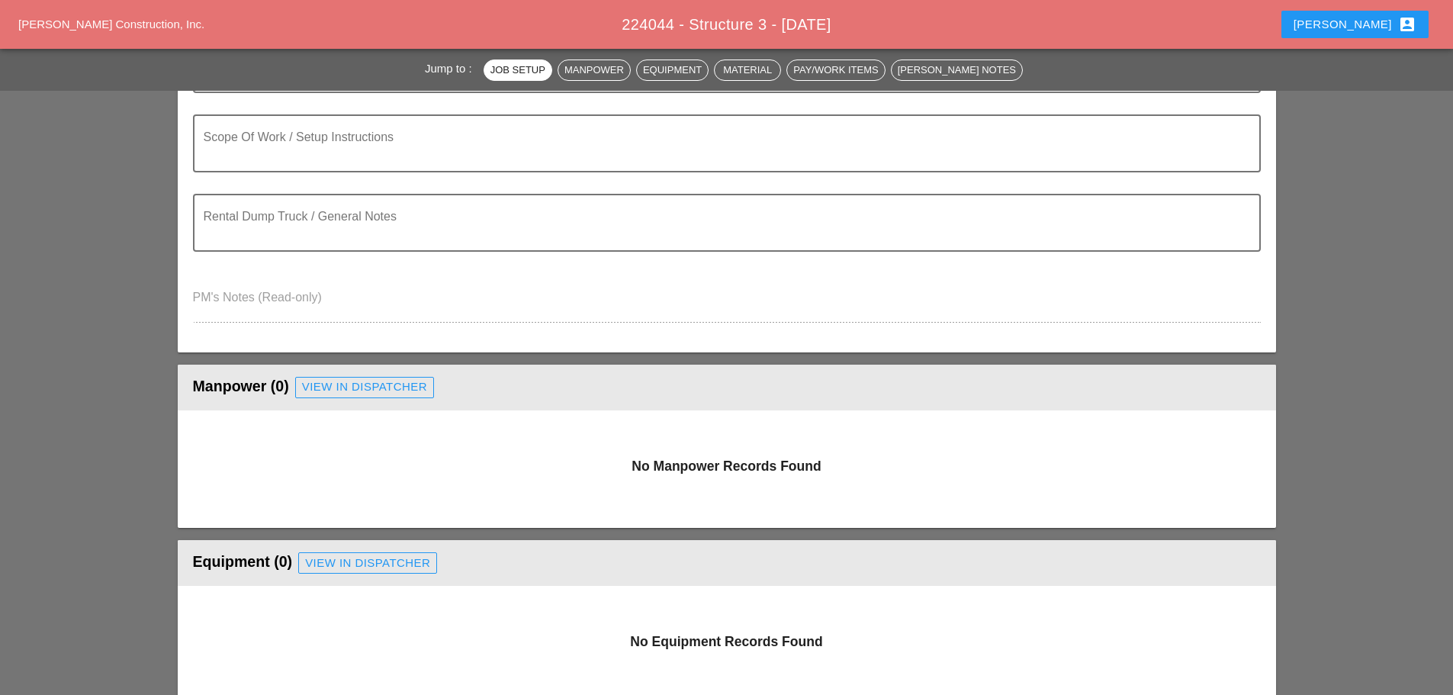
type input "FRIDAY /19/25"
click at [319, 389] on div "View in Dispatcher" at bounding box center [364, 387] width 125 height 18
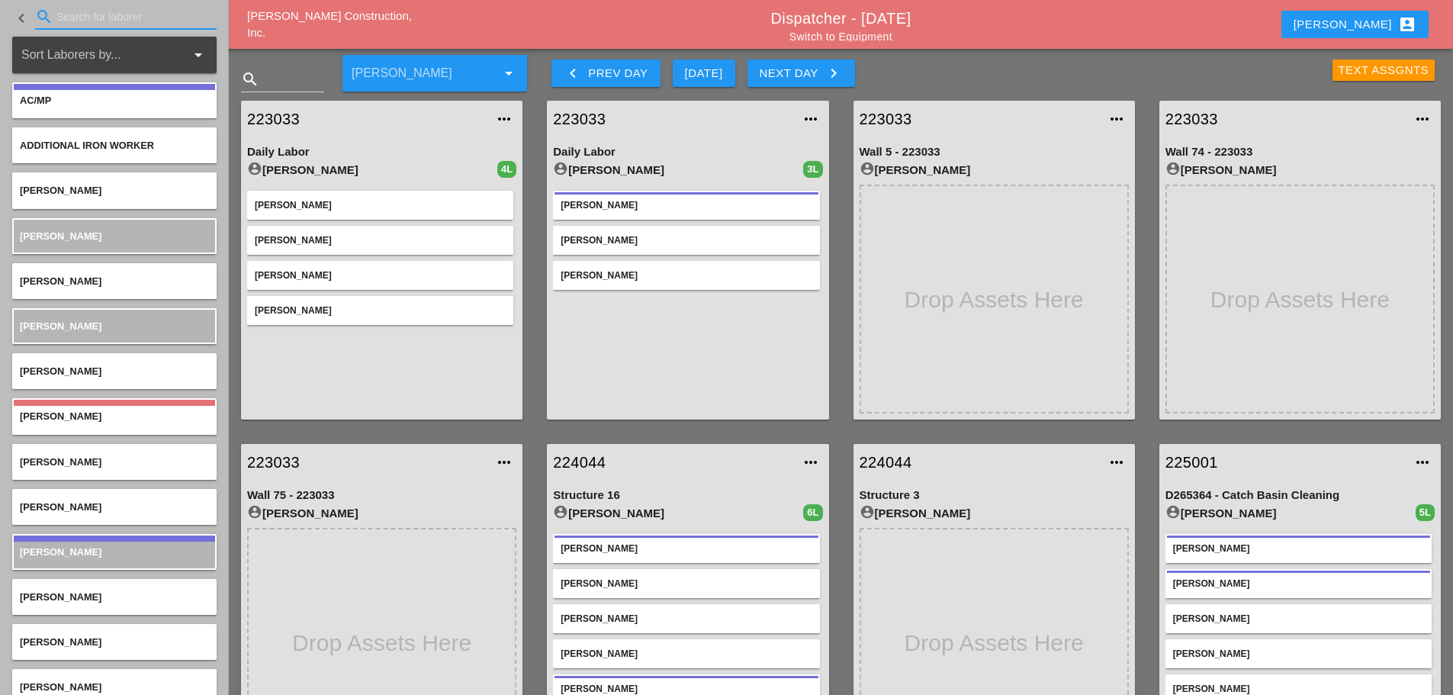
click at [115, 24] on input "Search for laborer" at bounding box center [125, 17] width 139 height 24
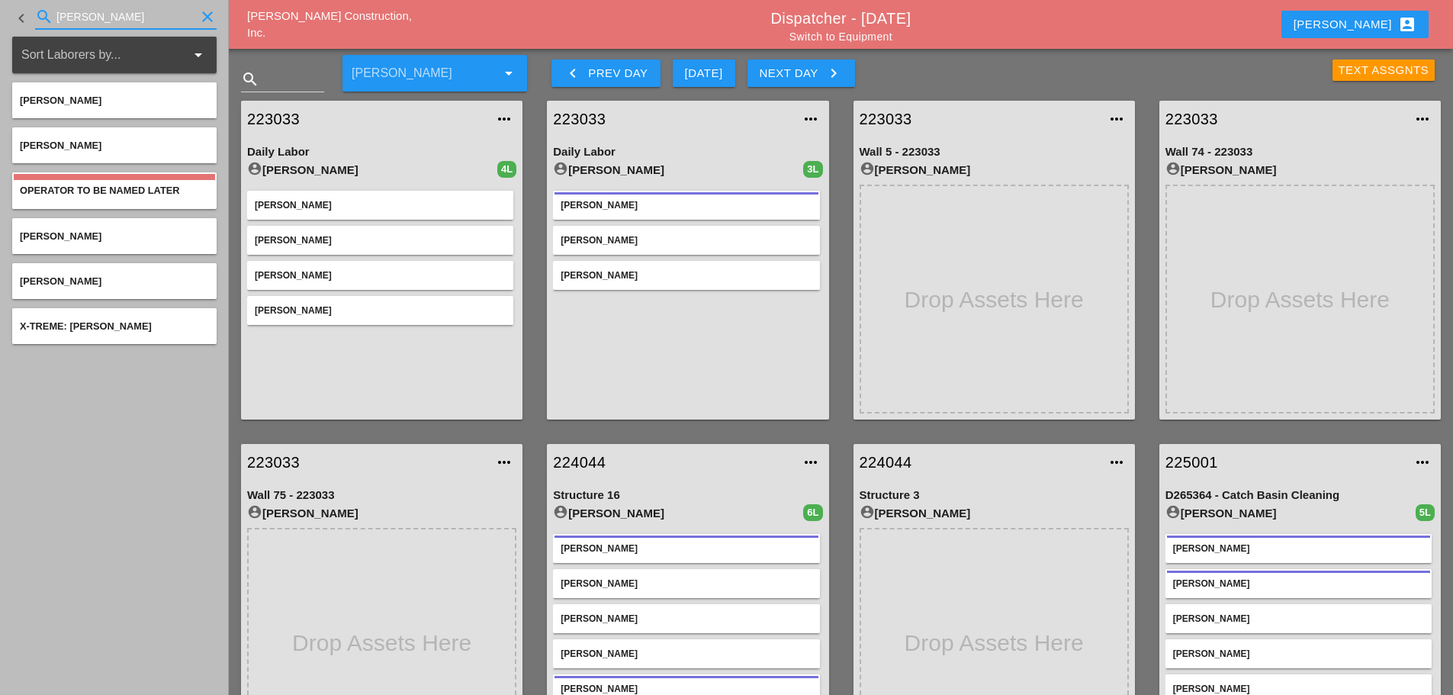
type input "TOM"
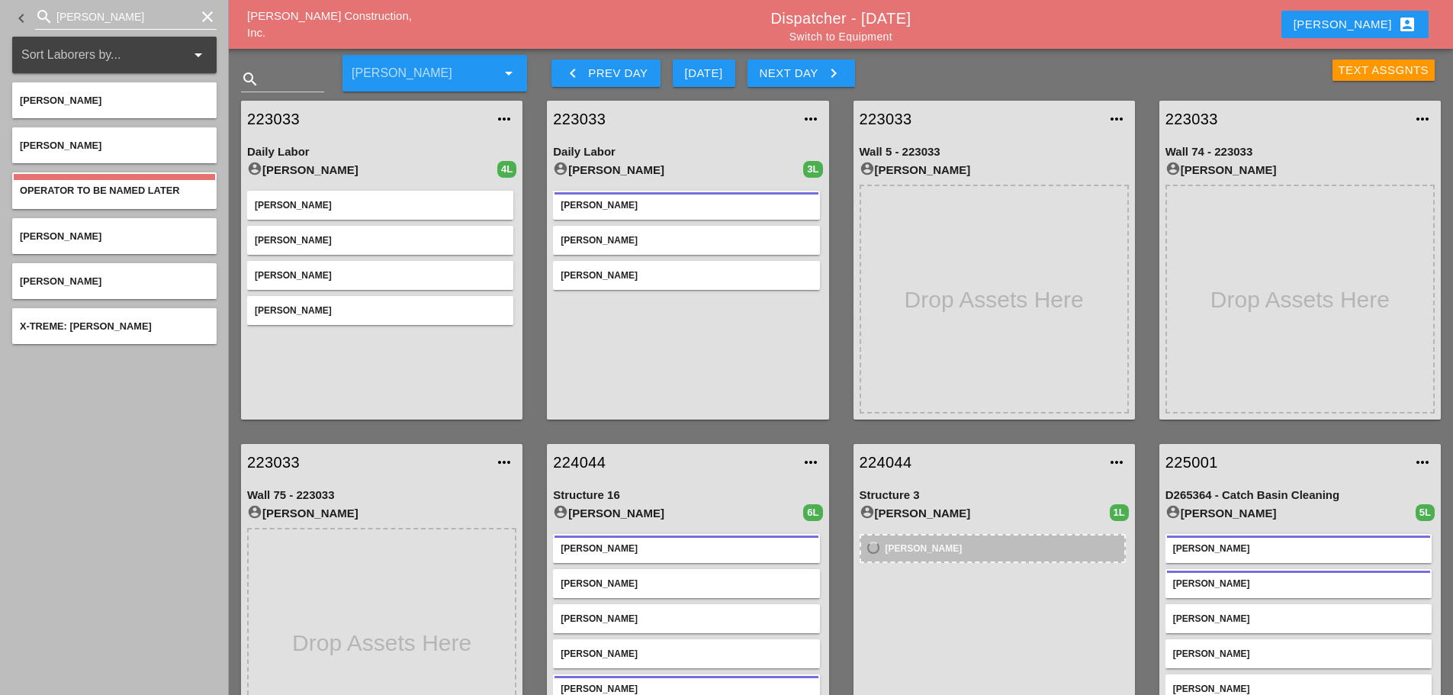
click at [202, 8] on icon "clear" at bounding box center [207, 17] width 18 height 18
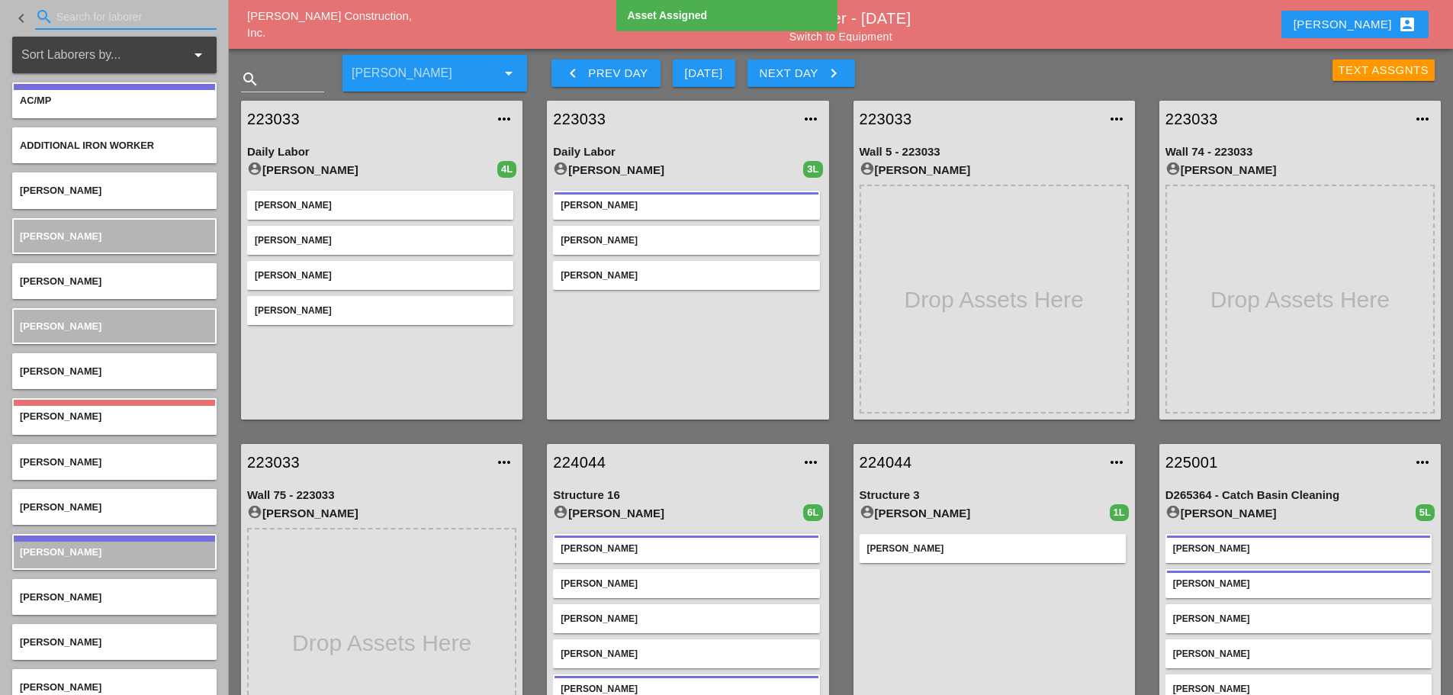
click at [124, 20] on input "Search for laborer" at bounding box center [125, 17] width 139 height 24
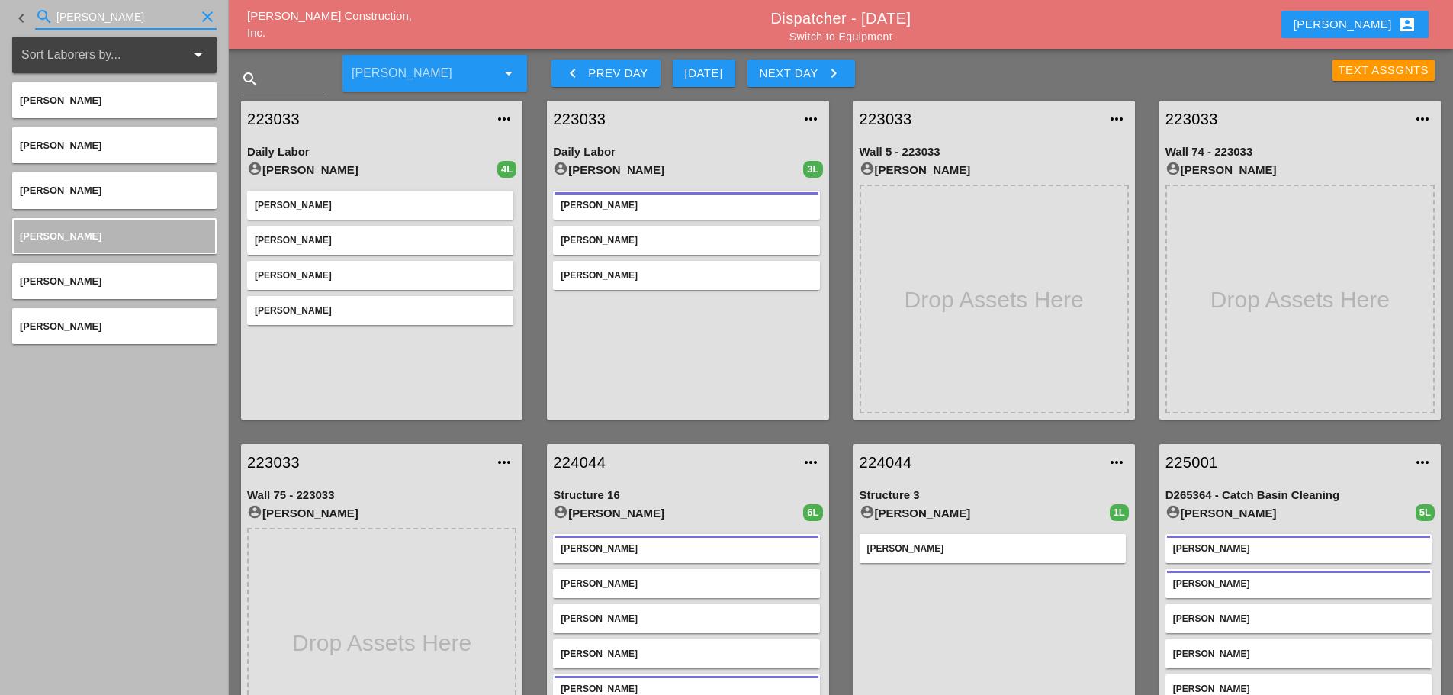
type input "JOSH"
click at [137, 99] on div "[PERSON_NAME]" at bounding box center [114, 100] width 189 height 14
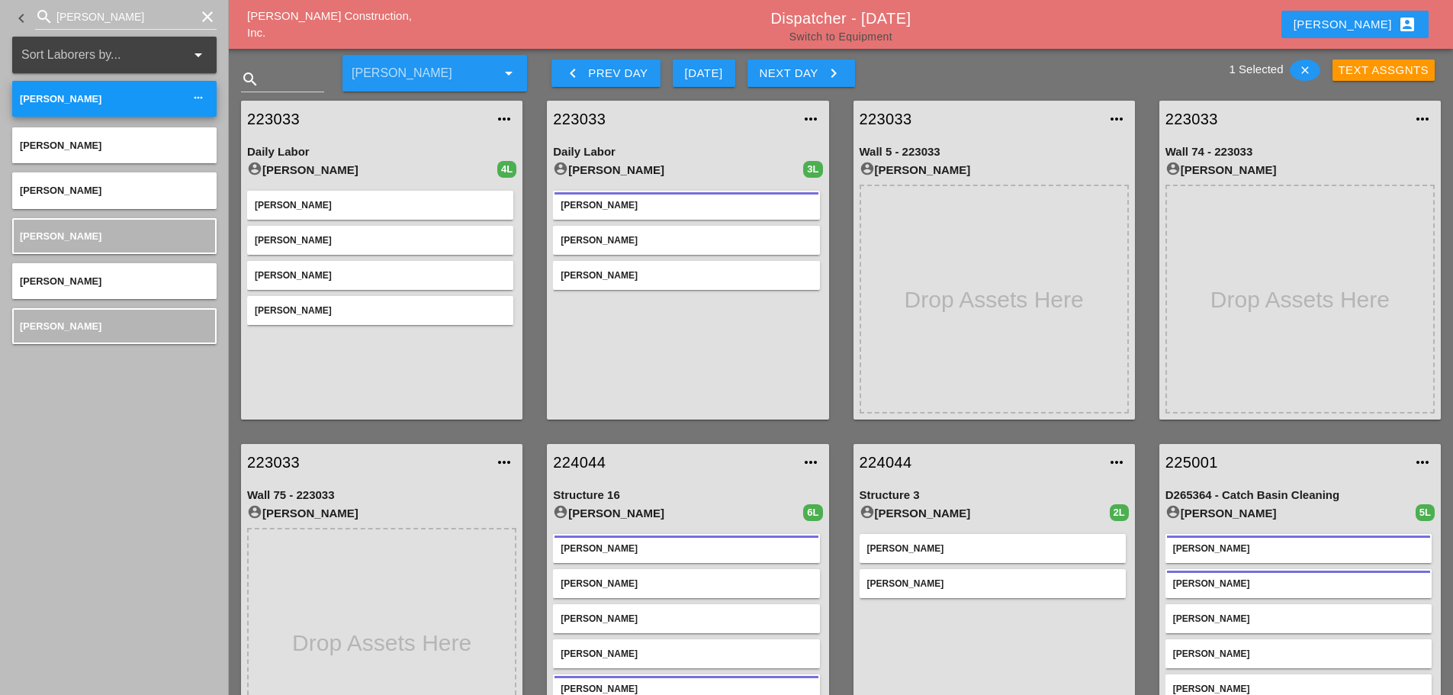
click at [852, 37] on link "Switch to Equipment" at bounding box center [840, 36] width 103 height 12
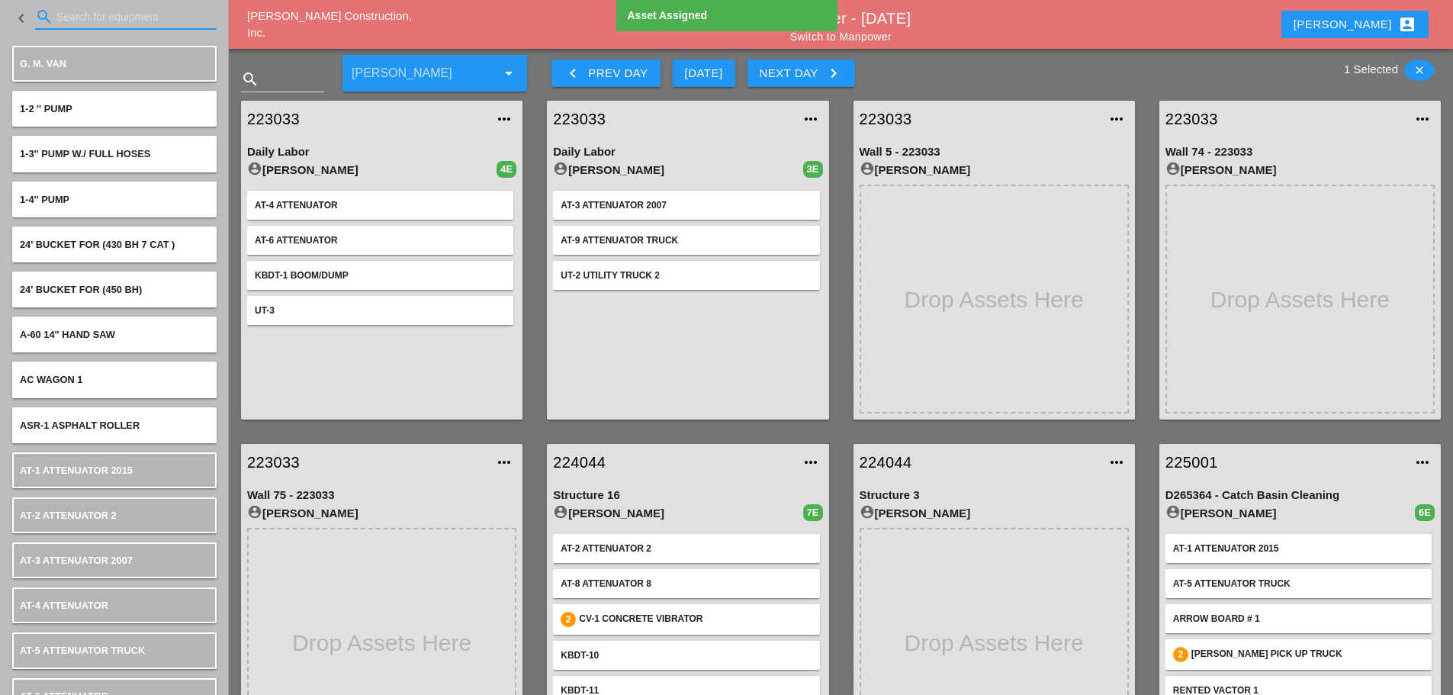
click at [69, 17] on input "Search for equipment" at bounding box center [125, 17] width 139 height 24
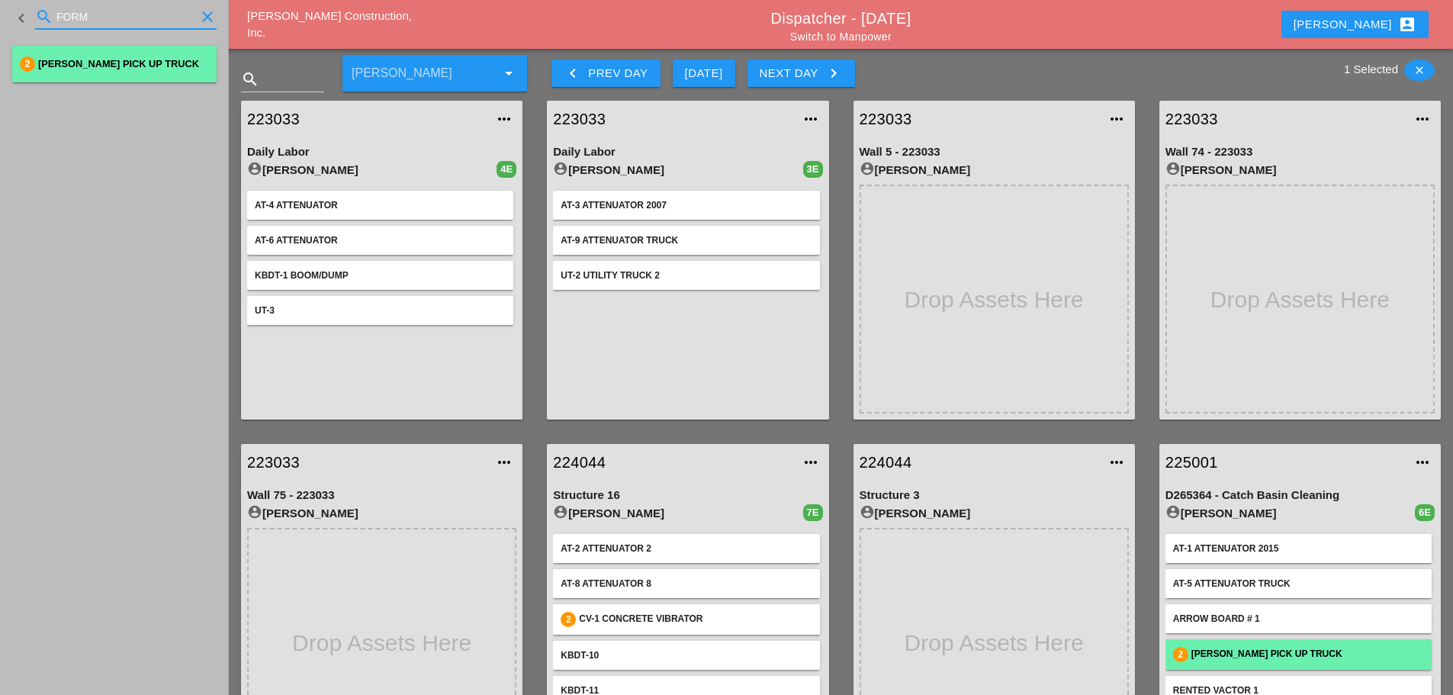
type input "FORM"
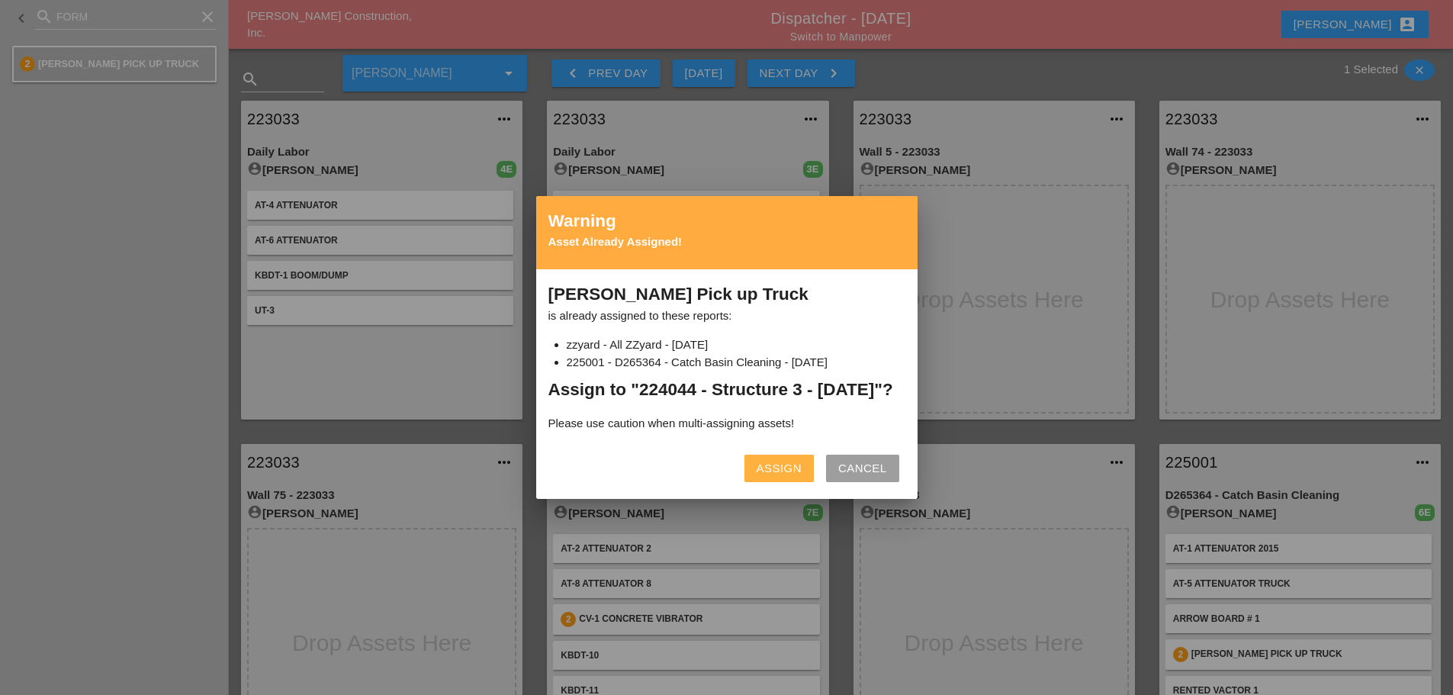
click at [789, 477] on div "Assign" at bounding box center [778, 469] width 45 height 18
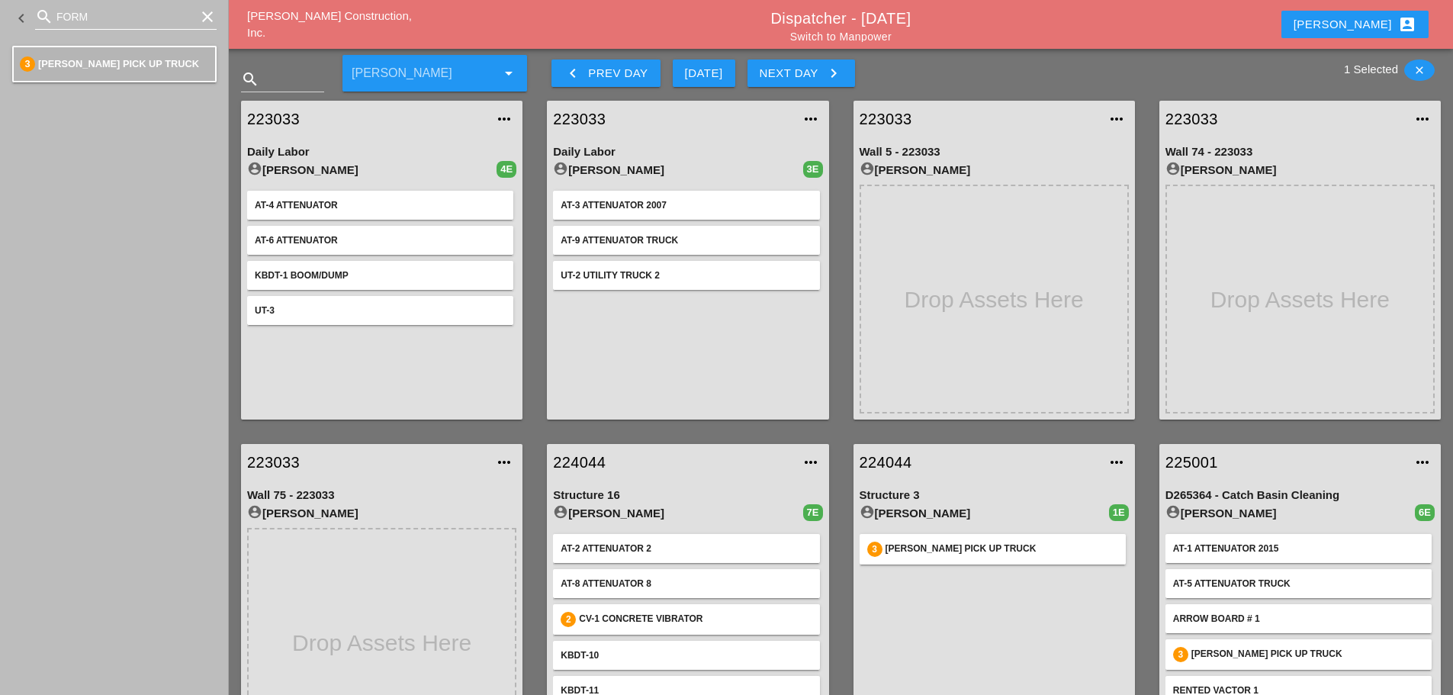
click at [212, 17] on icon "clear" at bounding box center [207, 17] width 18 height 18
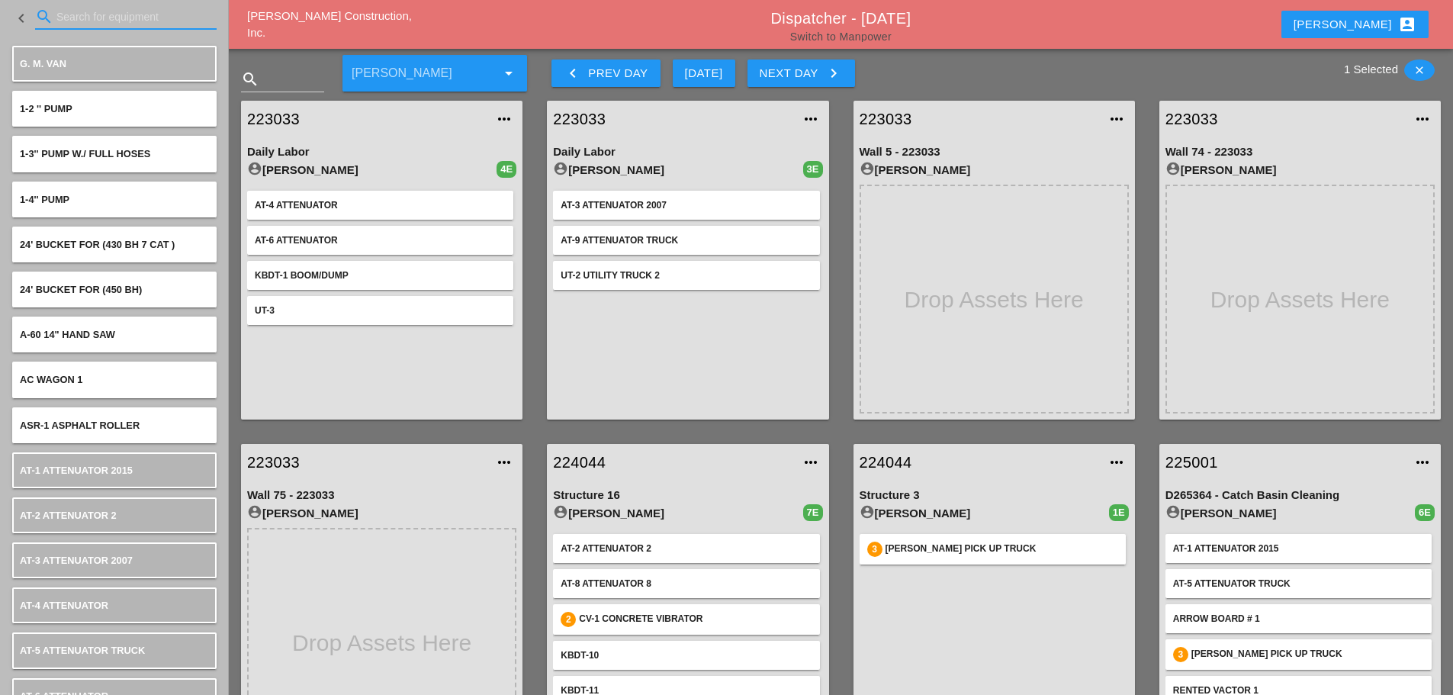
click at [828, 35] on link "Switch to Manpower" at bounding box center [840, 36] width 101 height 12
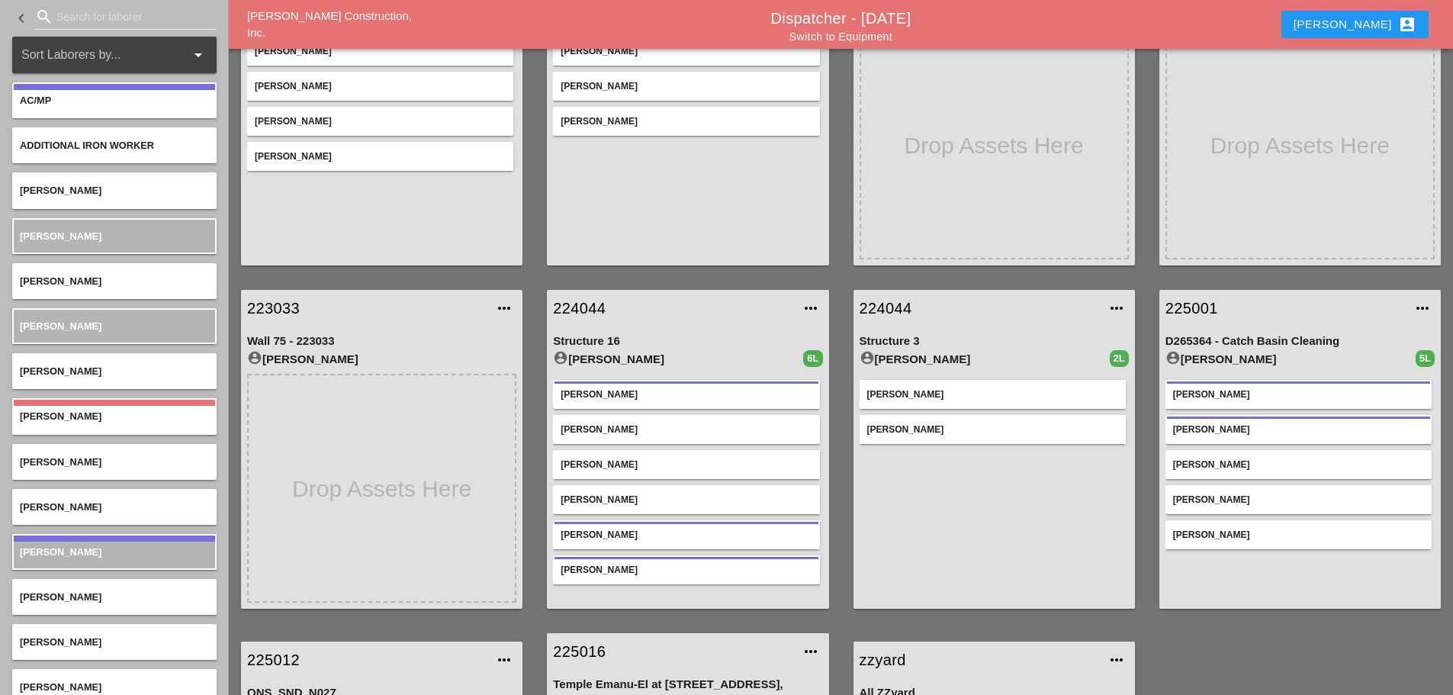
scroll to position [152, 0]
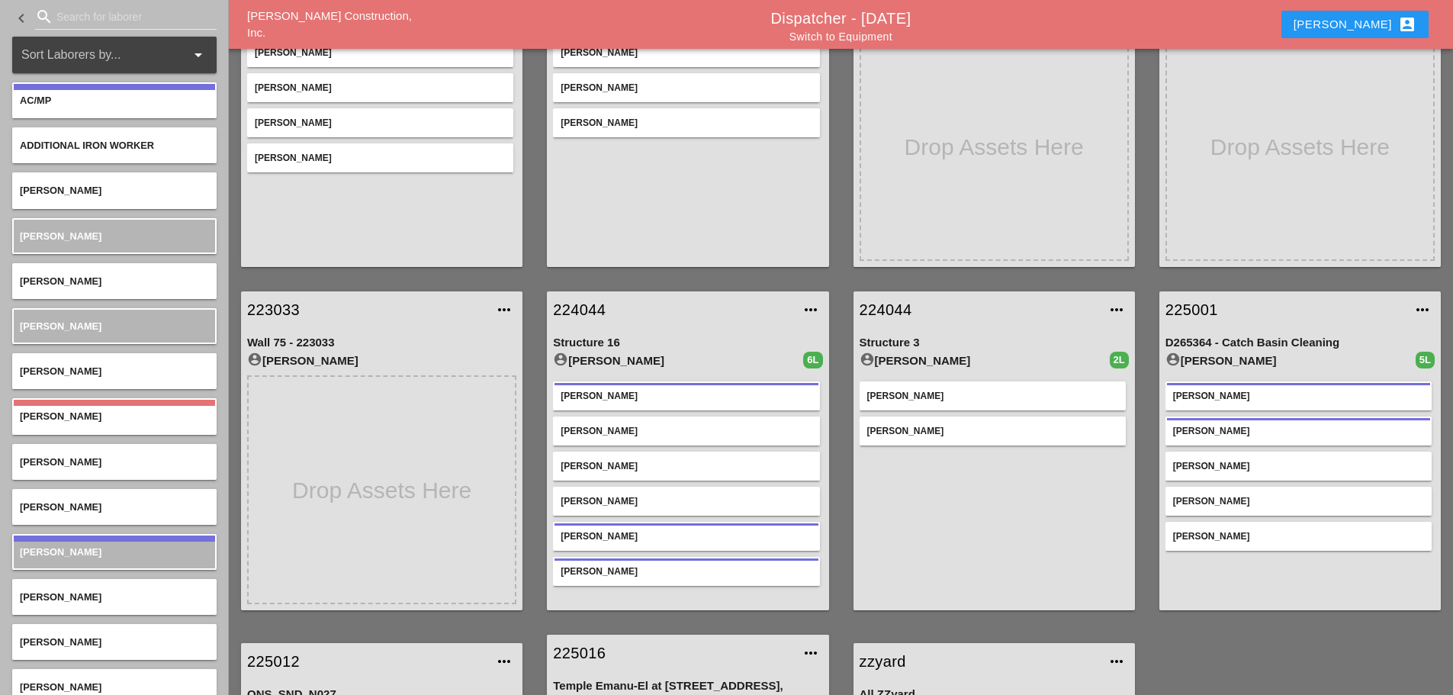
click at [1365, 35] on button "Enrico account_box" at bounding box center [1354, 24] width 147 height 27
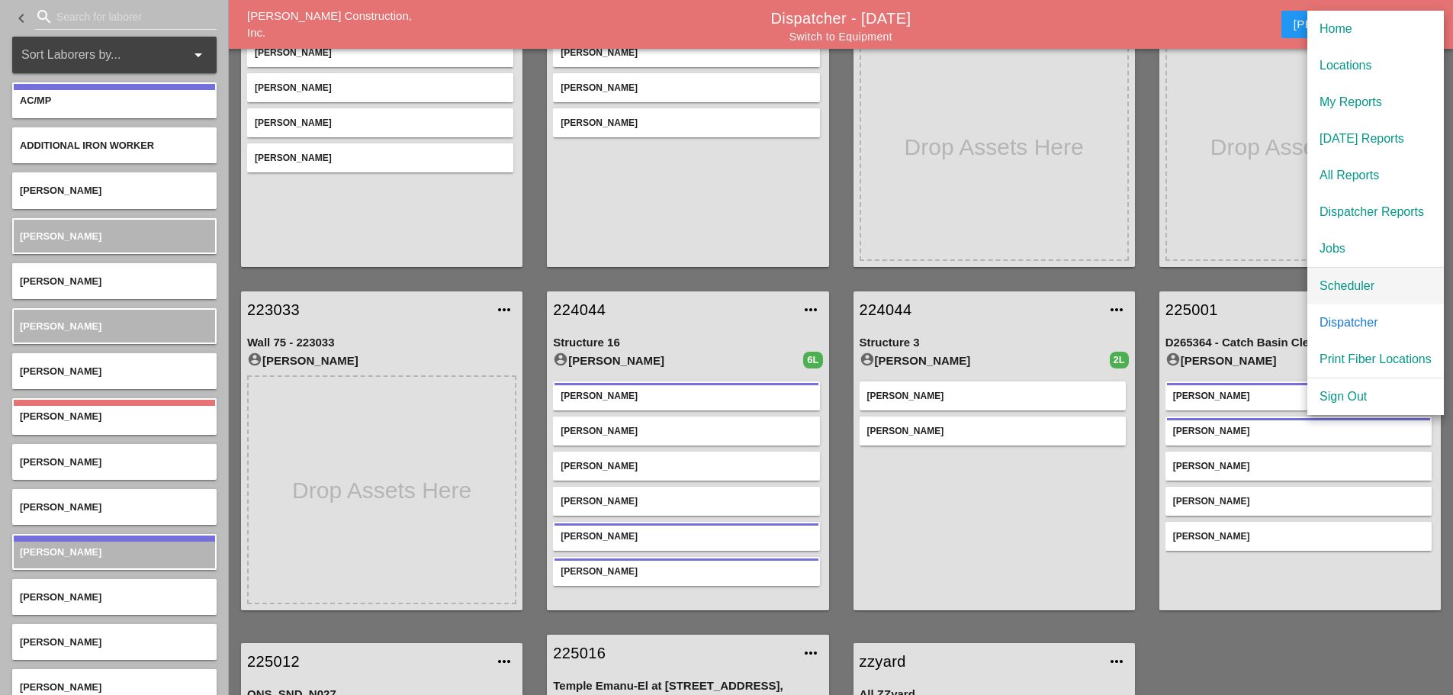
click at [1362, 284] on div "Scheduler" at bounding box center [1375, 286] width 112 height 18
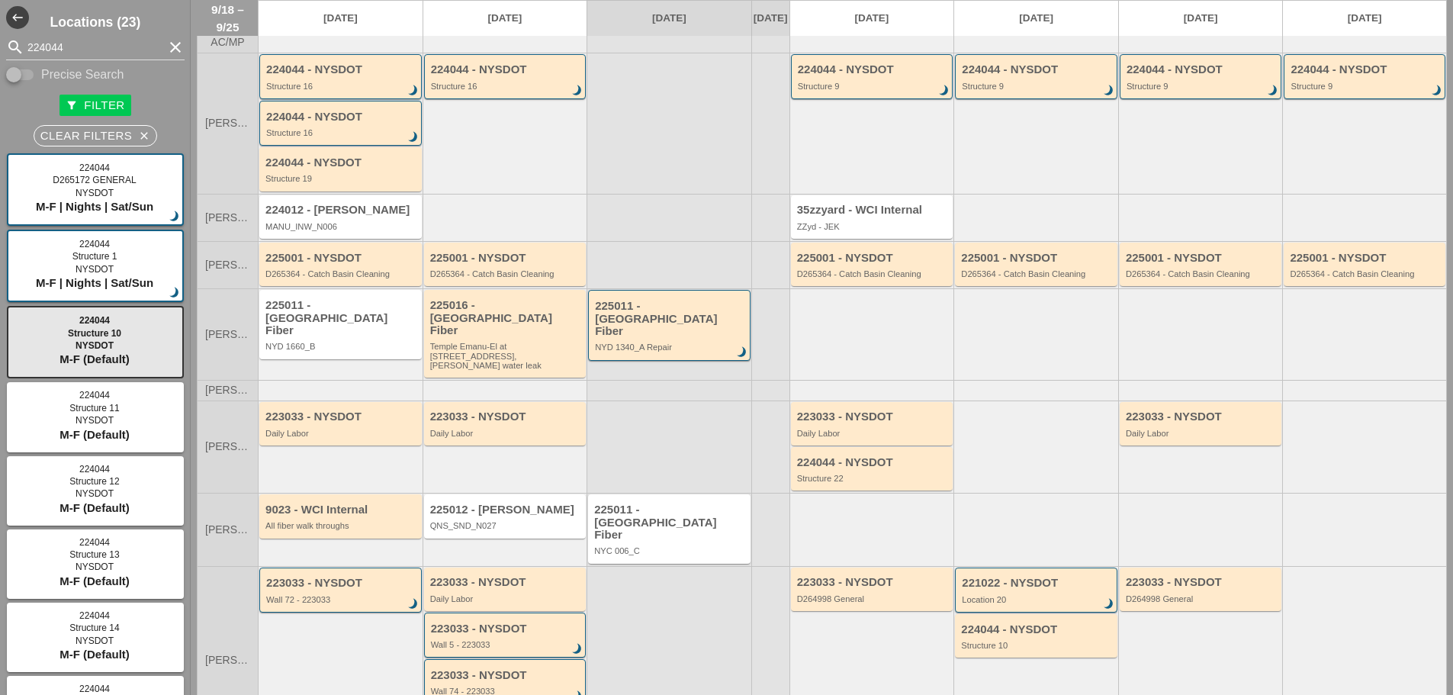
scroll to position [76, 0]
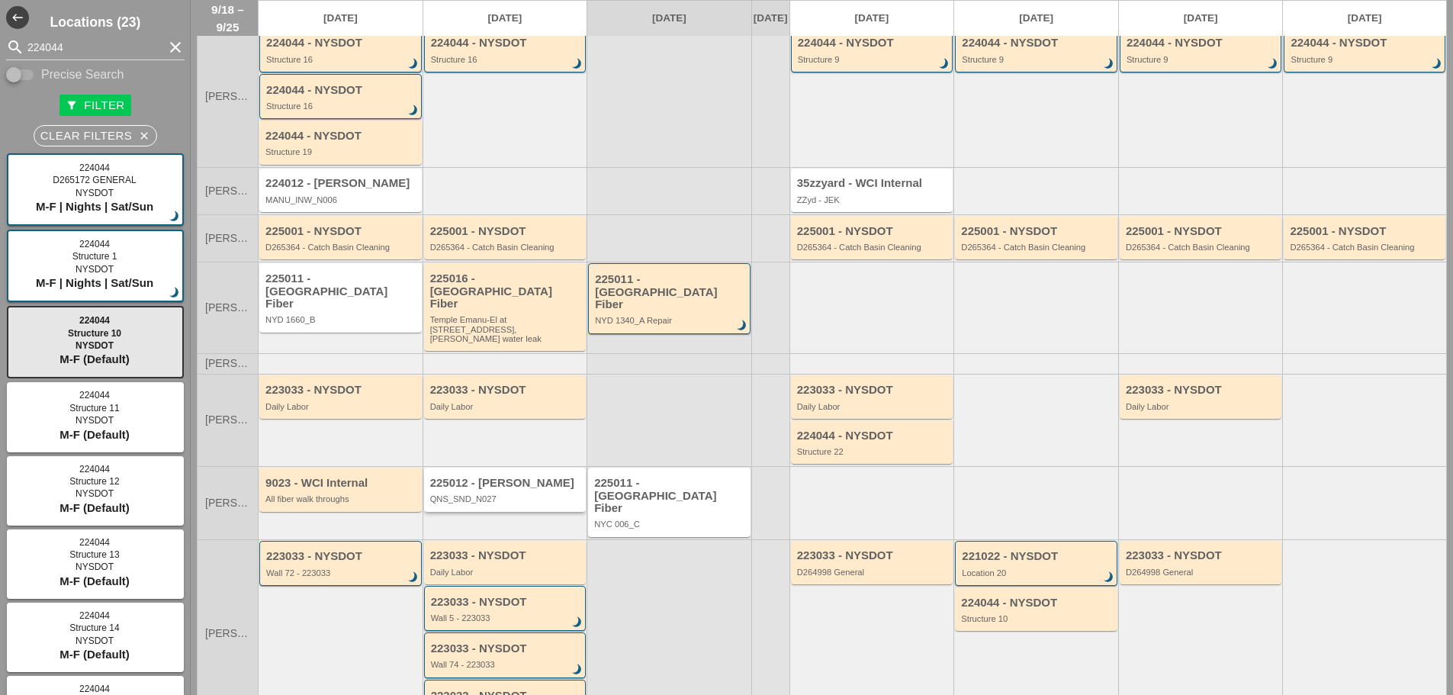
click at [505, 494] on div "QNS_SND_N027" at bounding box center [506, 498] width 152 height 9
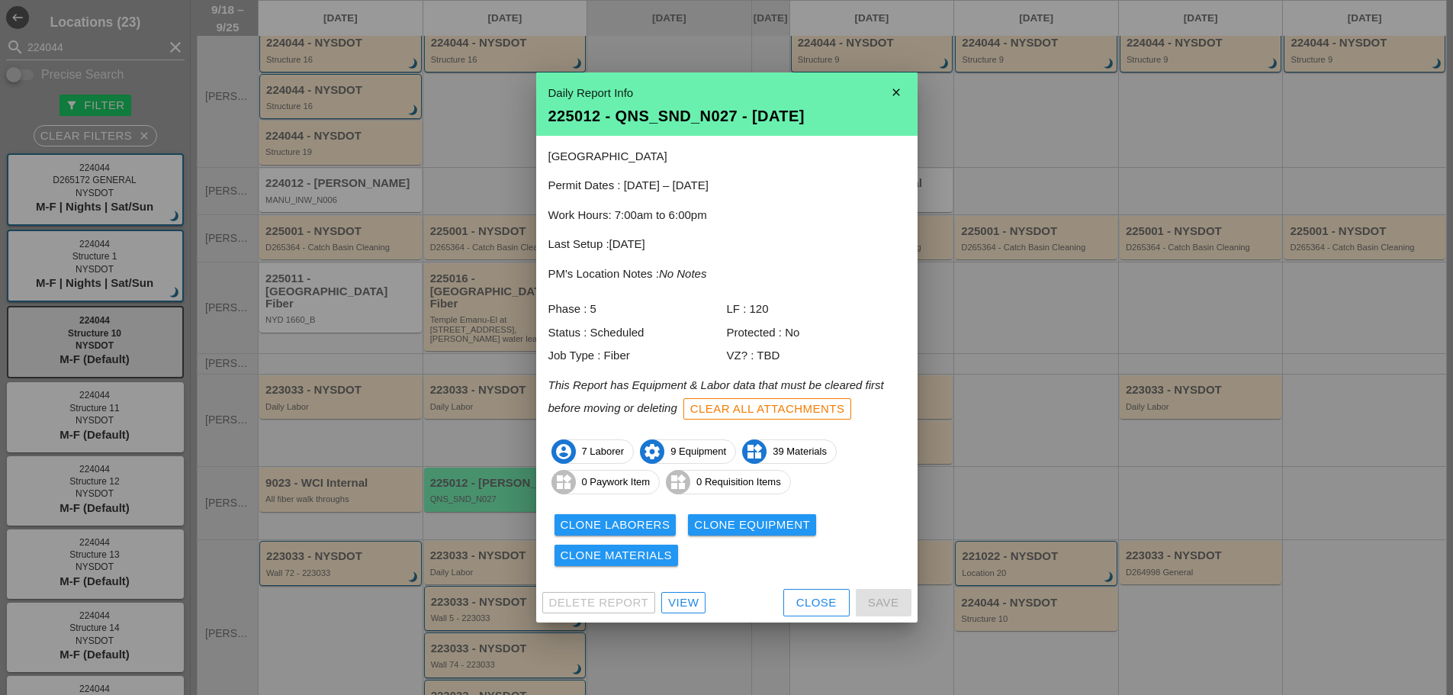
click at [678, 599] on div "View" at bounding box center [683, 603] width 30 height 18
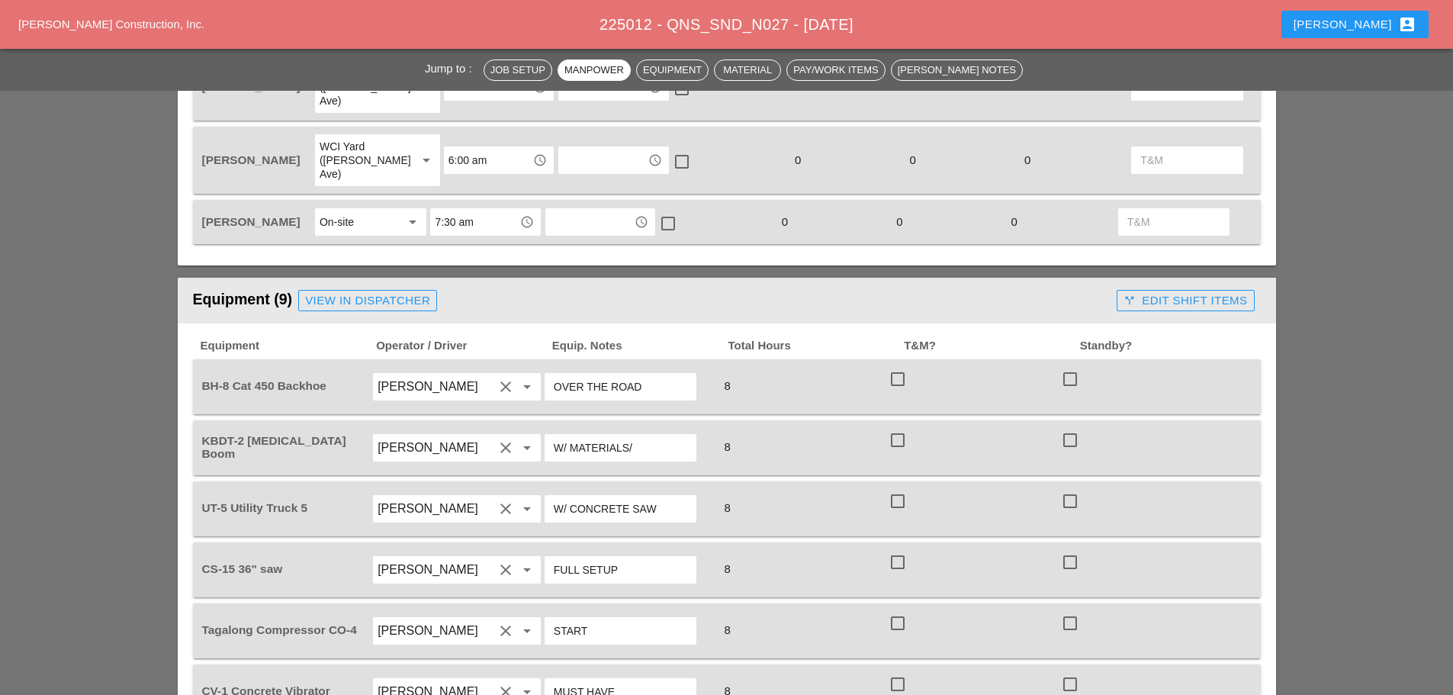
scroll to position [1144, 0]
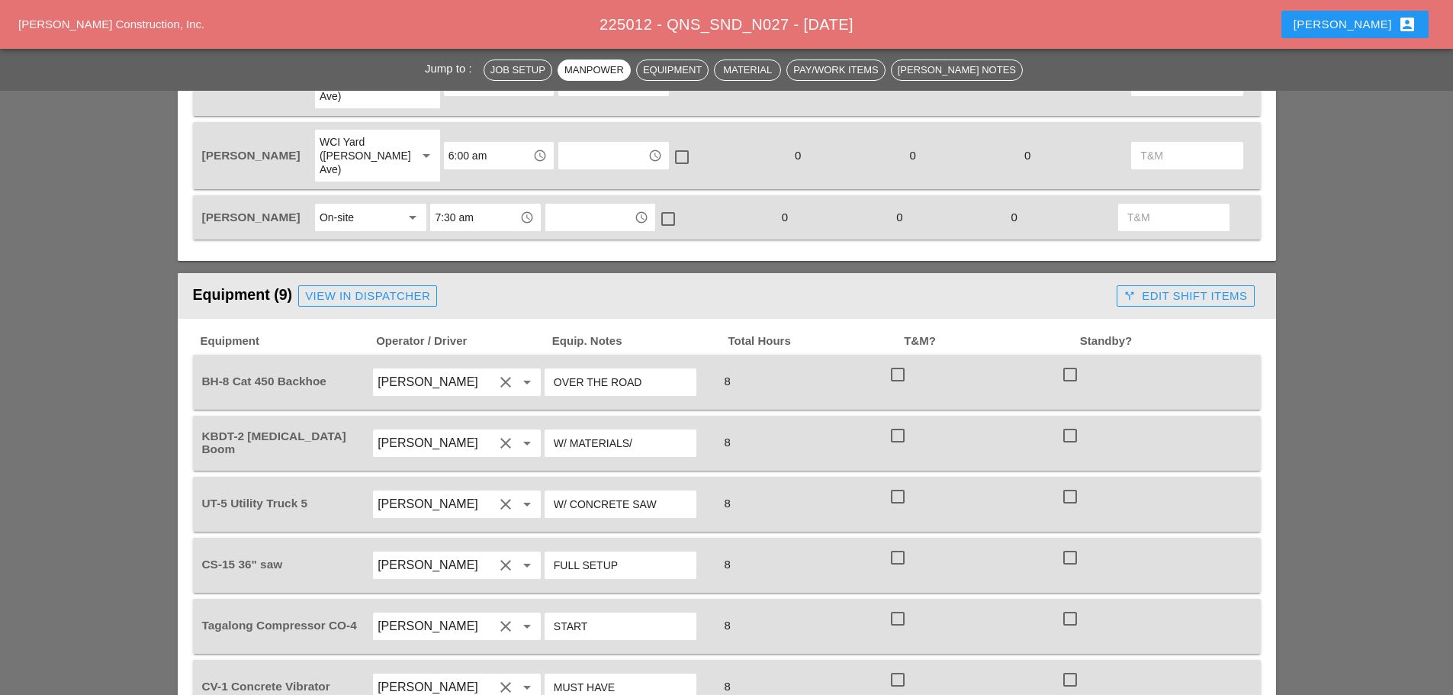
click at [677, 431] on input "W/ MATERIALS/" at bounding box center [620, 443] width 133 height 24
click at [570, 431] on input "W/ MATERIALS/" at bounding box center [620, 443] width 133 height 24
type input "W/ TR-20 MATERIALS/"
click at [411, 287] on div "View in Dispatcher" at bounding box center [367, 296] width 125 height 18
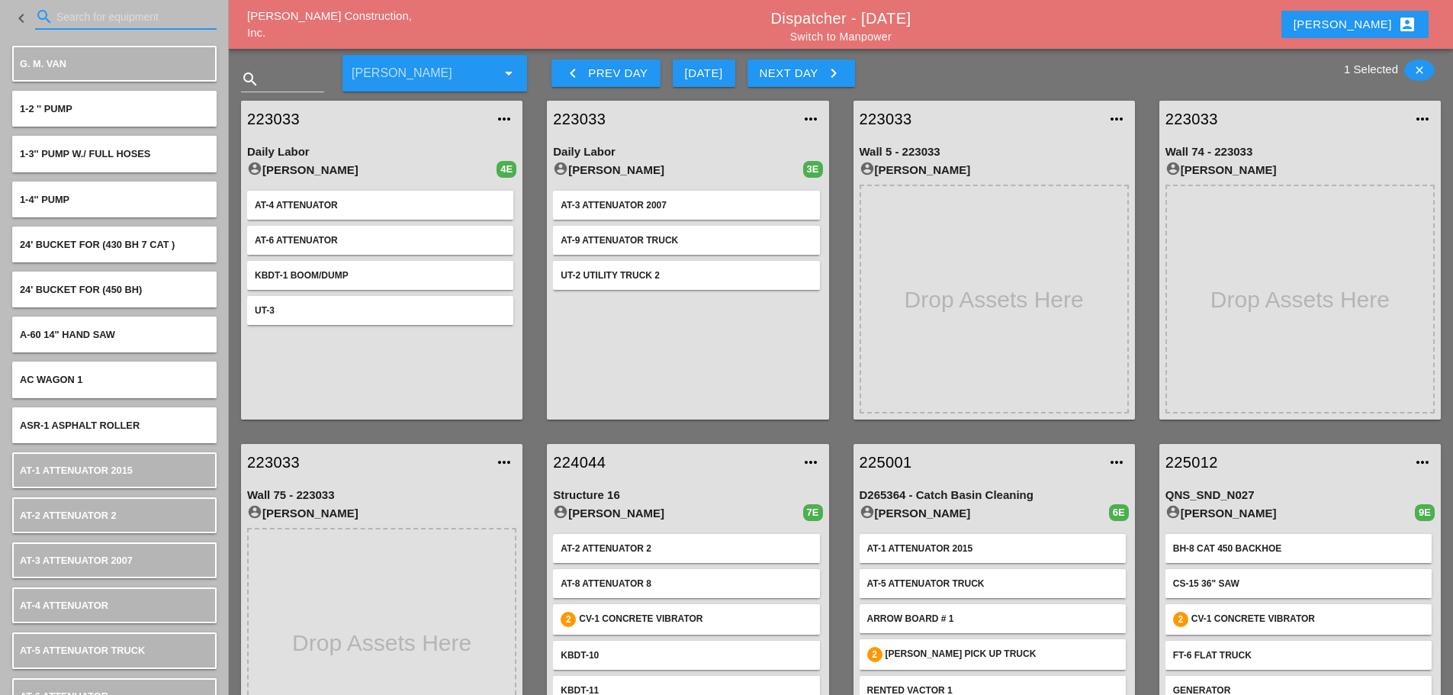
click at [167, 20] on input "Search for equipment" at bounding box center [125, 17] width 139 height 24
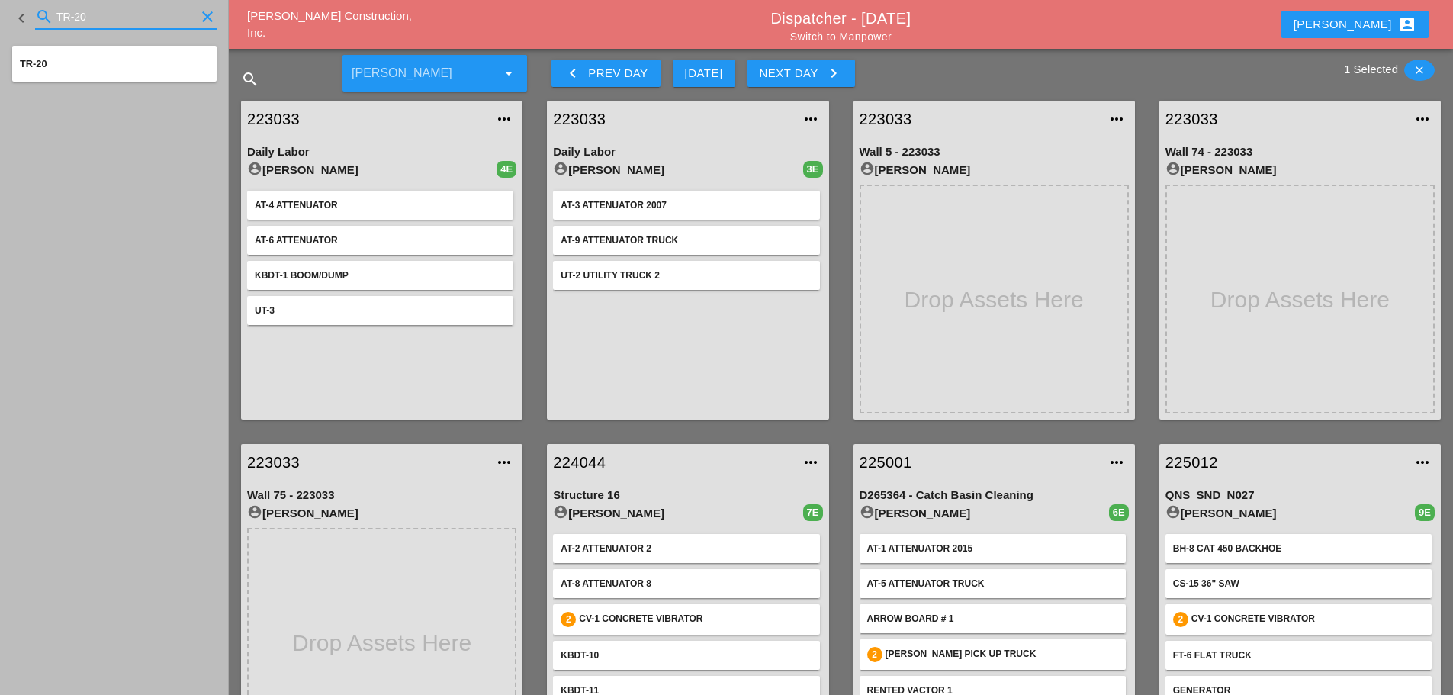
type input "TR-20"
click at [1208, 467] on link "225012" at bounding box center [1284, 462] width 239 height 23
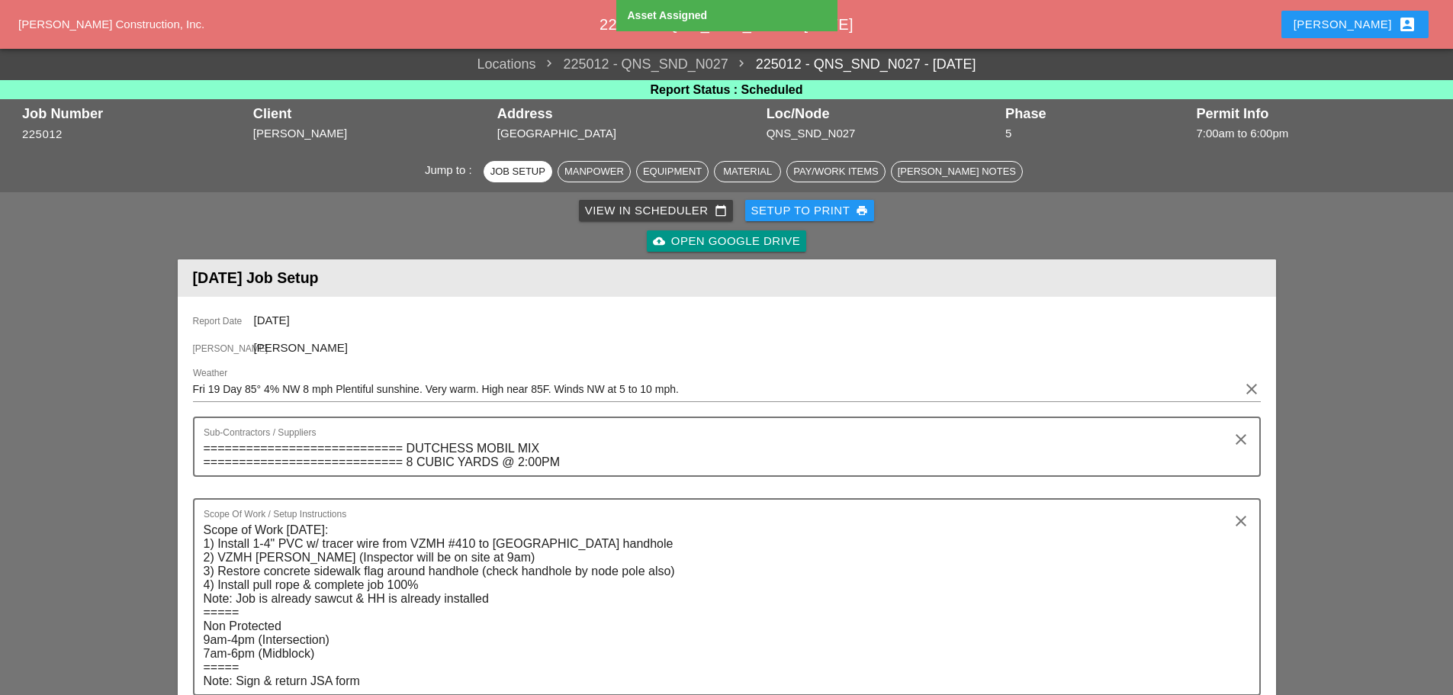
scroll to position [1144, 0]
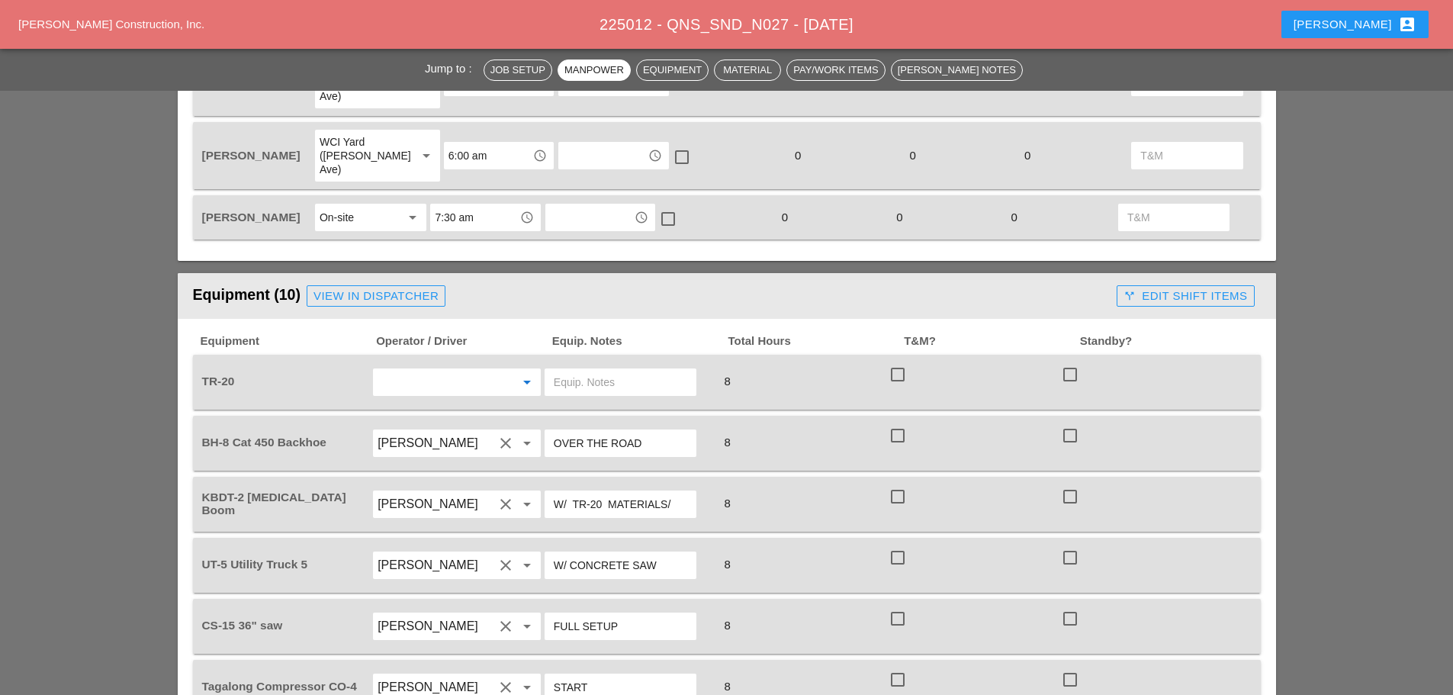
click at [417, 370] on input "text" at bounding box center [435, 382] width 116 height 24
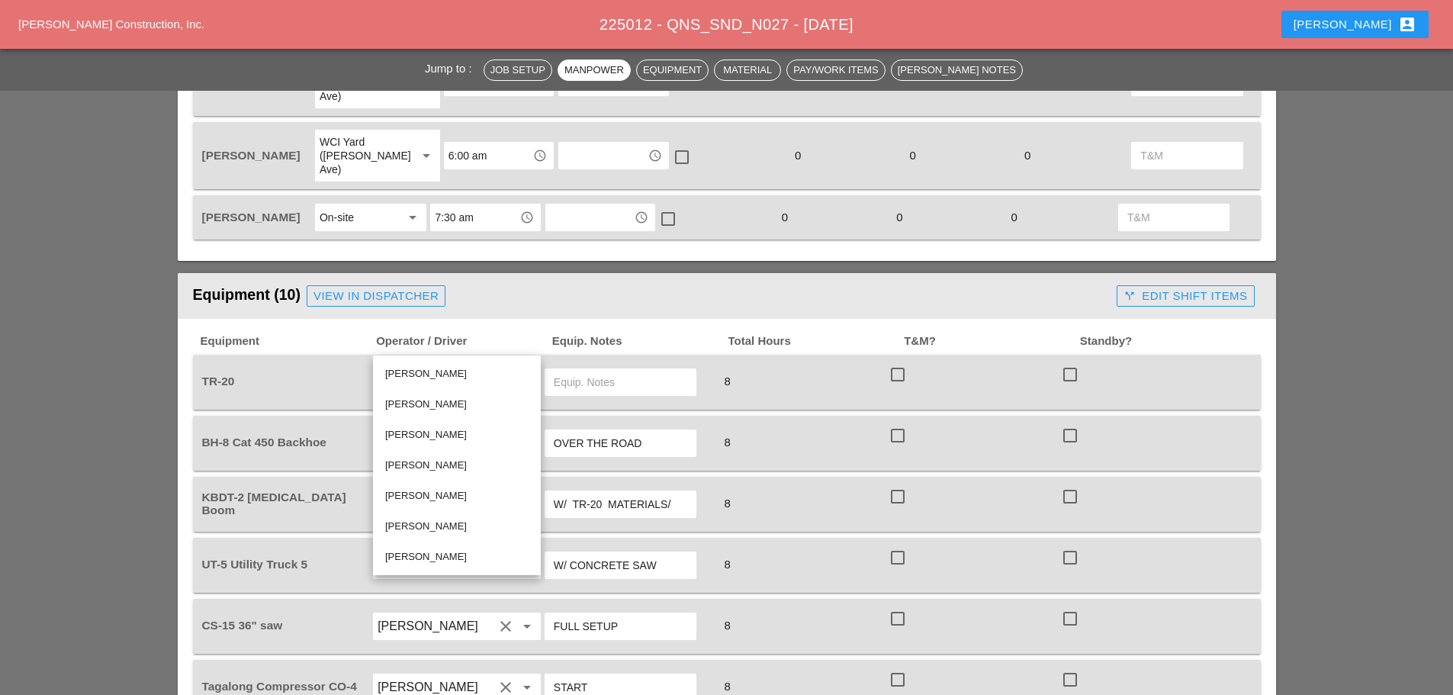
click at [442, 523] on div "[PERSON_NAME]" at bounding box center [456, 526] width 143 height 18
type input "[PERSON_NAME]"
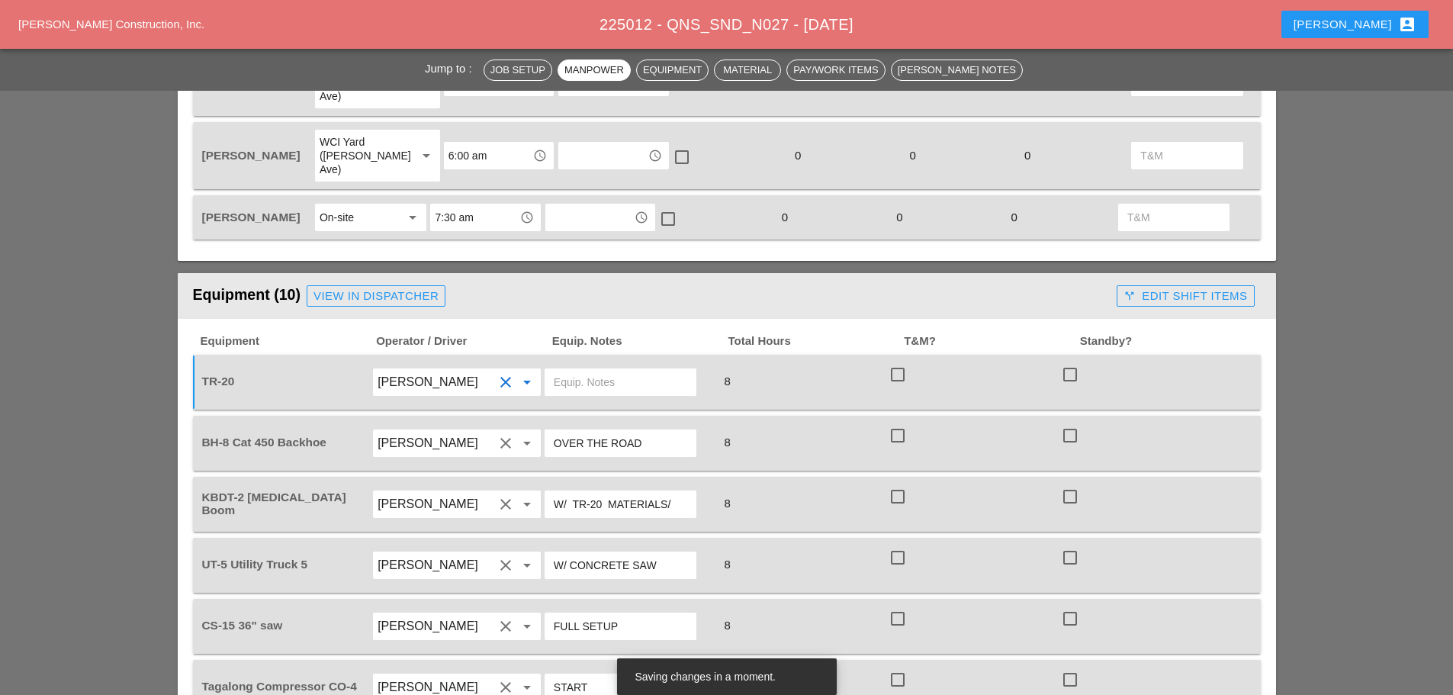
click at [589, 370] on input "text" at bounding box center [620, 382] width 133 height 24
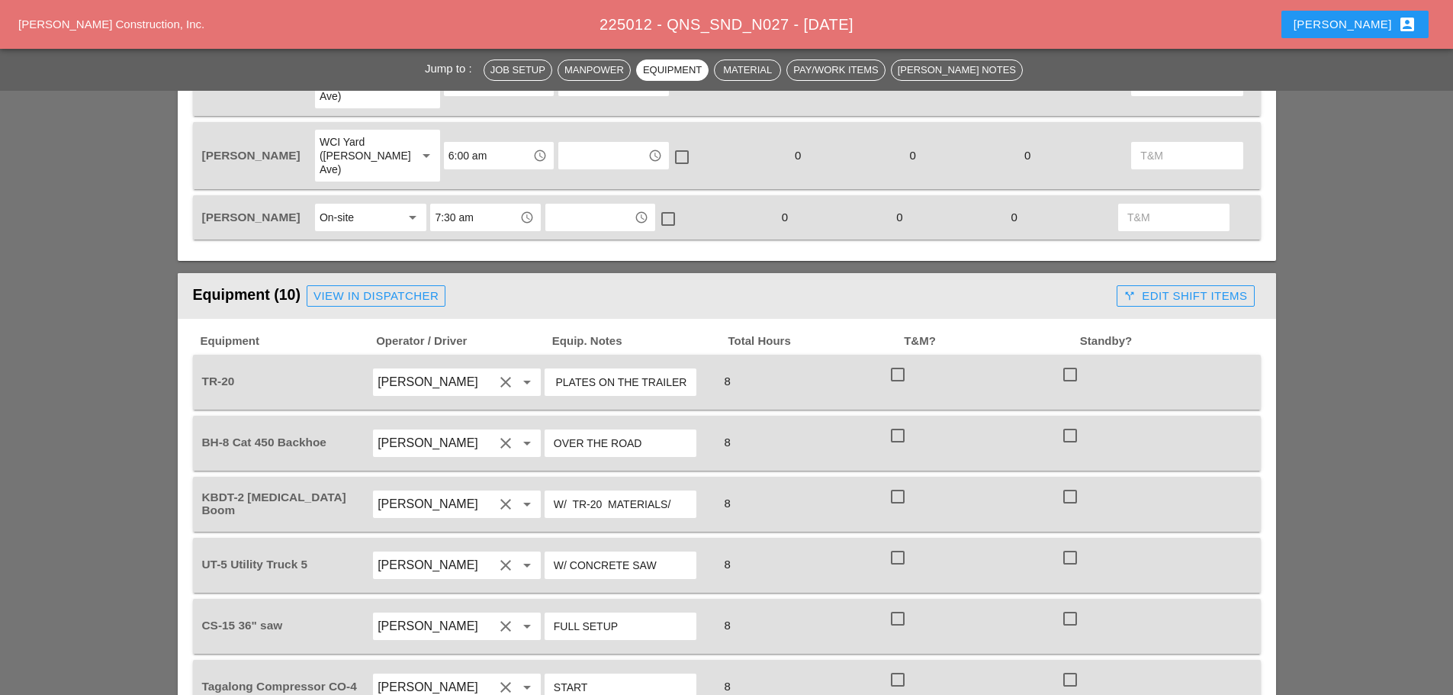
type input "W/ 5 MED PLATES ON THE TRAILER"
click at [405, 287] on div "View in Dispatcher" at bounding box center [375, 296] width 125 height 18
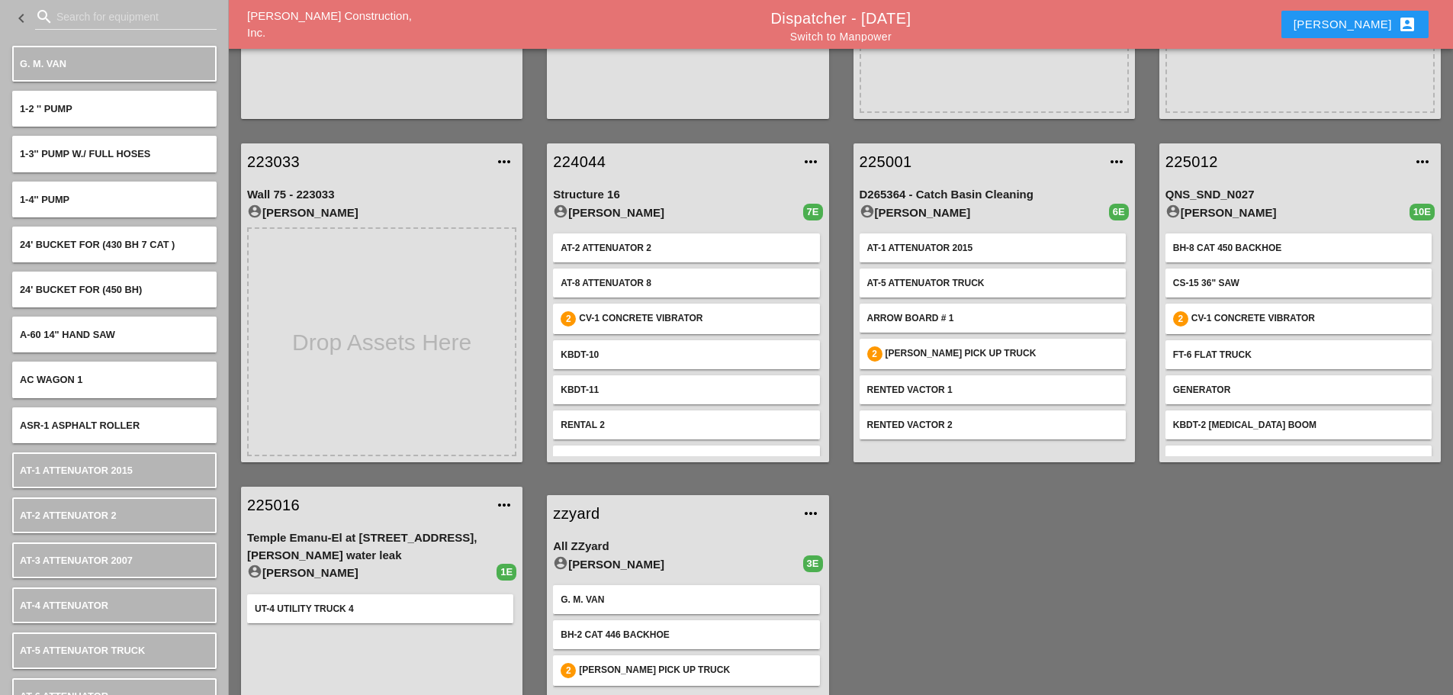
scroll to position [305, 0]
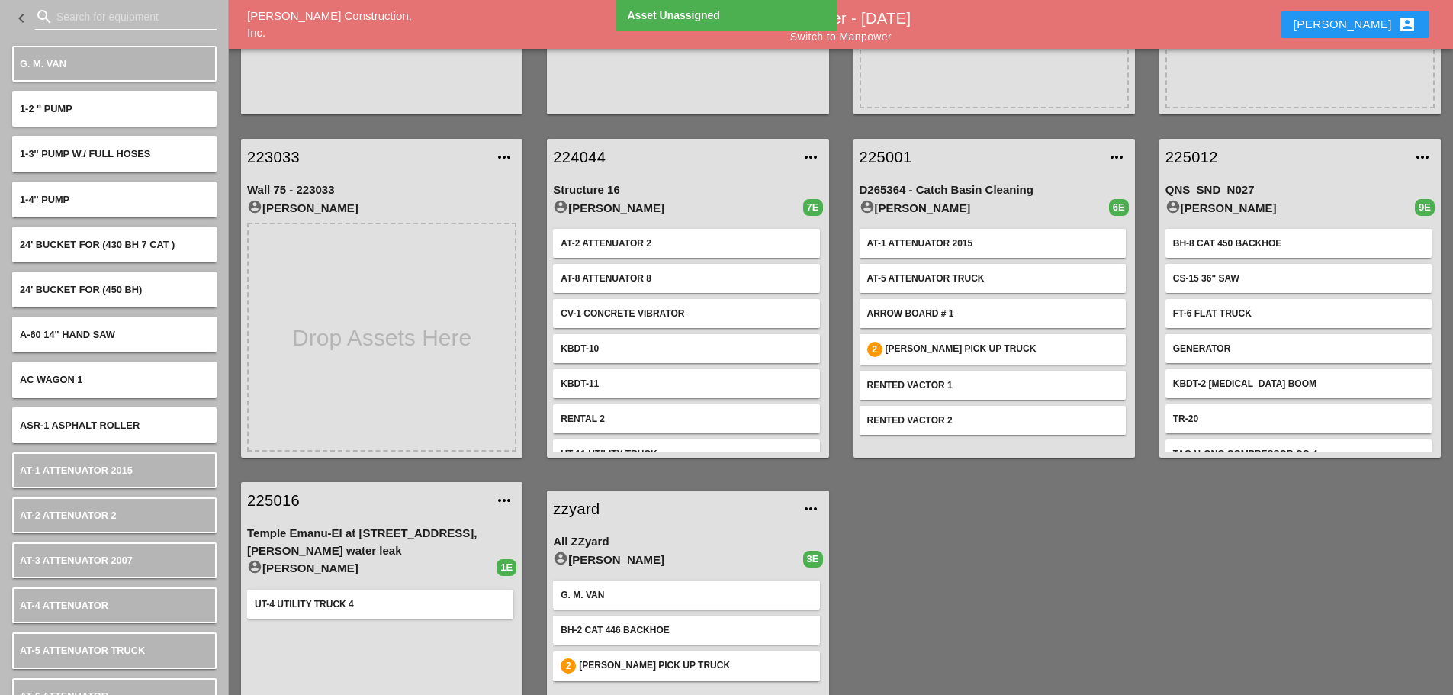
click at [57, 11] on input "Search for equipment" at bounding box center [125, 17] width 139 height 24
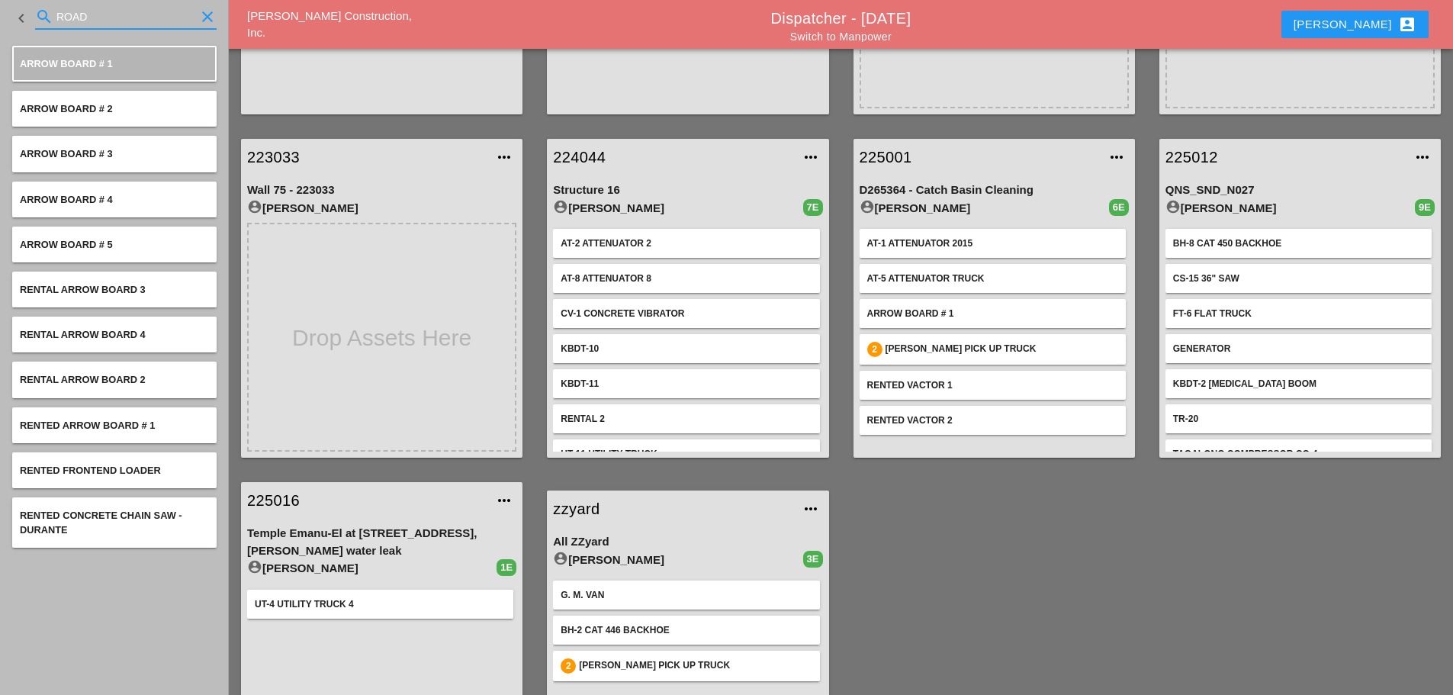
click at [119, 18] on input "ROAD" at bounding box center [125, 17] width 139 height 24
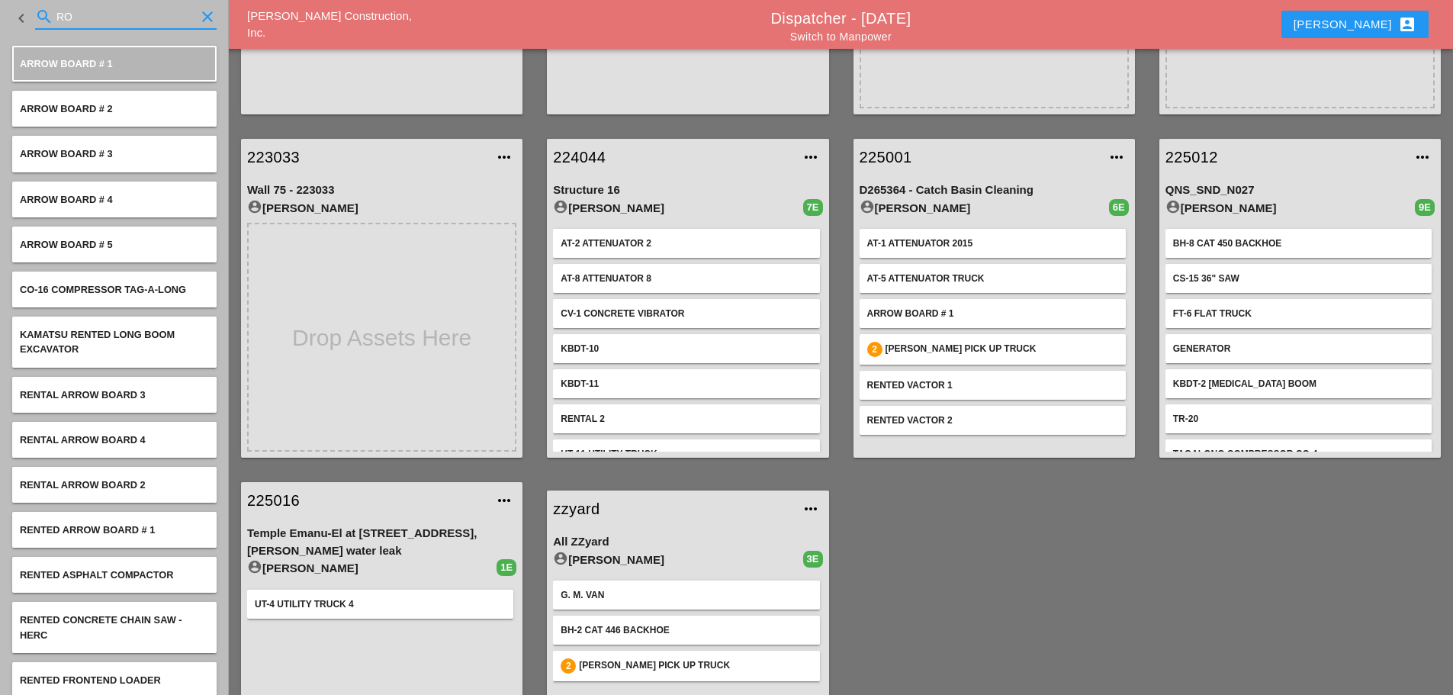
type input "R"
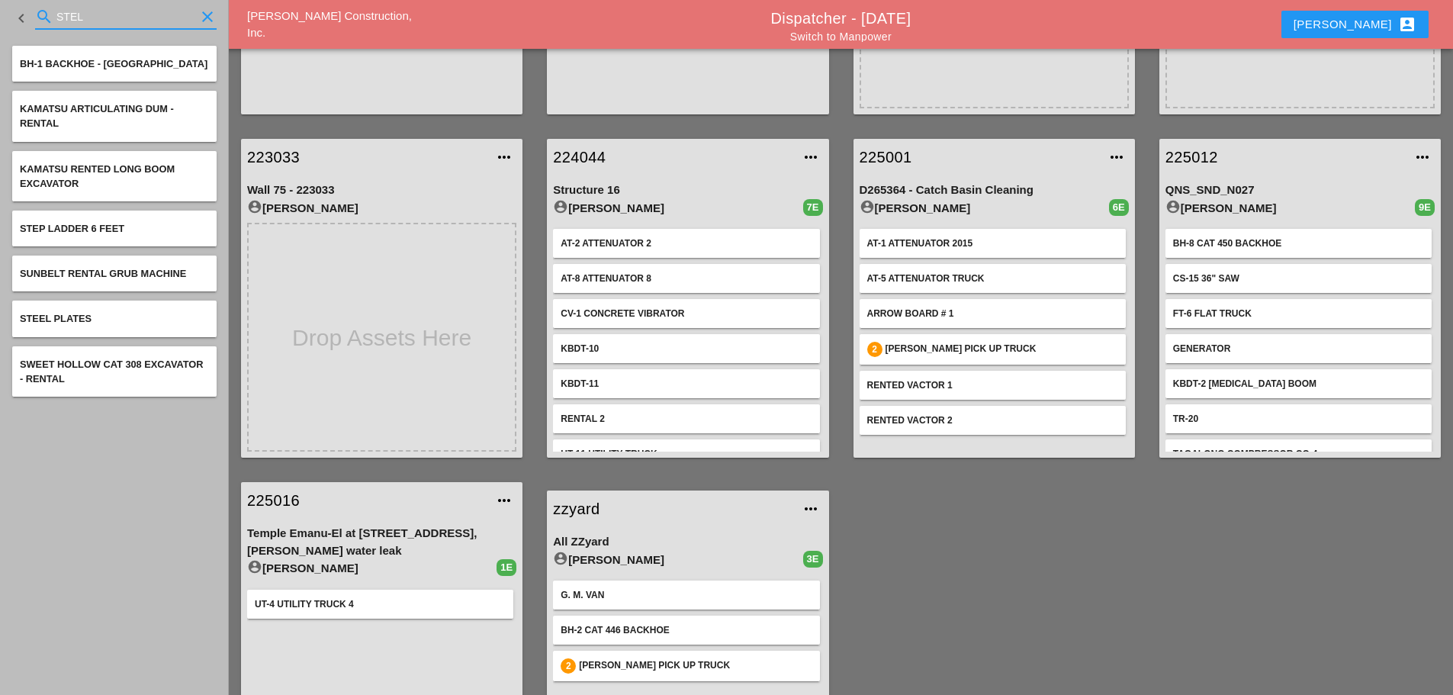
type input "STEL"
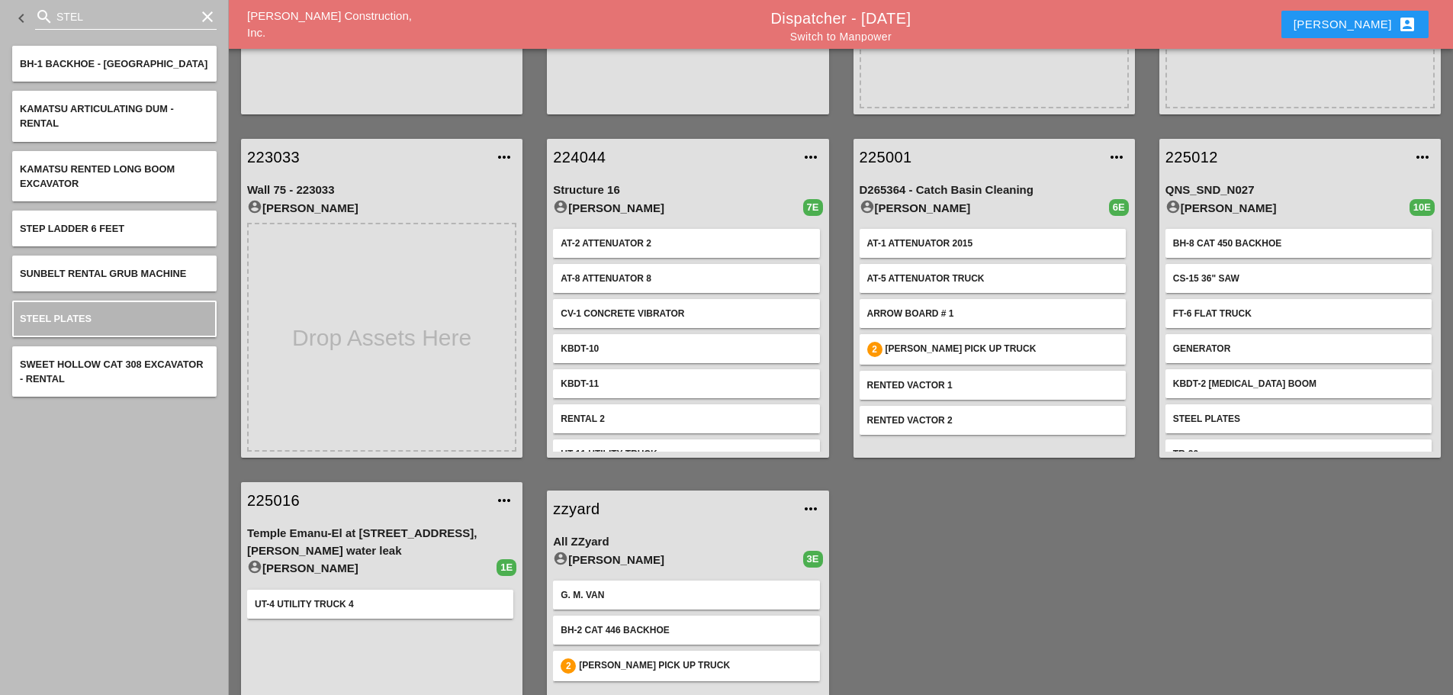
click at [206, 11] on icon "clear" at bounding box center [207, 17] width 18 height 18
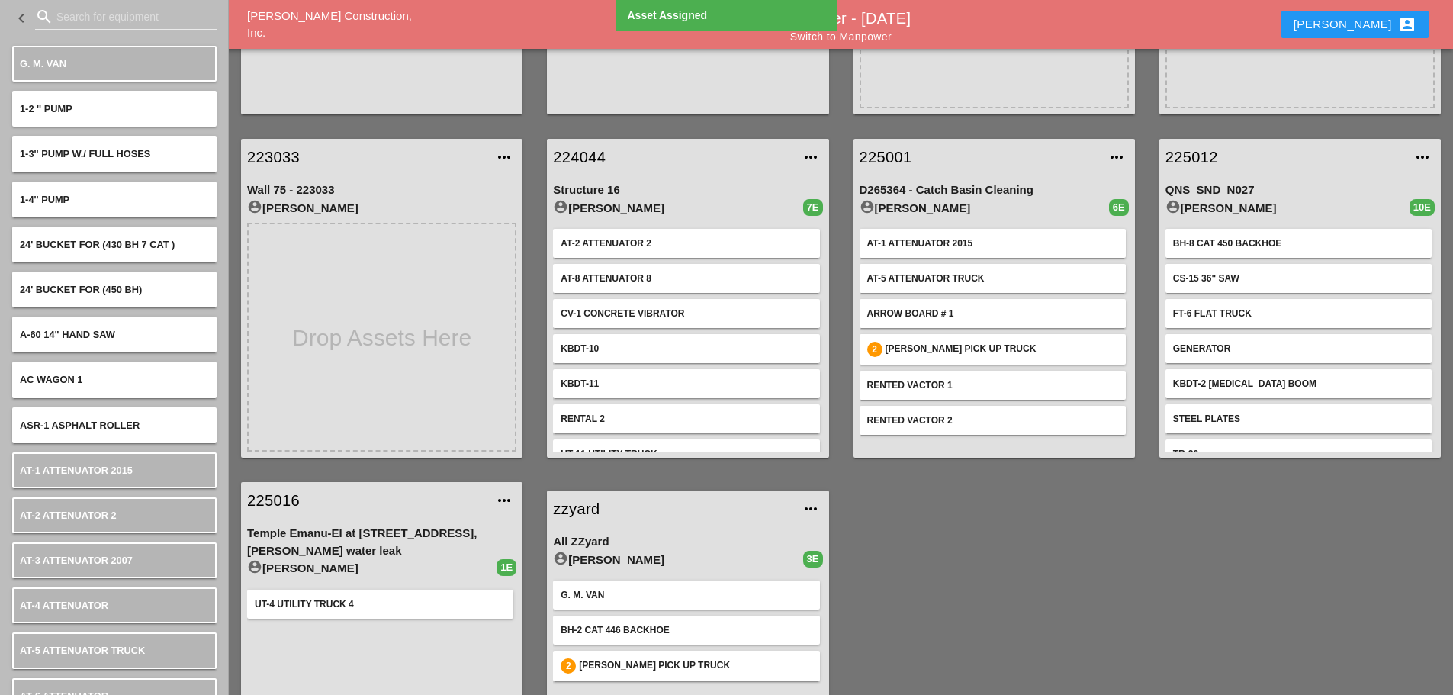
click at [1183, 152] on link "225012" at bounding box center [1284, 157] width 239 height 23
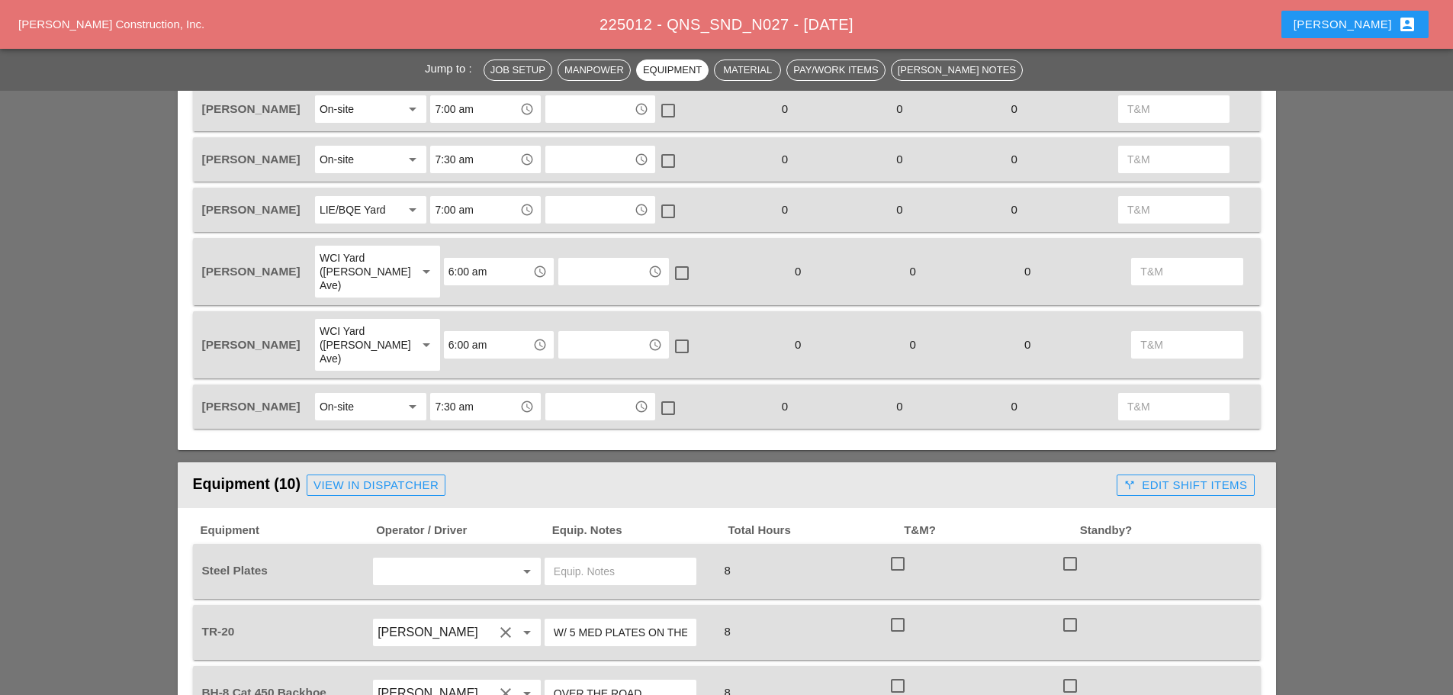
scroll to position [991, 0]
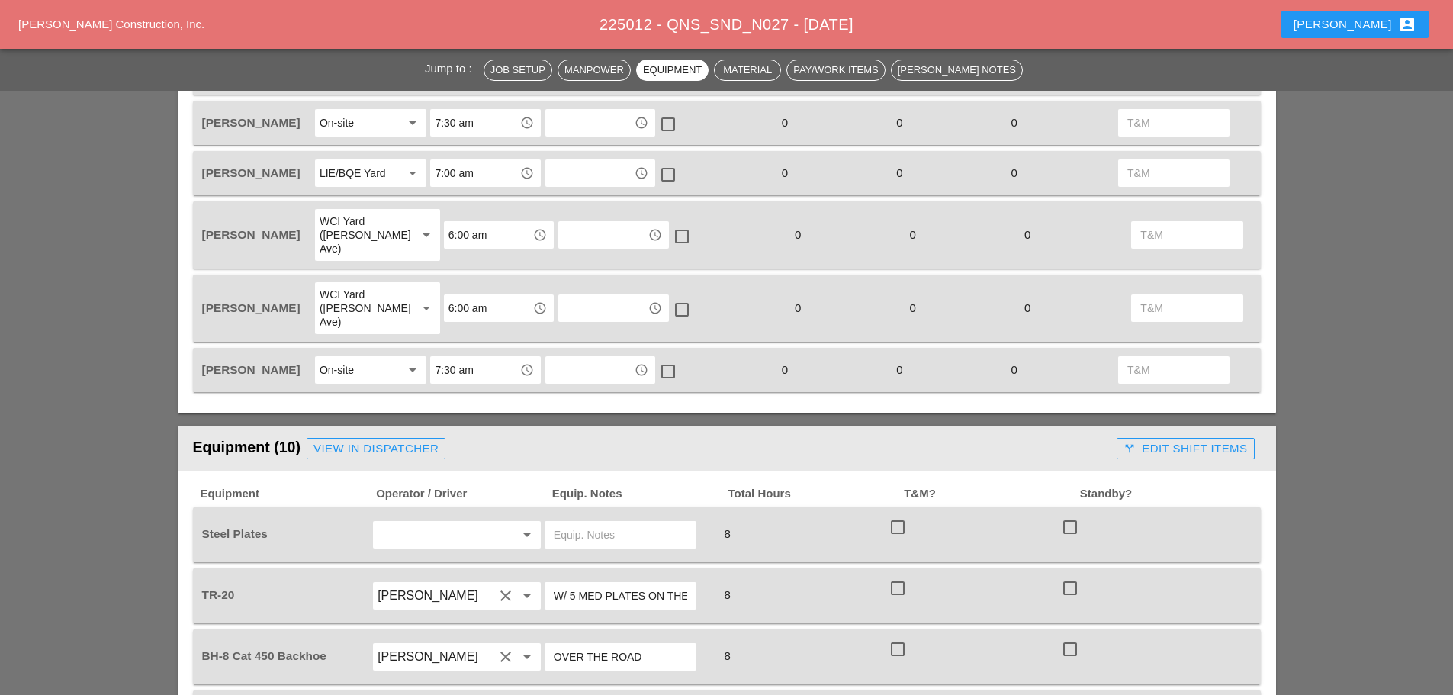
click at [439, 522] on input "text" at bounding box center [435, 534] width 116 height 24
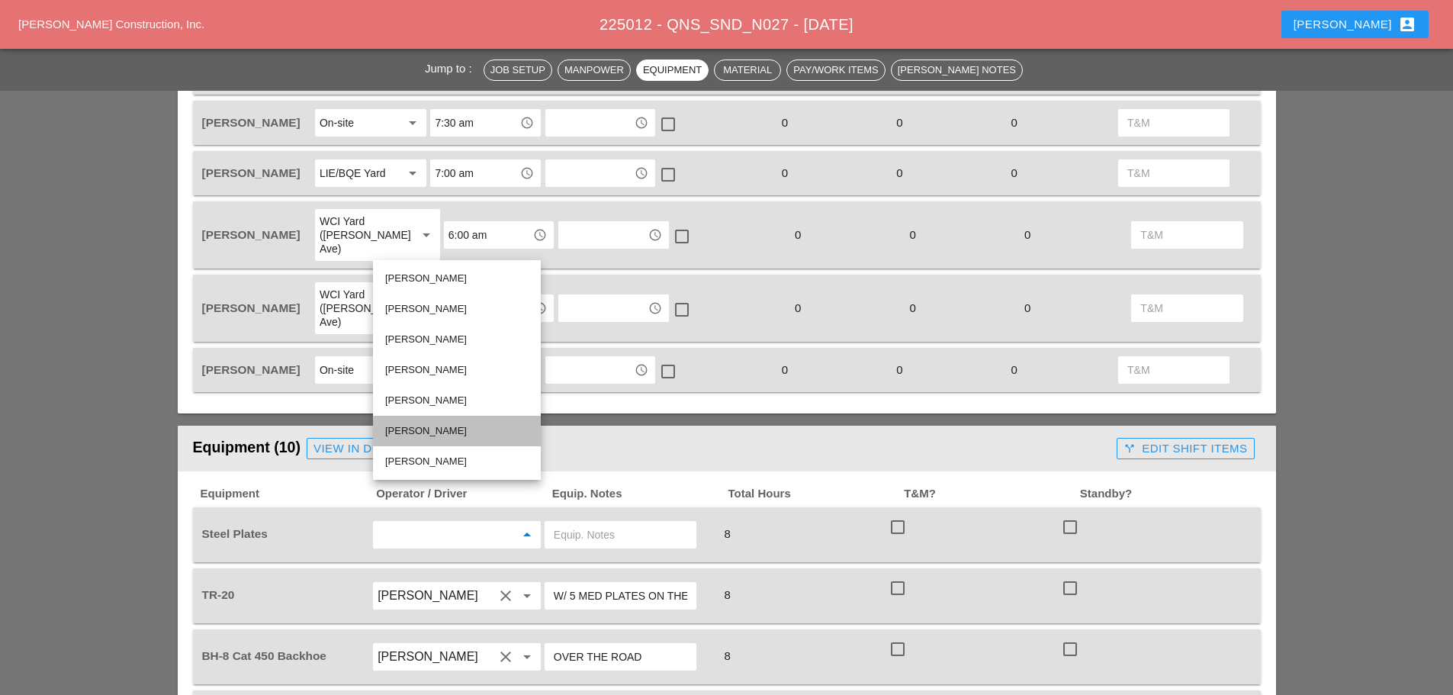
click at [444, 430] on div "[PERSON_NAME]" at bounding box center [456, 431] width 143 height 18
type input "[PERSON_NAME]"
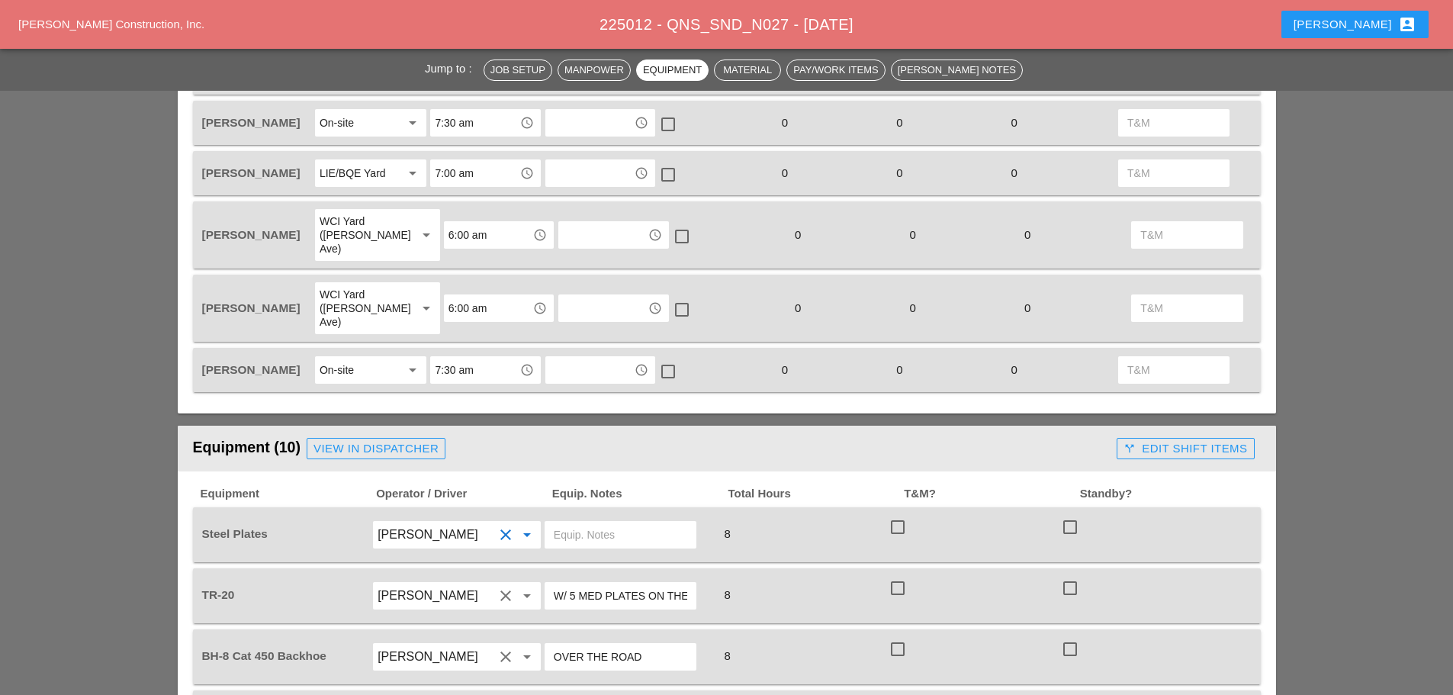
drag, startPoint x: 574, startPoint y: 502, endPoint x: 575, endPoint y: 481, distance: 21.4
click at [574, 522] on input "text" at bounding box center [620, 534] width 133 height 24
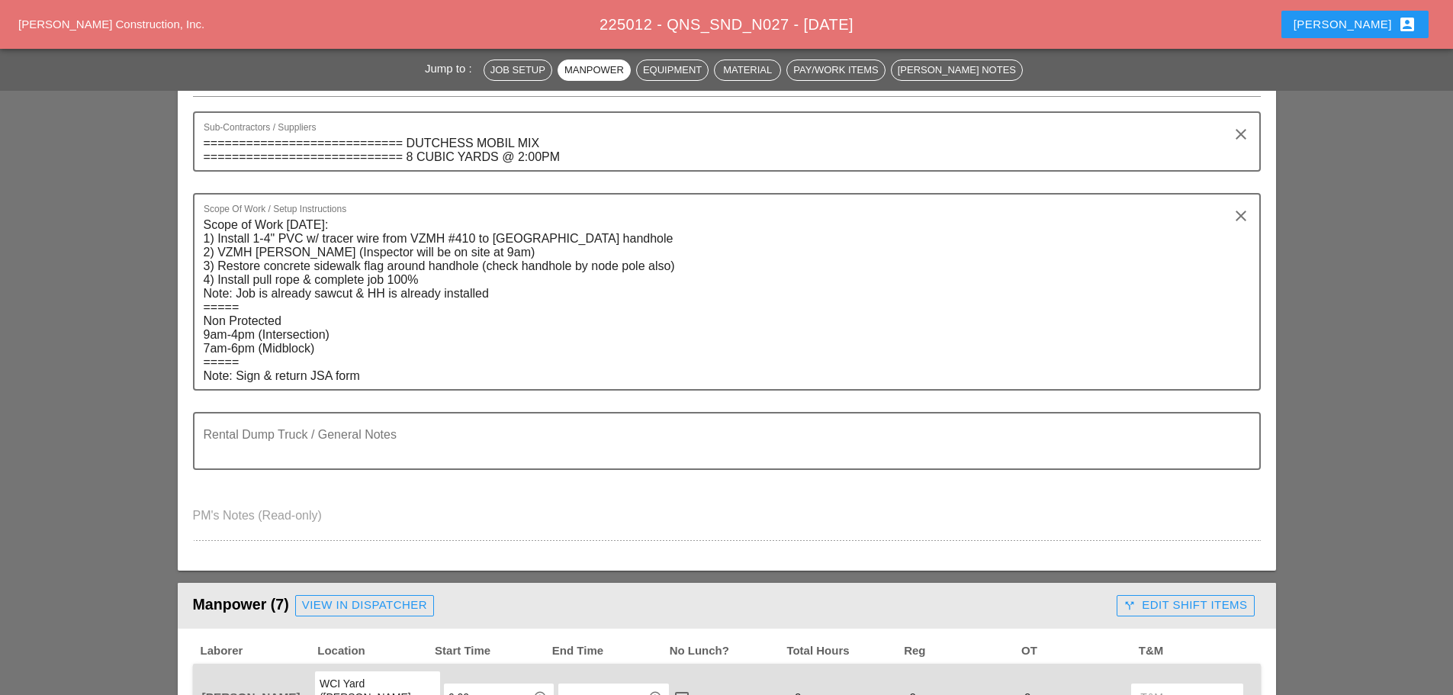
scroll to position [0, 0]
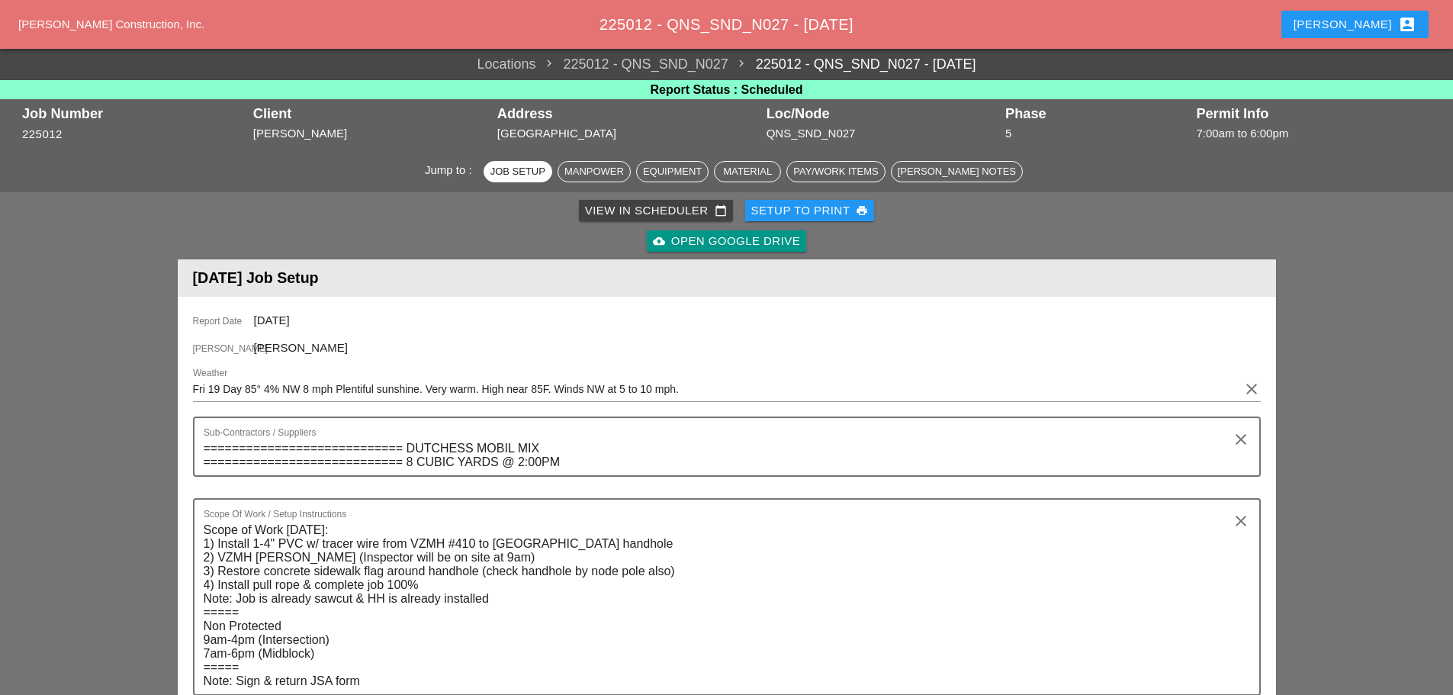
type input "5 MED PLATES"
click at [848, 212] on div "Setup to Print print" at bounding box center [809, 211] width 117 height 18
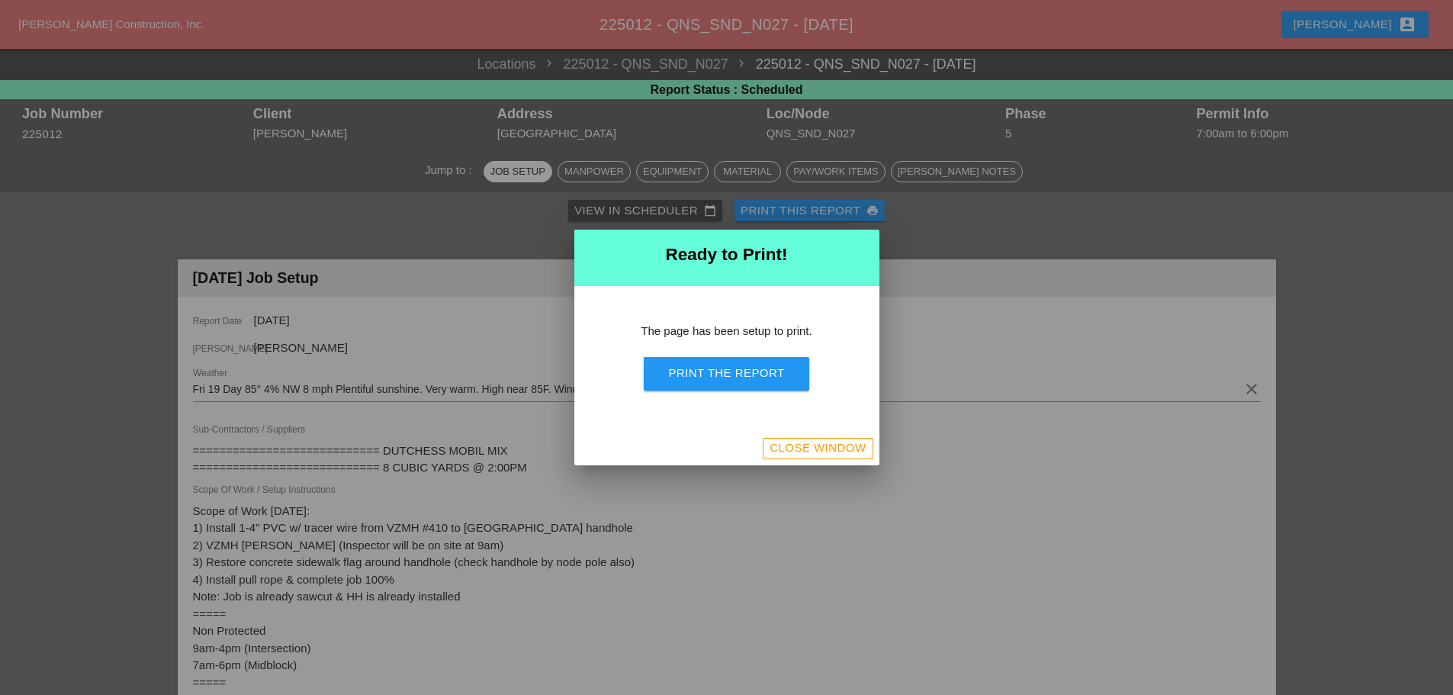
click at [779, 386] on button "Print the Report" at bounding box center [726, 374] width 165 height 34
click at [852, 447] on div "Close Window" at bounding box center [817, 448] width 96 height 18
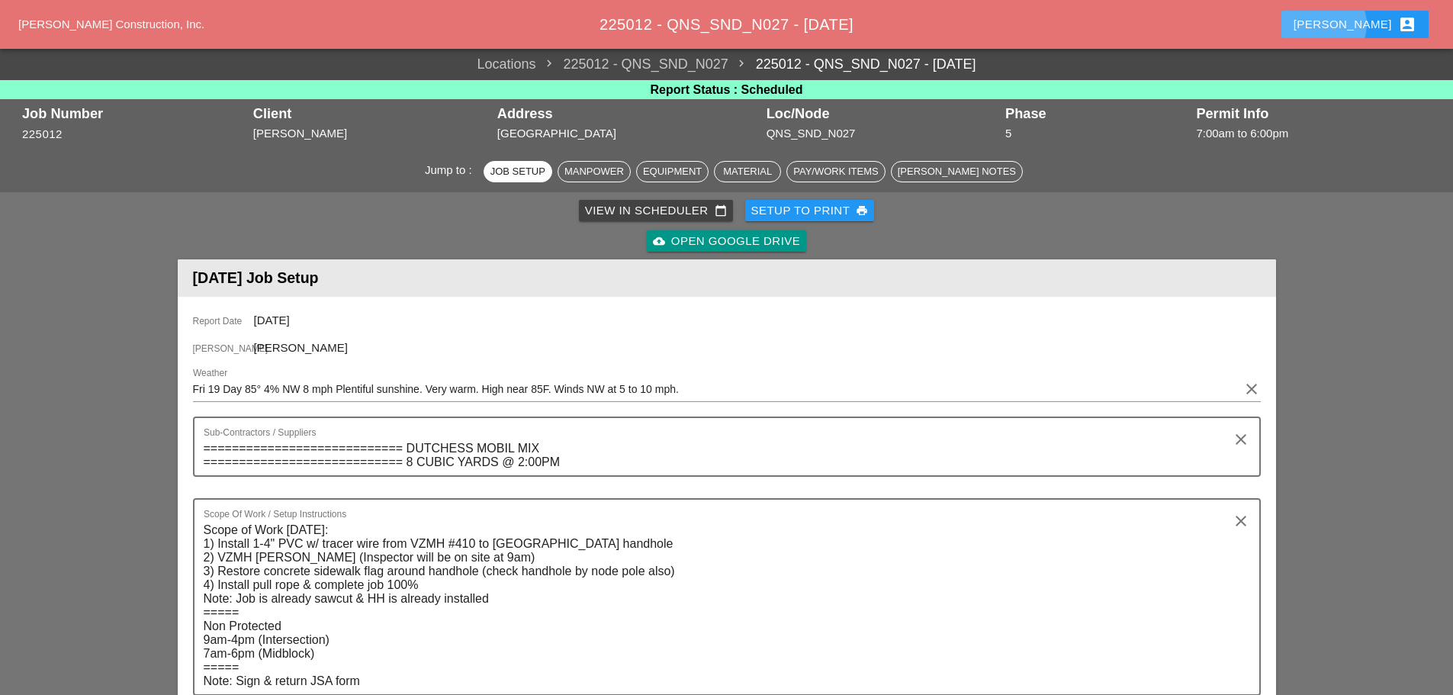
click at [1385, 19] on div "Enrico account_box" at bounding box center [1354, 24] width 123 height 18
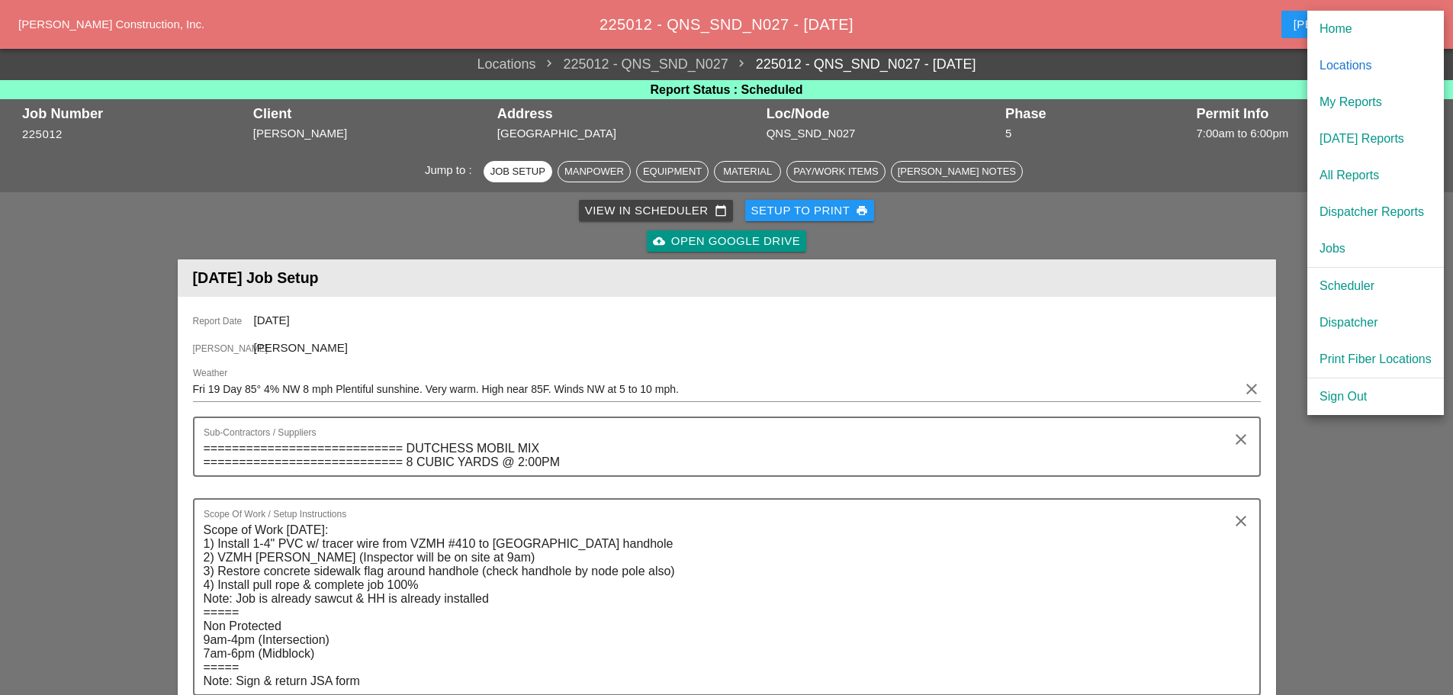
click at [1345, 144] on div "[DATE] Reports" at bounding box center [1375, 139] width 112 height 18
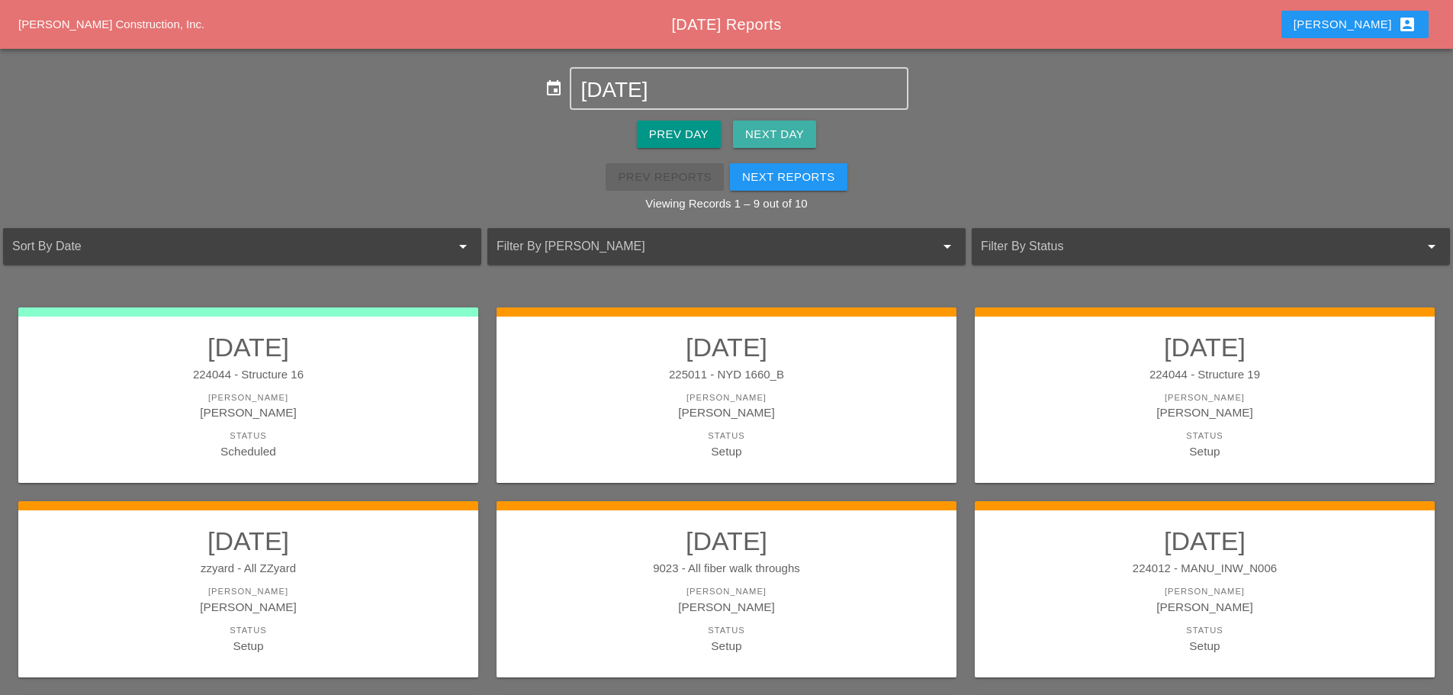
click at [772, 132] on div "Next Day" at bounding box center [774, 135] width 59 height 18
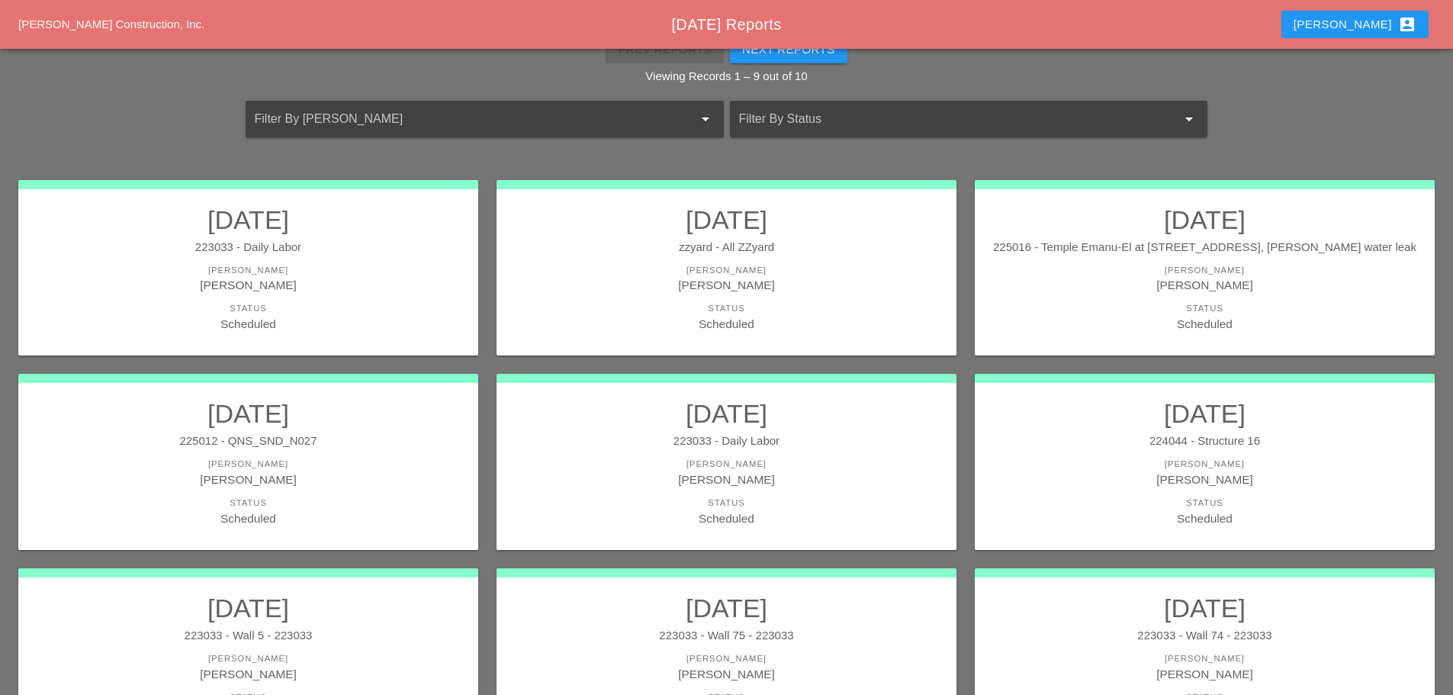
scroll to position [127, 0]
click at [373, 311] on div "Status" at bounding box center [248, 309] width 429 height 13
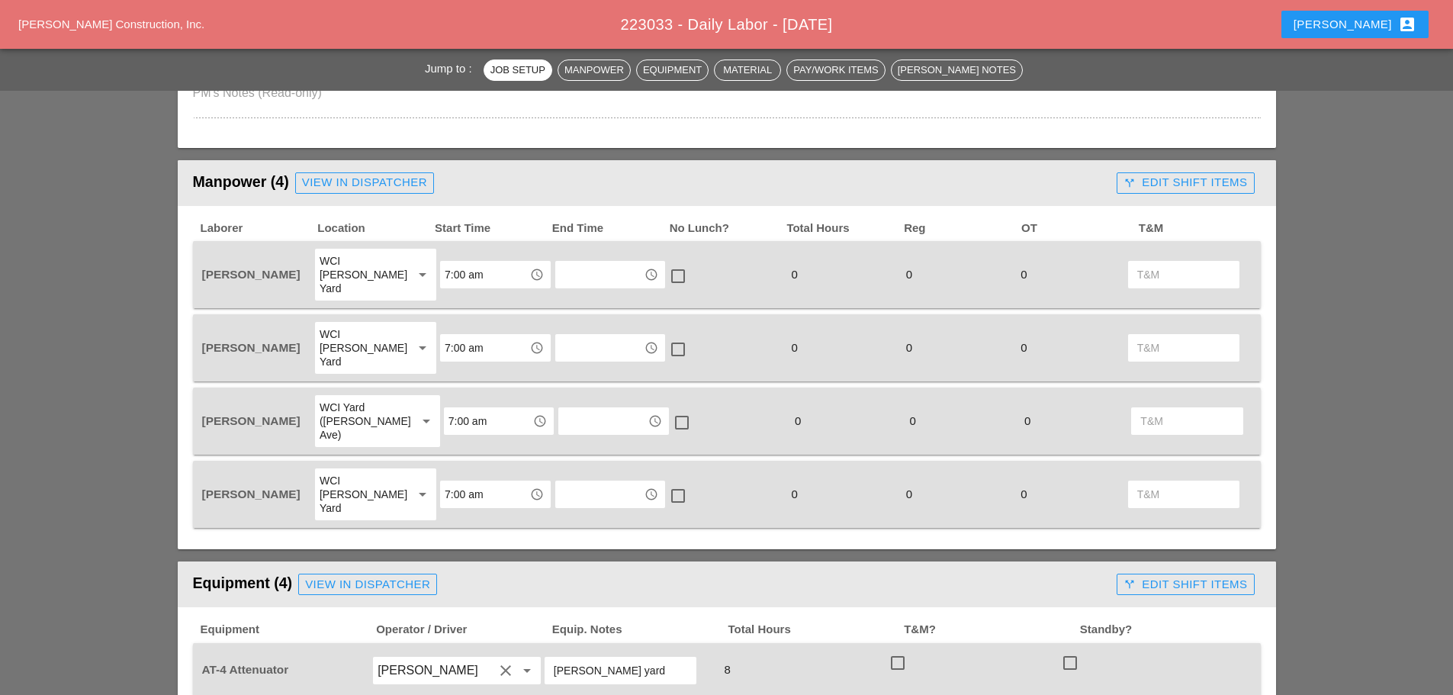
scroll to position [762, 0]
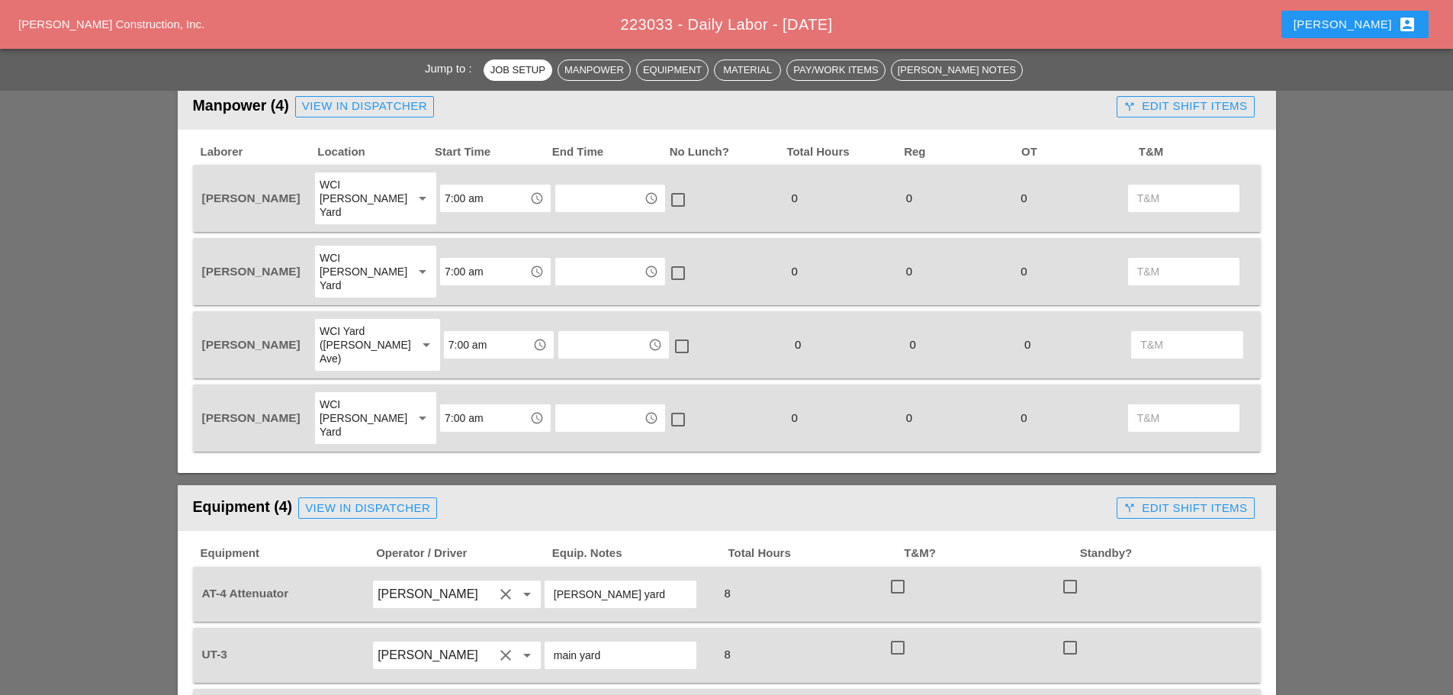
click at [389, 397] on div "WCI Bruckner Yard" at bounding box center [360, 417] width 82 height 41
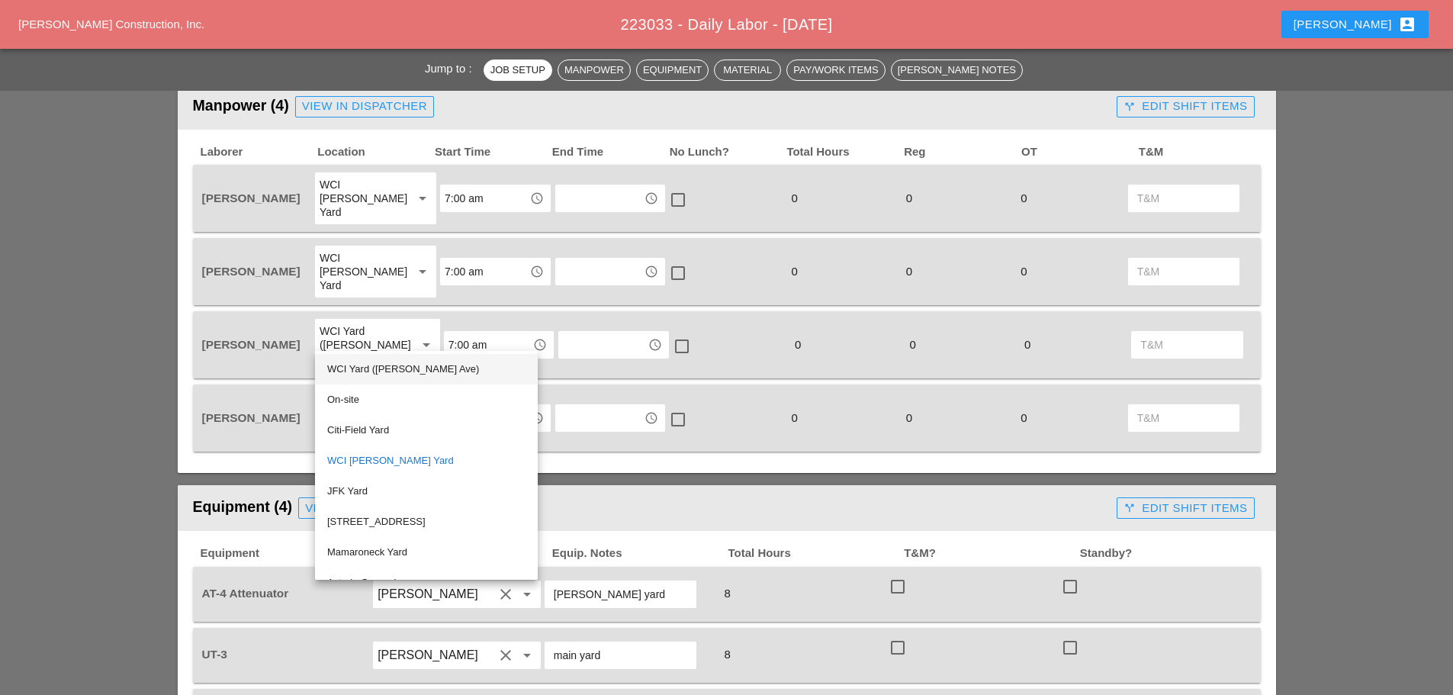
click at [370, 371] on div "WCI Yard (Provost Ave)" at bounding box center [426, 369] width 198 height 18
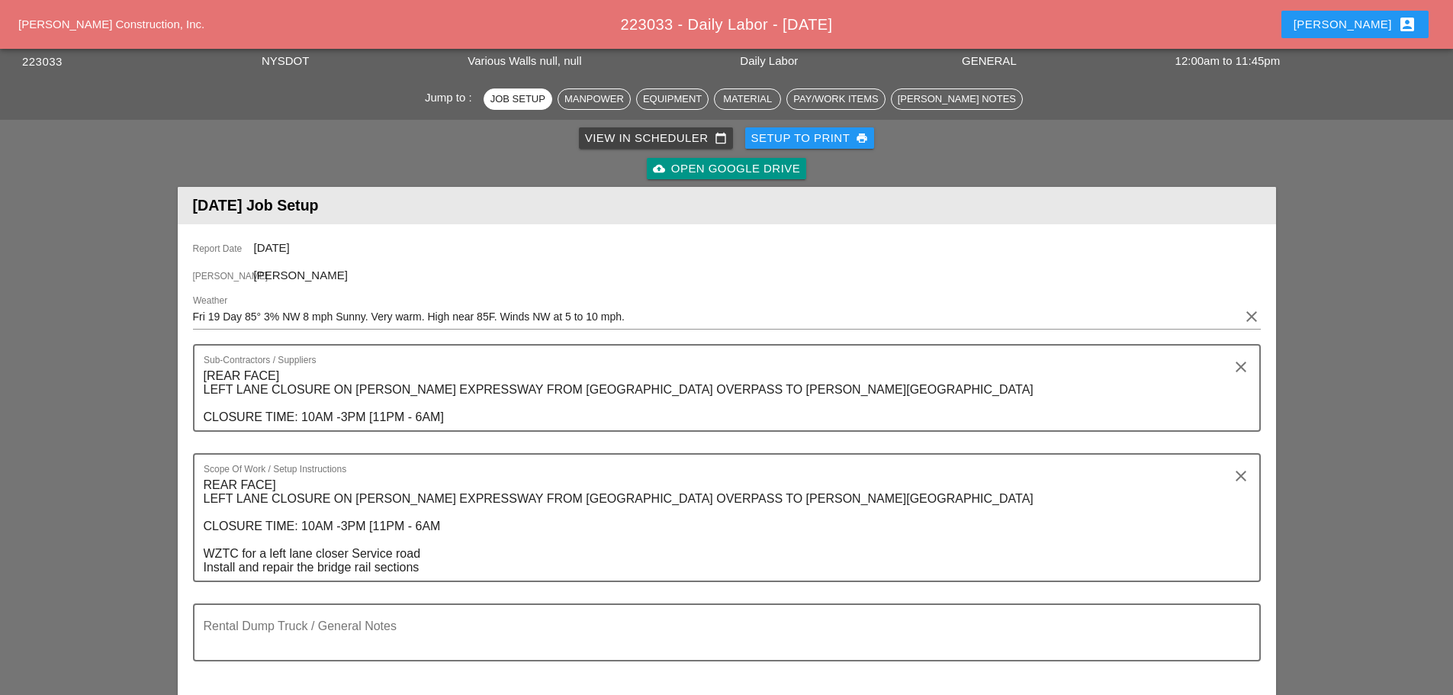
scroll to position [0, 0]
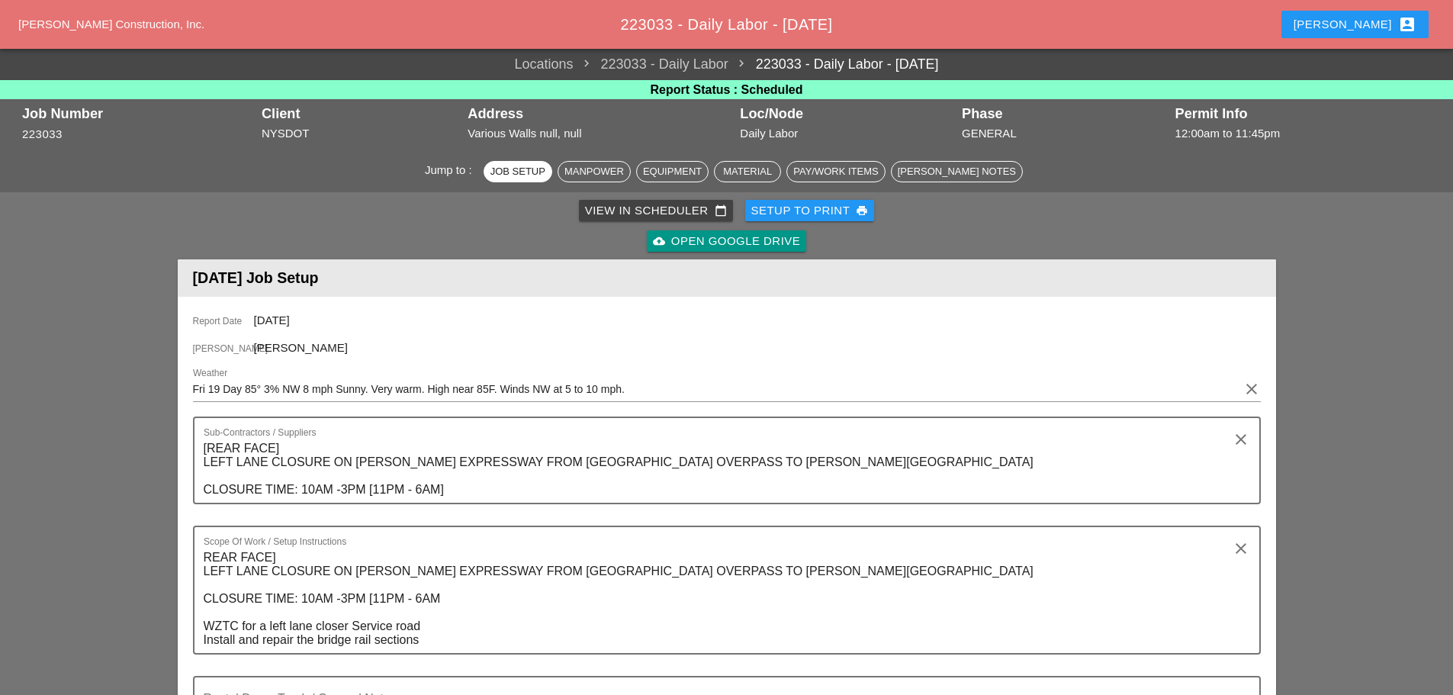
click at [800, 211] on div "Setup to Print print" at bounding box center [809, 211] width 117 height 18
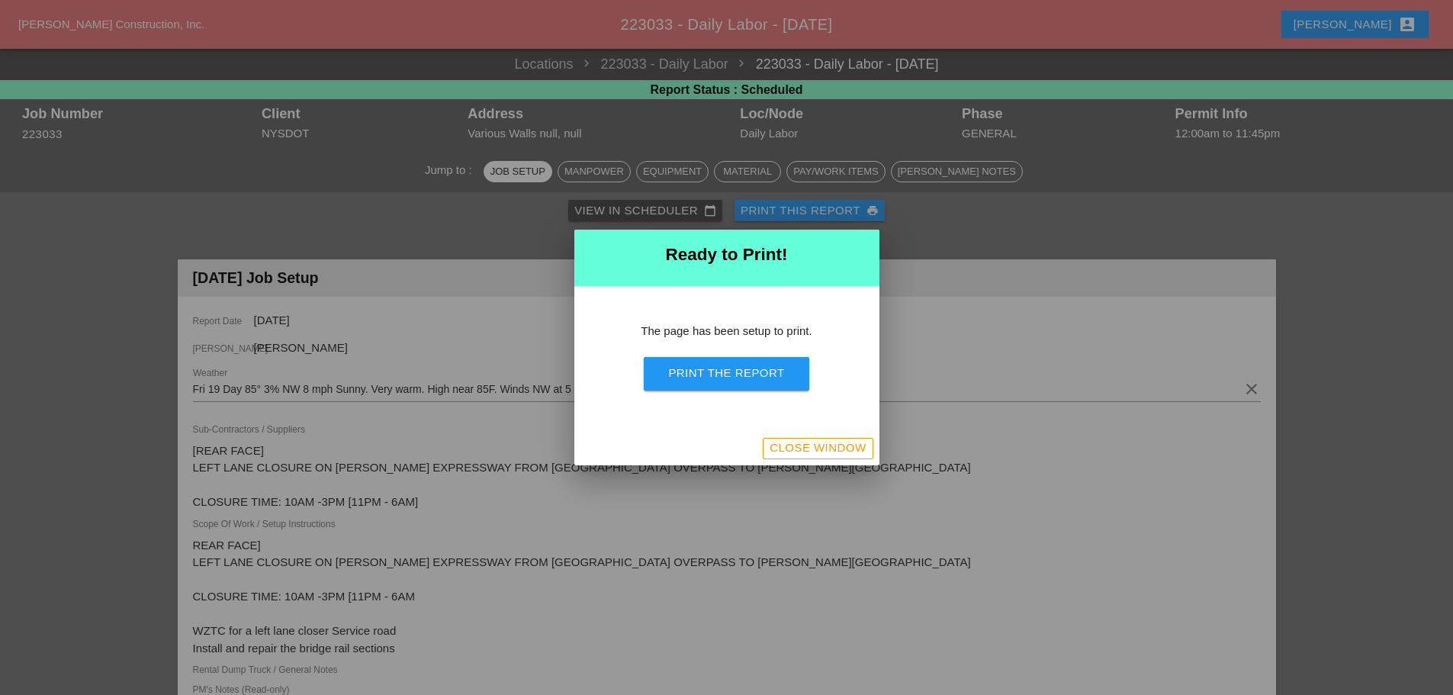
click at [755, 374] on div "Print the Report" at bounding box center [726, 373] width 116 height 18
click at [815, 454] on div "Close Window" at bounding box center [817, 448] width 96 height 18
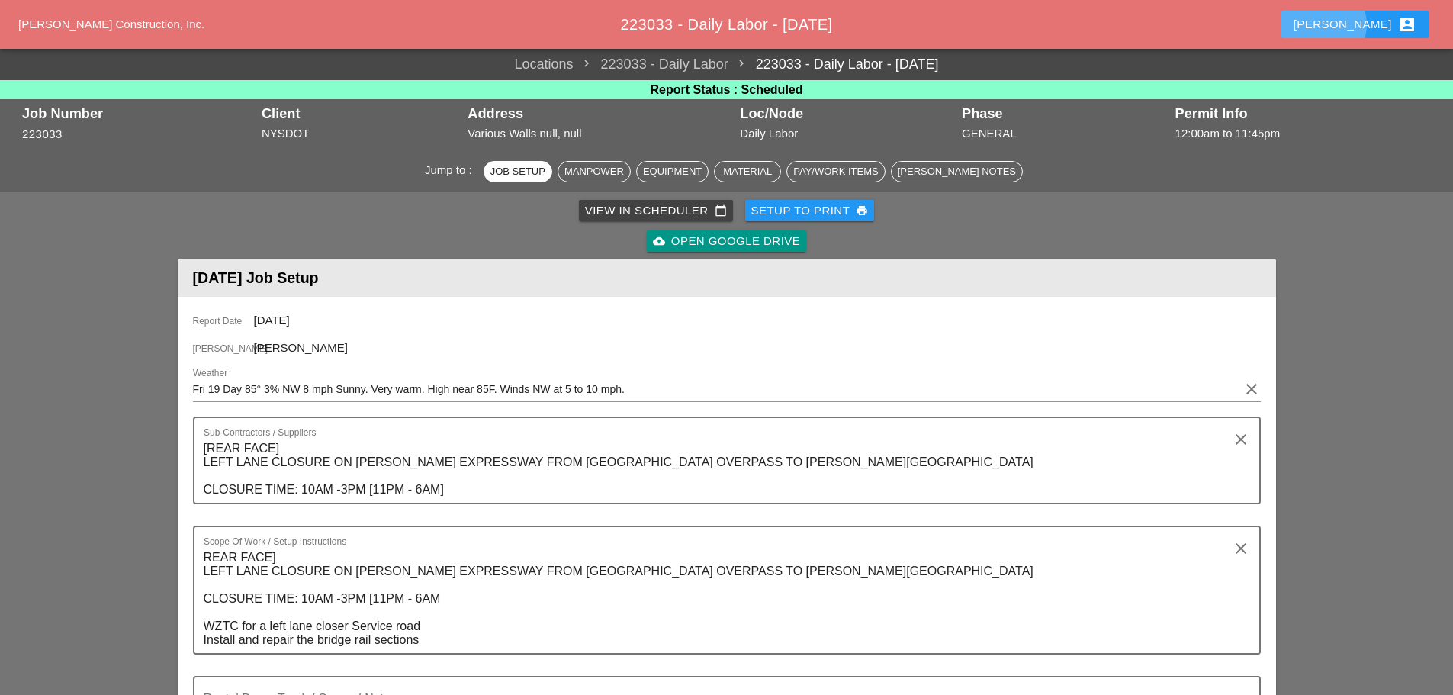
click at [1369, 25] on div "Enrico account_box" at bounding box center [1354, 24] width 123 height 18
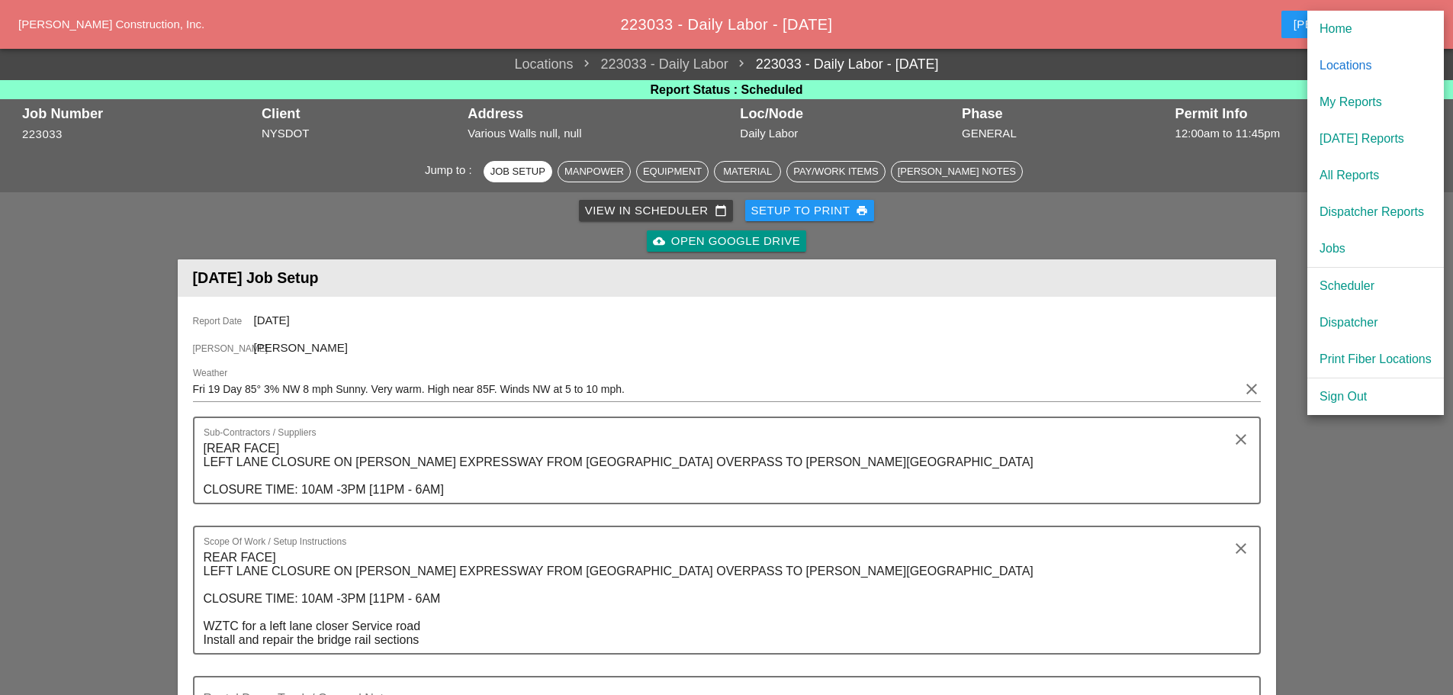
click at [1353, 326] on div "Dispatcher" at bounding box center [1375, 322] width 112 height 18
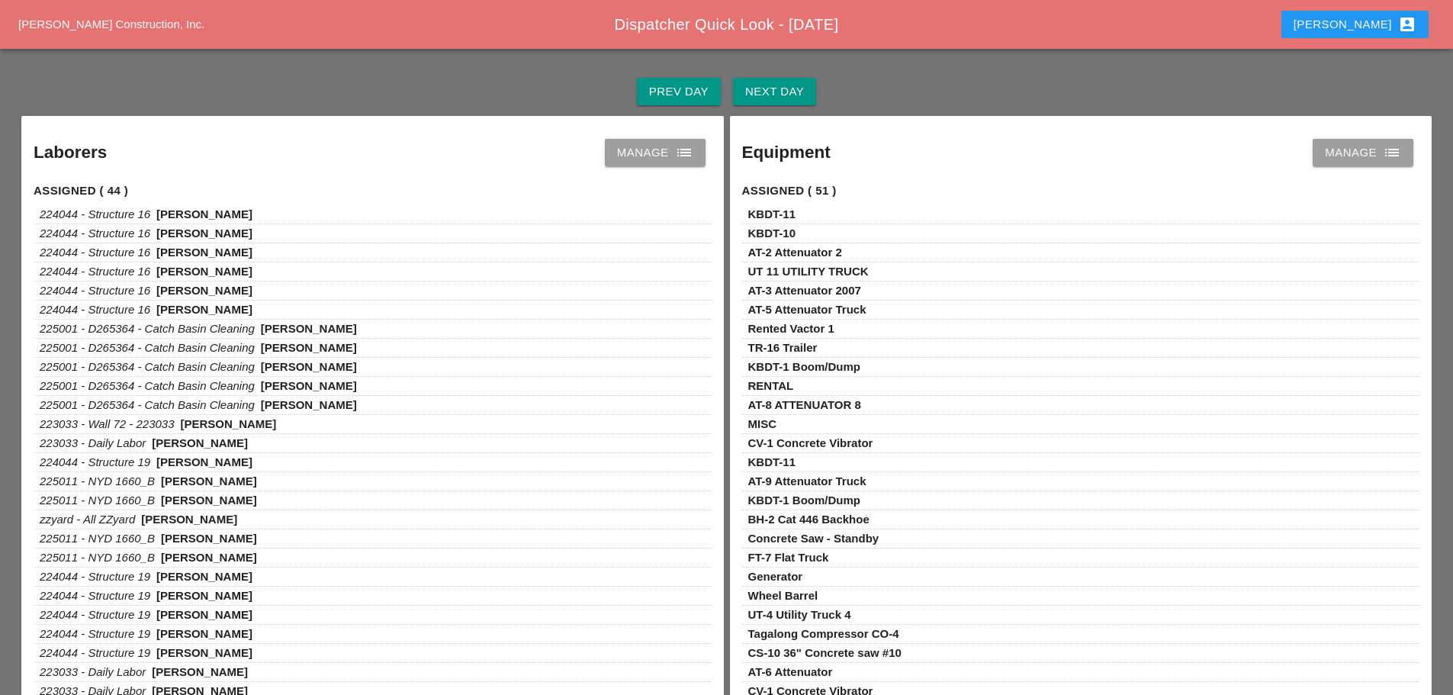
click at [699, 151] on link "Manage list" at bounding box center [655, 152] width 101 height 27
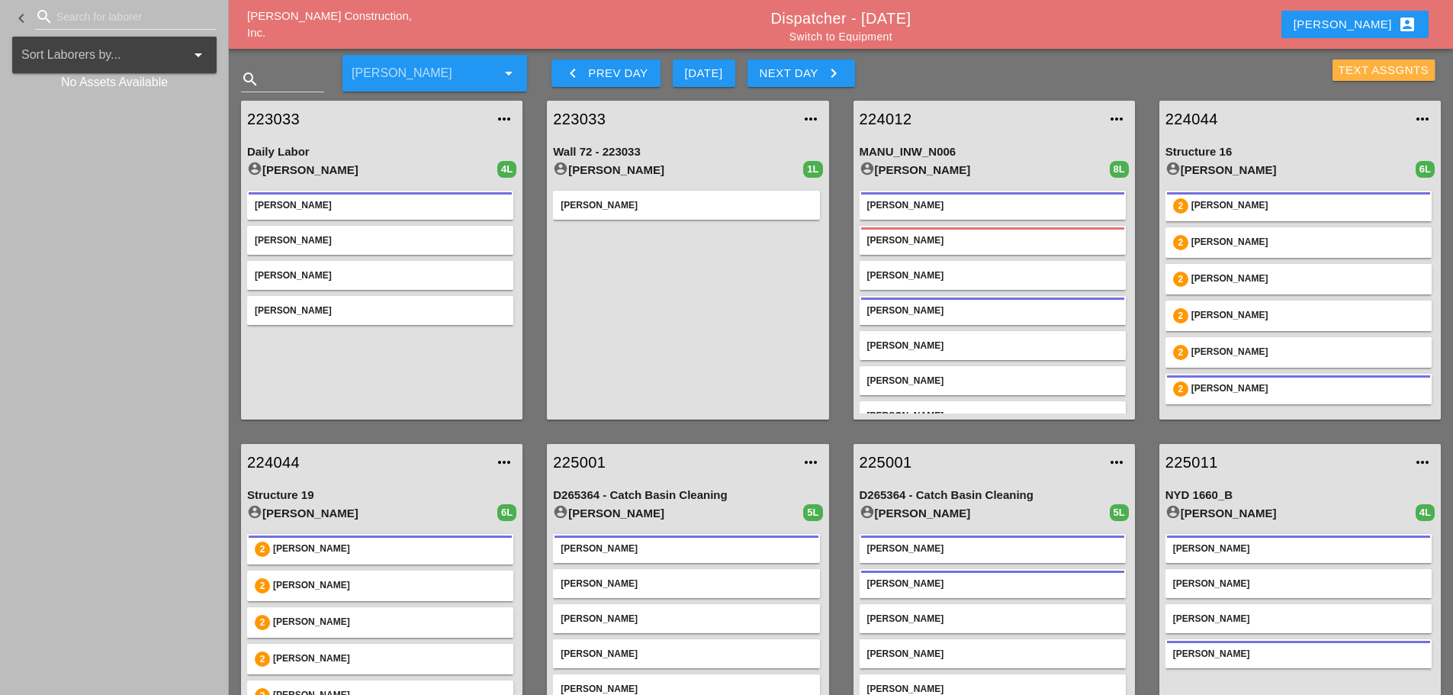
click at [1366, 69] on div "Text Assgnts" at bounding box center [1383, 71] width 91 height 18
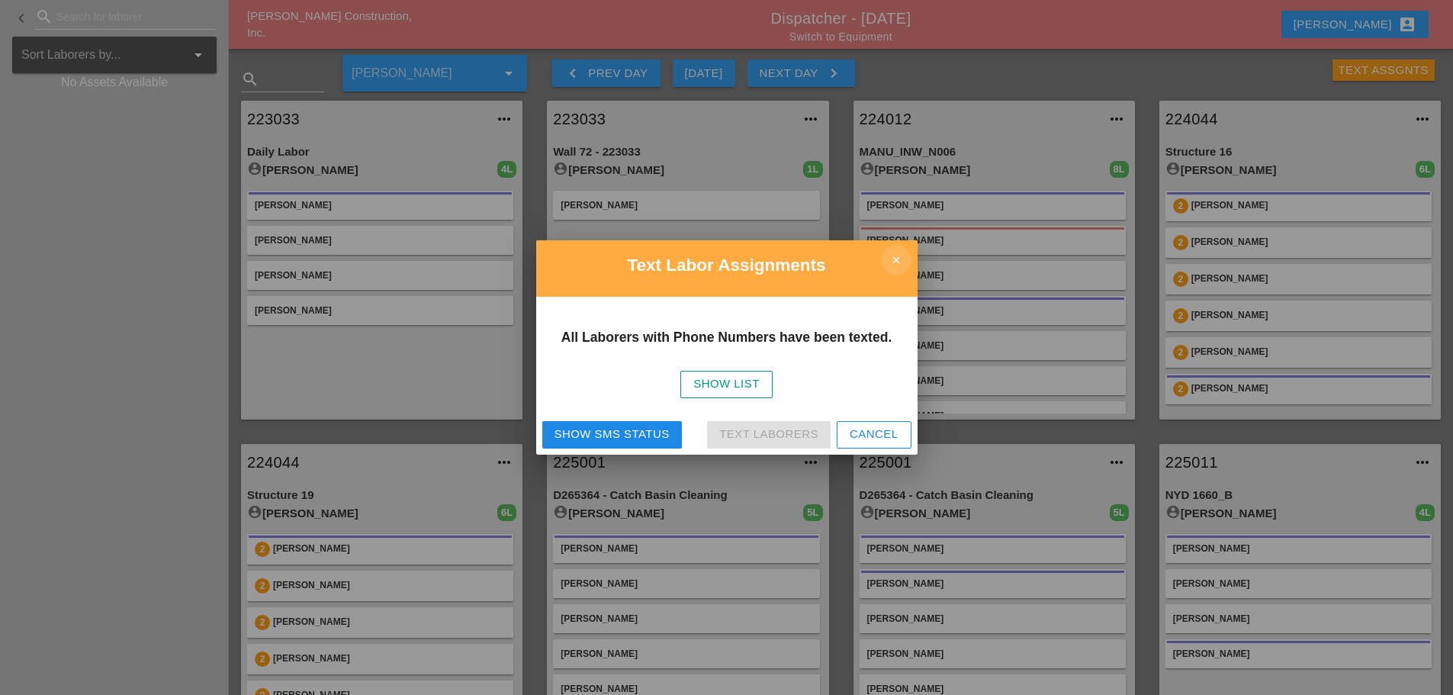
drag, startPoint x: 895, startPoint y: 263, endPoint x: 882, endPoint y: 223, distance: 41.7
click at [896, 263] on icon "close" at bounding box center [896, 260] width 30 height 30
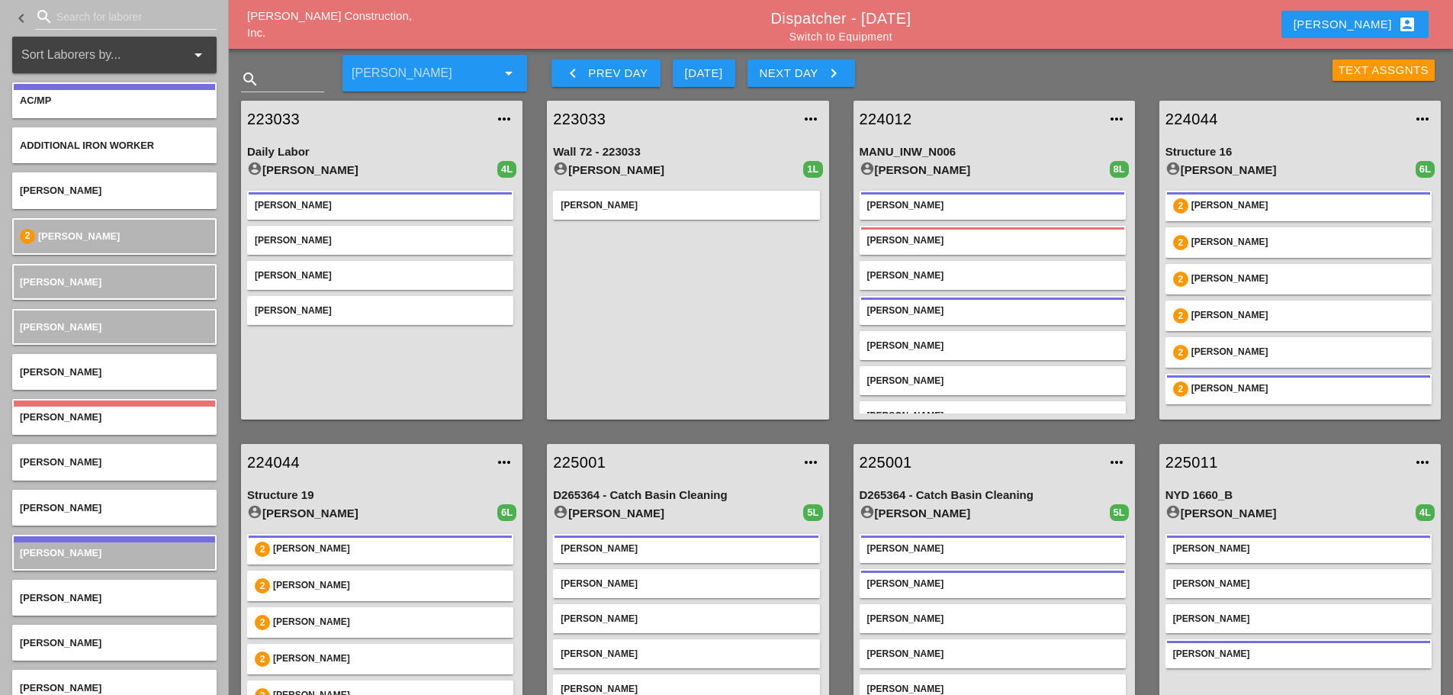
click at [1368, 70] on div "Text Assgnts" at bounding box center [1383, 71] width 91 height 18
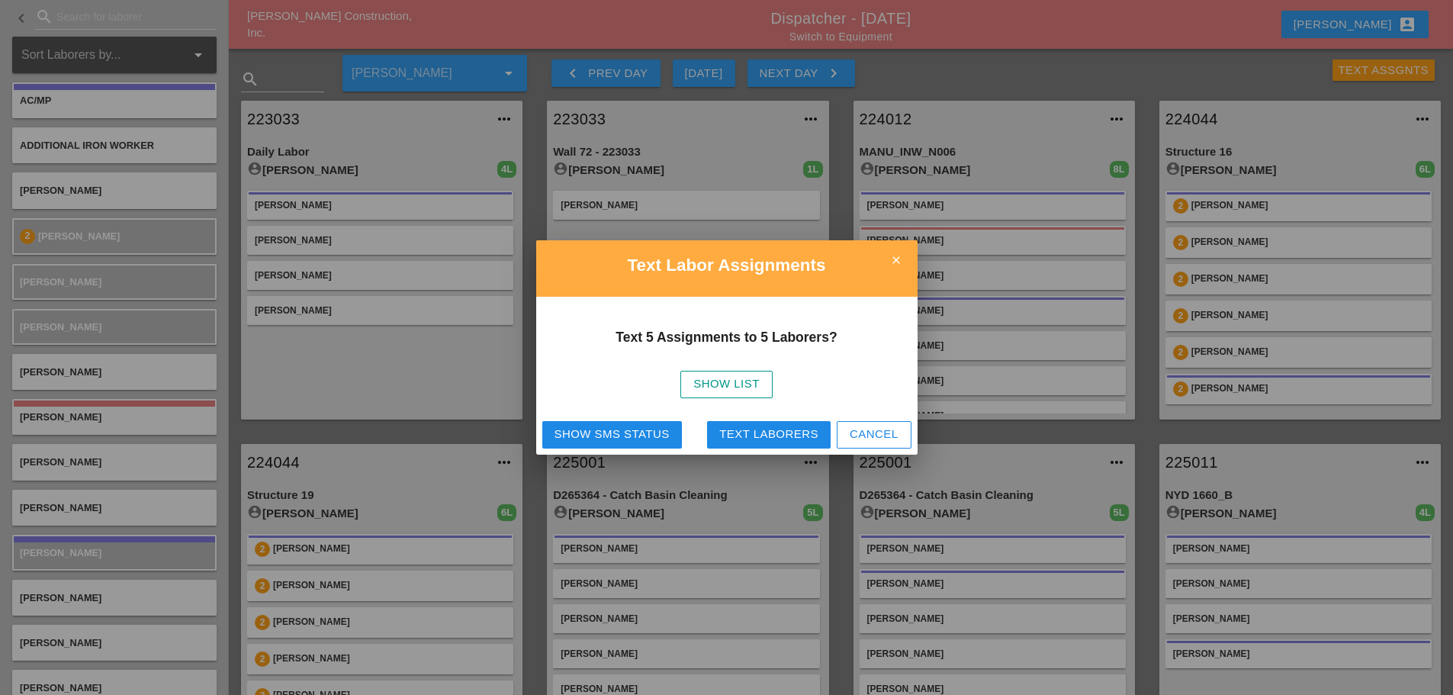
click at [737, 390] on div "Show List" at bounding box center [726, 384] width 66 height 18
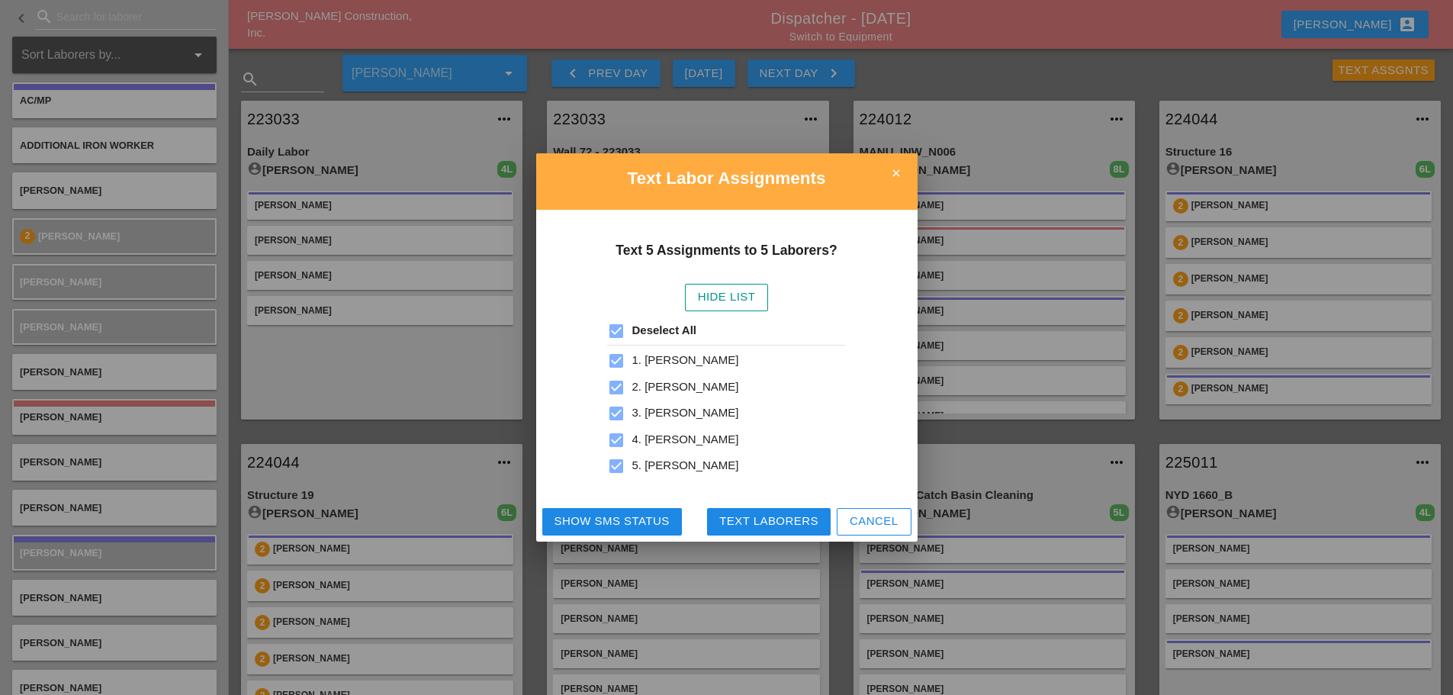
click at [900, 178] on icon "close" at bounding box center [896, 173] width 30 height 30
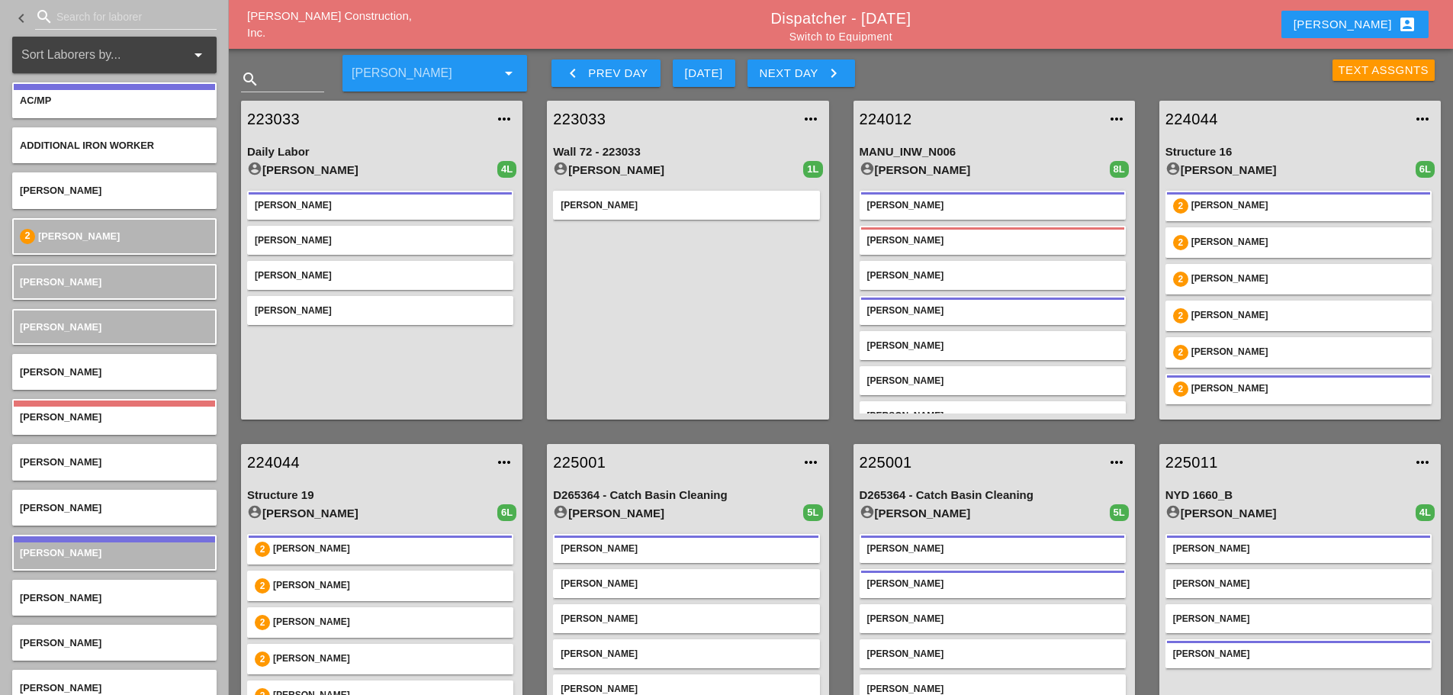
click at [1350, 69] on div "Text Assgnts" at bounding box center [1383, 71] width 91 height 18
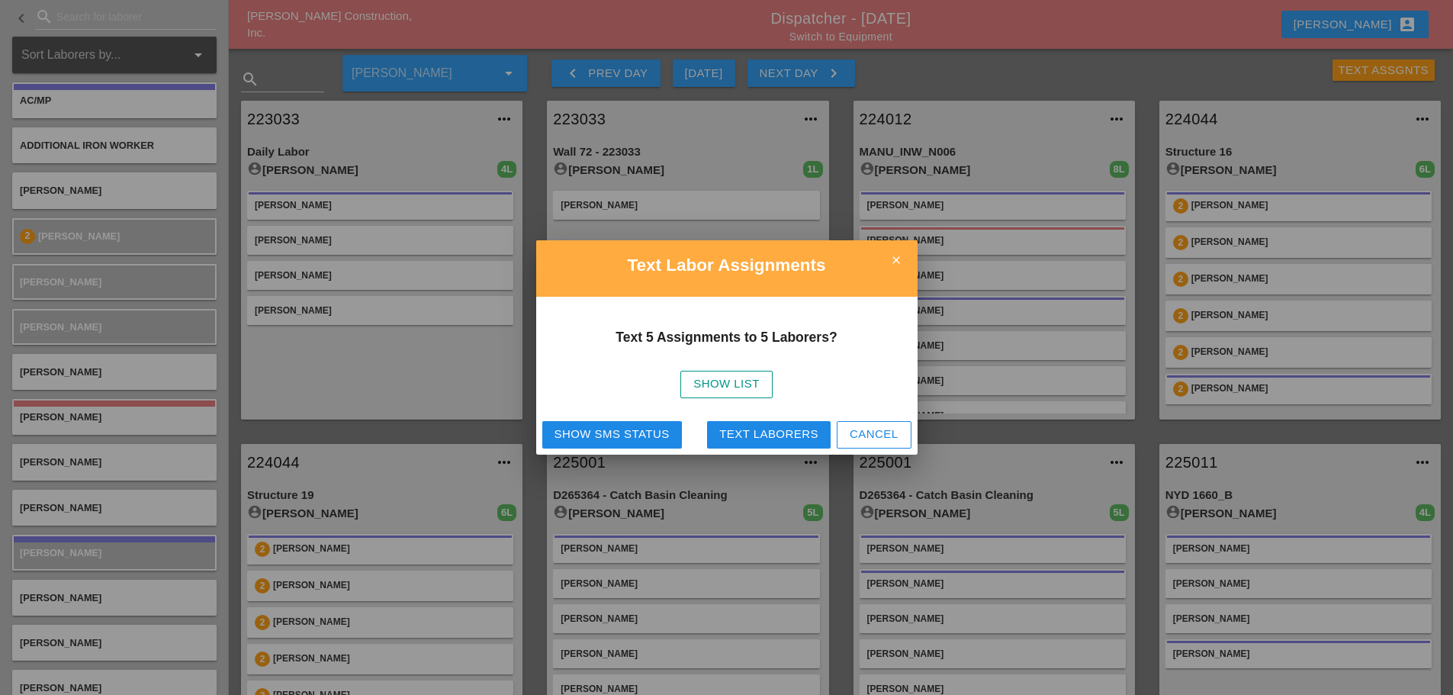
drag, startPoint x: 769, startPoint y: 438, endPoint x: 773, endPoint y: 429, distance: 10.6
click at [770, 438] on div "Text Laborers" at bounding box center [768, 434] width 99 height 18
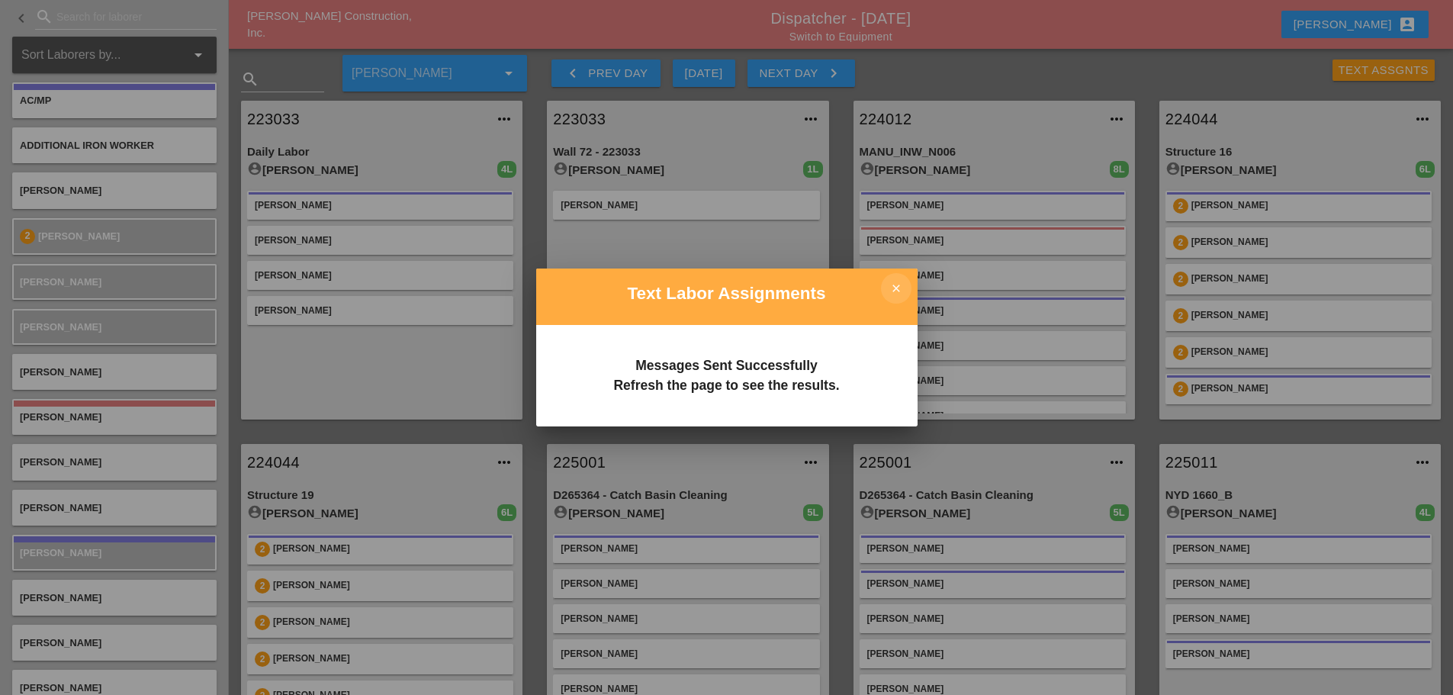
drag, startPoint x: 890, startPoint y: 288, endPoint x: 888, endPoint y: 274, distance: 13.8
click at [890, 288] on icon "close" at bounding box center [896, 288] width 30 height 30
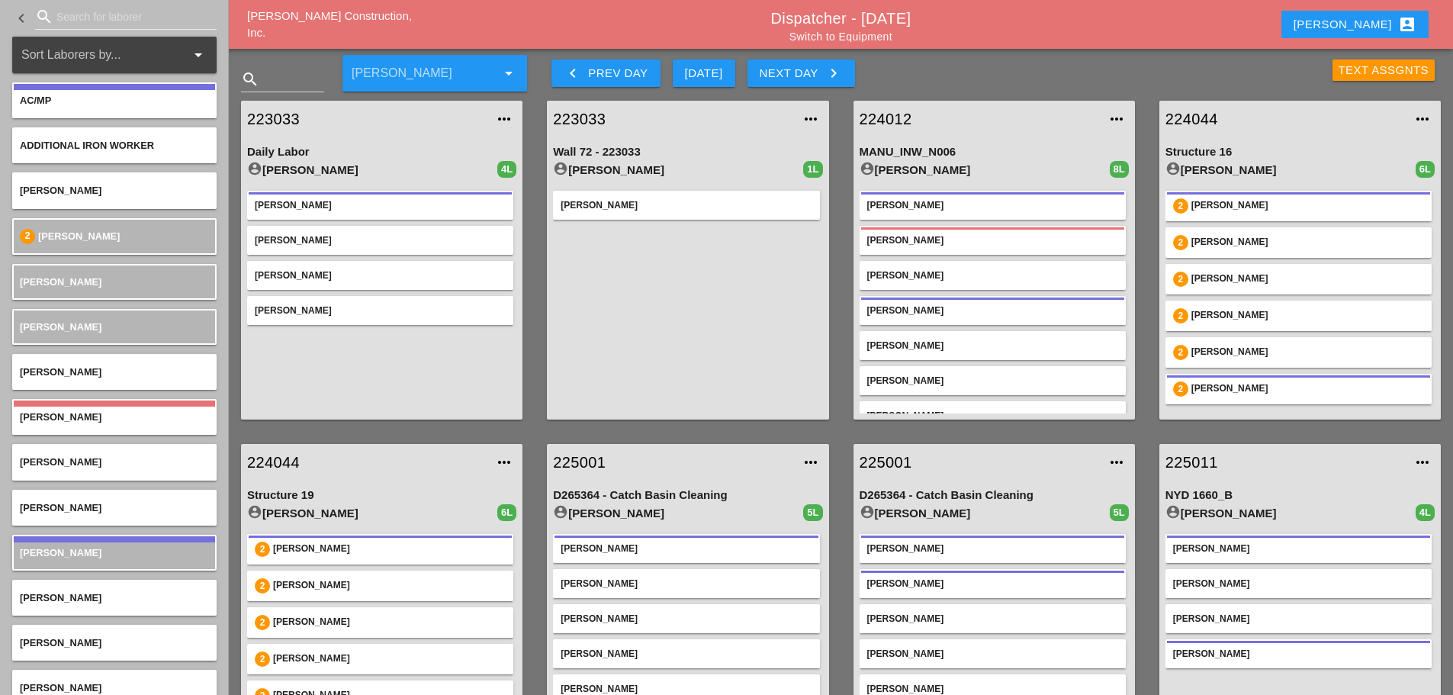
click at [833, 74] on icon "keyboard_arrow_right" at bounding box center [833, 73] width 18 height 18
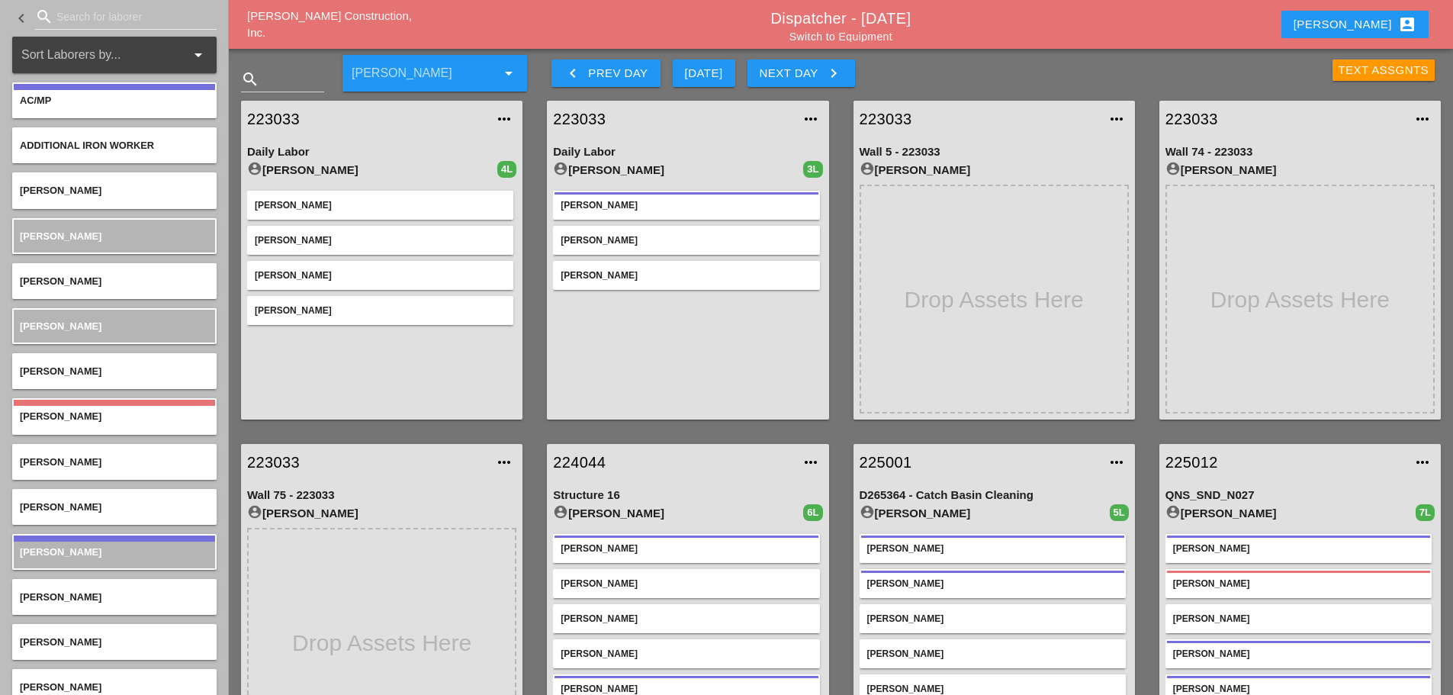
click at [1352, 72] on div "Text Assgnts" at bounding box center [1383, 71] width 91 height 18
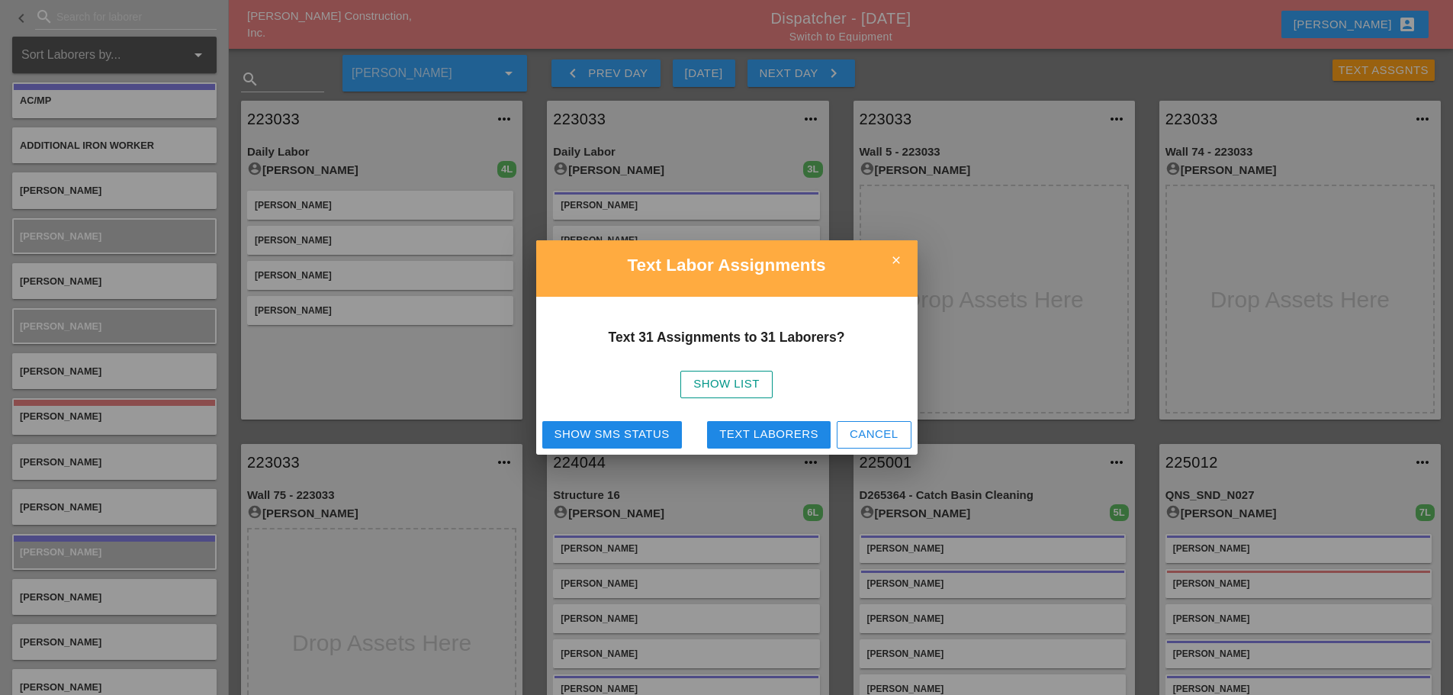
click at [735, 428] on div "Text Laborers" at bounding box center [768, 434] width 99 height 18
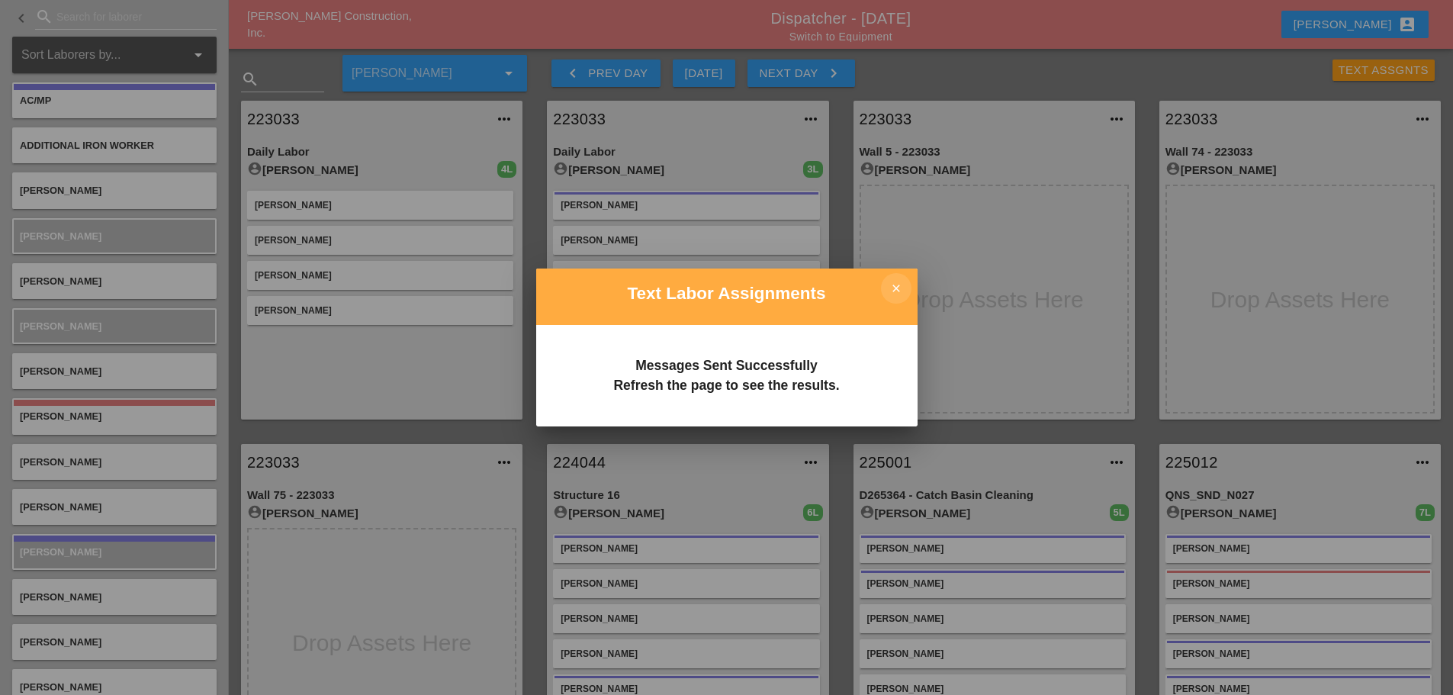
drag, startPoint x: 897, startPoint y: 291, endPoint x: 893, endPoint y: 268, distance: 22.6
click at [897, 290] on icon "close" at bounding box center [896, 288] width 30 height 30
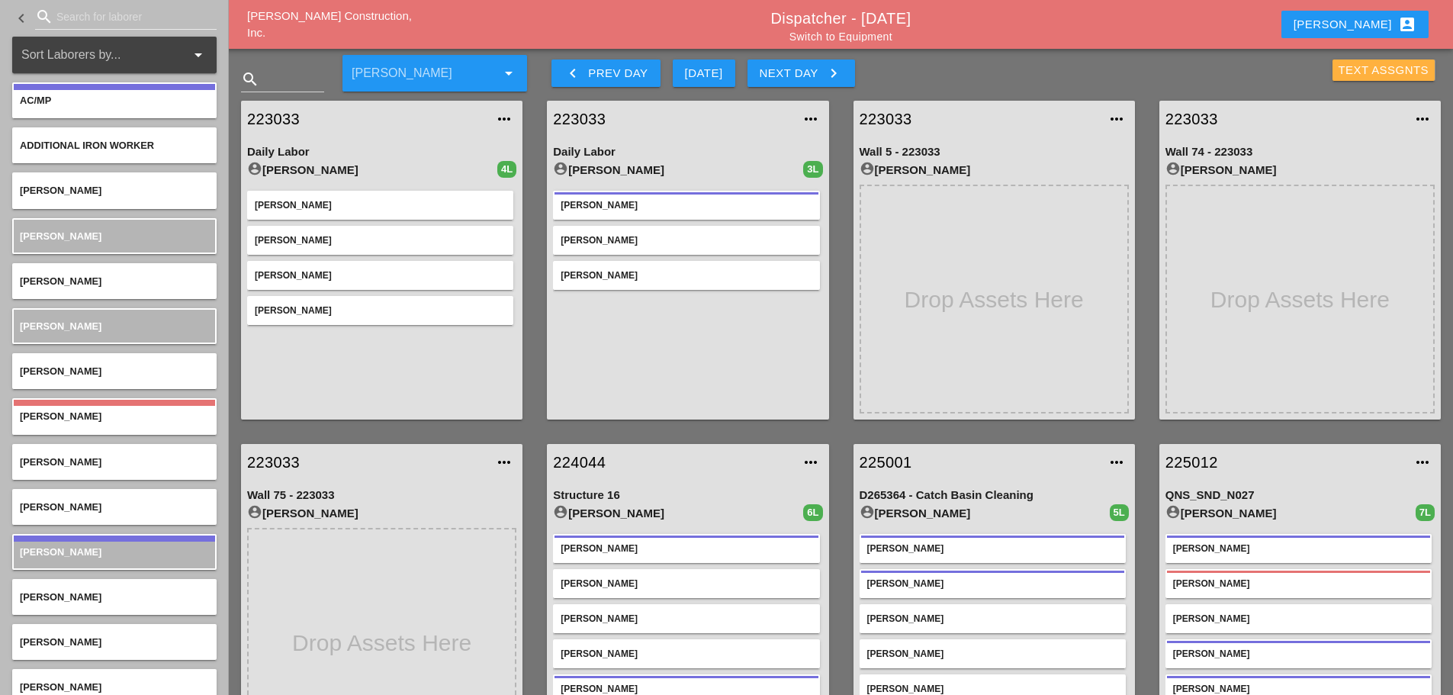
click at [1375, 66] on div "Text Assgnts" at bounding box center [1383, 71] width 91 height 18
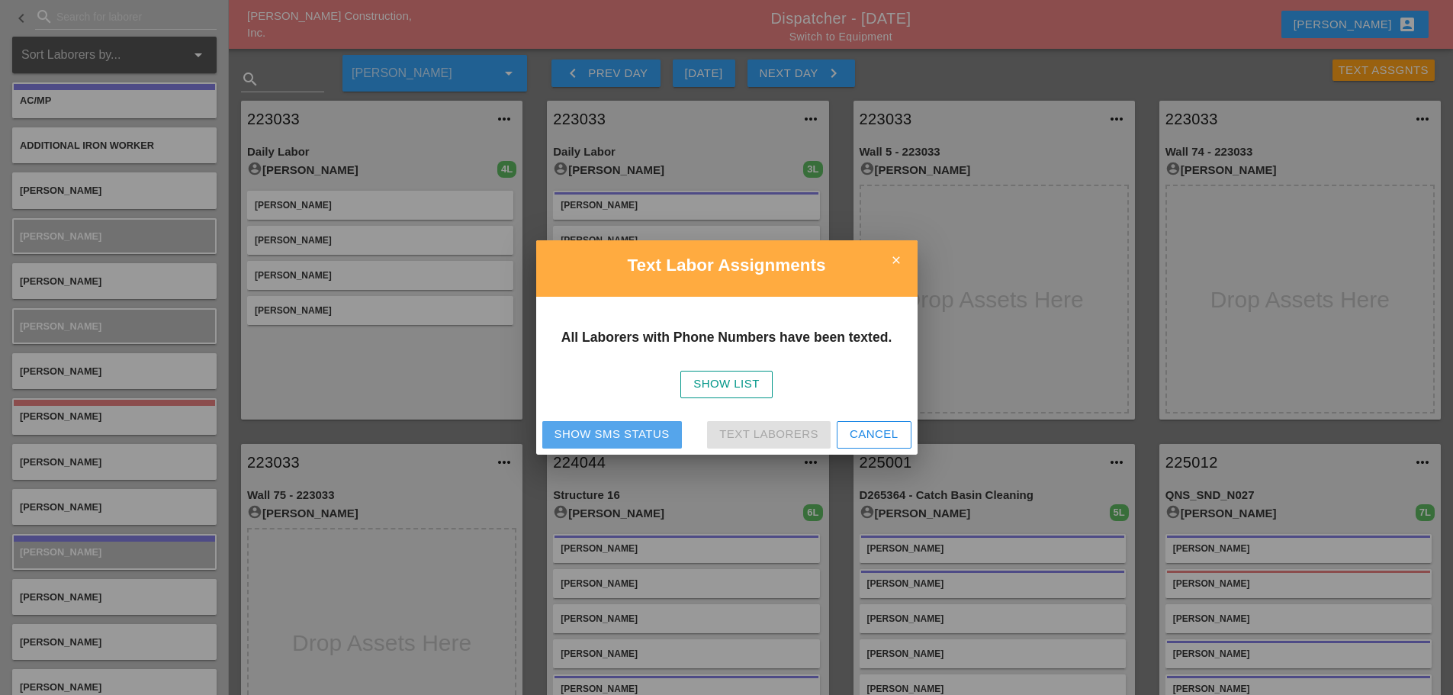
click at [570, 446] on button "Show SMS Status" at bounding box center [612, 434] width 140 height 27
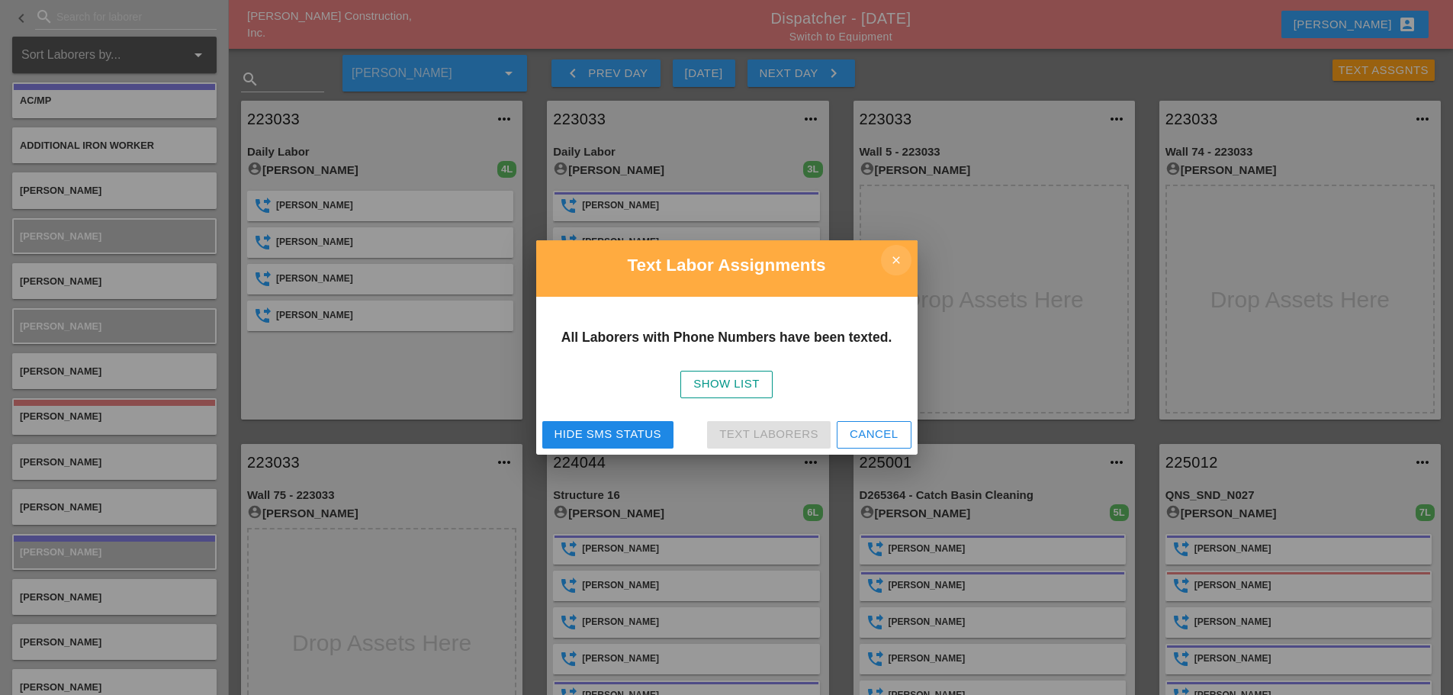
click at [893, 256] on icon "close" at bounding box center [896, 260] width 30 height 30
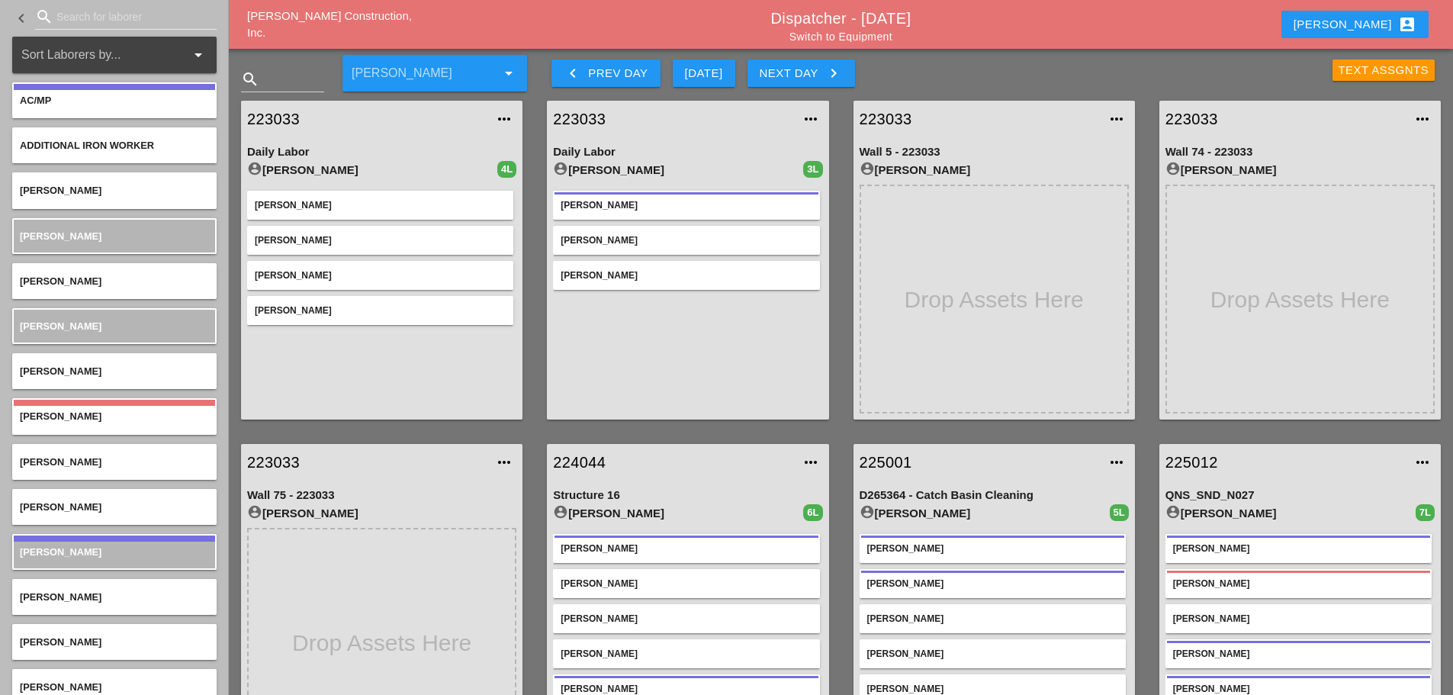
click at [1343, 66] on div "Text Assgnts" at bounding box center [1383, 71] width 91 height 18
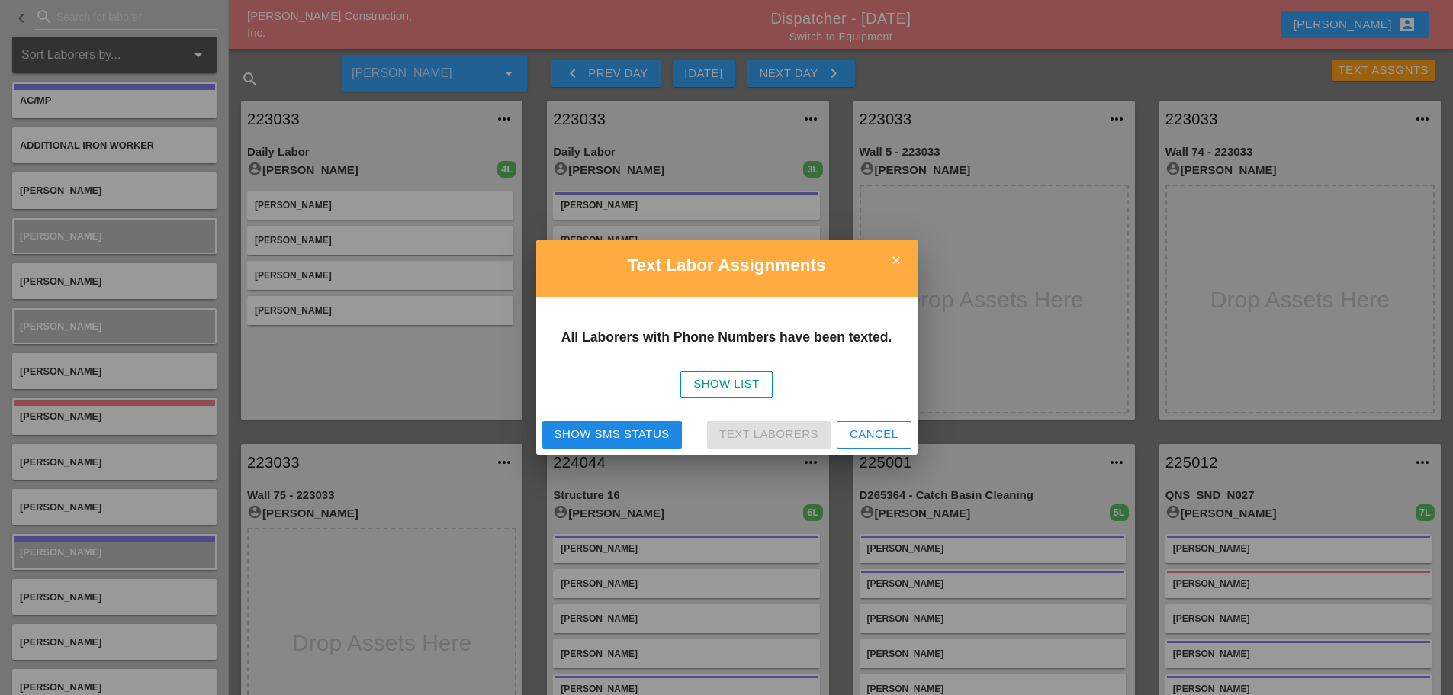
click at [596, 429] on div "Show SMS Status" at bounding box center [611, 434] width 115 height 18
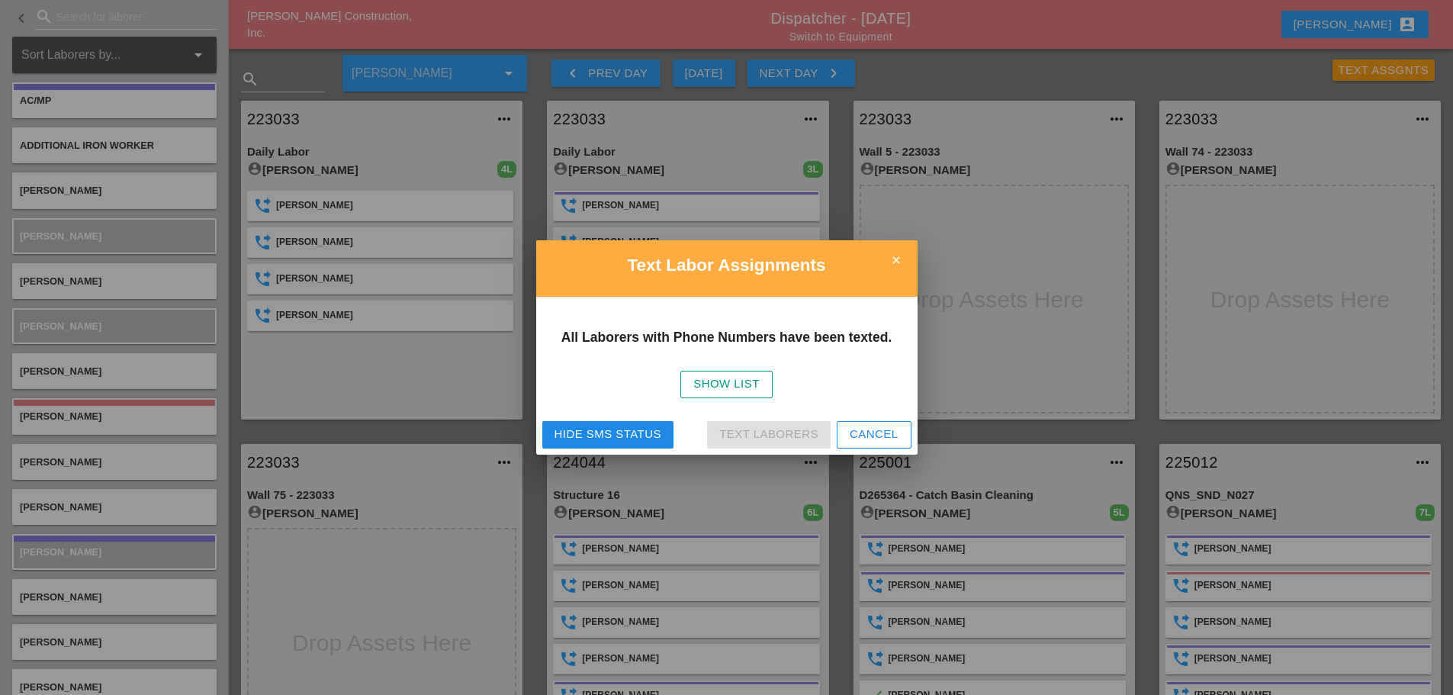
click at [895, 258] on icon "close" at bounding box center [896, 260] width 30 height 30
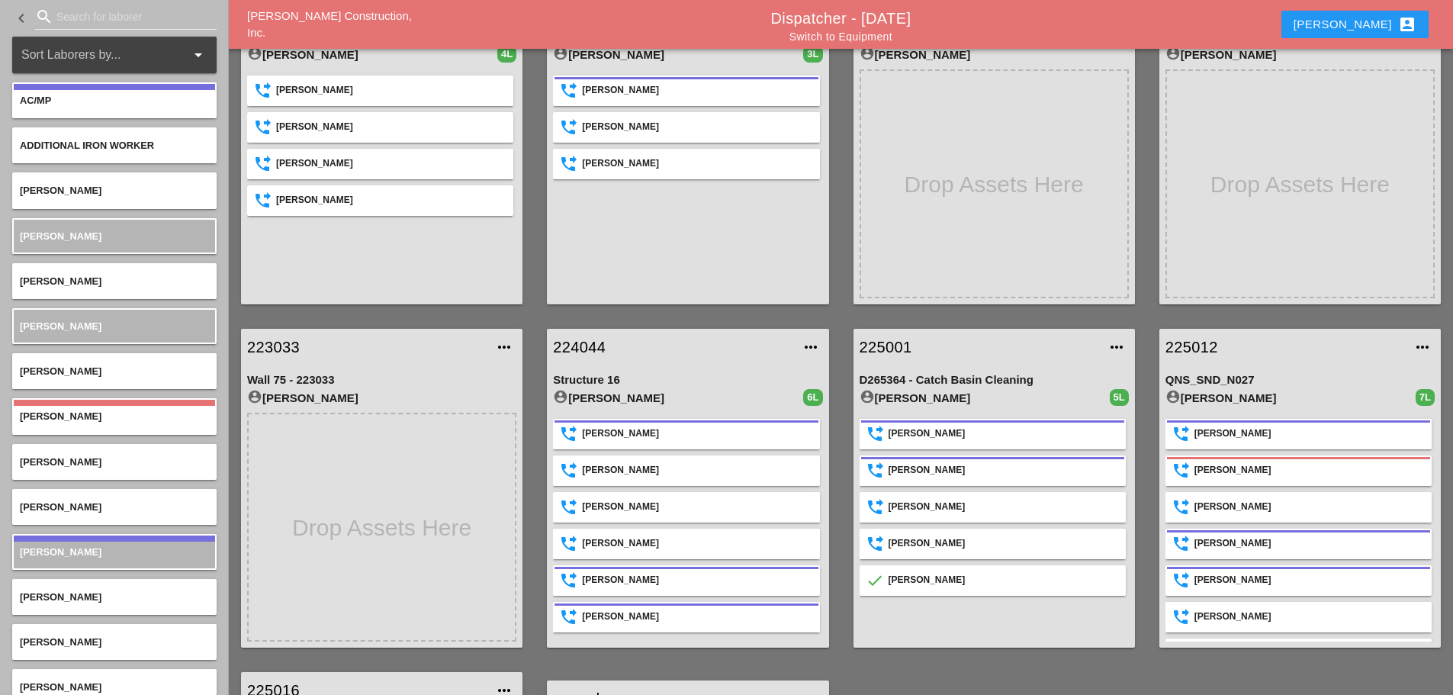
scroll to position [305, 0]
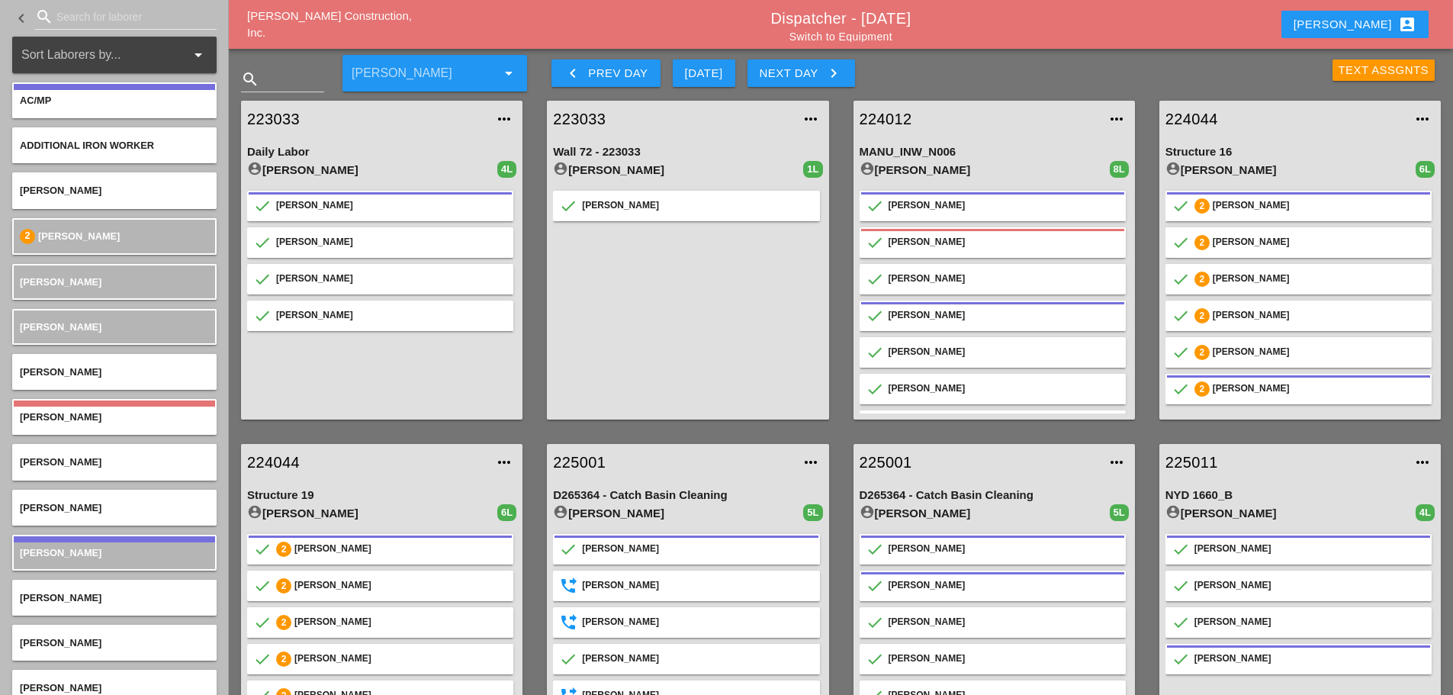
click at [833, 82] on button "Next Day keyboard_arrow_right" at bounding box center [801, 72] width 108 height 27
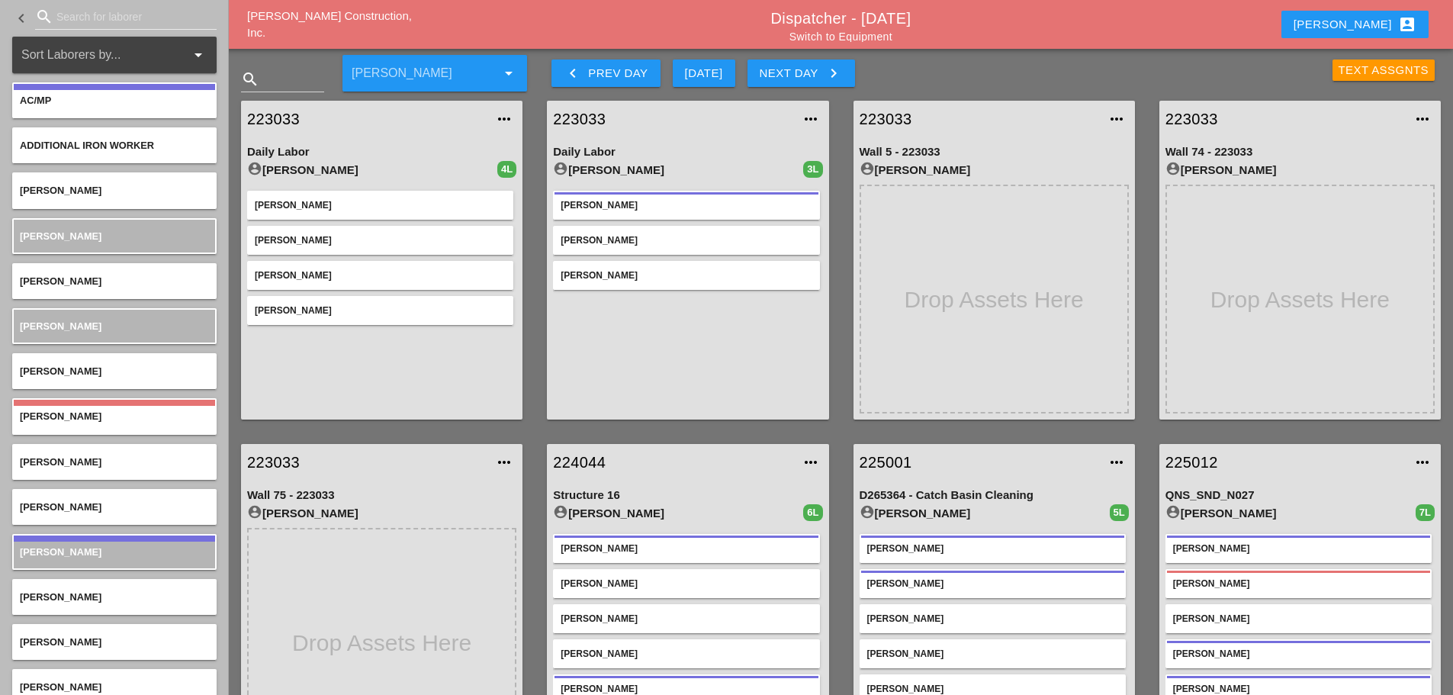
click at [1338, 65] on div "Text Assgnts" at bounding box center [1383, 71] width 91 height 18
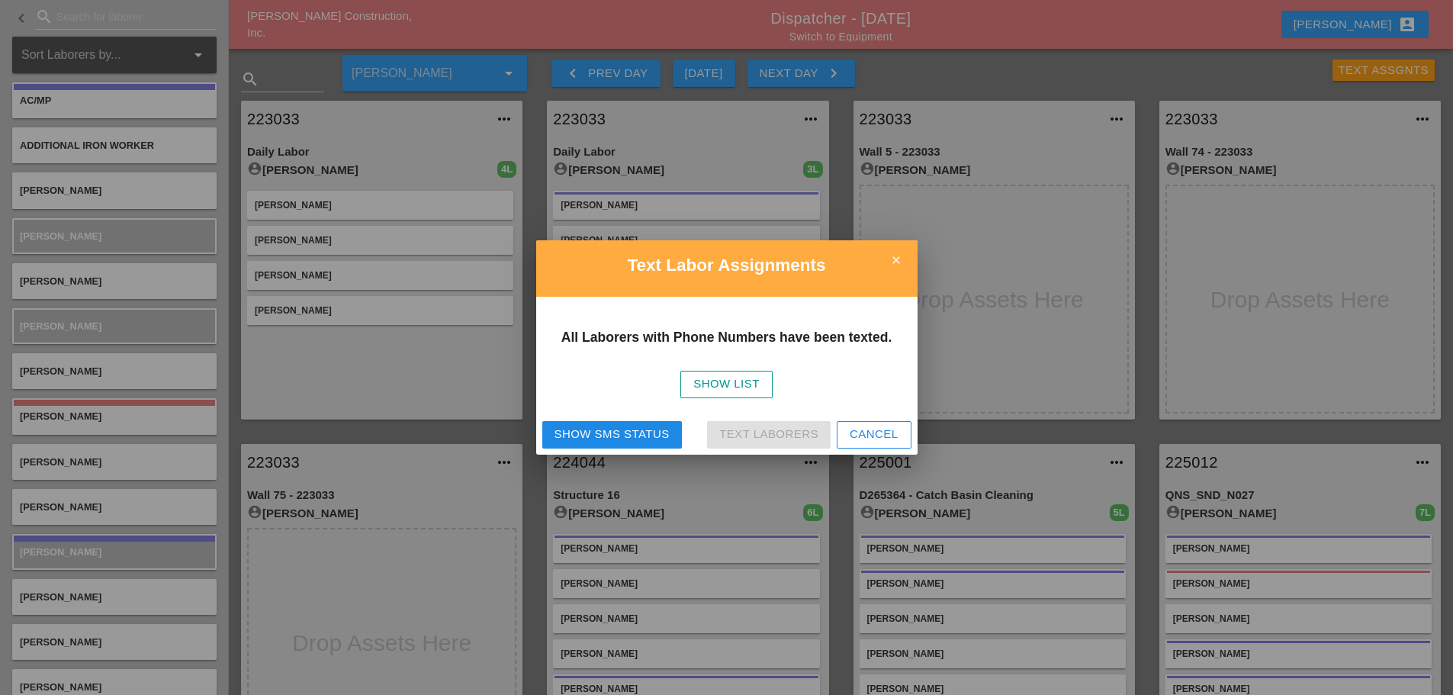
click at [559, 429] on div "Show SMS Status" at bounding box center [611, 434] width 115 height 18
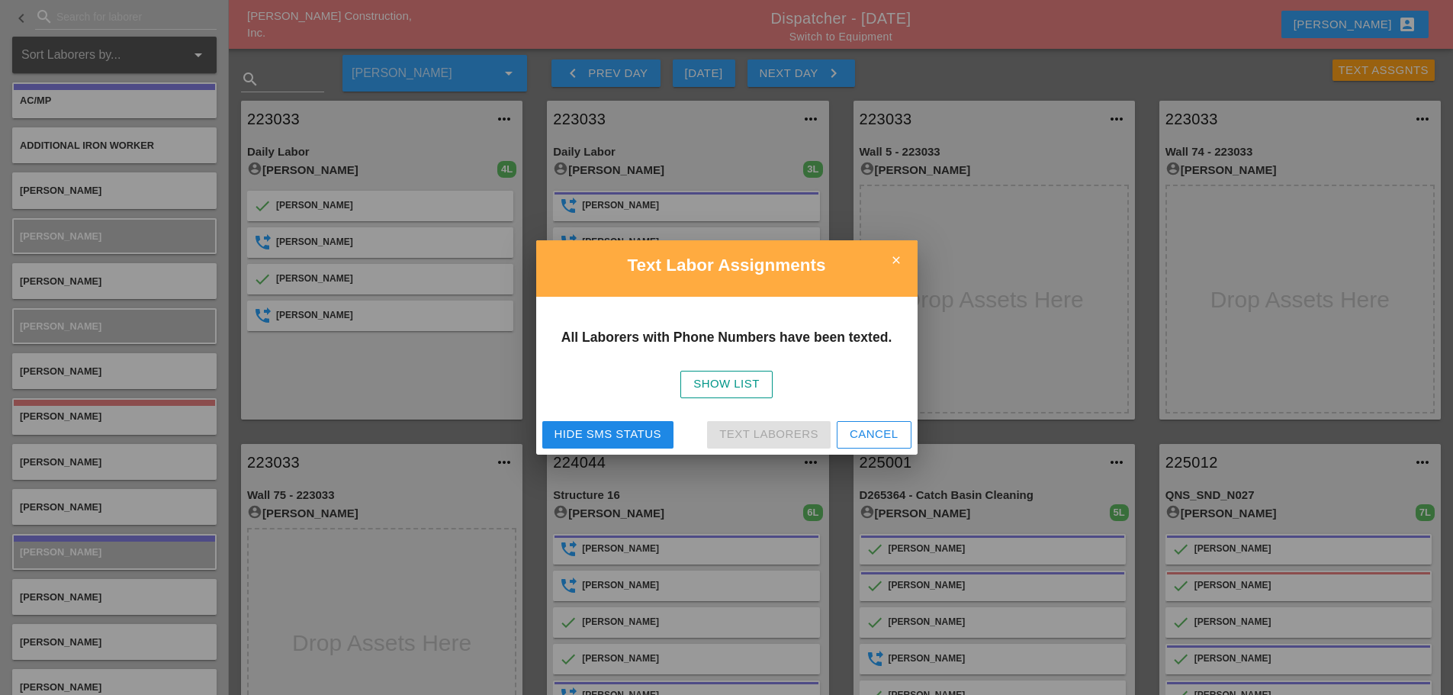
click at [900, 263] on icon "close" at bounding box center [896, 260] width 30 height 30
